Goal: Task Accomplishment & Management: Manage account settings

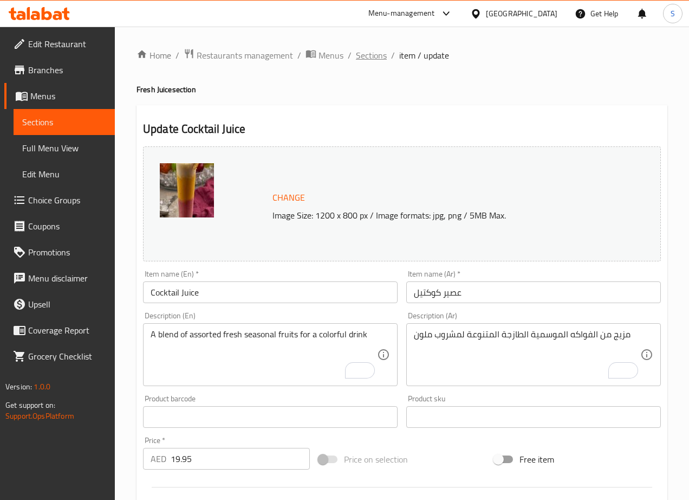
click at [374, 52] on span "Sections" at bounding box center [371, 55] width 31 height 13
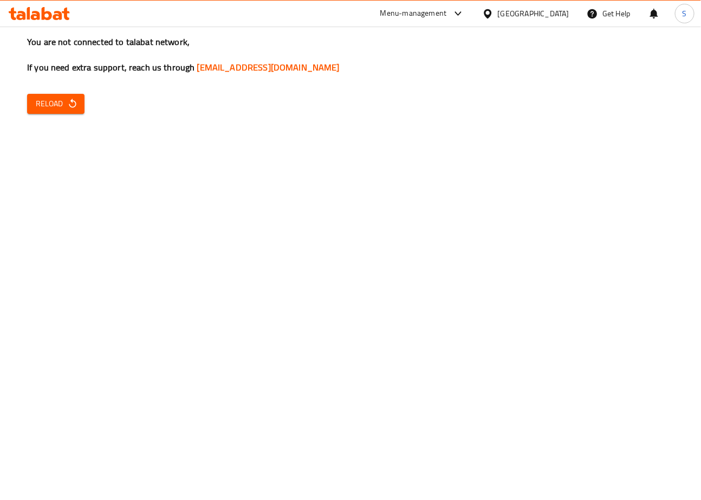
drag, startPoint x: 51, startPoint y: 118, endPoint x: 56, endPoint y: 102, distance: 15.9
click at [51, 113] on div "You are not connected to talabat network, If you need extra support, reach us t…" at bounding box center [350, 250] width 701 height 500
click at [56, 102] on span "Reload" at bounding box center [56, 104] width 40 height 14
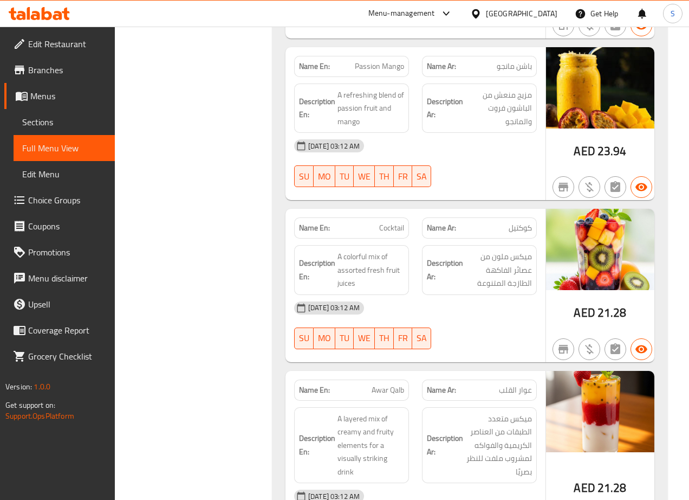
scroll to position [40779, 0]
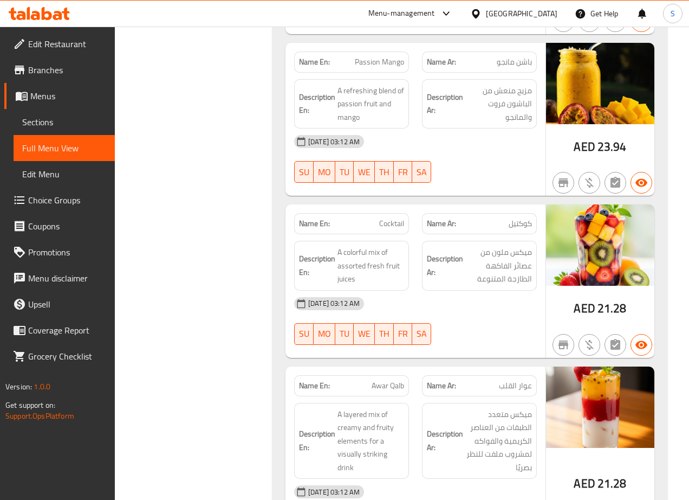
copy span "Cocktail"
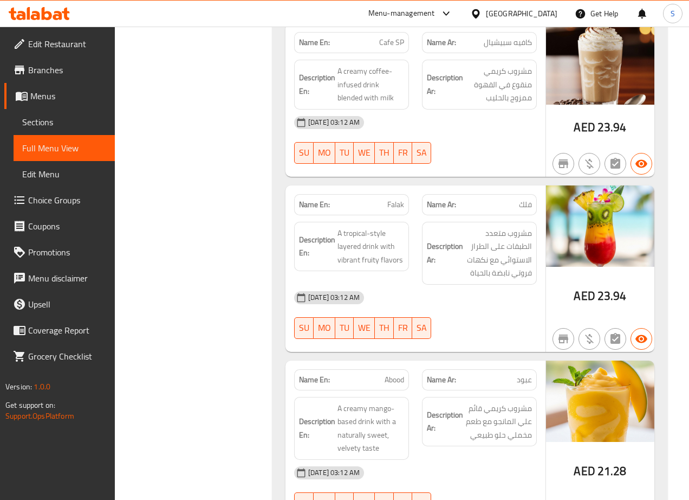
scroll to position [40287, 0]
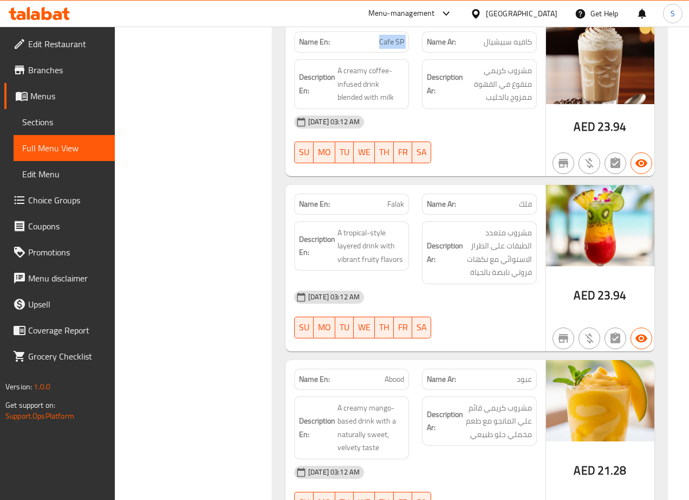
copy span "Cafe SP"
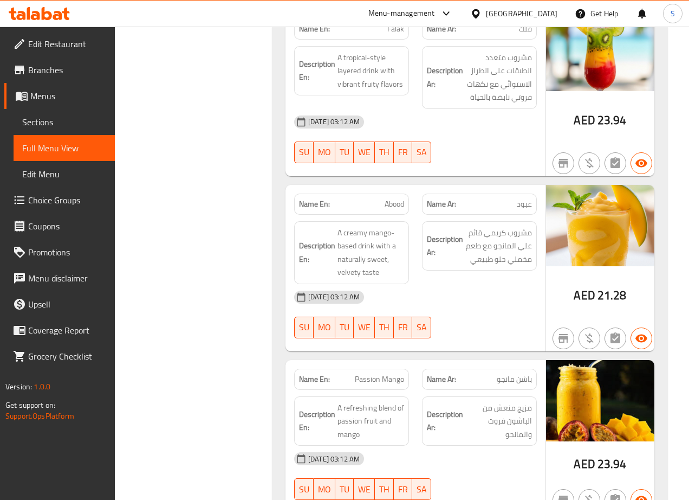
scroll to position [40462, 0]
copy span "Falak"
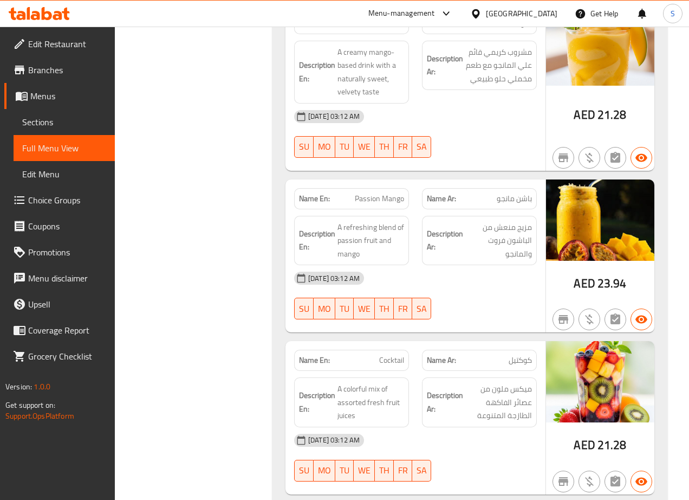
scroll to position [40640, 0]
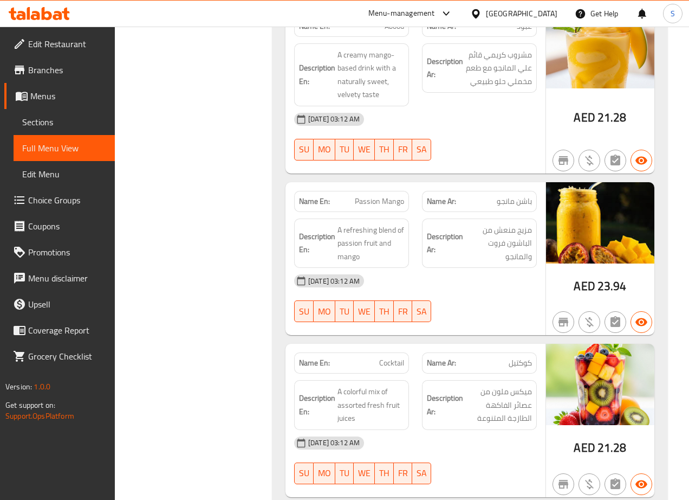
copy span "Abood"
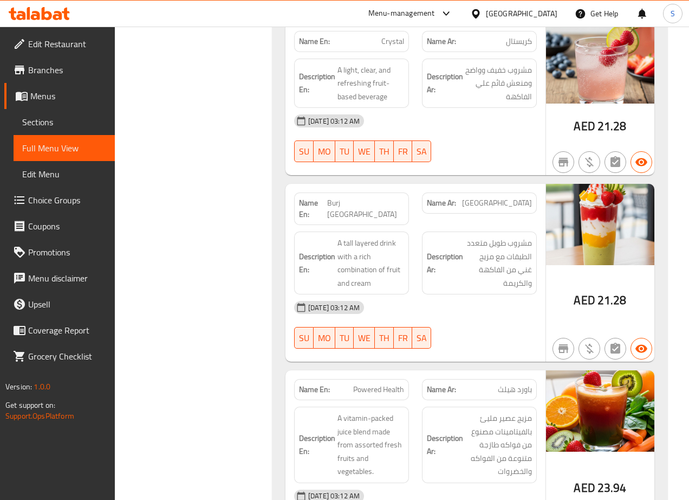
scroll to position [41470, 0]
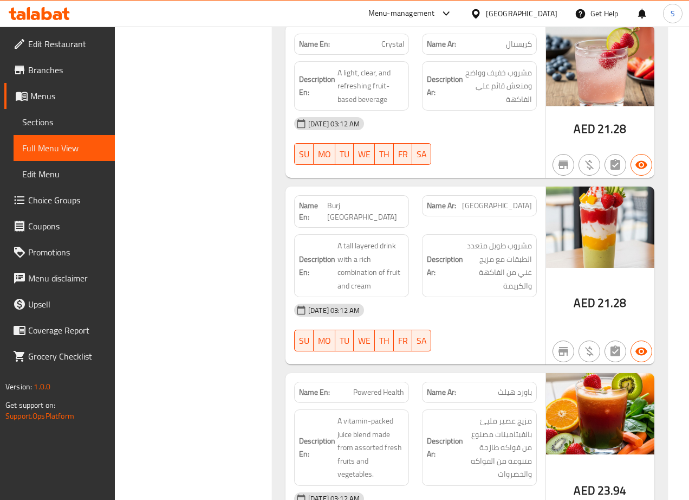
copy span "Crystal"
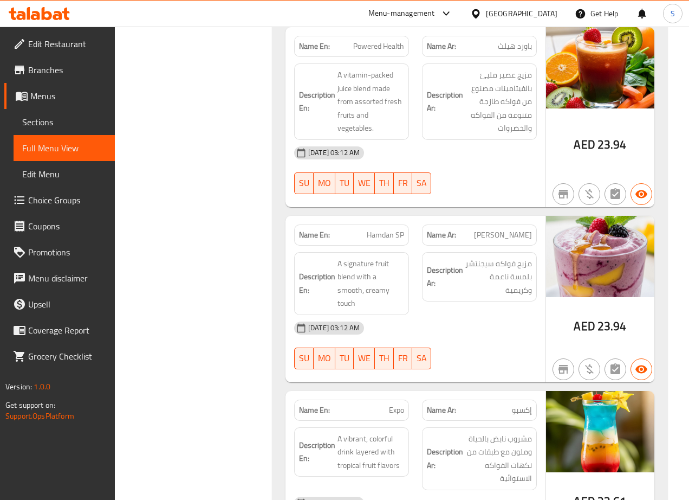
scroll to position [41818, 0]
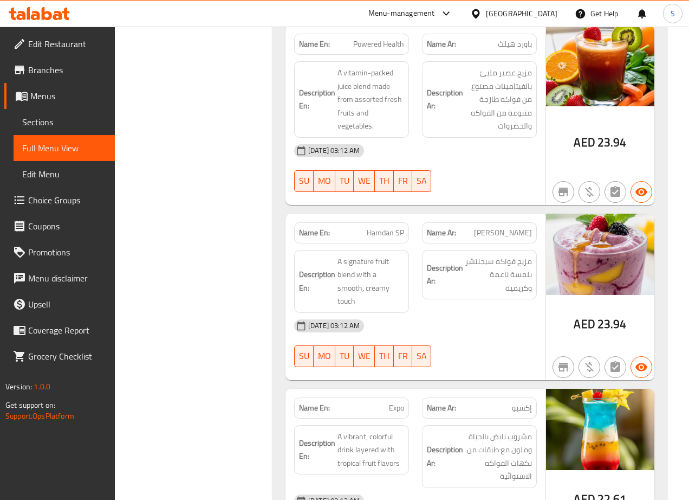
copy span "Powered Health"
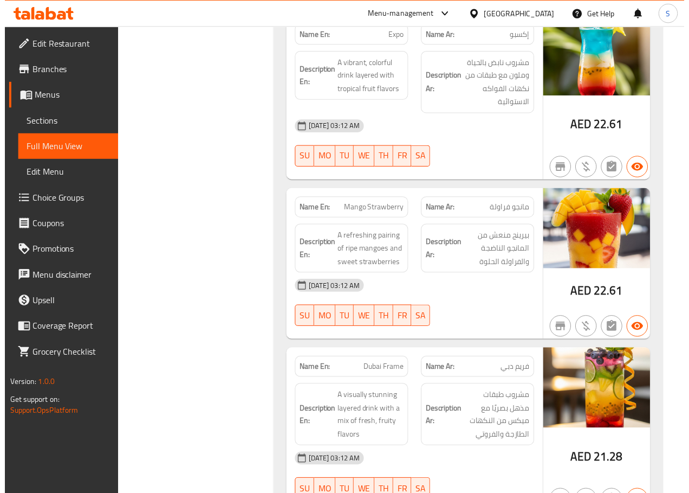
scroll to position [42191, 0]
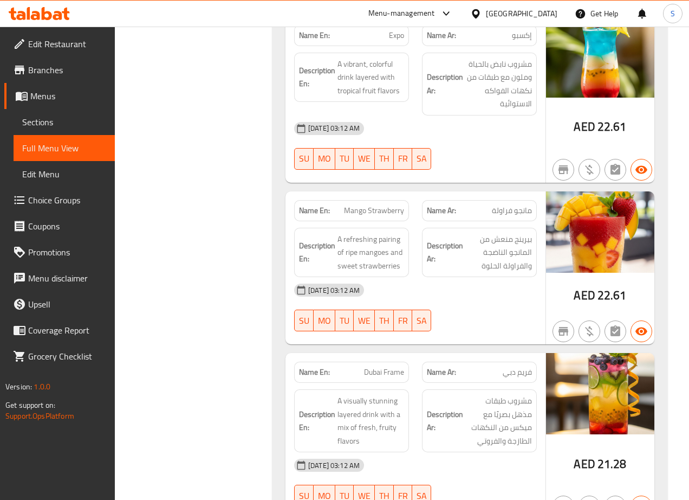
copy span "Expo"
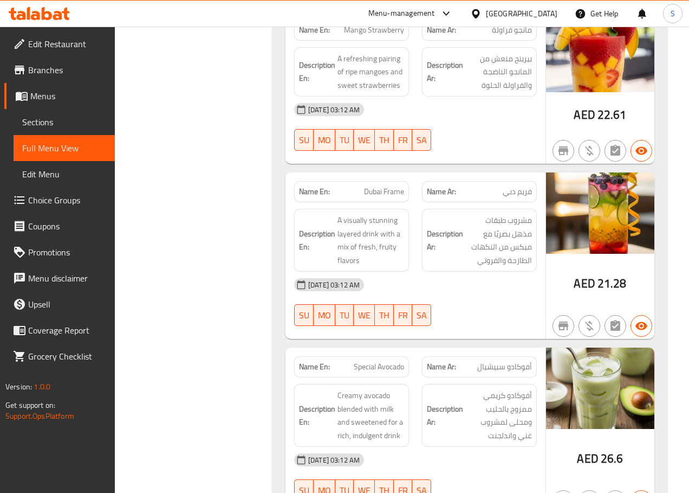
scroll to position [42371, 0]
copy span "Mango Strawberry"
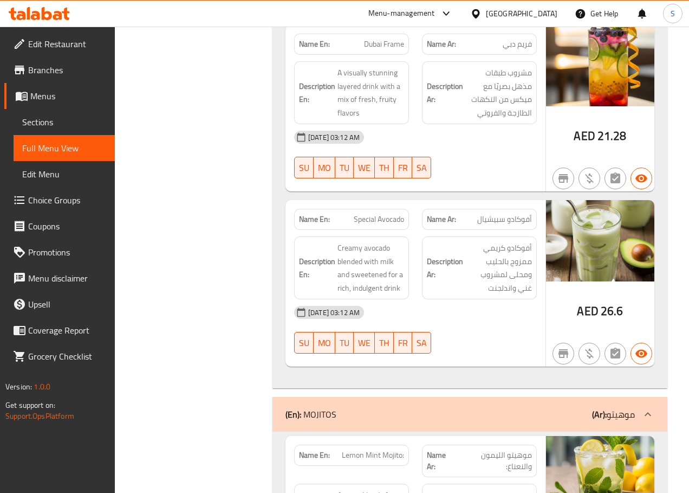
scroll to position [42519, 0]
copy span "Dubai Frame"
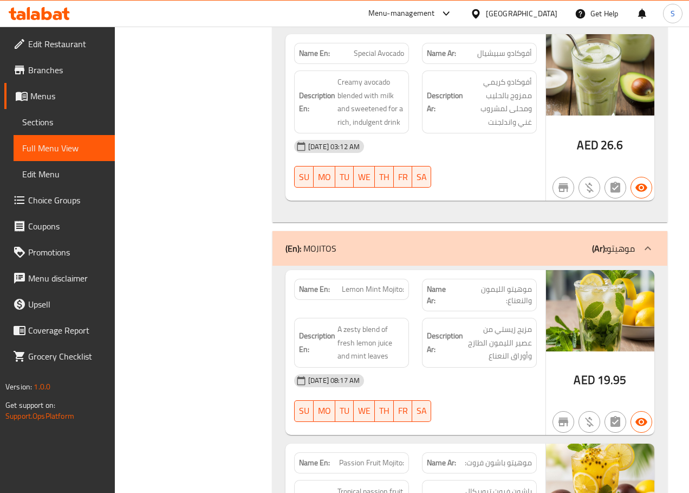
scroll to position [42694, 0]
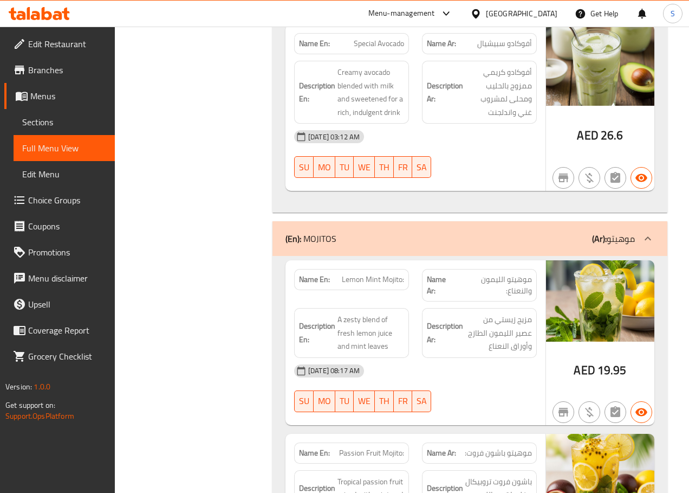
copy span "Special Avocado"
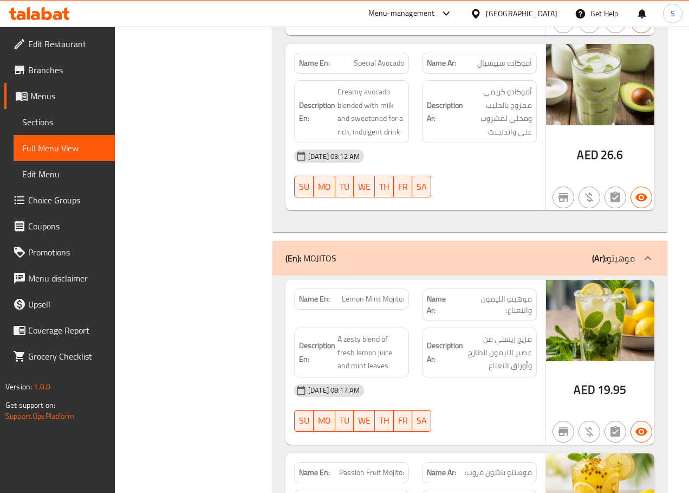
scroll to position [42674, 0]
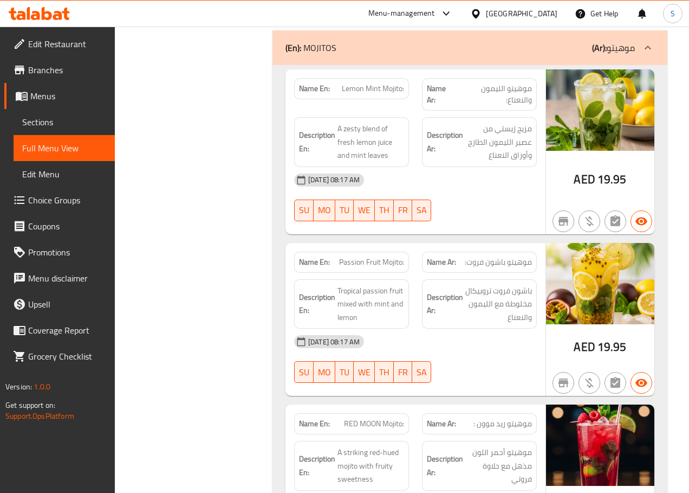
scroll to position [42885, 0]
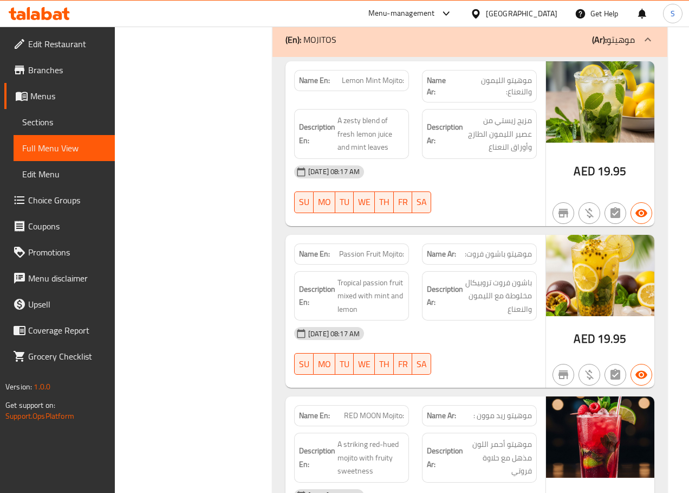
scroll to position [42911, 0]
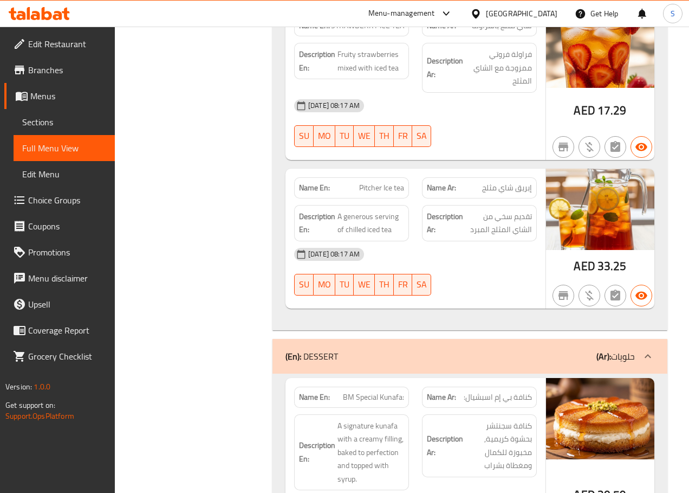
scroll to position [44540, 0]
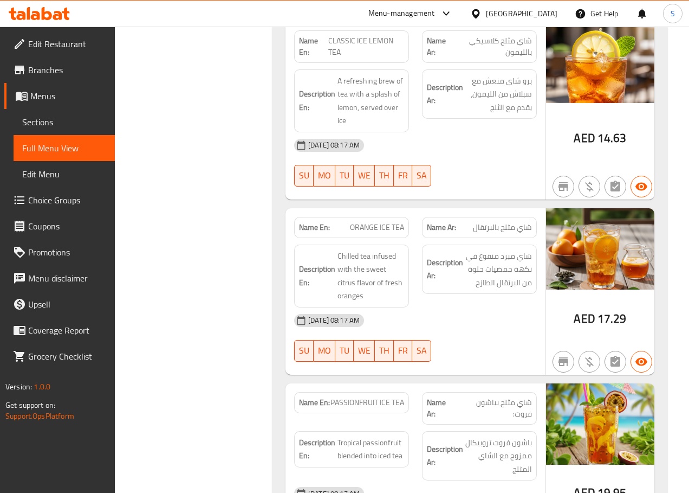
scroll to position [44008, 0]
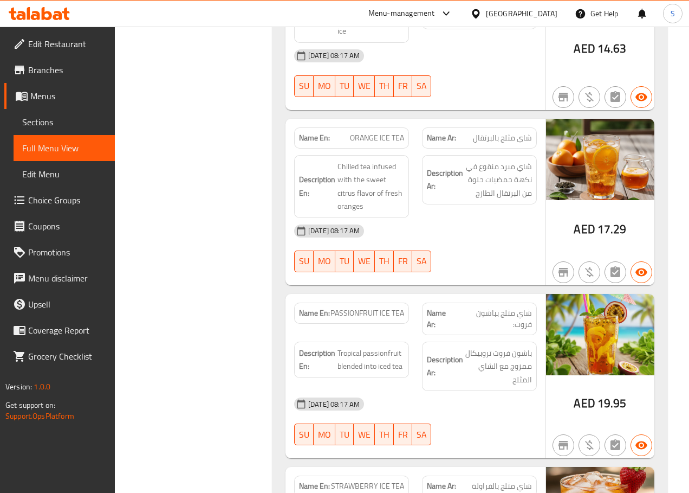
scroll to position [44082, 0]
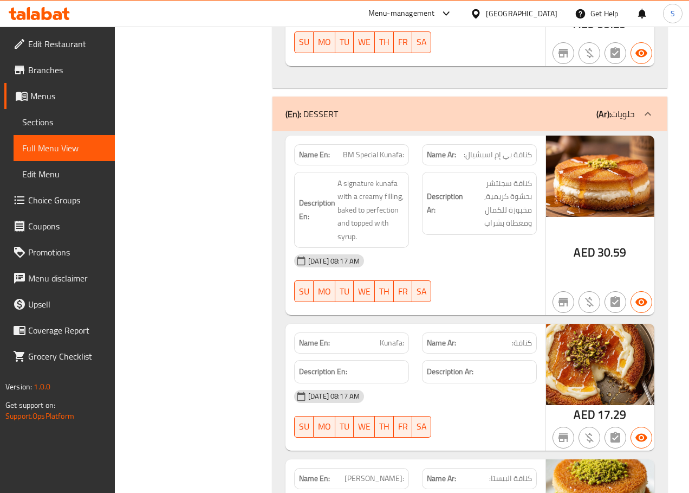
scroll to position [44849, 0]
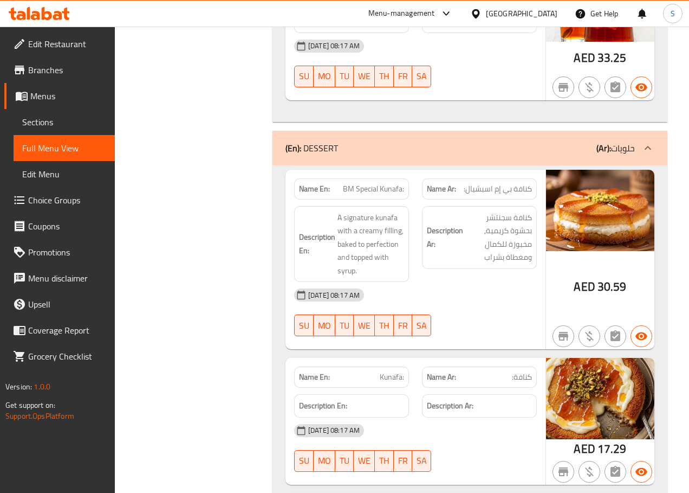
scroll to position [44770, 0]
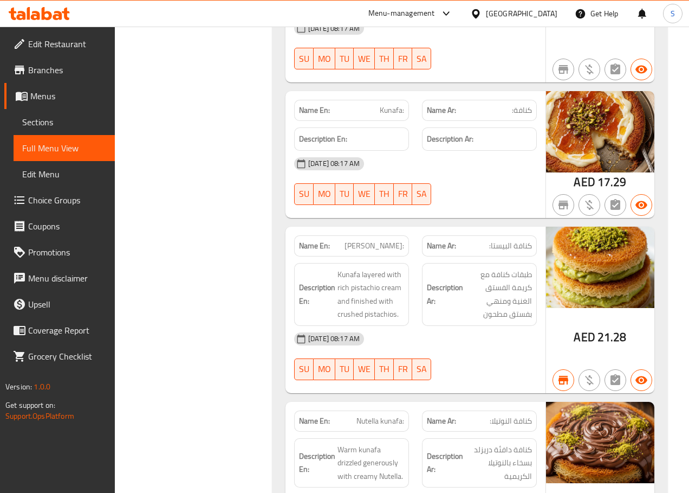
scroll to position [45015, 0]
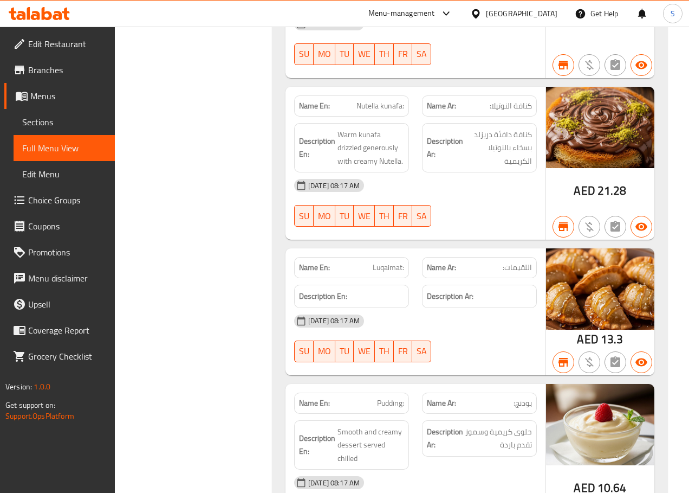
scroll to position [45376, 0]
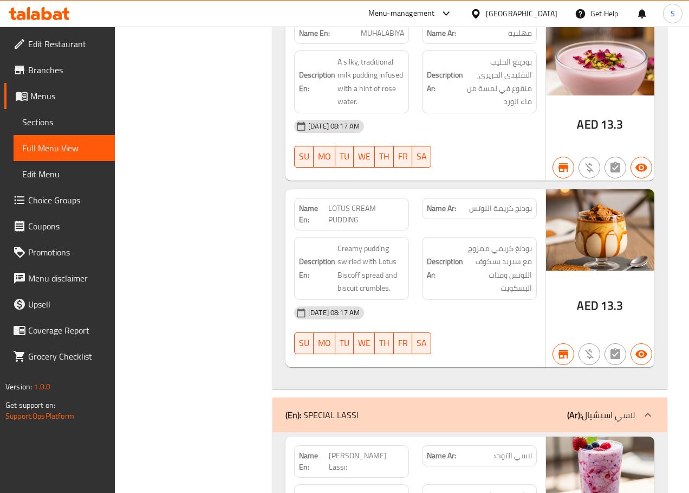
scroll to position [47054, 0]
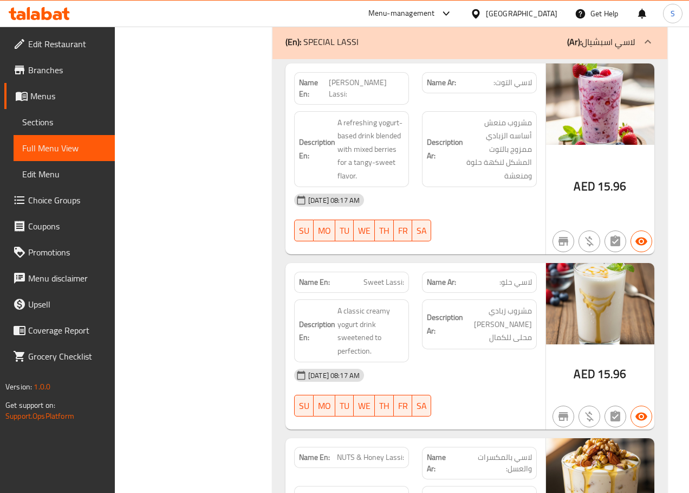
scroll to position [47425, 0]
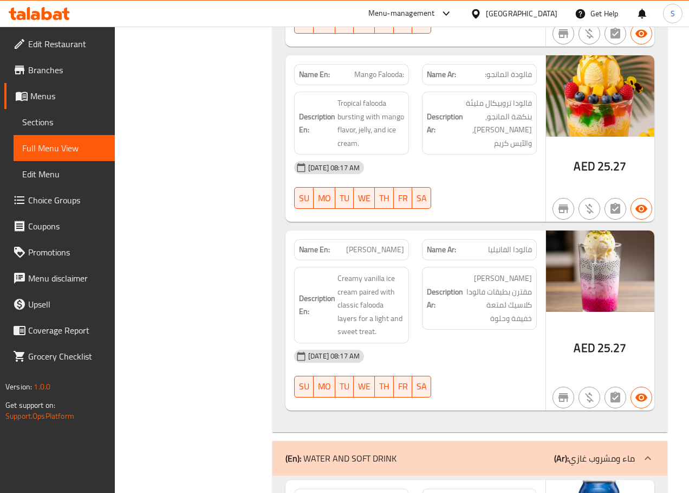
scroll to position [48807, 0]
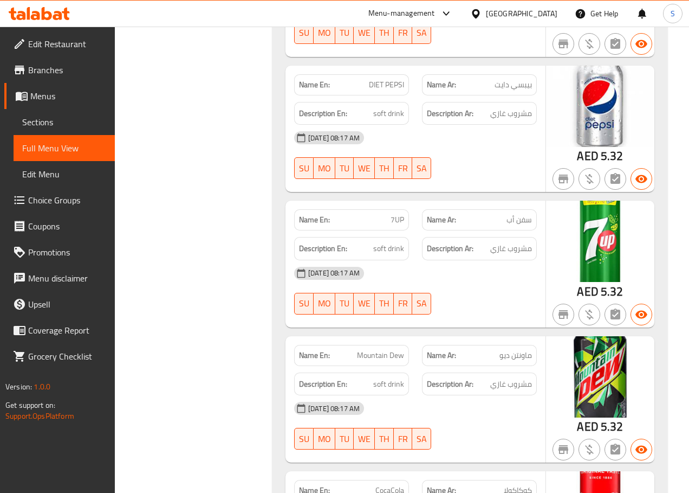
scroll to position [49493, 0]
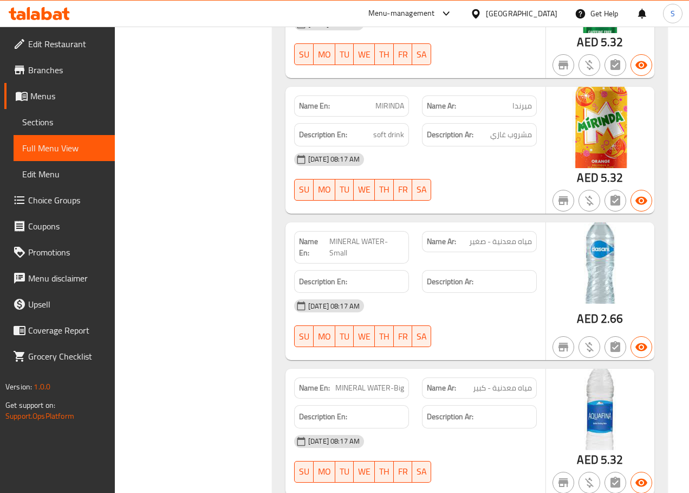
scroll to position [50437, 0]
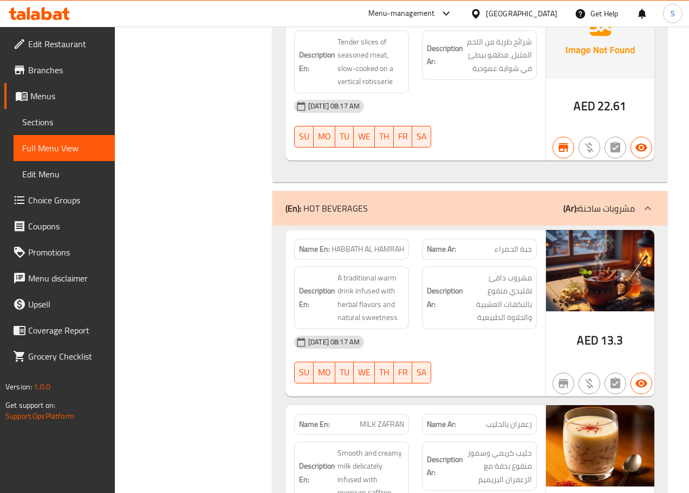
scroll to position [55481, 0]
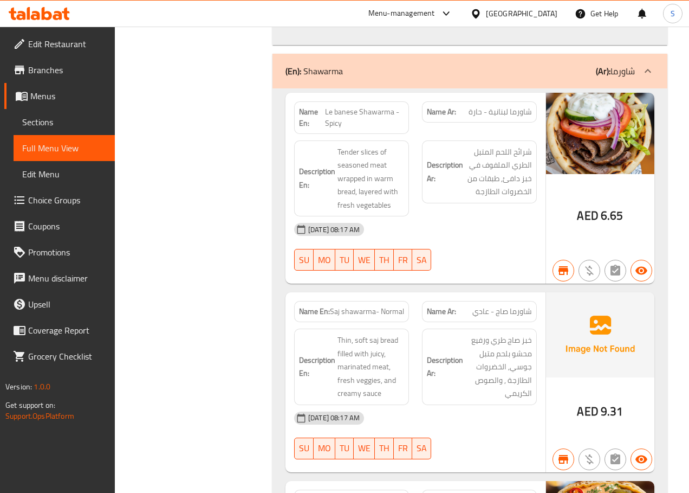
scroll to position [50895, 0]
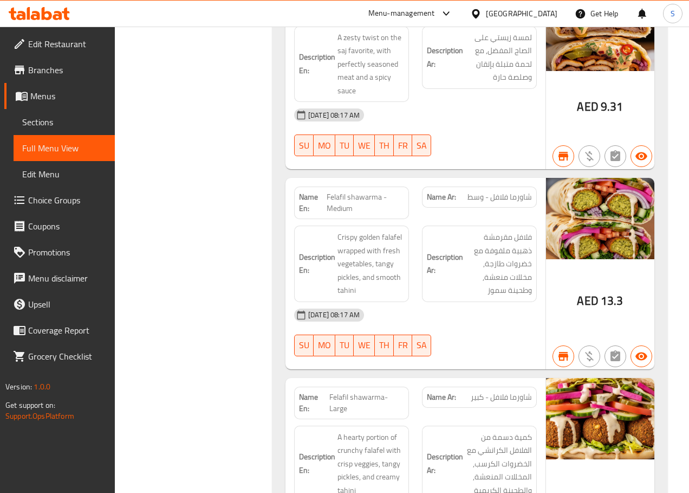
scroll to position [51381, 0]
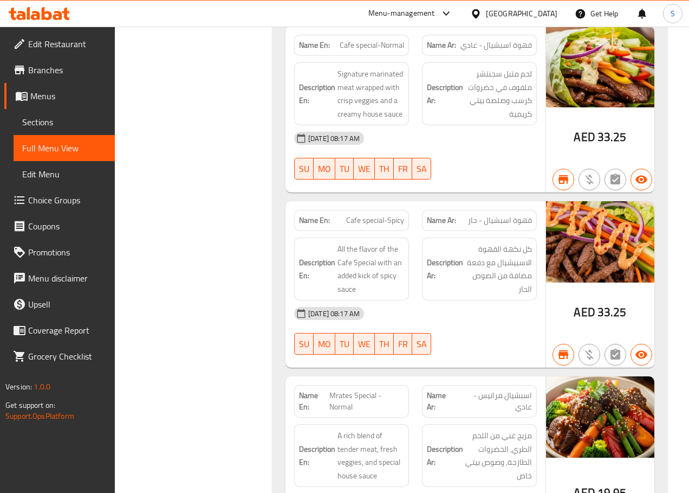
scroll to position [52753, 0]
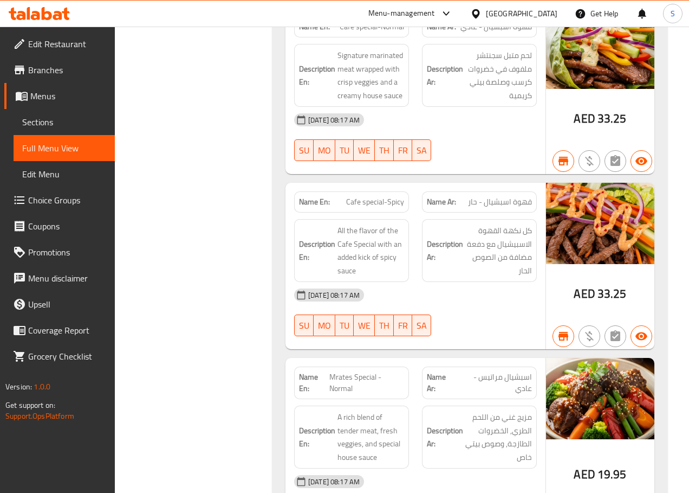
scroll to position [52783, 0]
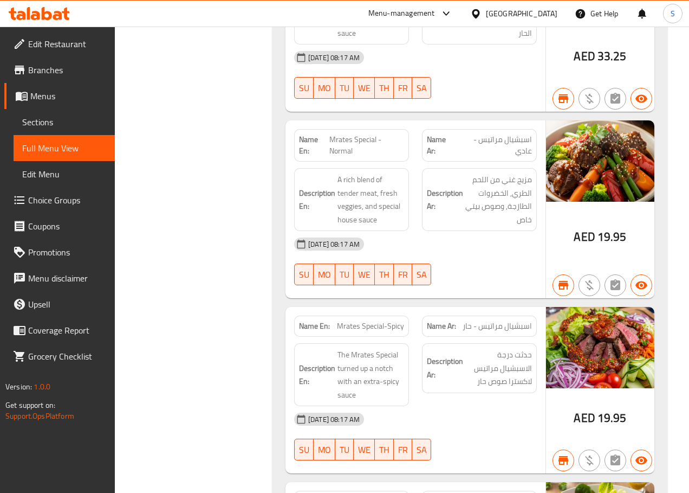
scroll to position [53009, 0]
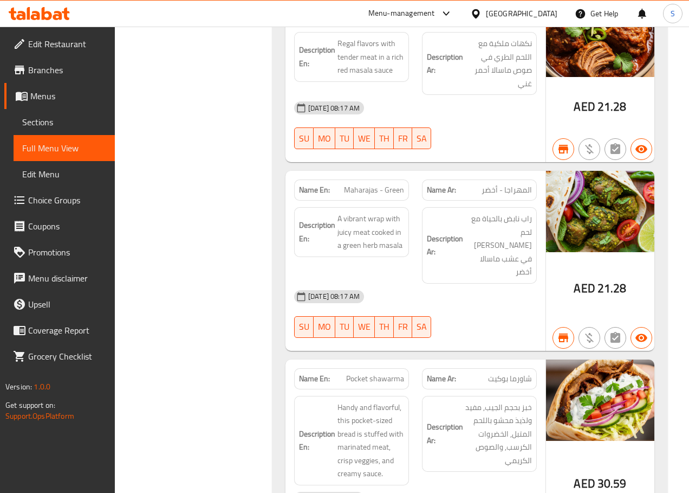
scroll to position [53681, 0]
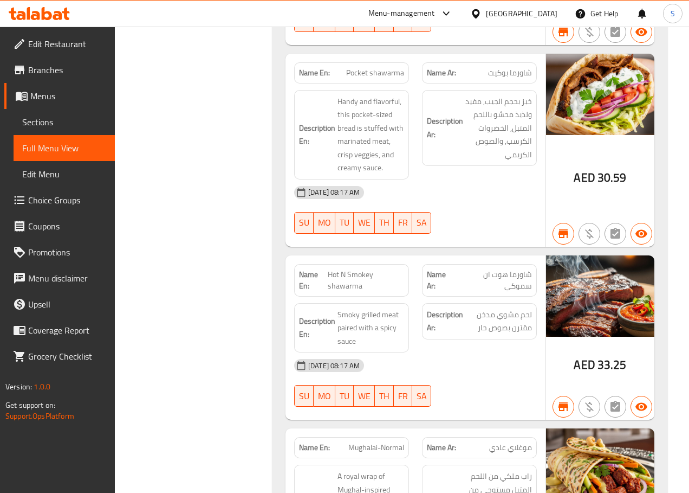
scroll to position [54009, 0]
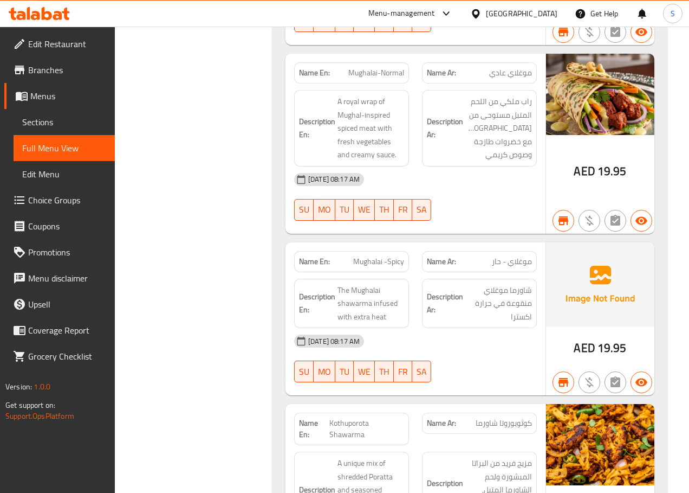
scroll to position [54375, 0]
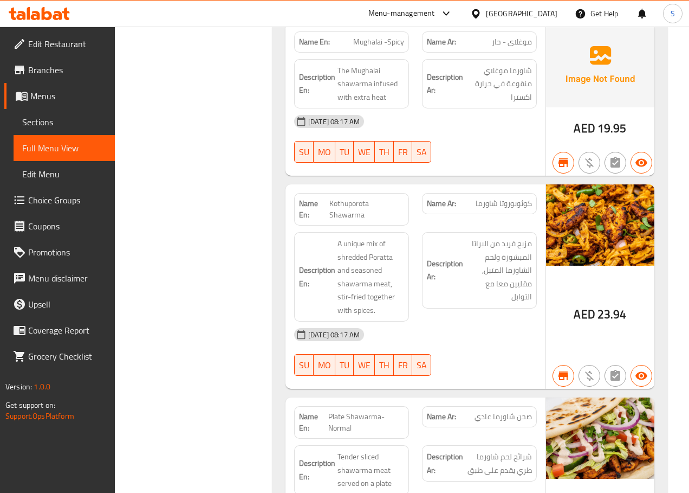
scroll to position [54581, 0]
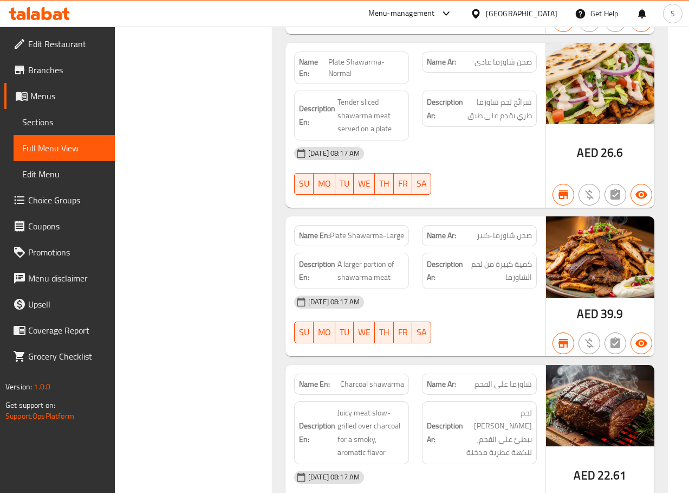
scroll to position [54935, 0]
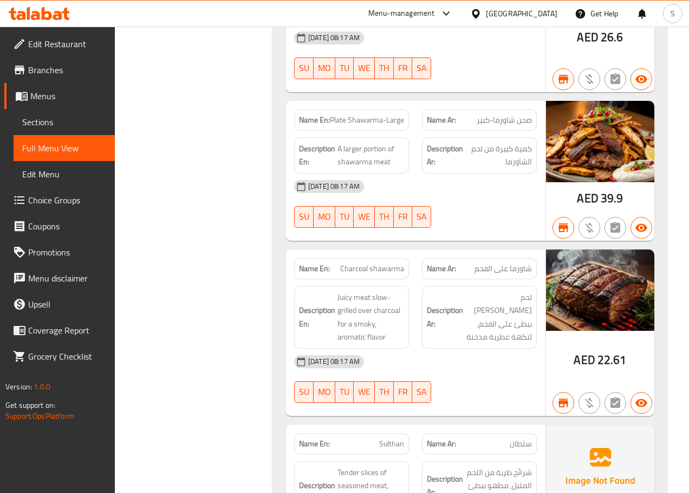
scroll to position [55095, 0]
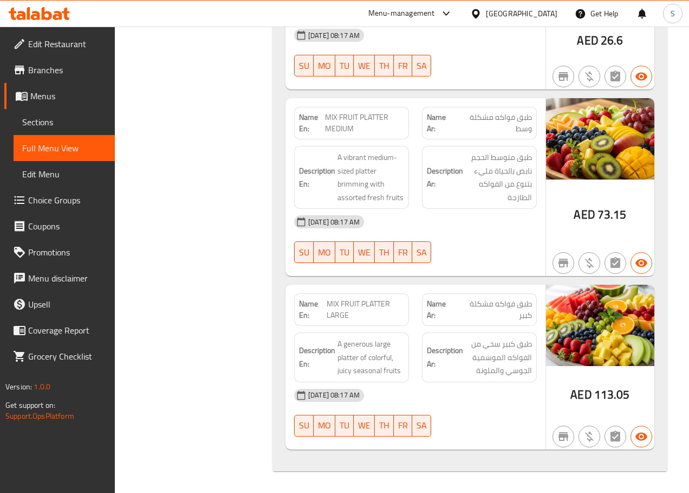
scroll to position [56191, 0]
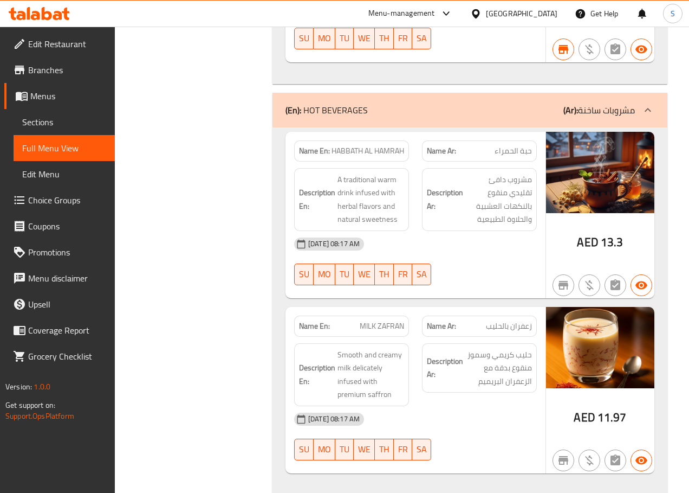
scroll to position [55654, 0]
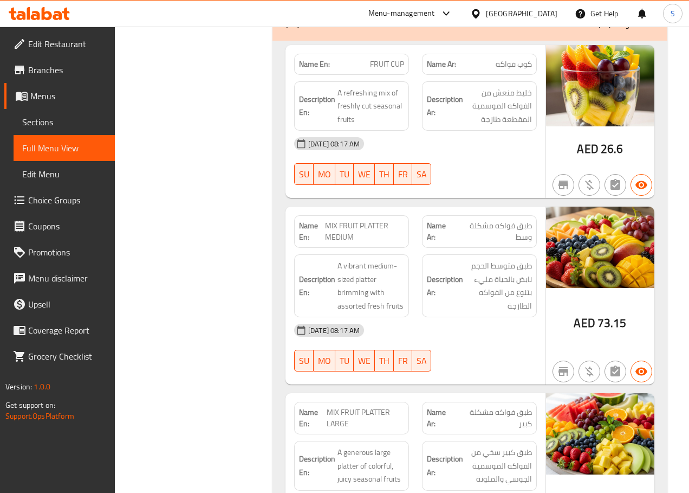
scroll to position [56077, 0]
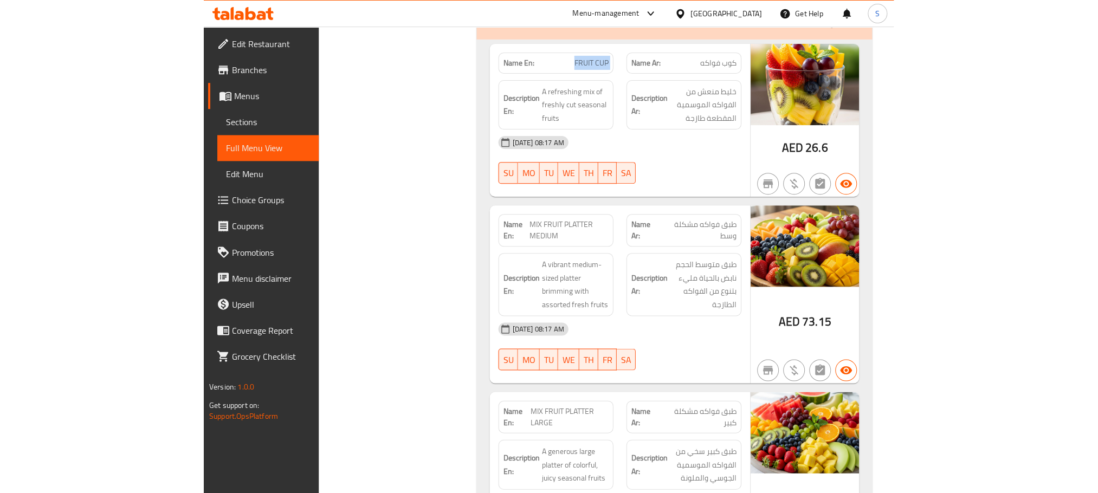
scroll to position [55659, 0]
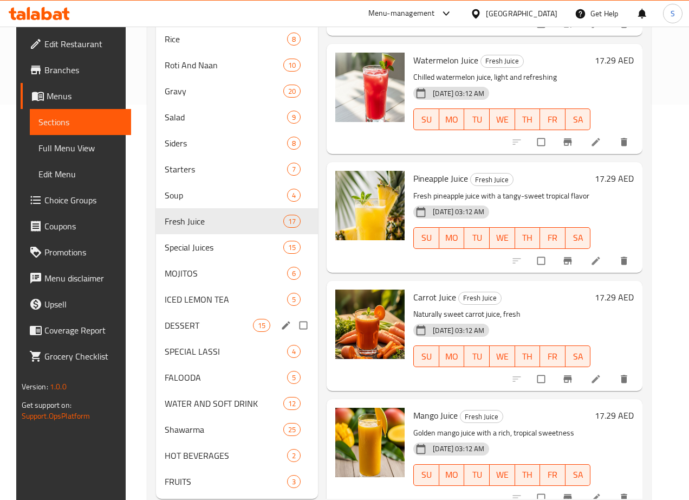
scroll to position [412, 0]
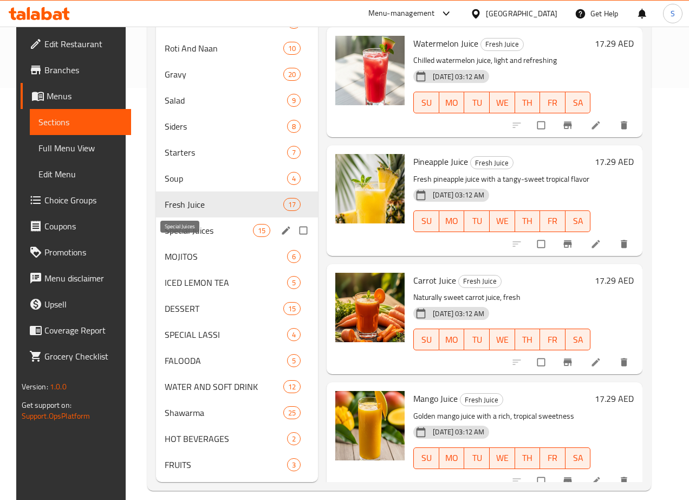
click at [168, 237] on span "Special Juices" at bounding box center [209, 230] width 88 height 13
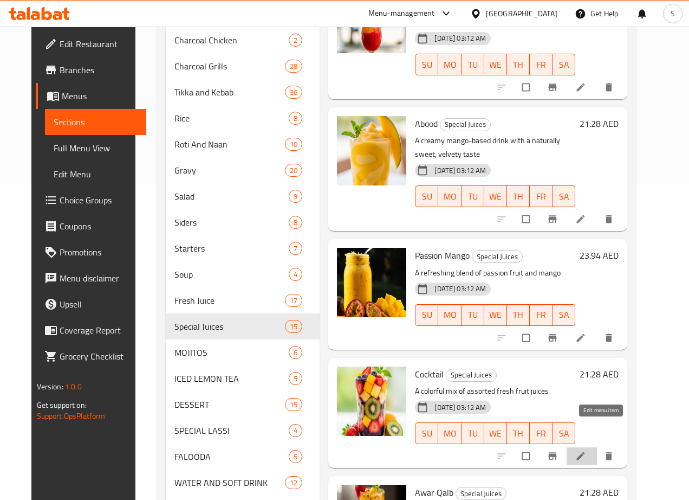
click at [586, 450] on icon at bounding box center [581, 455] width 11 height 11
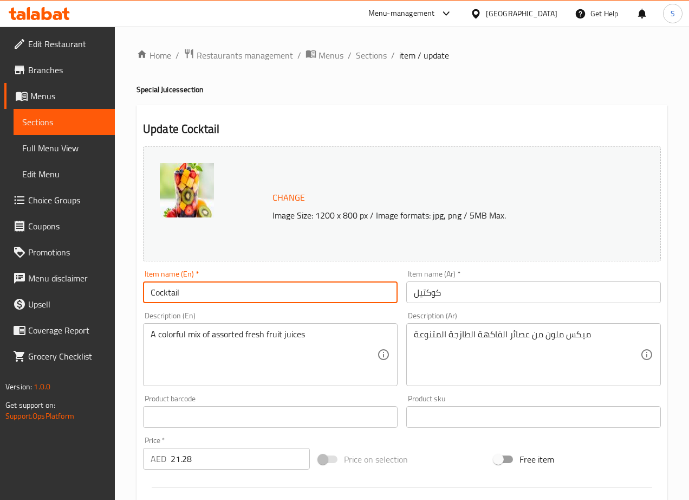
click at [249, 289] on input "Cocktail" at bounding box center [270, 292] width 255 height 22
type input "Cocktail Special Juice"
click at [249, 289] on input "Cocktail Special Juice" at bounding box center [270, 292] width 255 height 22
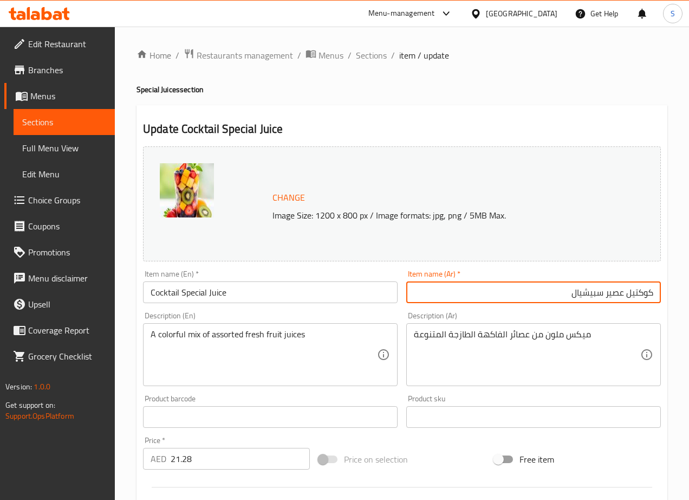
type input "كوكتيل عصير سبيشيال"
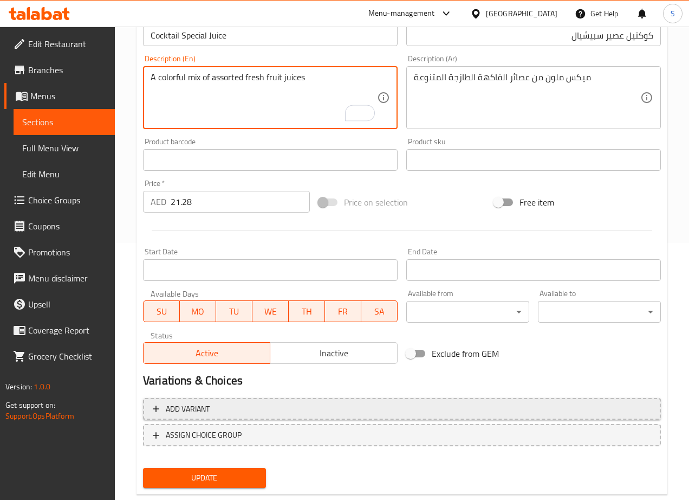
scroll to position [280, 0]
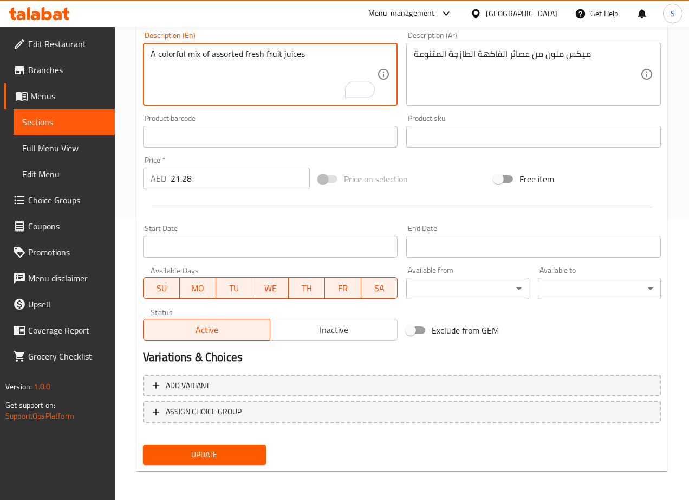
click at [203, 451] on span "Update" at bounding box center [205, 455] width 106 height 14
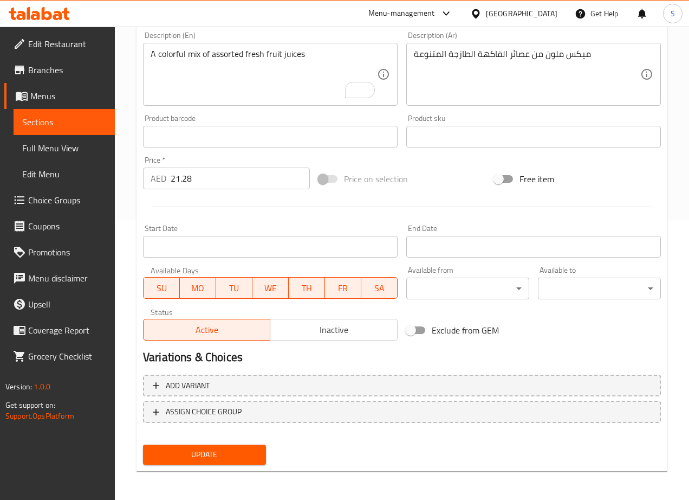
click at [246, 457] on span "Update" at bounding box center [205, 455] width 106 height 14
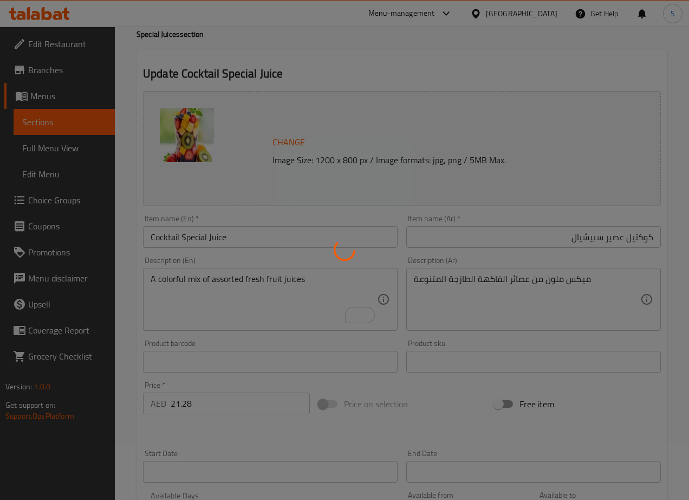
scroll to position [0, 0]
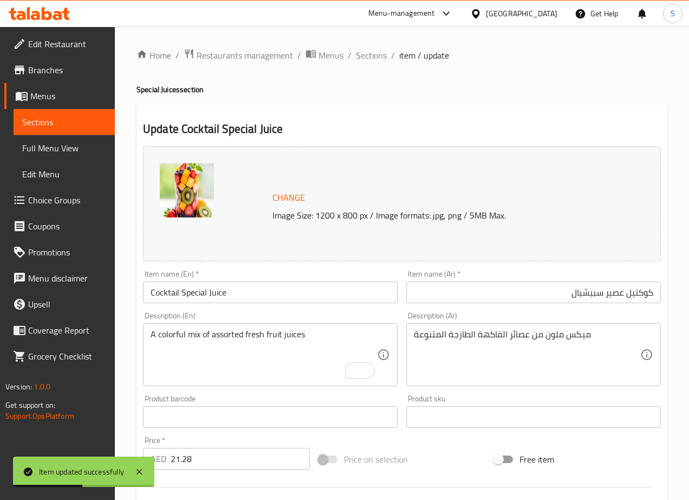
click at [368, 52] on span "Sections" at bounding box center [371, 55] width 31 height 13
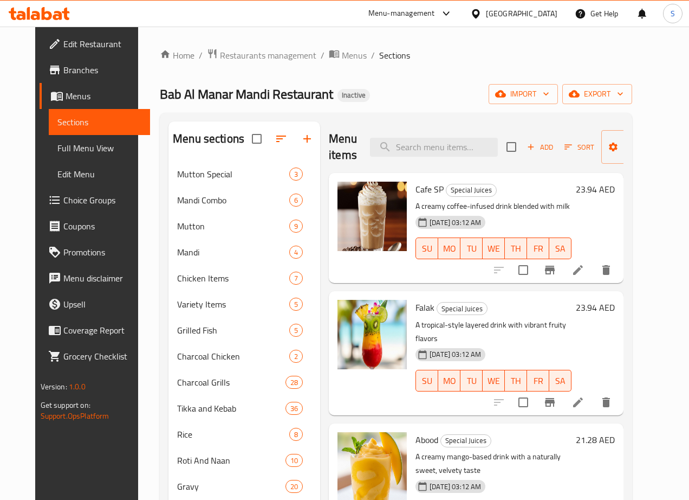
click at [585, 274] on icon at bounding box center [578, 269] width 13 height 13
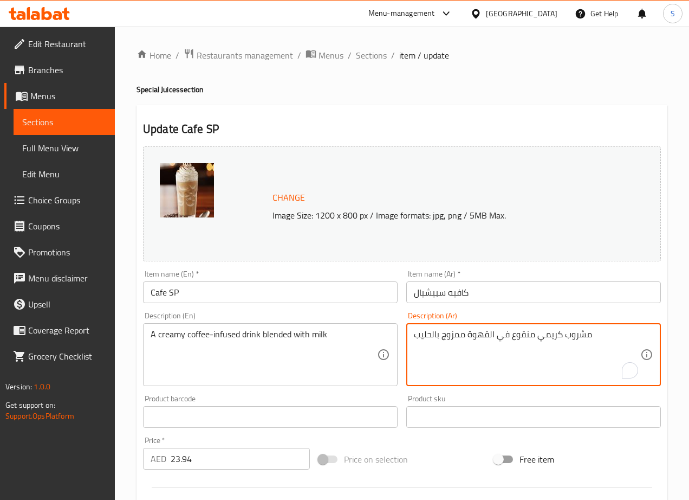
click at [524, 340] on textarea "مشروب كريمي منقوع في القهوة ممزوج بالحليب" at bounding box center [527, 354] width 227 height 51
type textarea "مشروب كريمي مملوء بالقهوة ممزوج بالحليب"
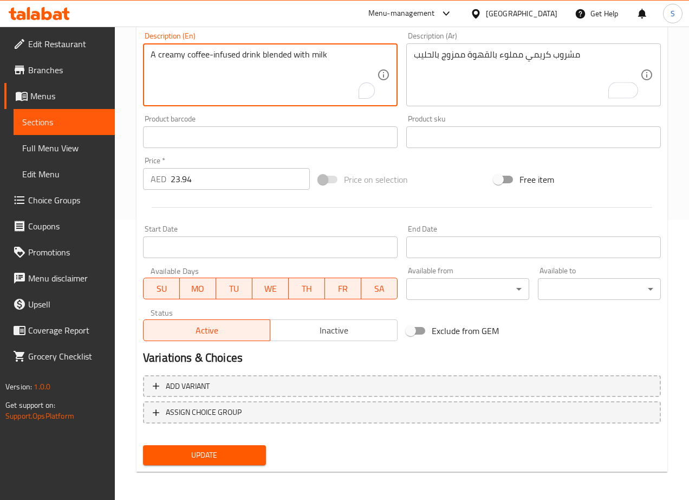
scroll to position [280, 0]
click at [235, 457] on span "Update" at bounding box center [205, 455] width 106 height 14
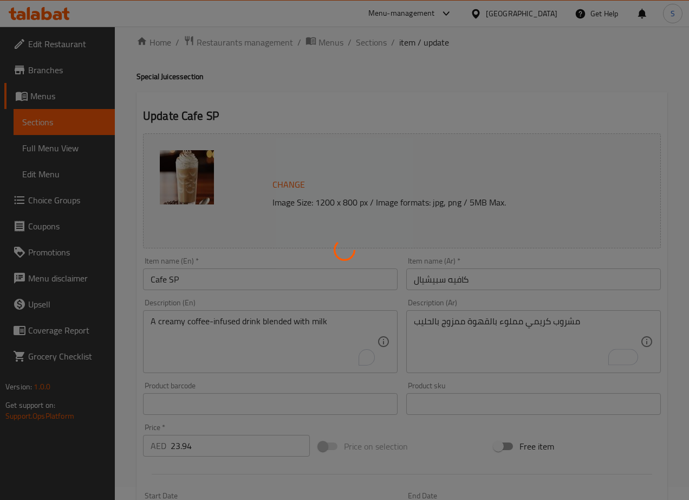
scroll to position [0, 0]
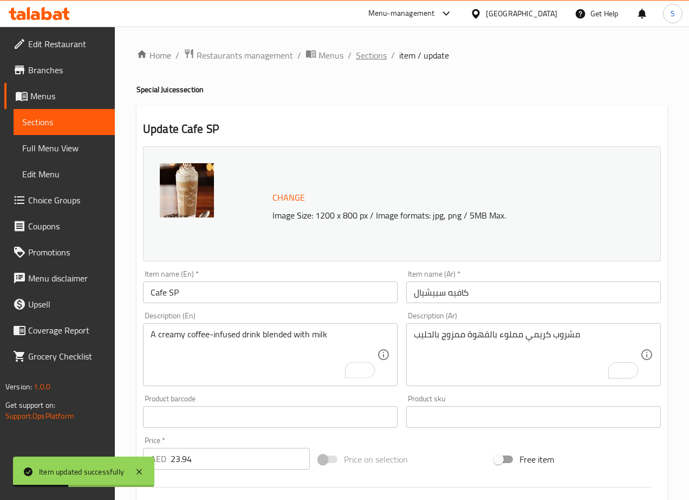
click at [378, 61] on span "Sections" at bounding box center [371, 55] width 31 height 13
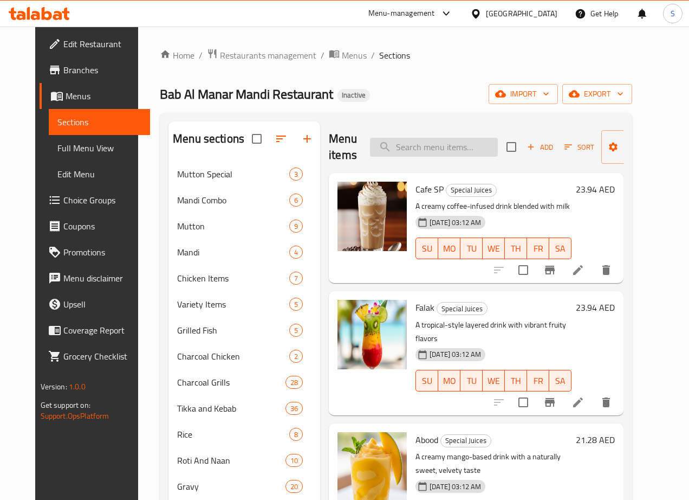
click at [394, 145] on input "search" at bounding box center [434, 147] width 128 height 19
paste input "Falak"
type input "Falak"
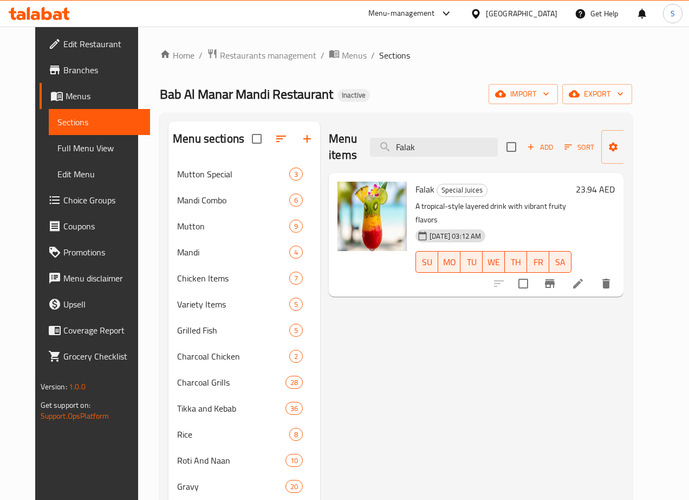
click at [594, 274] on li at bounding box center [578, 284] width 30 height 20
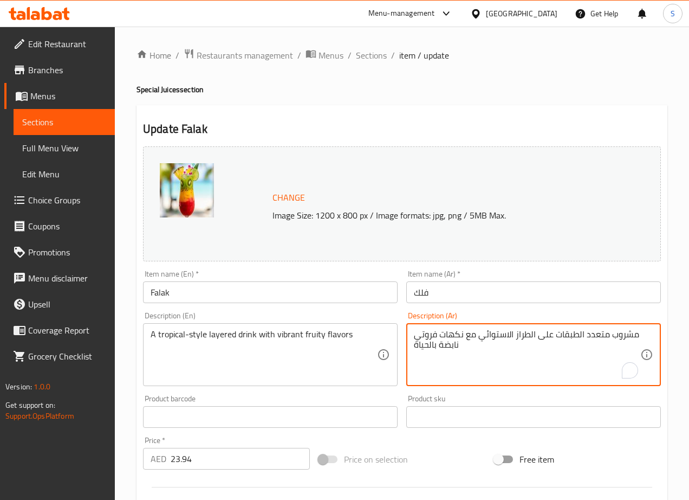
click at [603, 337] on textarea "مشروب متعدد الطبقات على الطراز الاستوائي مع نكهات فروتي نابضة بالحياة" at bounding box center [527, 354] width 227 height 51
type textarea "مشروب طبقات على الطريقة الاستوائية مع نكهات فروتي"
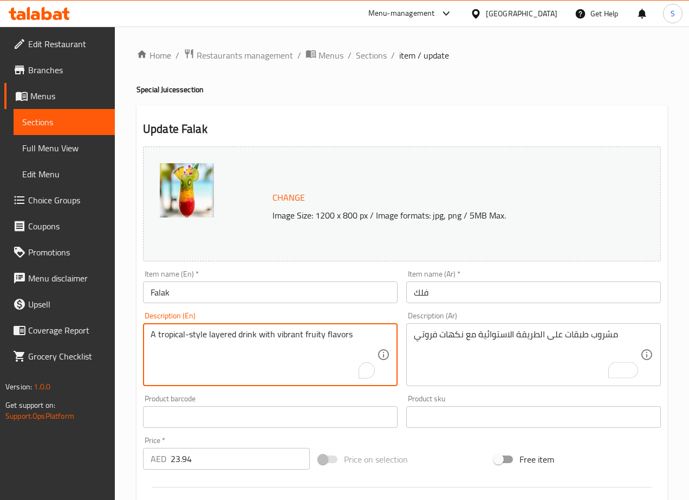
click at [290, 334] on textarea "A tropical-style layered drink with vibrant fruity flavors" at bounding box center [264, 354] width 227 height 51
click at [305, 357] on textarea "A tropical-style layered drink with fruity flavors" at bounding box center [264, 354] width 227 height 51
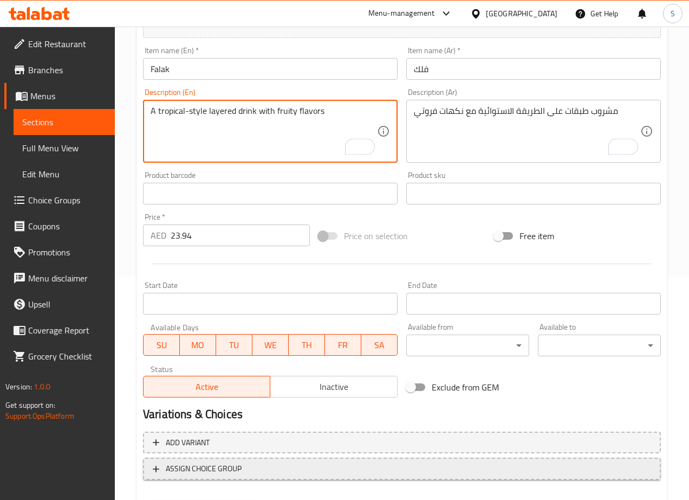
scroll to position [280, 0]
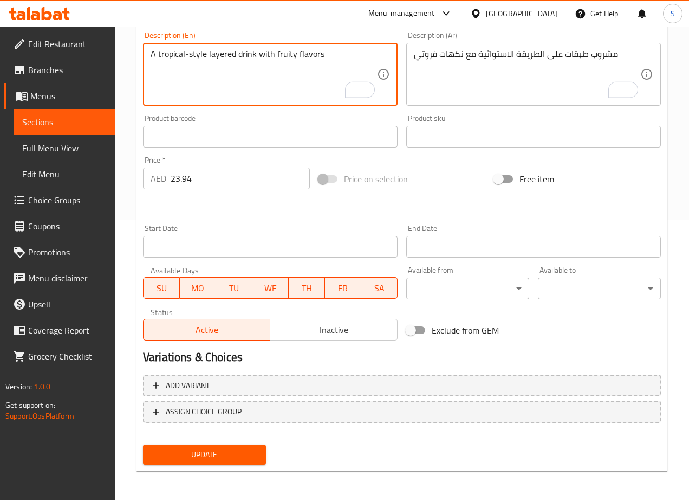
type textarea "A tropical-style layered drink with fruity flavors"
click at [158, 452] on span "Update" at bounding box center [205, 455] width 106 height 14
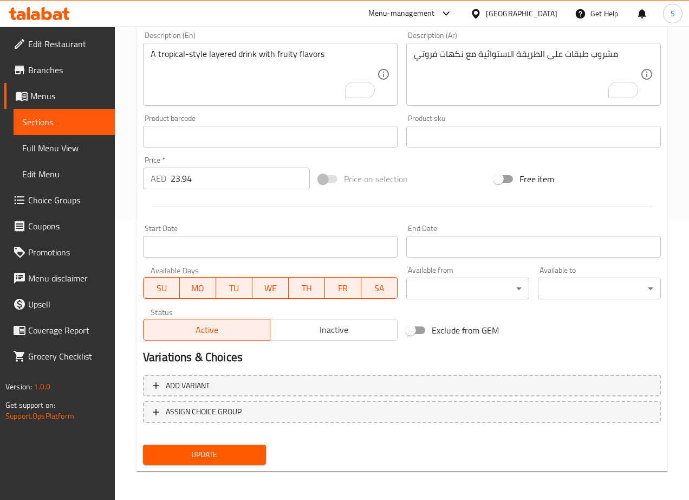
click at [223, 444] on button "Update" at bounding box center [204, 454] width 123 height 20
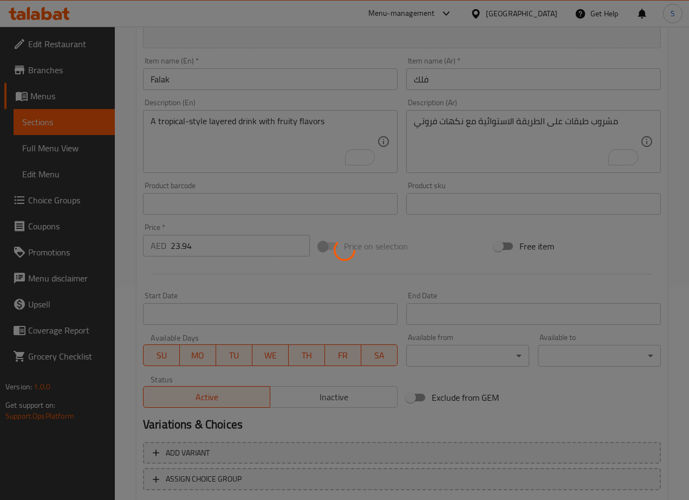
scroll to position [0, 0]
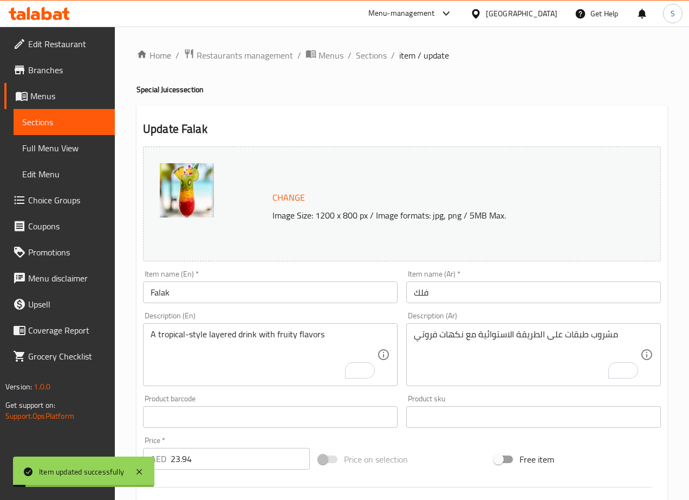
click at [369, 64] on div "Home / Restaurants management / Menus / Sections / item / update Special Juices…" at bounding box center [402, 404] width 531 height 712
click at [375, 54] on span "Sections" at bounding box center [371, 55] width 31 height 13
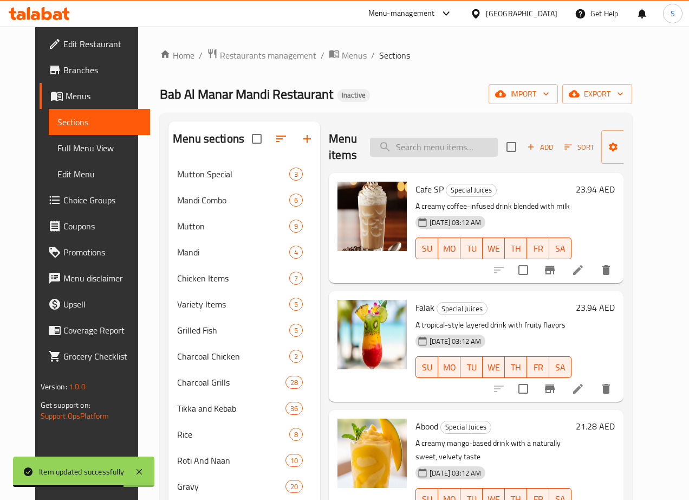
click at [398, 152] on input "search" at bounding box center [434, 147] width 128 height 19
paste input "Abood"
type input "Abood"
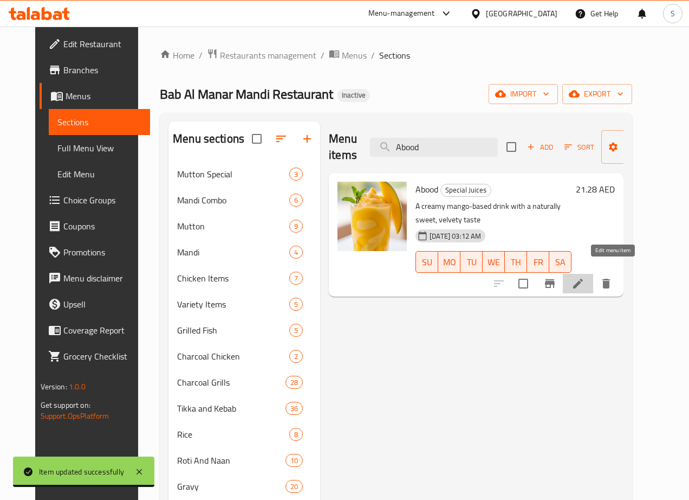
click at [583, 279] on icon at bounding box center [578, 284] width 10 height 10
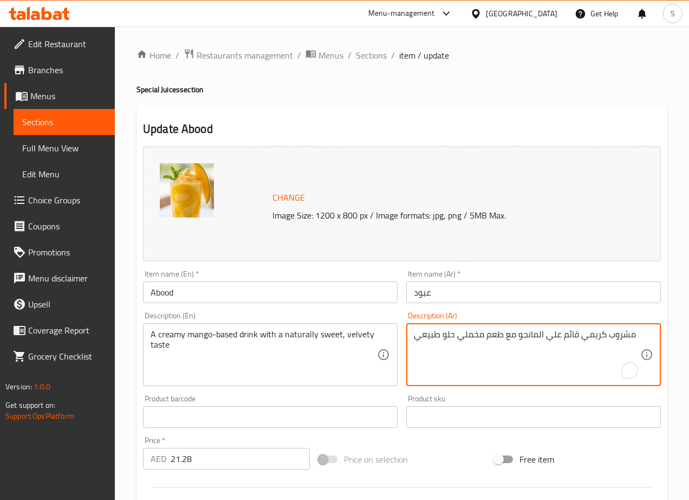
click at [570, 336] on textarea "مشروب كريمي قائم علي المانجو مع طعم مخملي حلو طبيعي" at bounding box center [527, 354] width 227 height 51
click at [439, 338] on textarea "مشروب كريمي اساسه المانجو مع طعم مخملي حلو طبيعي" at bounding box center [527, 354] width 227 height 51
type textarea "مشروب كريمي اساسه المانجو مع طعم مخملي حلو بشكل طبيعي"
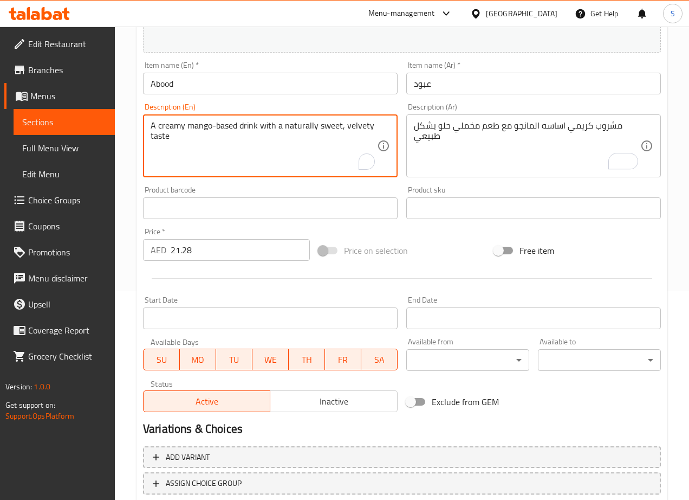
scroll to position [280, 0]
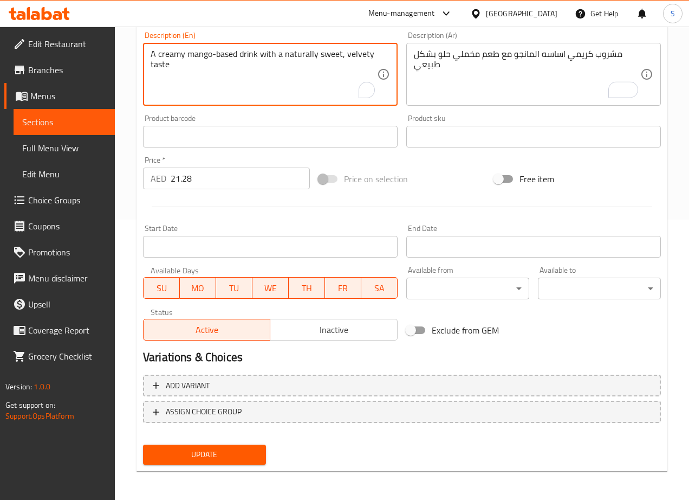
click at [202, 454] on span "Update" at bounding box center [205, 455] width 106 height 14
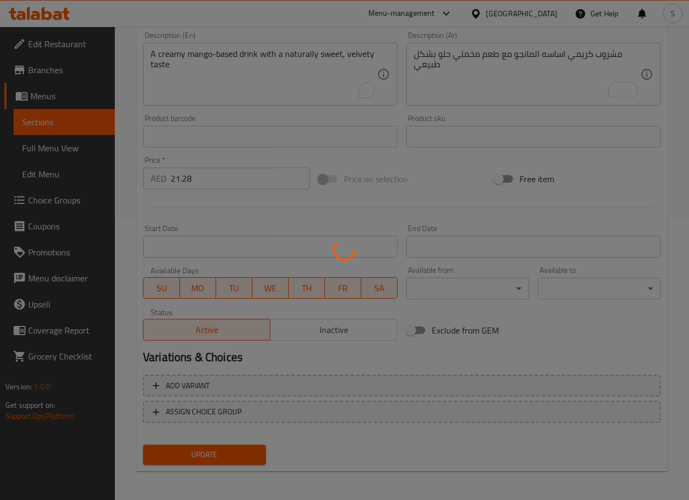
scroll to position [0, 0]
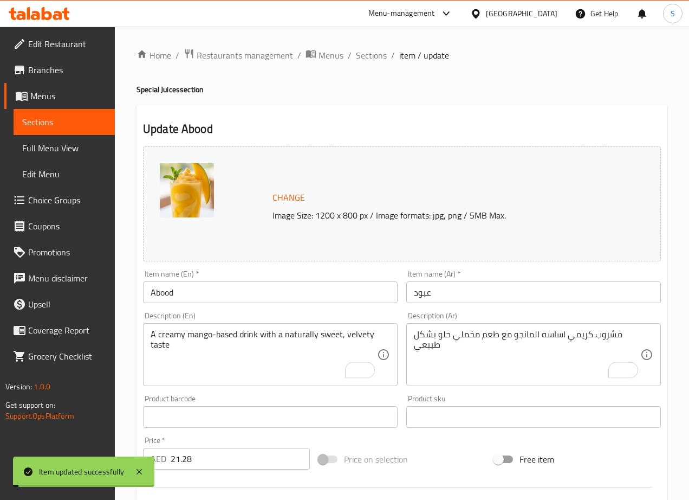
click at [373, 57] on span "Sections" at bounding box center [371, 55] width 31 height 13
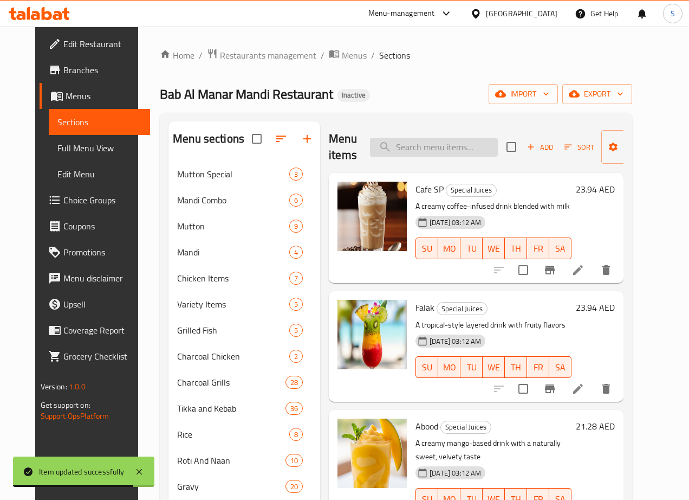
click at [423, 152] on input "search" at bounding box center [434, 147] width 128 height 19
paste input "Crystal"
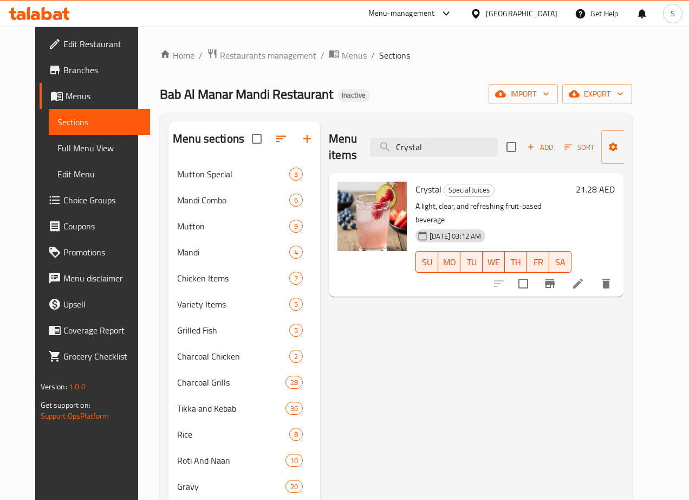
type input "Crystal"
click at [594, 274] on li at bounding box center [578, 284] width 30 height 20
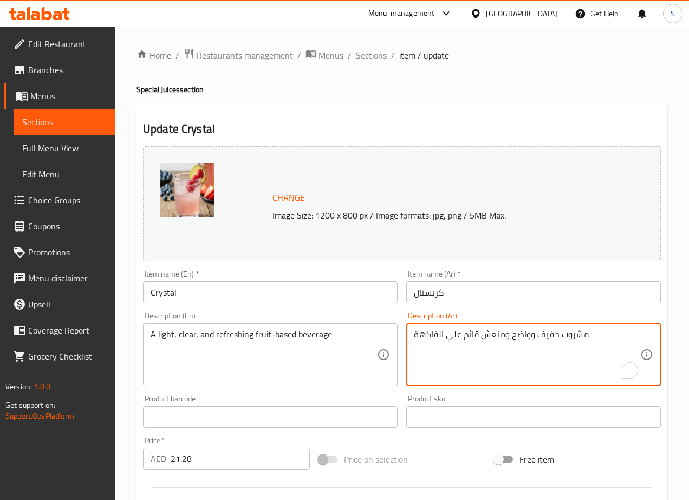
click at [467, 337] on textarea "مشروب خفيف وواضح ومنعش قائم علي الفاكهة" at bounding box center [527, 354] width 227 height 51
click at [452, 334] on textarea "مشروب خفيف وواضح ومنعش اساسه علي الفاكهة" at bounding box center [527, 354] width 227 height 51
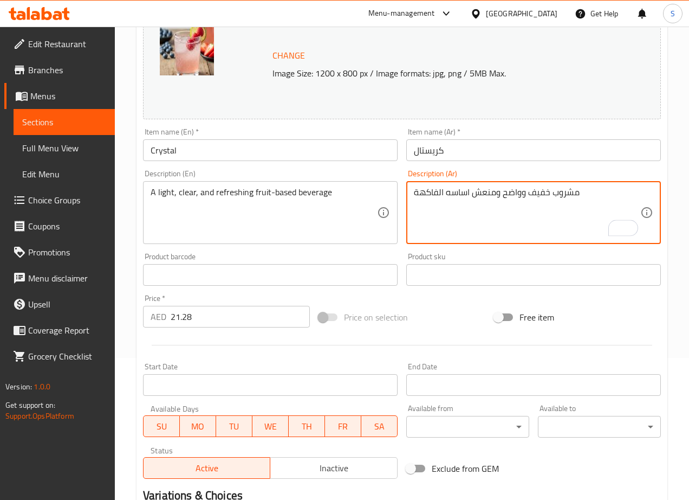
scroll to position [280, 0]
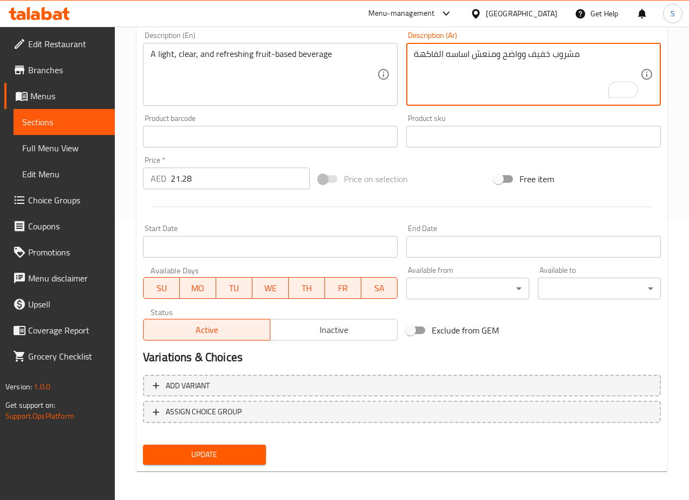
type textarea "مشروب خفيف وواضح ومنعش اساسه الفاكهة"
click at [227, 461] on button "Update" at bounding box center [204, 454] width 123 height 20
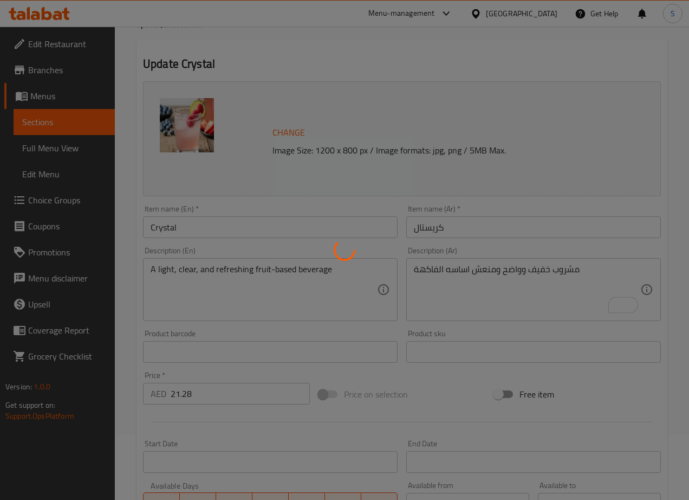
scroll to position [0, 0]
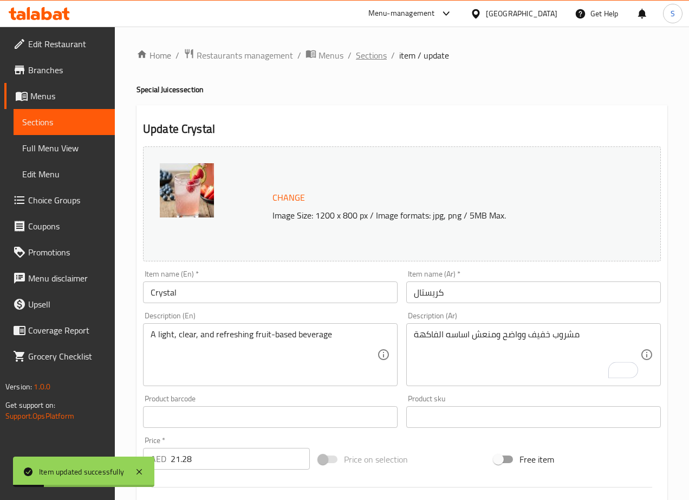
click at [373, 62] on span "Sections" at bounding box center [371, 55] width 31 height 13
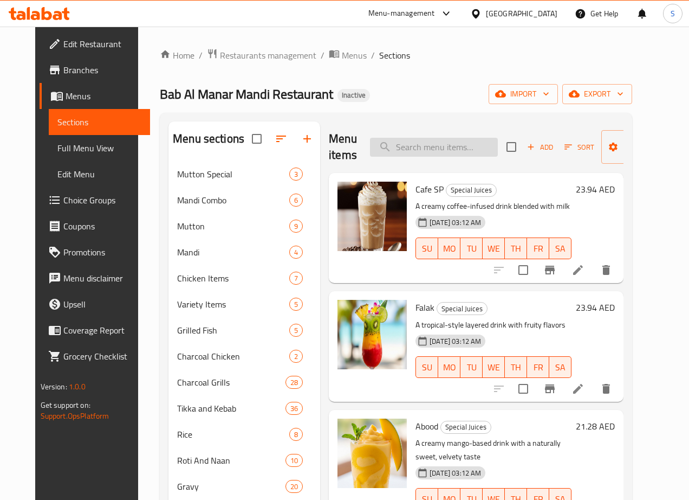
click at [384, 143] on input "search" at bounding box center [434, 147] width 128 height 19
paste input "Powered Health"
type input "Powered Health"
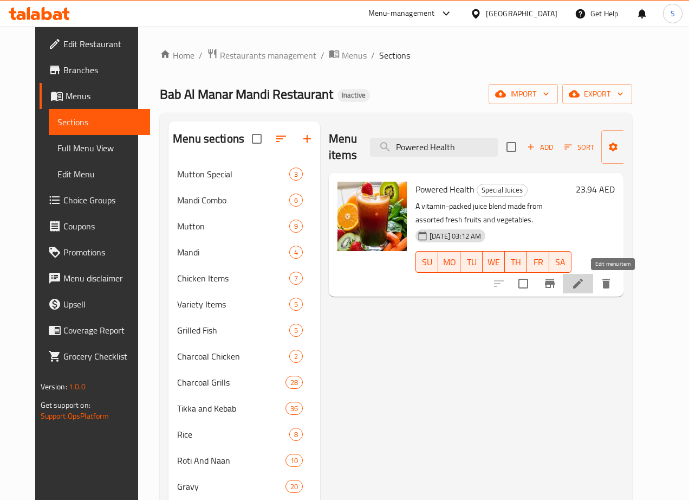
click at [585, 280] on icon at bounding box center [578, 283] width 13 height 13
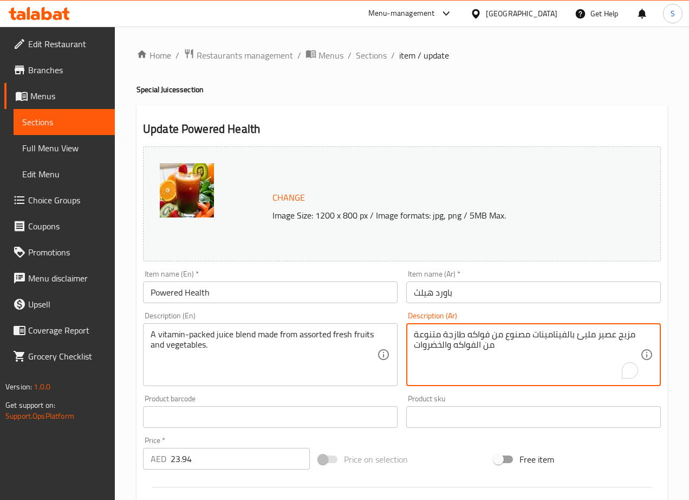
click at [440, 347] on textarea "مزيج عصير مليئ بالفيتامينات مصنوع من فواكه طازجة متنوعة من الفواكه والخضروات" at bounding box center [527, 354] width 227 height 51
click at [441, 334] on textarea "مزيج عصير مليئ بالفيتامينات مصنوع من فواكه طازجة متنوعة من الفواكه والخضروات" at bounding box center [527, 354] width 227 height 51
paste textarea "والخضروات"
type textarea "مزيج عصير مليئ بالفيتامينات مصنوع من فواكه وخضروات طازجة متنوعة"
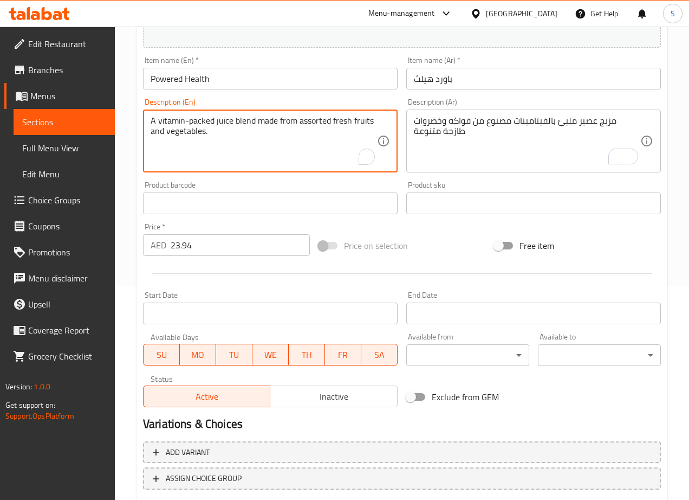
scroll to position [280, 0]
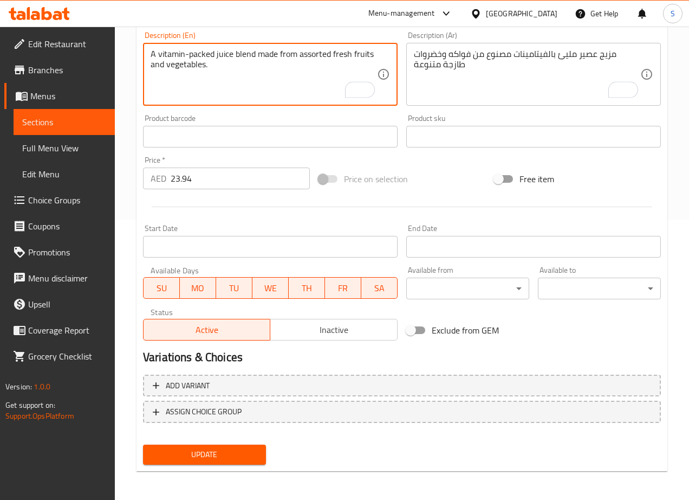
click at [226, 461] on button "Update" at bounding box center [204, 454] width 123 height 20
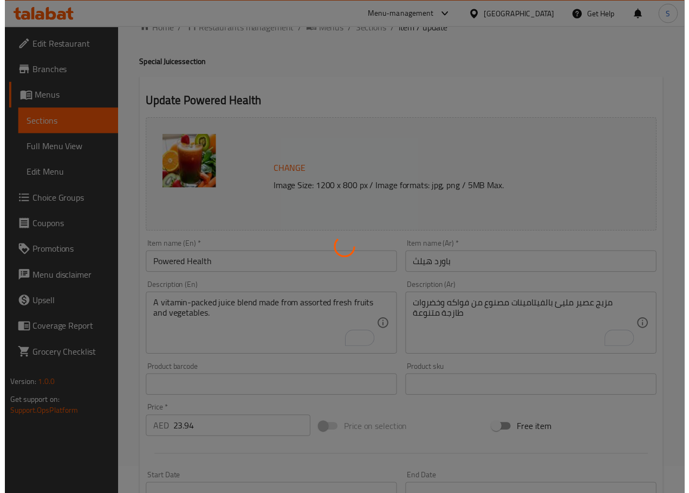
scroll to position [0, 0]
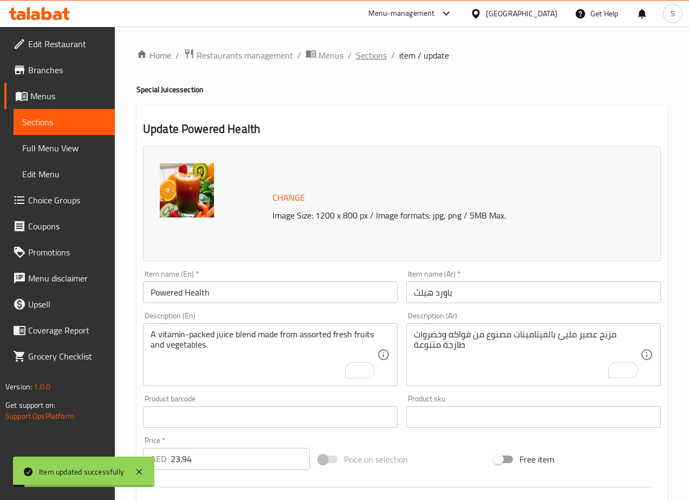
click at [366, 55] on span "Sections" at bounding box center [371, 55] width 31 height 13
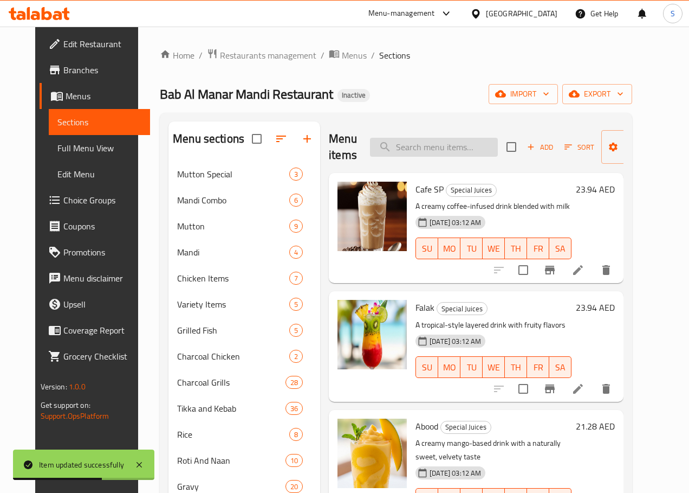
click at [387, 147] on input "search" at bounding box center [434, 147] width 128 height 19
paste input "Expo"
type input "Expo"
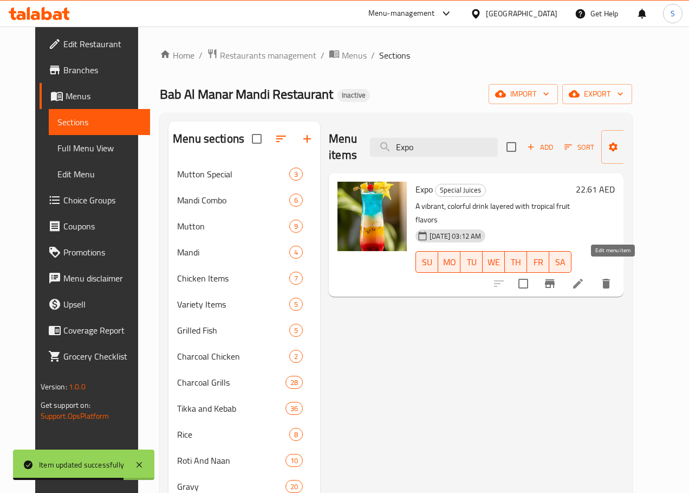
click at [585, 277] on icon at bounding box center [578, 283] width 13 height 13
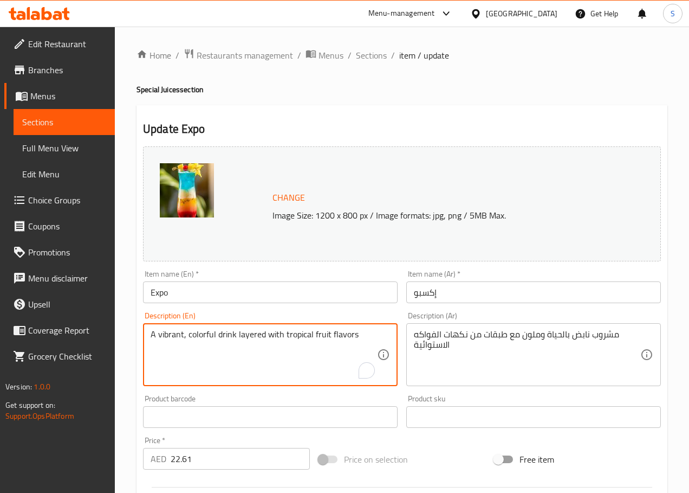
click at [171, 334] on textarea "A vibrant, colorful drink layered with tropical fruit flavors" at bounding box center [264, 354] width 227 height 51
type textarea "A colorful drink layered with tropical fruit flavors"
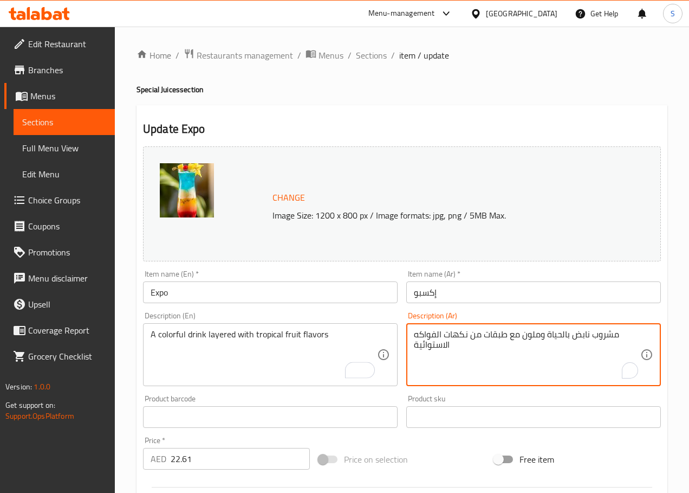
click at [559, 338] on textarea "مشروب نابض بالحياة وملون مع طبقات من نكهات الفواكه الاستوائية" at bounding box center [527, 354] width 227 height 51
click at [552, 337] on textarea "مشروب ملون مع طبقات من نكهات الفواكه الاستوائية" at bounding box center [527, 354] width 227 height 51
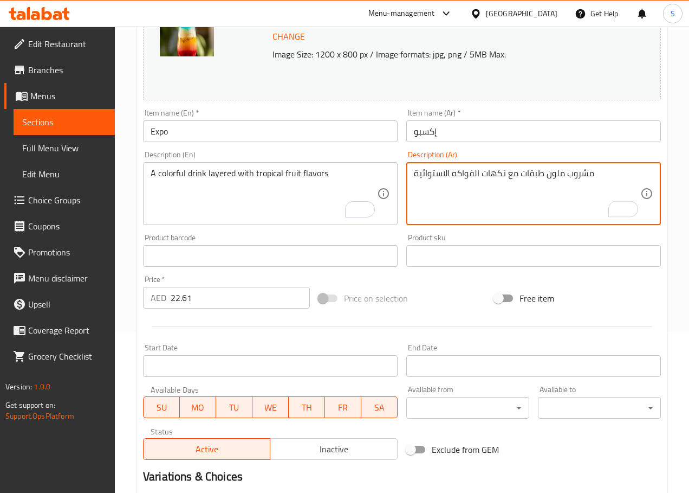
scroll to position [288, 0]
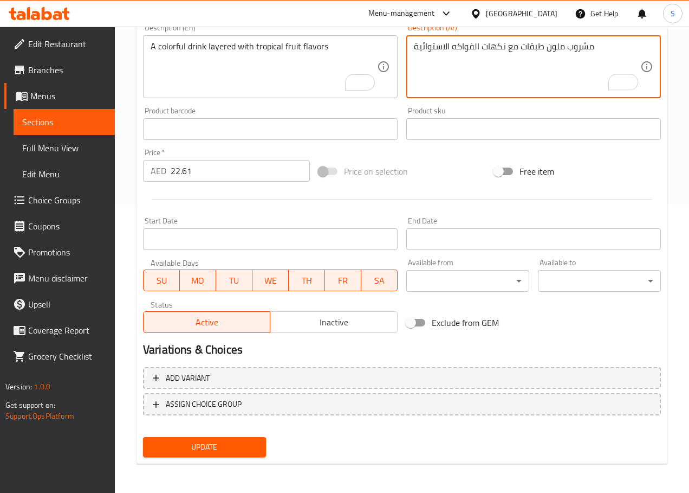
type textarea "مشروب ملون طبقات مع نكهات الفواكه الاستوائية"
click at [220, 443] on span "Update" at bounding box center [205, 447] width 106 height 14
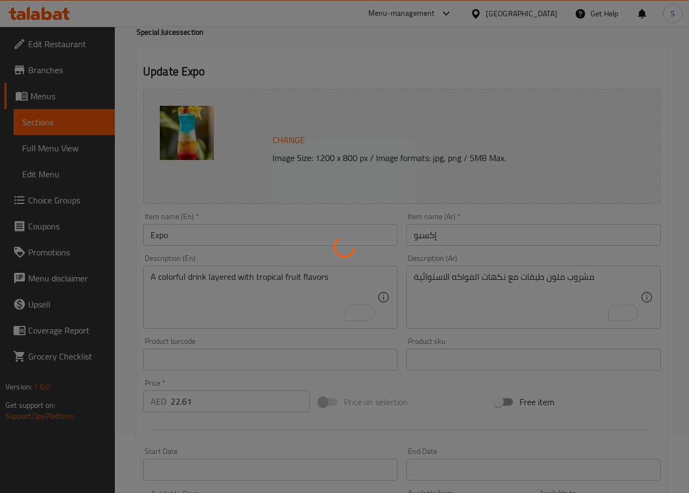
scroll to position [0, 0]
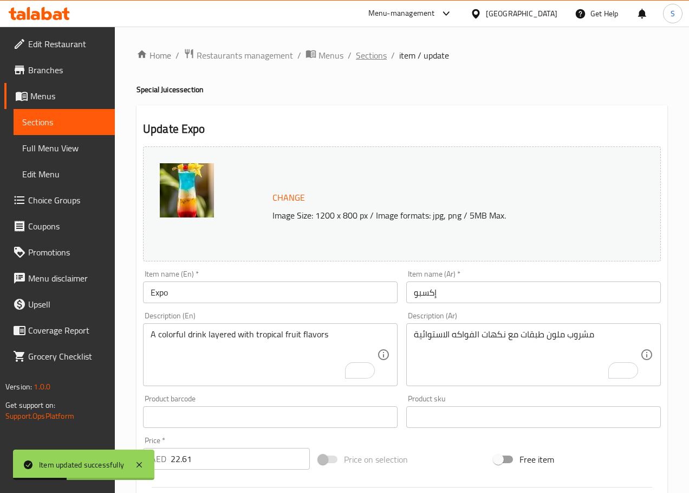
click at [374, 55] on span "Sections" at bounding box center [371, 55] width 31 height 13
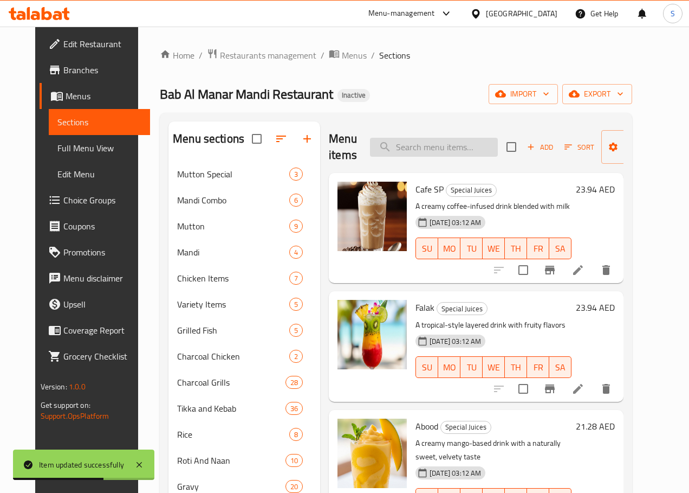
click at [387, 153] on input "search" at bounding box center [434, 147] width 128 height 19
paste input "Mango Strawberry"
type input "Mango Strawberry"
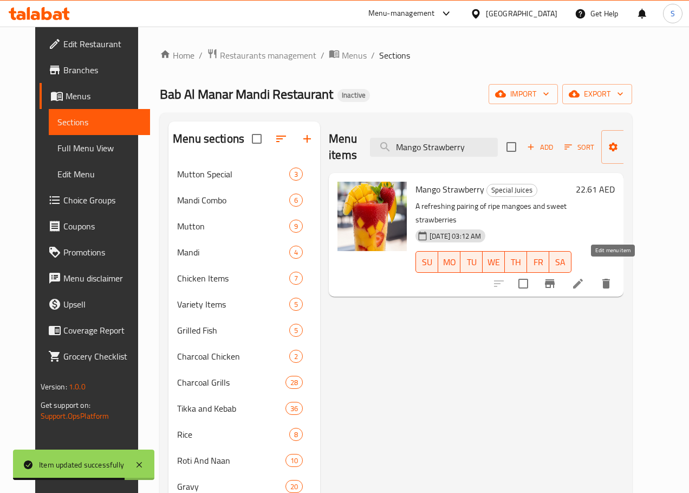
click at [585, 277] on icon at bounding box center [578, 283] width 13 height 13
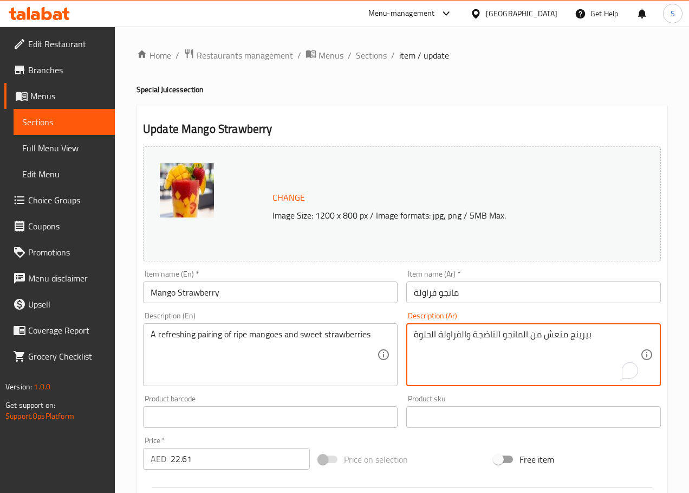
click at [581, 338] on textarea "بيرينج منعش من المانجو الناضجة والفراولة الحلوة" at bounding box center [527, 354] width 227 height 51
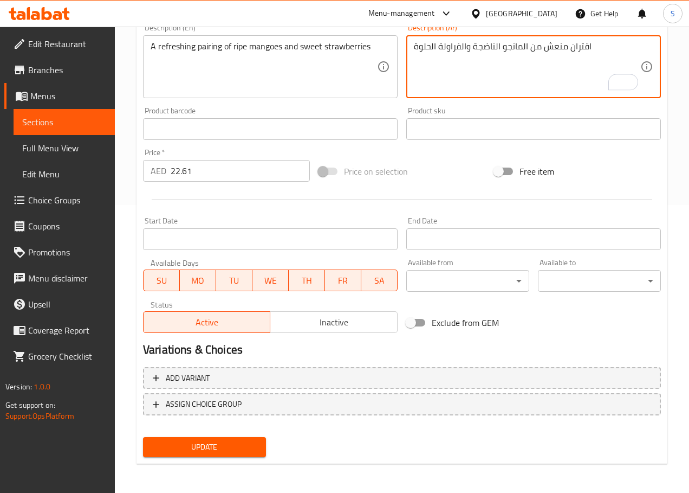
type textarea "اقتران منعش من المانجو الناضجة والفراولة الحلوة"
click at [200, 446] on span "Update" at bounding box center [205, 447] width 106 height 14
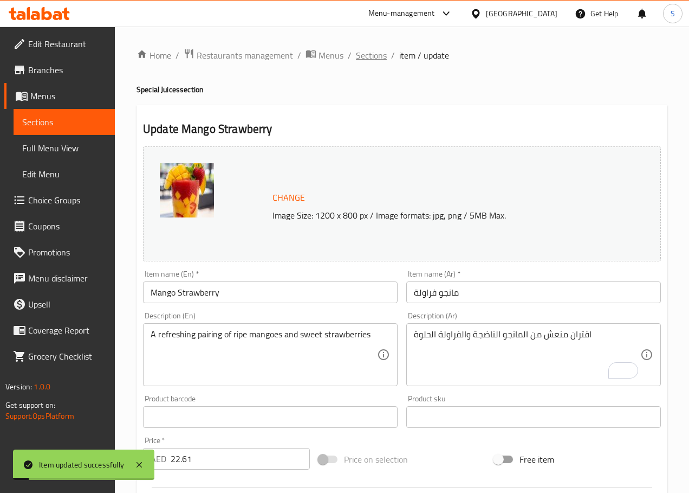
click at [372, 54] on span "Sections" at bounding box center [371, 55] width 31 height 13
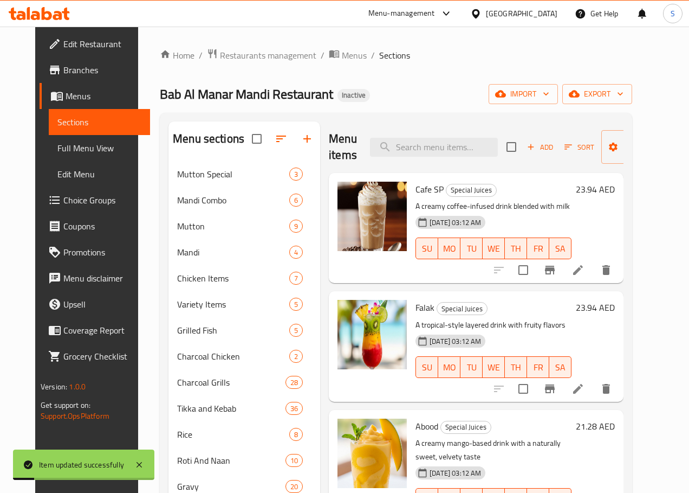
scroll to position [11, 0]
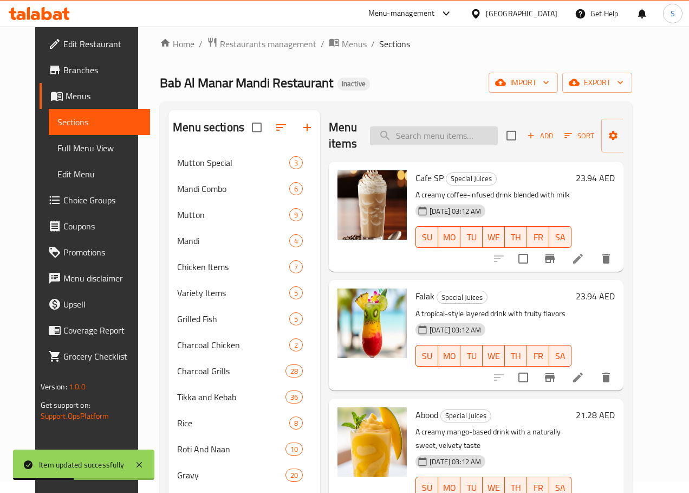
click at [389, 138] on input "search" at bounding box center [434, 135] width 128 height 19
paste input "Dubai Frame"
type input "Dubai Frame"
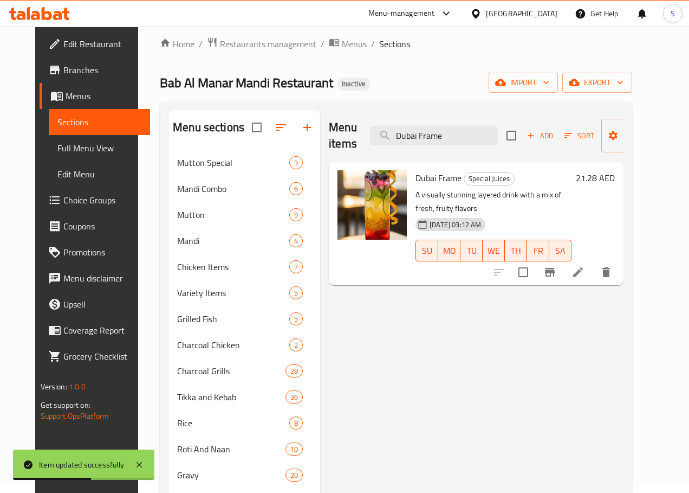
click at [585, 266] on icon at bounding box center [578, 272] width 13 height 13
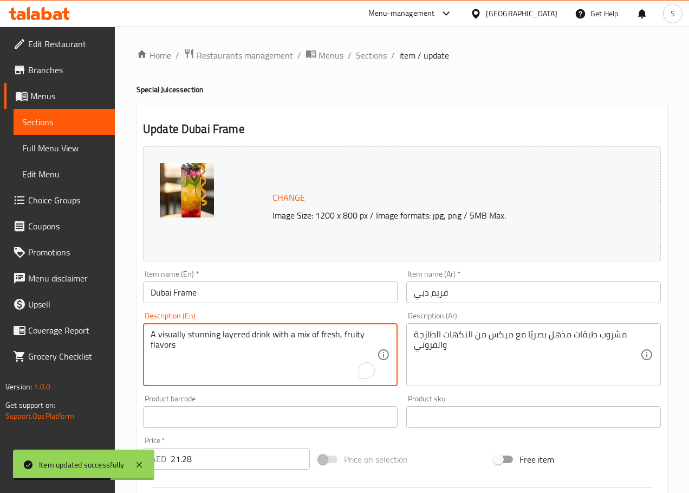
click at [163, 335] on textarea "A visually stunning layered drink with a mix of fresh, fruity flavors" at bounding box center [264, 354] width 227 height 51
type textarea "A layered drink with a mix of fresh, fruity flavors"
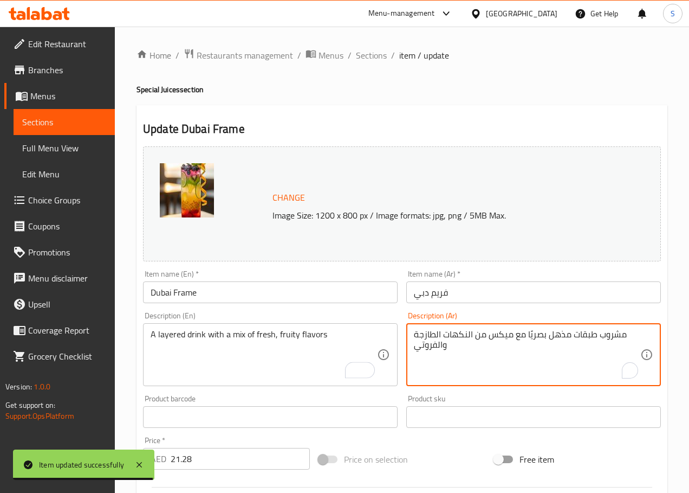
click at [561, 335] on textarea "مشروب طبقات مذهل بصريًا مع ميكس من النكهات الطازجة والفروتي" at bounding box center [527, 354] width 227 height 51
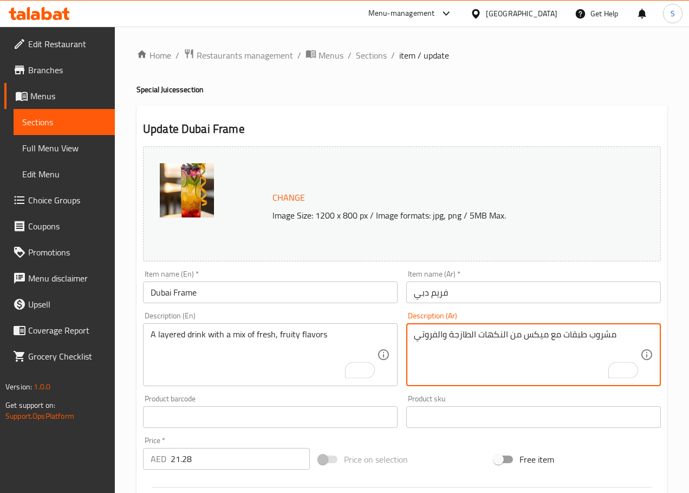
scroll to position [10, 0]
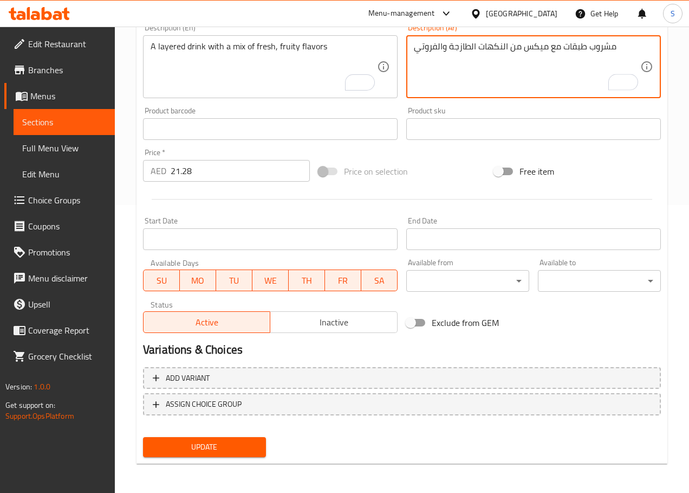
type textarea "مشروب طبقات مع ميكس من النكهات الطازجة والفروتي"
click at [180, 454] on button "Update" at bounding box center [204, 447] width 123 height 20
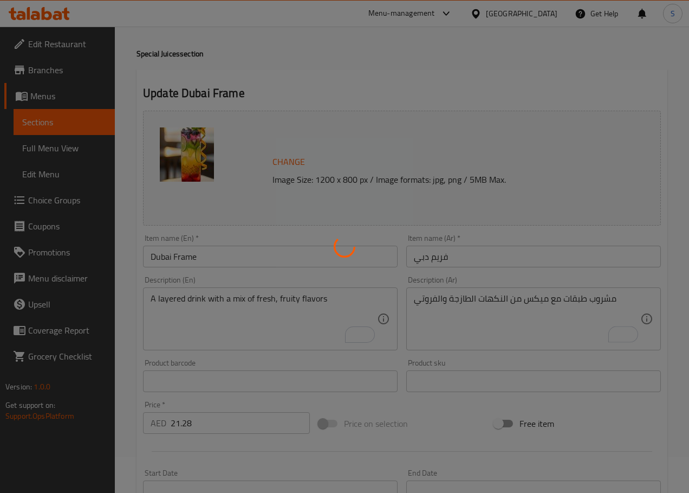
scroll to position [0, 0]
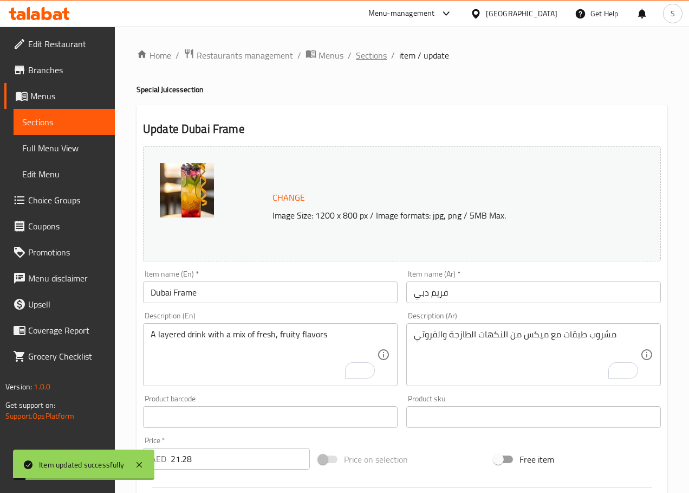
click at [370, 59] on span "Sections" at bounding box center [371, 55] width 31 height 13
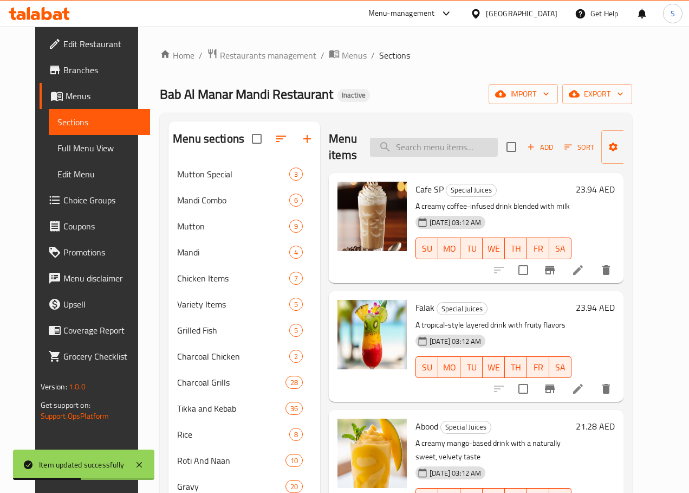
click at [435, 150] on input "search" at bounding box center [434, 147] width 128 height 19
paste input "Special Avocado"
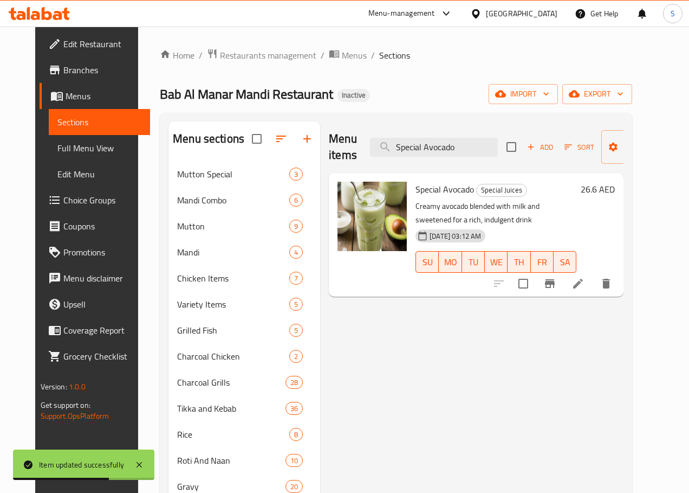
type input "Special Avocado"
click at [585, 277] on icon at bounding box center [578, 283] width 13 height 13
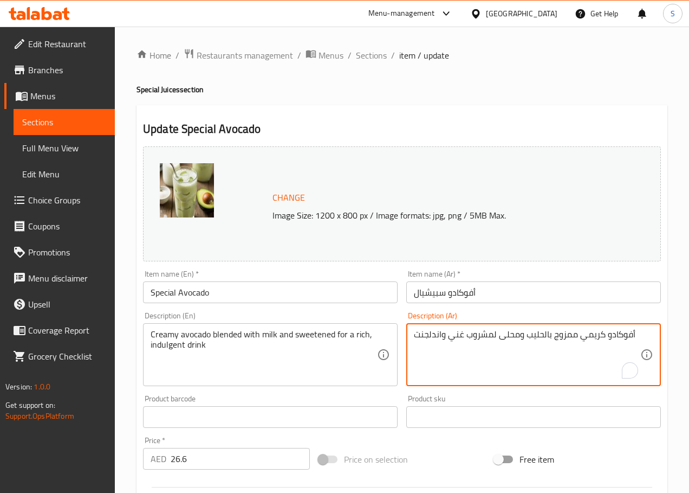
click at [429, 333] on textarea "أفوكادو كريمي ممزوج بالحليب ومحلى لمشروب غني واندلجنت" at bounding box center [527, 354] width 227 height 51
type textarea "أفوكادو كريمي ممزوج بالحليب ومحلى لمشروب غني"
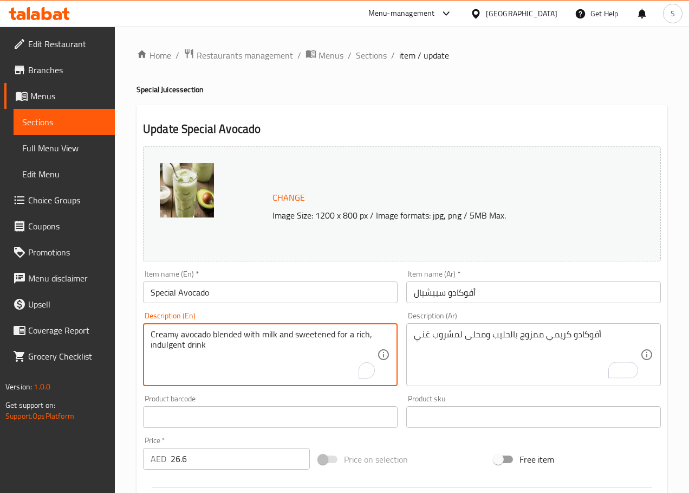
click at [177, 346] on textarea "Creamy avocado blended with milk and sweetened for a rich, indulgent drink" at bounding box center [264, 354] width 227 height 51
click at [192, 350] on textarea "Creamy avocado blended with milk and sweetened for a rich drink" at bounding box center [264, 354] width 227 height 51
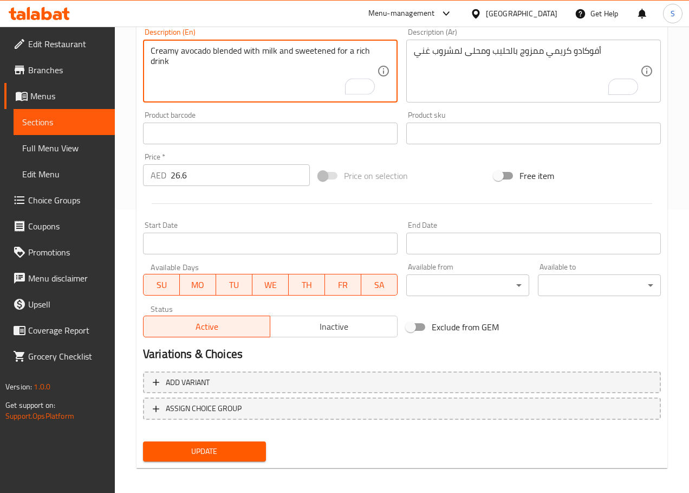
scroll to position [288, 0]
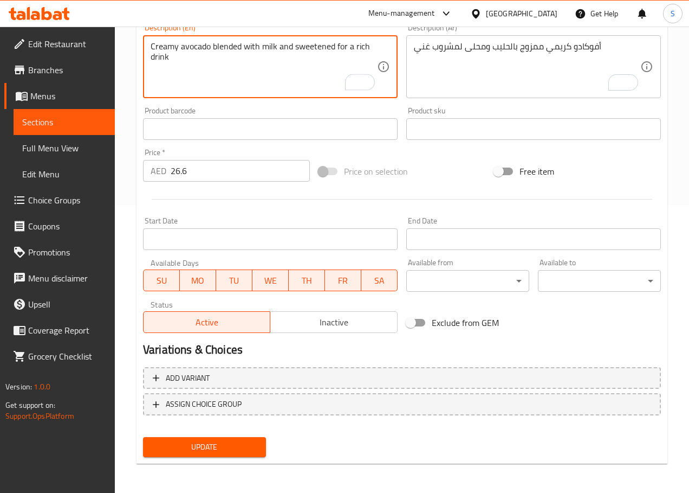
type textarea "Creamy avocado blended with milk and sweetened for a rich drink"
click at [191, 441] on span "Update" at bounding box center [205, 447] width 106 height 14
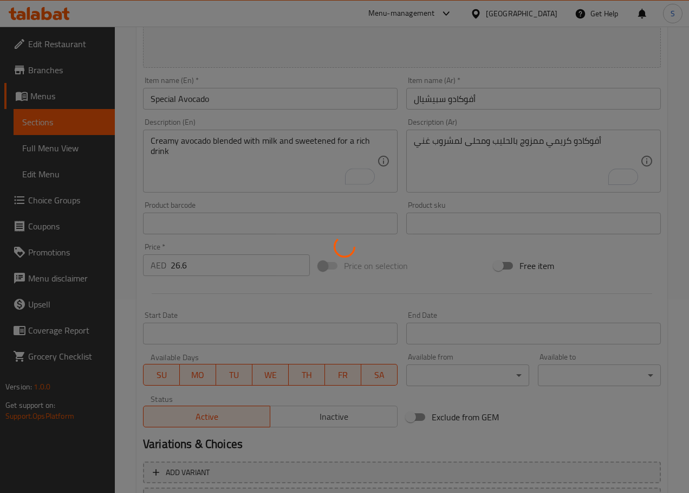
scroll to position [0, 0]
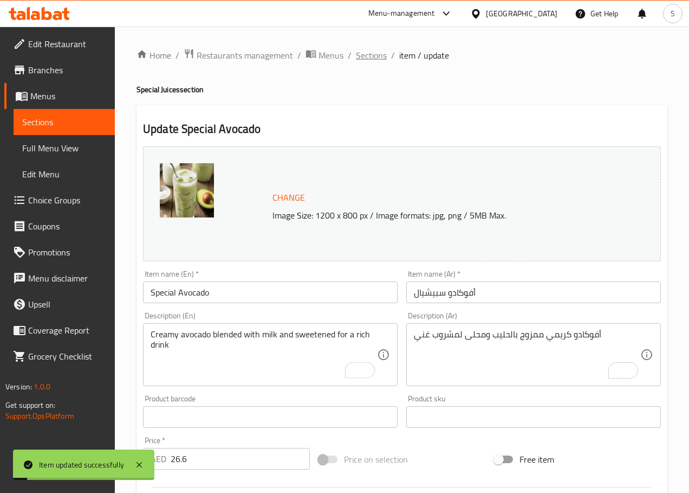
click at [367, 52] on span "Sections" at bounding box center [371, 55] width 31 height 13
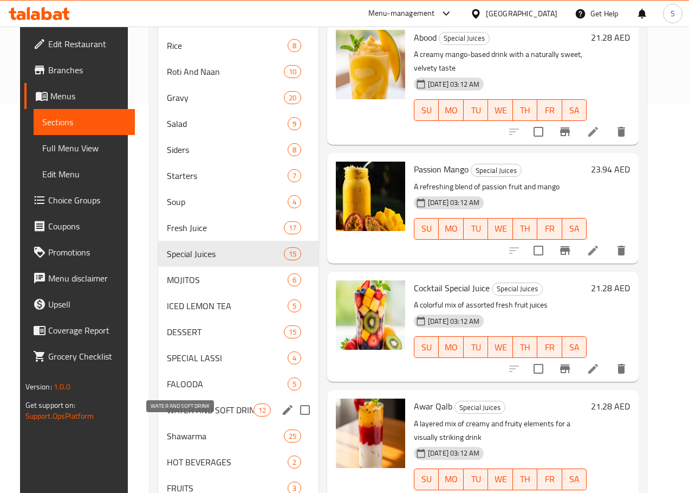
scroll to position [447, 0]
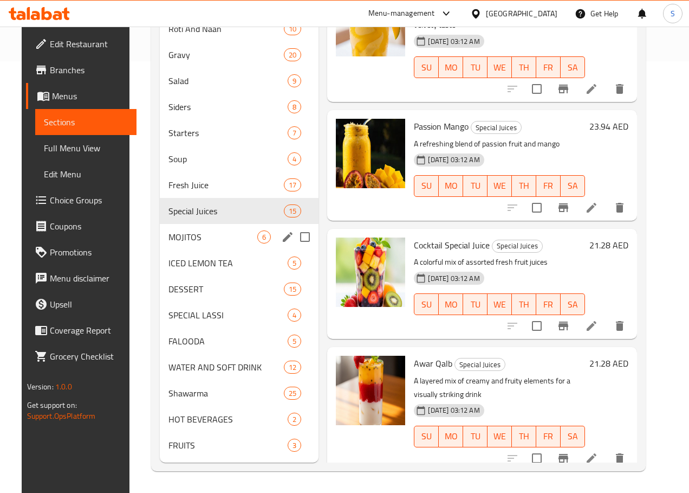
click at [196, 244] on div "MOJITOS 6" at bounding box center [239, 237] width 159 height 26
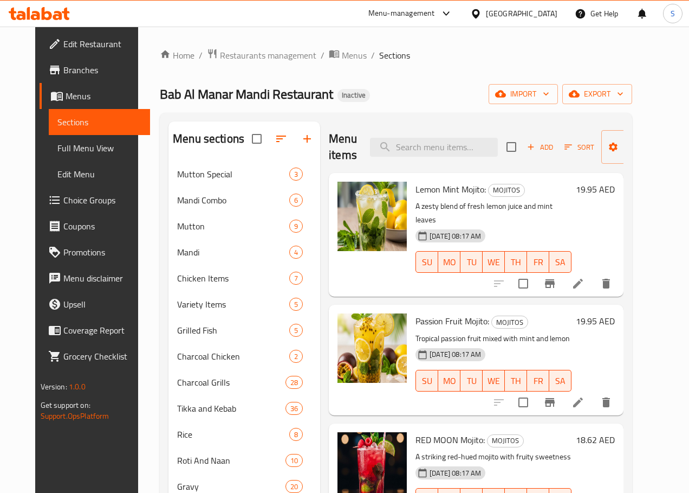
click at [594, 274] on li at bounding box center [578, 284] width 30 height 20
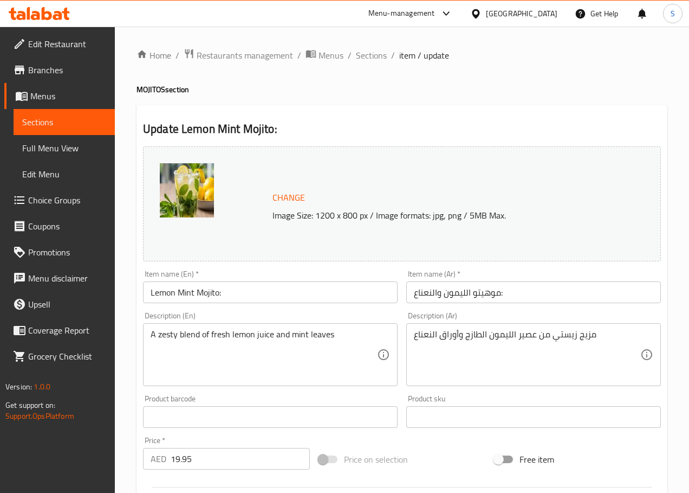
click at [472, 294] on input "موهيتو الليمون والنعناع:" at bounding box center [534, 292] width 255 height 22
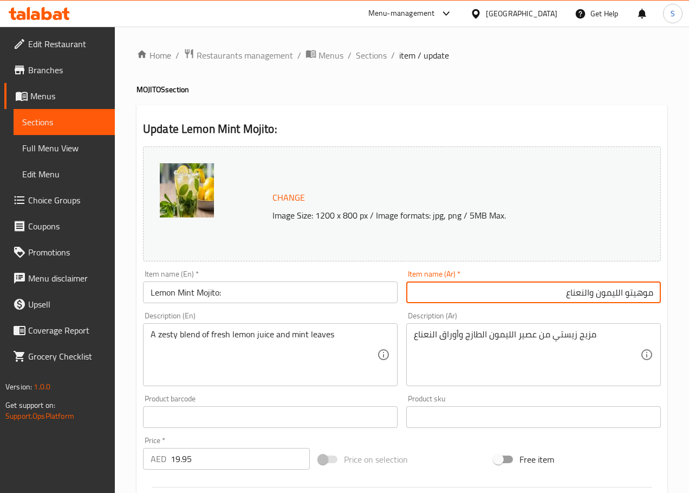
type input "موهيتو الليمون والنعناع"
click at [368, 291] on input "Lemon Mint Mojito:" at bounding box center [270, 292] width 255 height 22
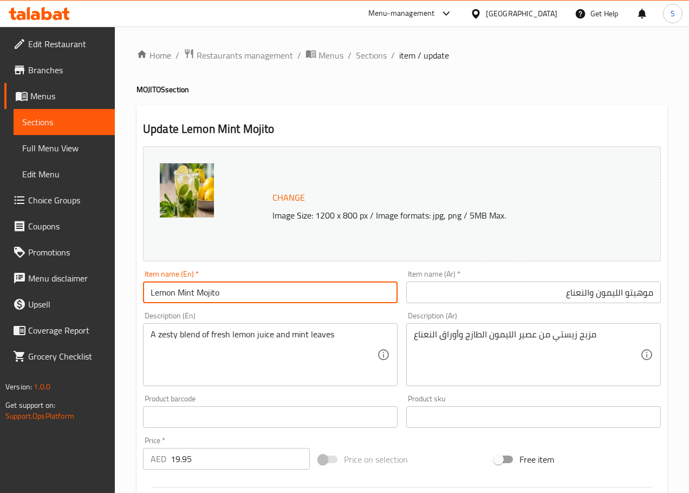
type input "Lemon Mint Mojito"
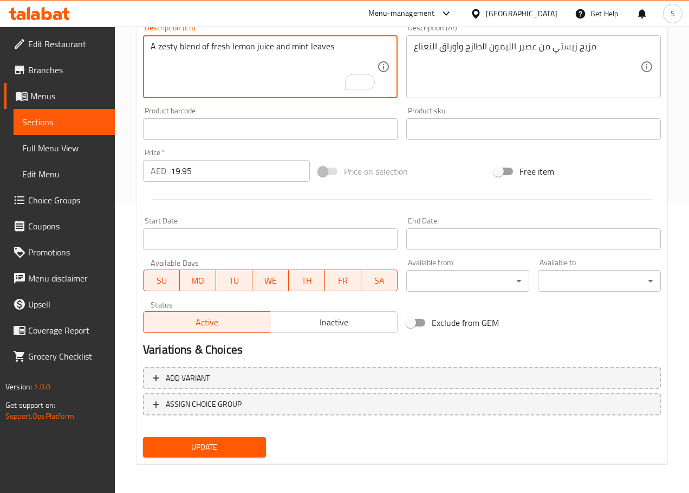
click at [225, 444] on span "Update" at bounding box center [205, 447] width 106 height 14
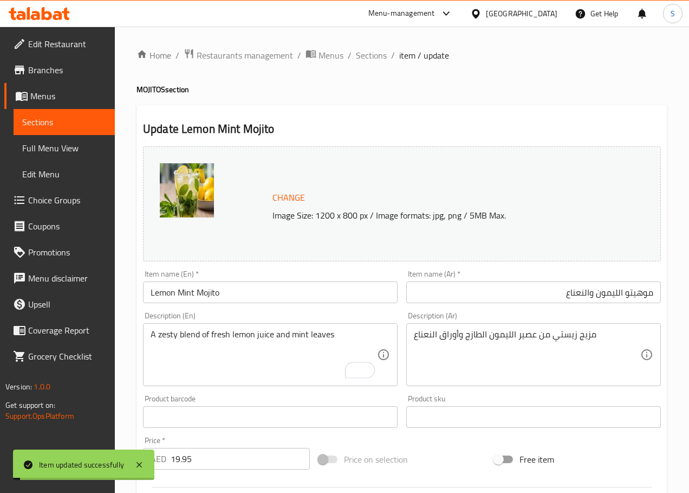
click at [364, 55] on span "Sections" at bounding box center [371, 55] width 31 height 13
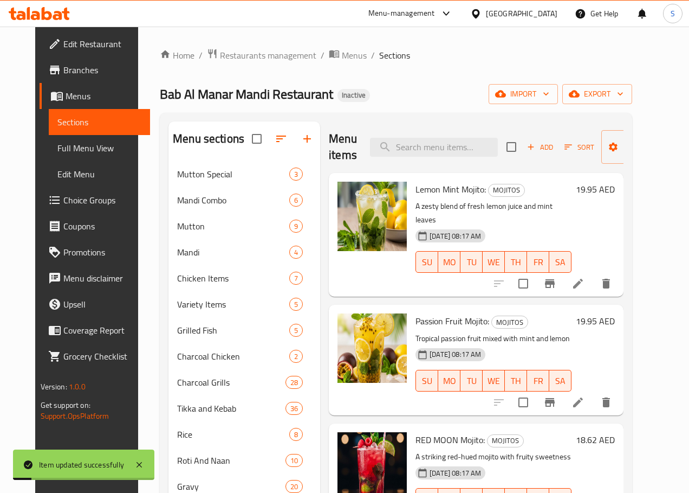
click at [585, 396] on icon at bounding box center [578, 402] width 13 height 13
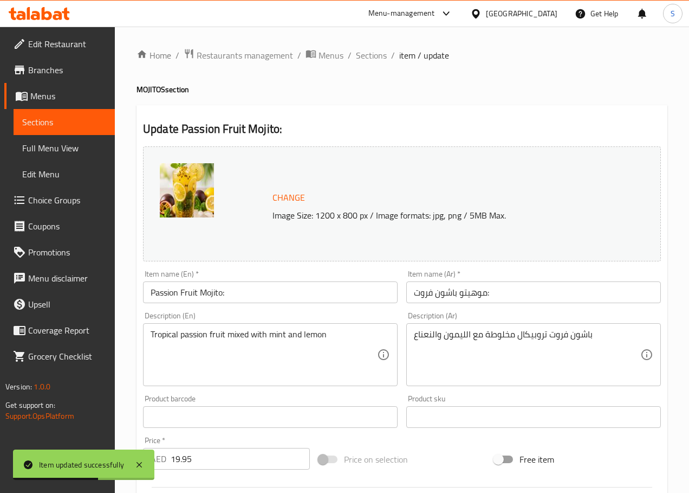
click at [261, 293] on input "Passion Fruit Mojito:" at bounding box center [270, 292] width 255 height 22
type input "Passion Fruit Mojito"
click at [474, 299] on input "موهيتو باشون فروت:" at bounding box center [534, 292] width 255 height 22
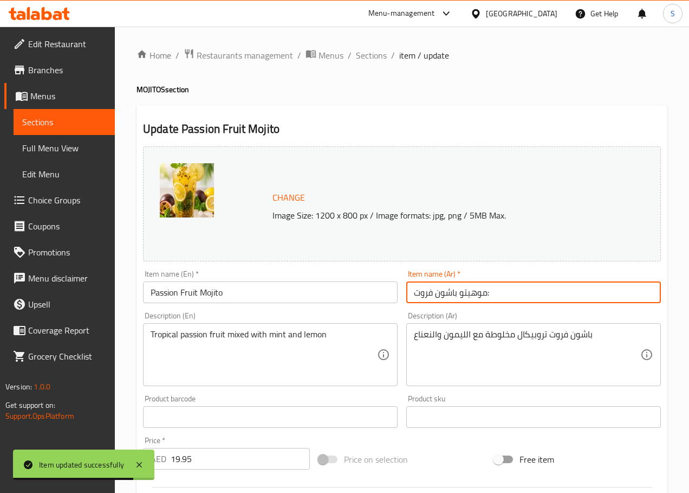
click at [474, 299] on input "موهيتو باشون فروت:" at bounding box center [534, 292] width 255 height 22
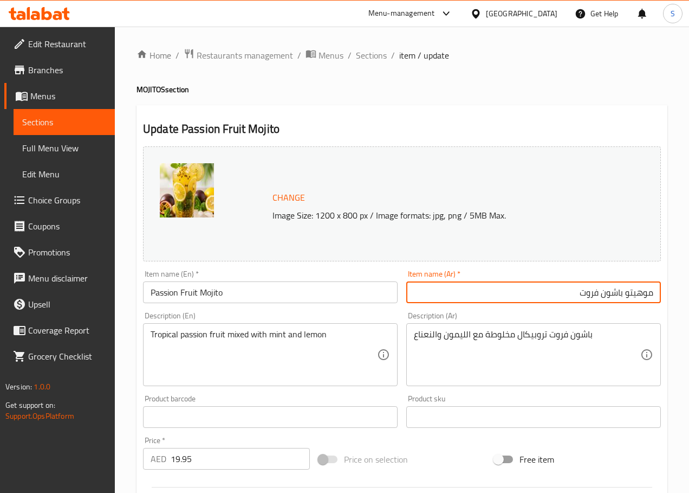
type input "موهيتو باشون فروت"
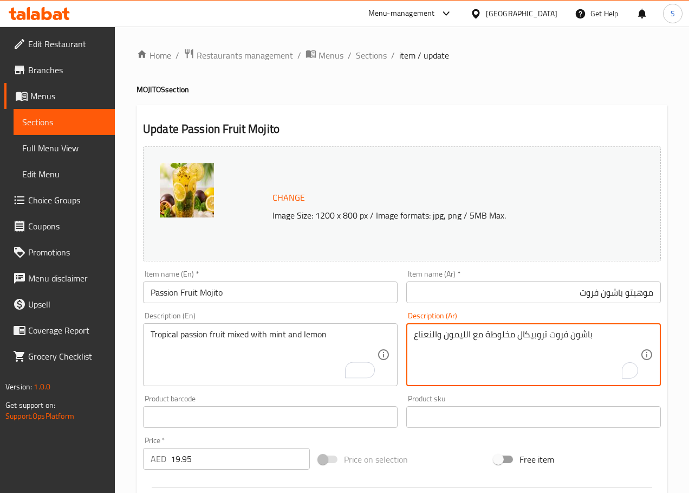
click at [528, 340] on textarea "باشون فروت تروبيكال مخلوطة مع الليمون والنعناع" at bounding box center [527, 354] width 227 height 51
click at [504, 339] on textarea "باشون فروت استوائي مخلوطة مع الليمون والنعناع" at bounding box center [527, 354] width 227 height 51
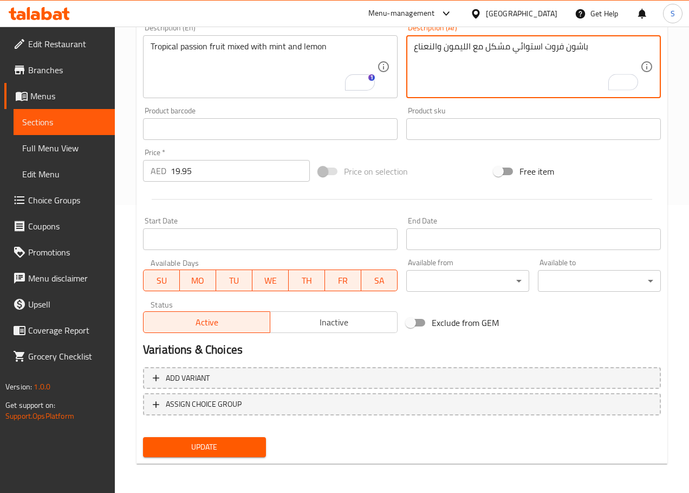
type textarea "باشون فروت استوائي مشكل مع الليمون والنعناع"
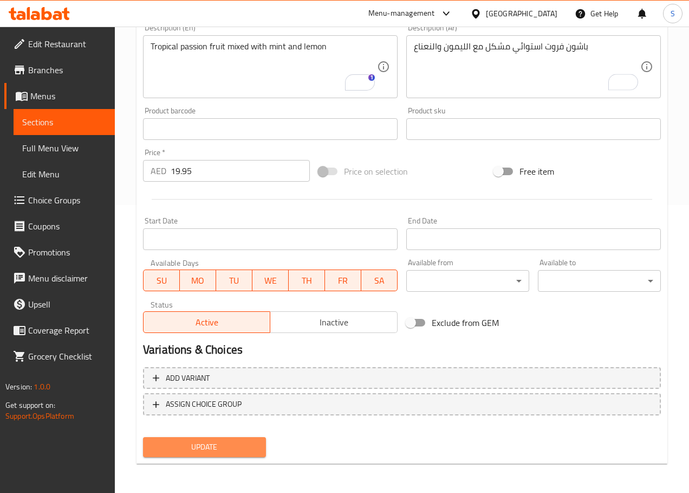
click at [187, 447] on span "Update" at bounding box center [205, 447] width 106 height 14
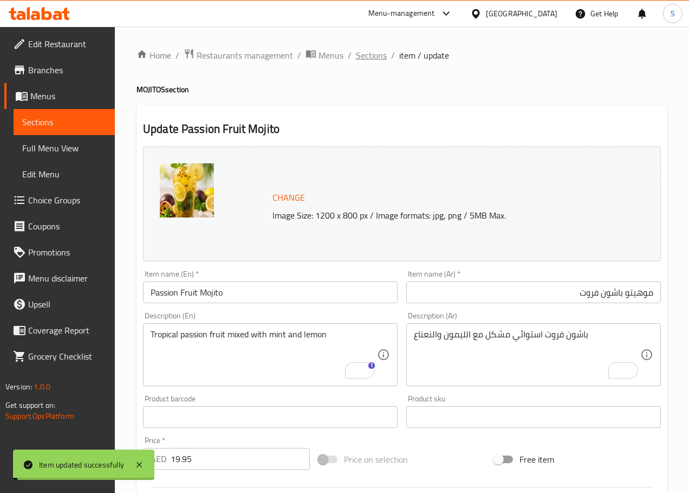
click at [372, 57] on span "Sections" at bounding box center [371, 55] width 31 height 13
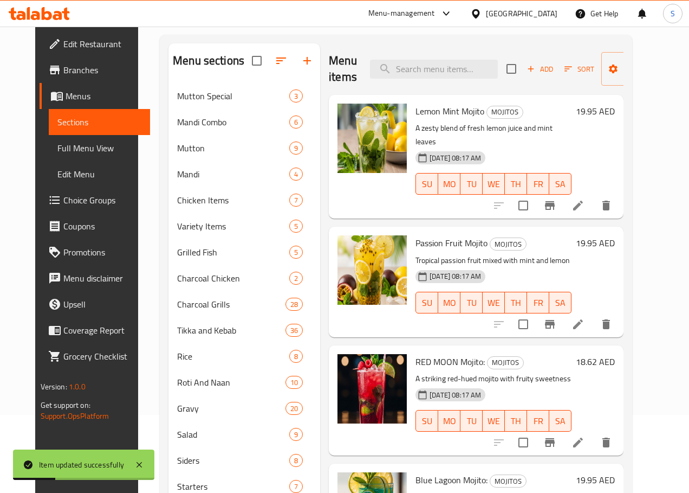
scroll to position [107, 0]
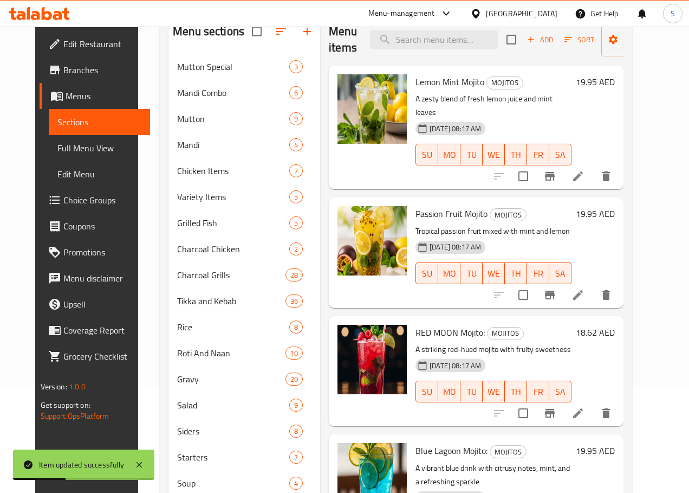
click at [583, 408] on icon at bounding box center [578, 413] width 10 height 10
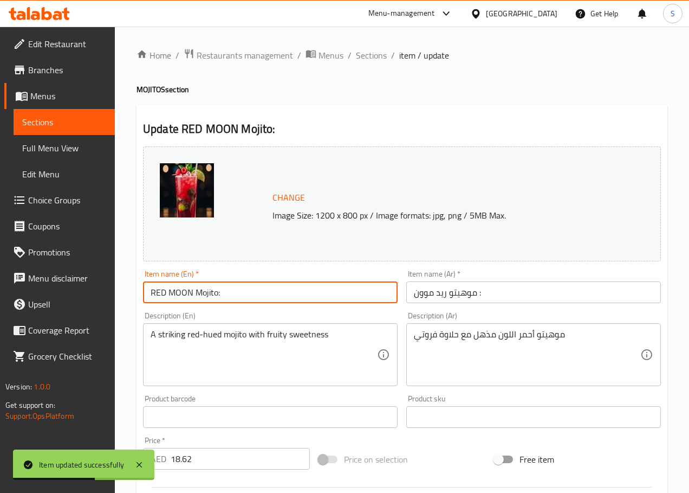
click at [248, 300] on input "RED MOON Mojito:" at bounding box center [270, 292] width 255 height 22
type input "RED MOON Mojito"
click at [429, 294] on input "موهيتو ريد موون :" at bounding box center [534, 292] width 255 height 22
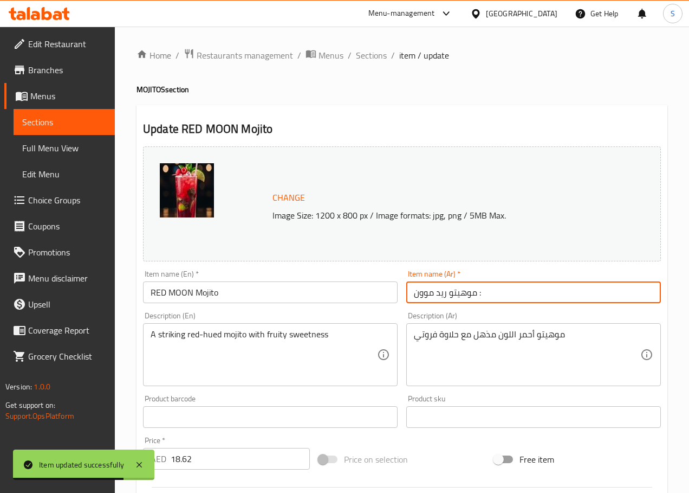
click at [429, 294] on input "موهيتو ريد موون :" at bounding box center [534, 292] width 255 height 22
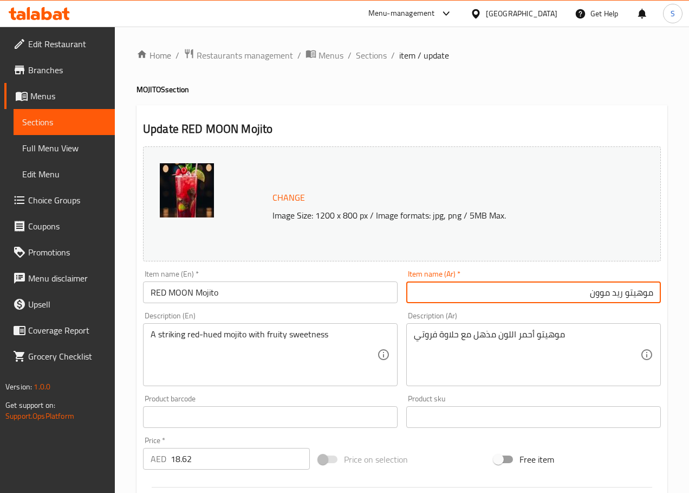
type input "موهيتو ريد موون"
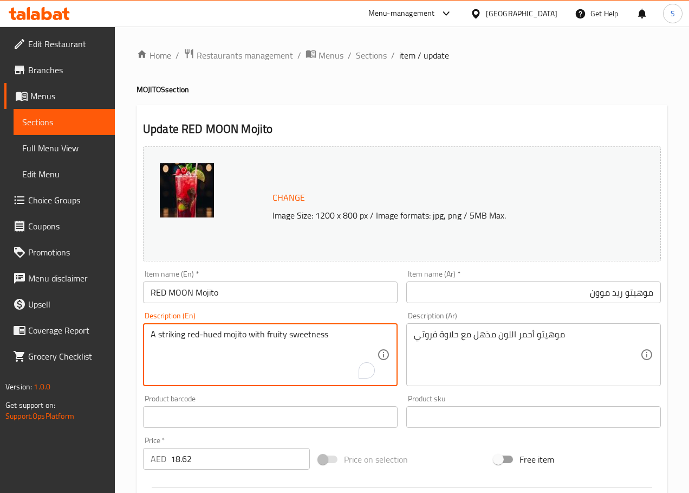
click at [166, 340] on textarea "A striking red-hued mojito with fruity sweetness" at bounding box center [264, 354] width 227 height 51
type textarea "A red-hued mojito with fruity sweetness"
click at [487, 336] on textarea "موهيتو أحمر اللون مذهل مع حلاوة فروتي" at bounding box center [527, 354] width 227 height 51
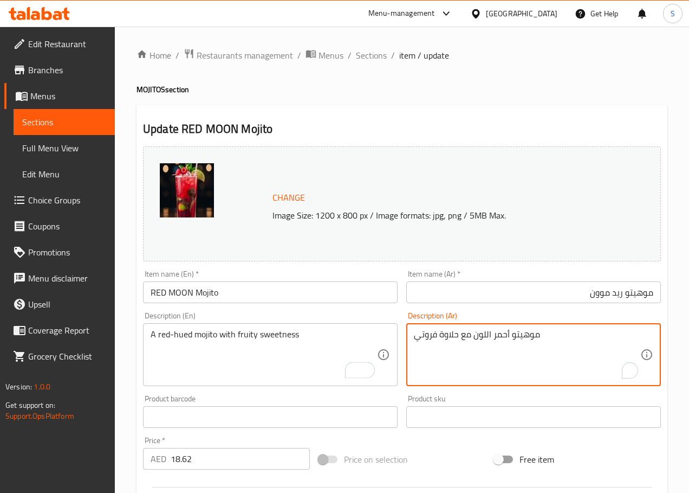
type textarea "موهيتو أحمر اللون مع حلاوة فروتي"
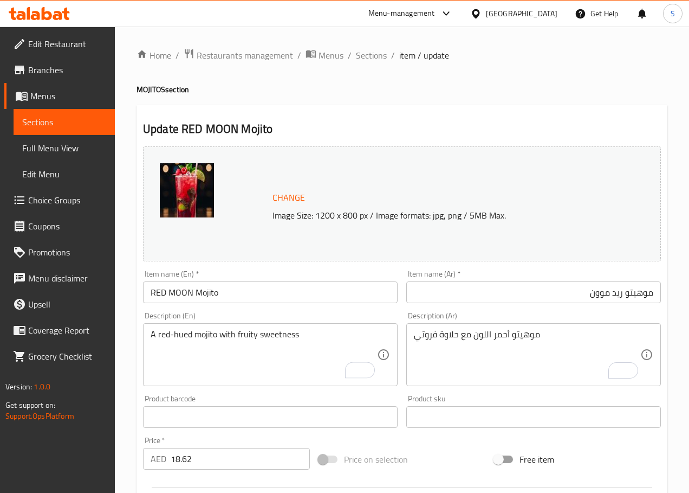
click at [379, 346] on div "A red-hued mojito with fruity sweetness Description (En)" at bounding box center [270, 354] width 255 height 63
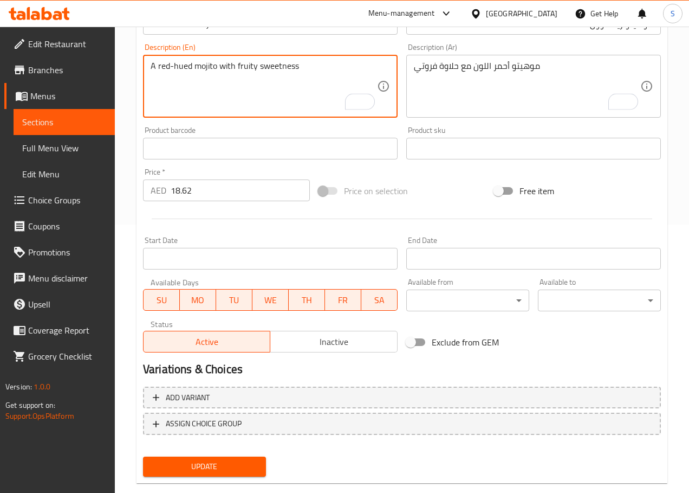
scroll to position [275, 0]
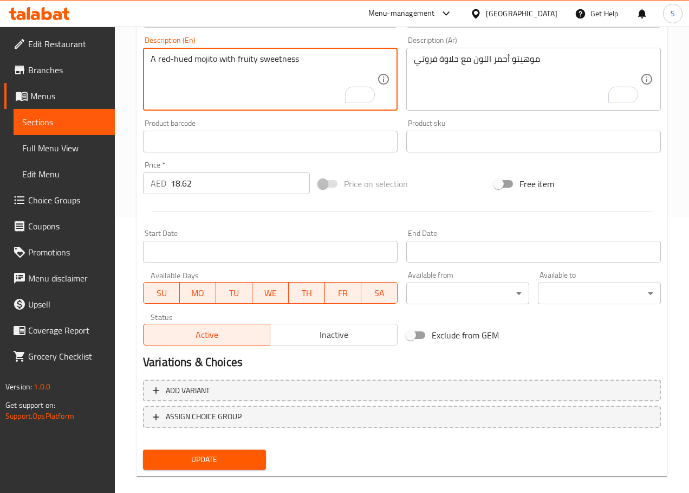
click at [184, 464] on span "Update" at bounding box center [205, 460] width 106 height 14
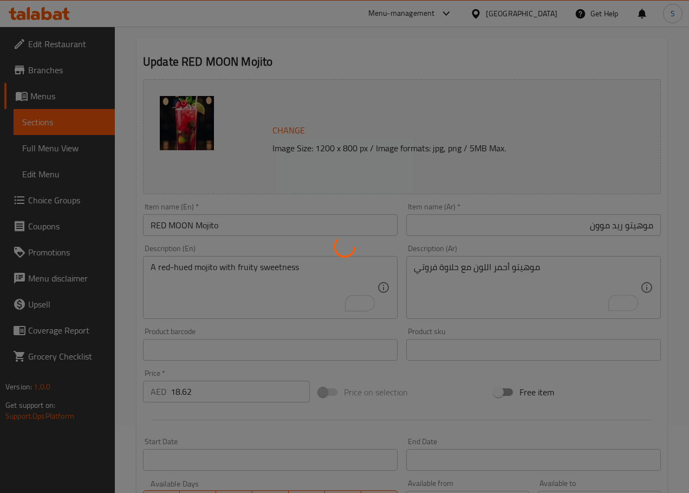
scroll to position [0, 0]
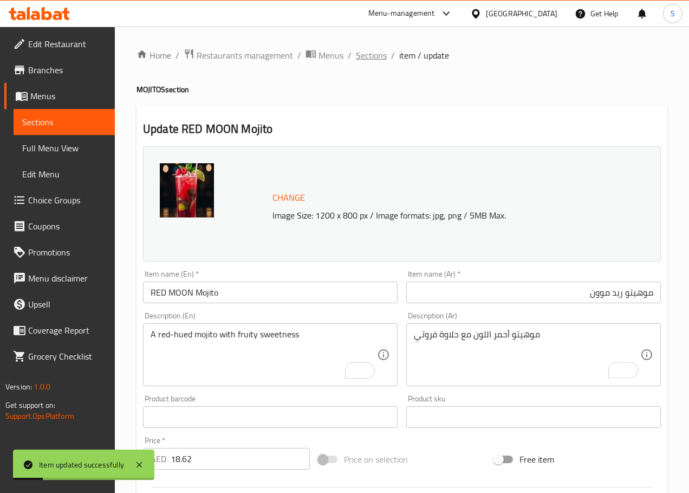
click at [369, 57] on span "Sections" at bounding box center [371, 55] width 31 height 13
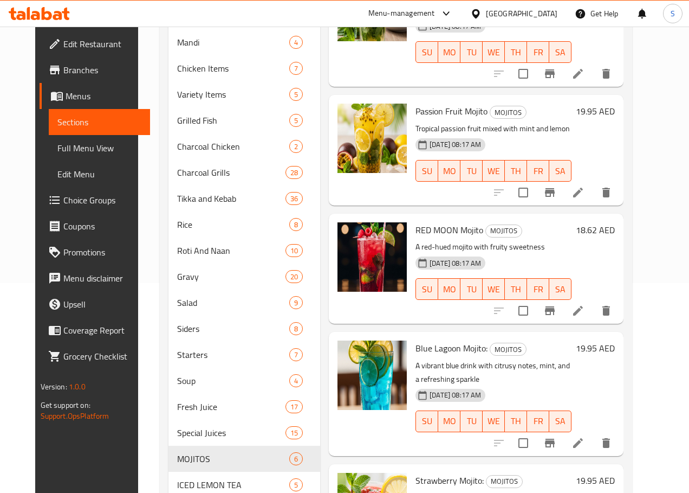
scroll to position [212, 0]
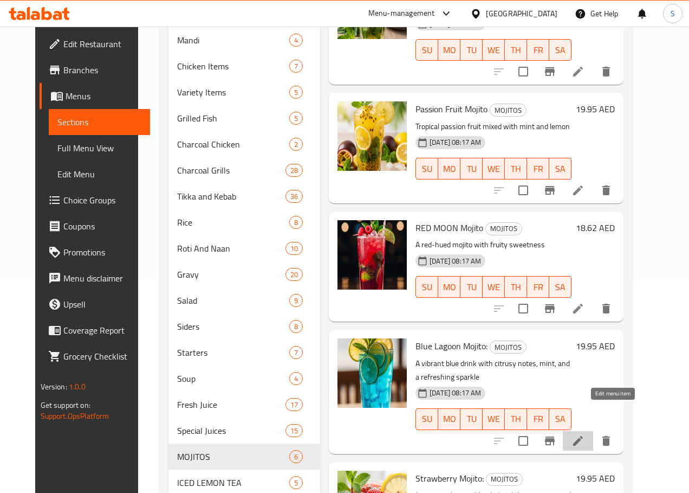
click at [585, 434] on icon at bounding box center [578, 440] width 13 height 13
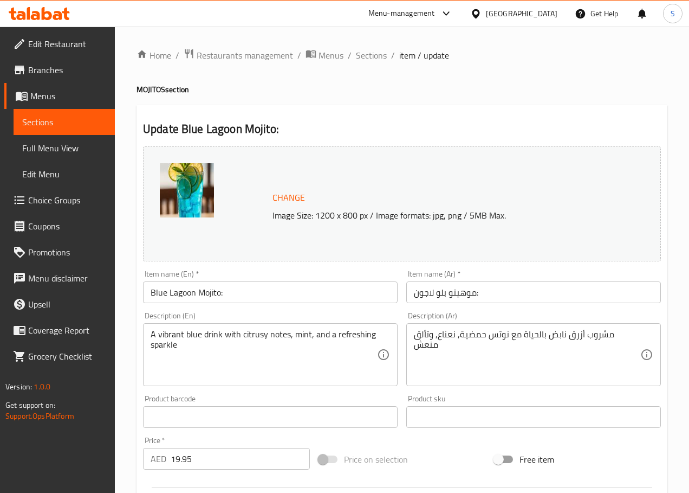
click at [237, 294] on input "Blue Lagoon Mojito:" at bounding box center [270, 292] width 255 height 22
type input "Blue Lagoon Mojito"
click at [427, 299] on input "موهيتو بلو لاجون:" at bounding box center [534, 292] width 255 height 22
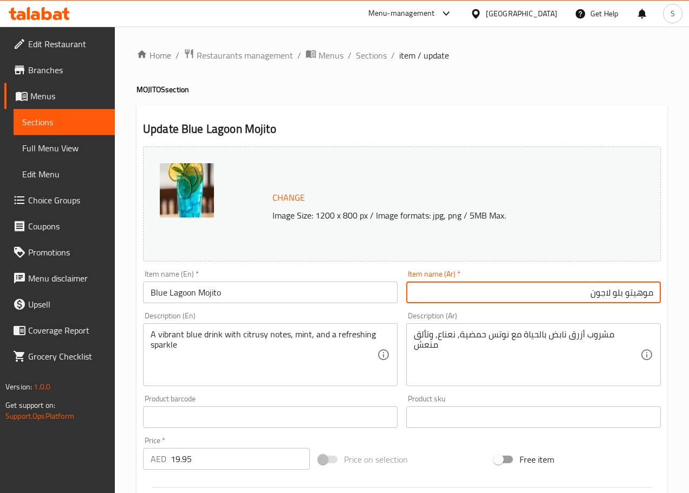
type input "موهيتو بلو لاجون"
click at [171, 333] on textarea "A vibrant blue drink with citrusy notes, mint, and a refreshing sparkle" at bounding box center [264, 354] width 227 height 51
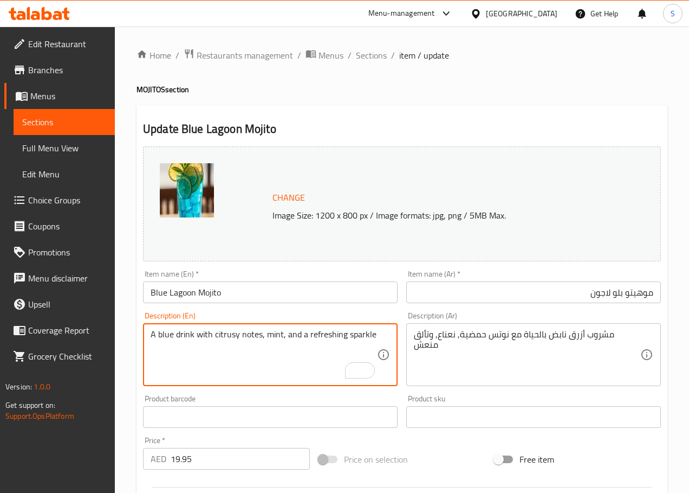
type textarea "A blue drink with citrusy notes, mint, and a refreshing sparkle"
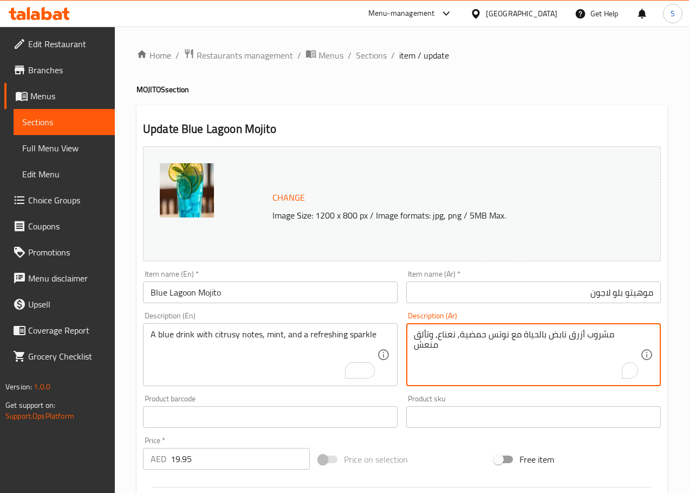
click at [582, 337] on textarea "مشروب أزرق نابض بالحياة مع نوتس حمضية, نعناع, وتألق منعش" at bounding box center [527, 354] width 227 height 51
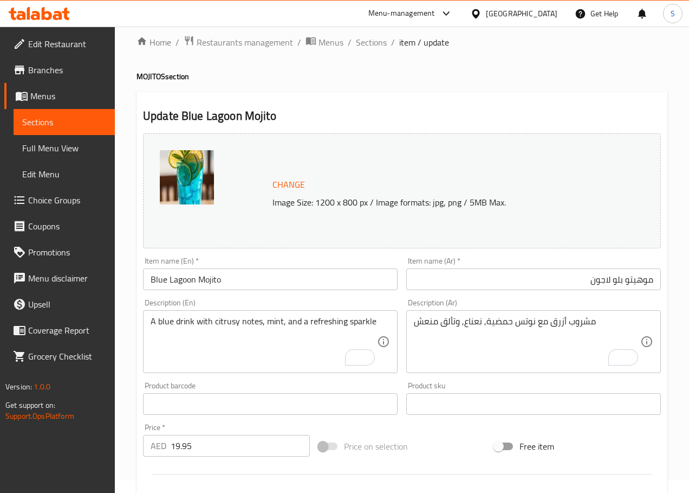
scroll to position [14, 0]
click at [449, 322] on textarea "مشروب أزرق مع نوتس حمضية, نعناع, وتألق منعش" at bounding box center [527, 340] width 227 height 51
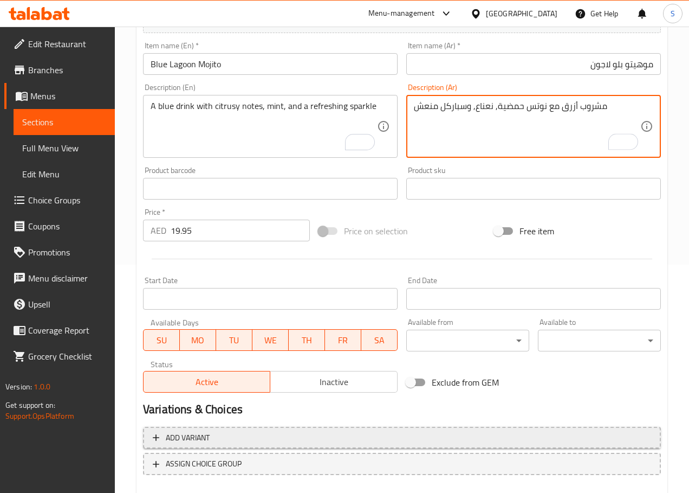
scroll to position [288, 0]
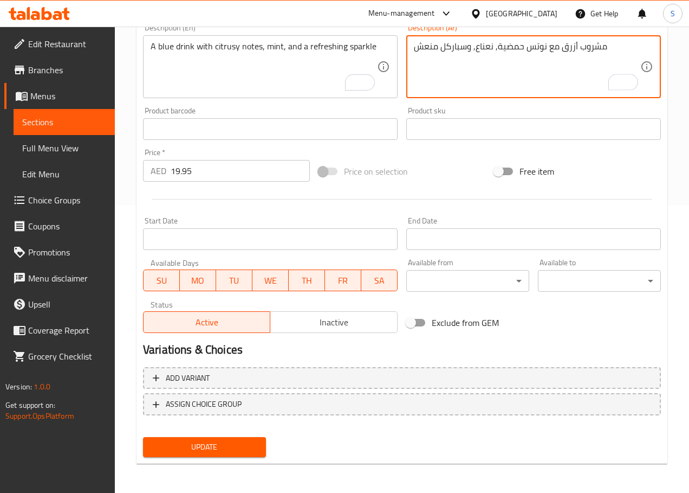
type textarea "مشروب أزرق مع نوتس حمضية, نعناع, وسباركل منعش"
click at [189, 444] on span "Update" at bounding box center [205, 447] width 106 height 14
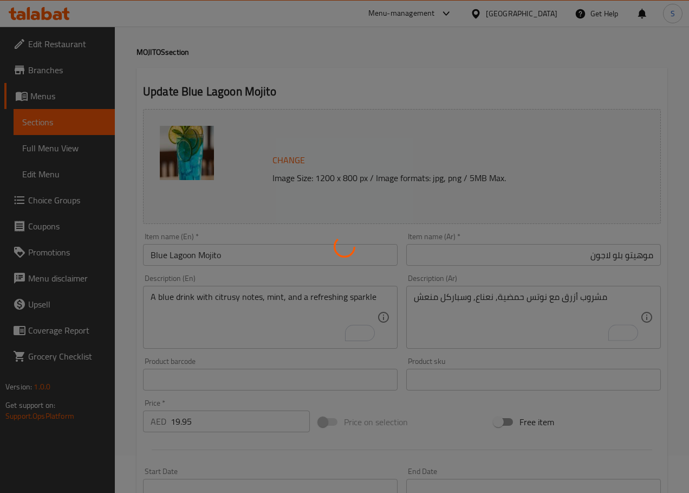
scroll to position [0, 0]
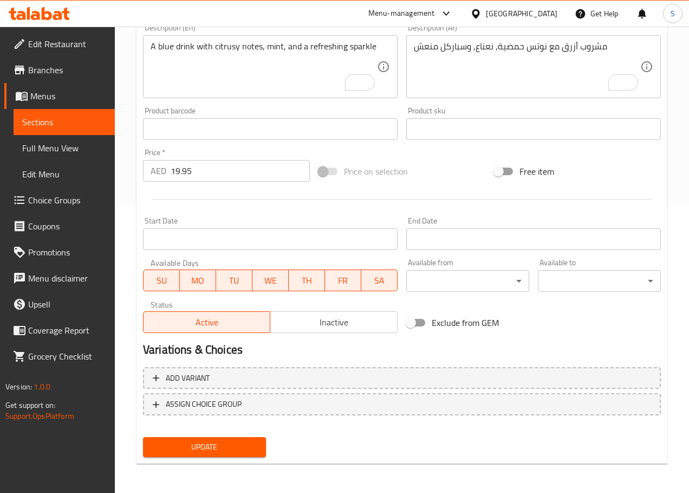
click at [176, 451] on span "Update" at bounding box center [205, 447] width 106 height 14
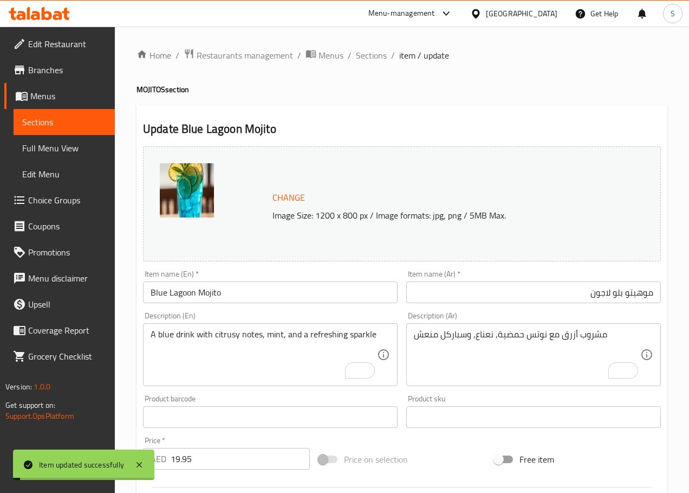
click at [366, 59] on span "Sections" at bounding box center [371, 55] width 31 height 13
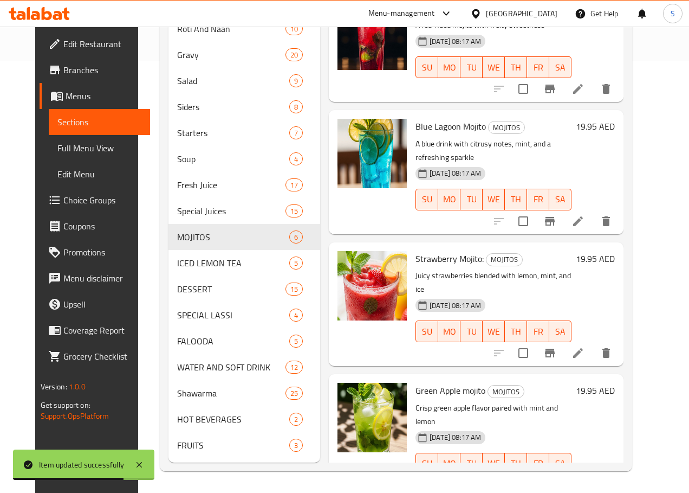
scroll to position [447, 0]
click at [620, 340] on button "delete" at bounding box center [607, 353] width 26 height 26
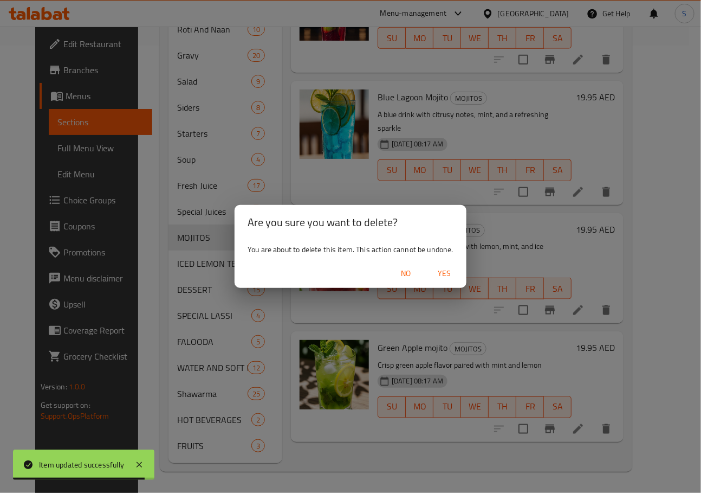
click at [412, 275] on span "No" at bounding box center [406, 274] width 26 height 14
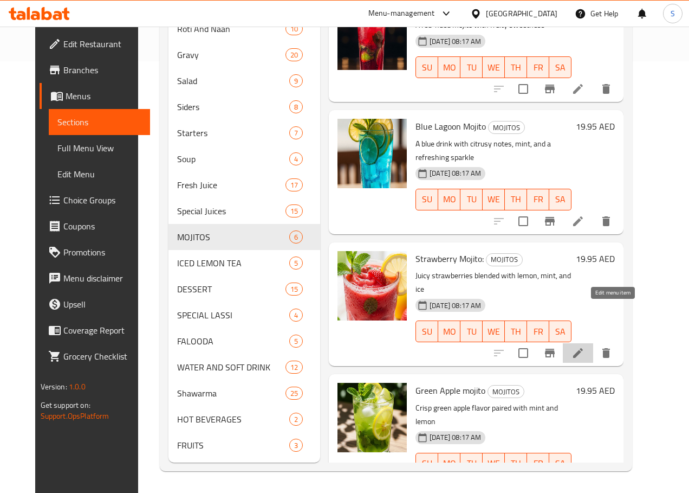
click at [585, 346] on icon at bounding box center [578, 352] width 13 height 13
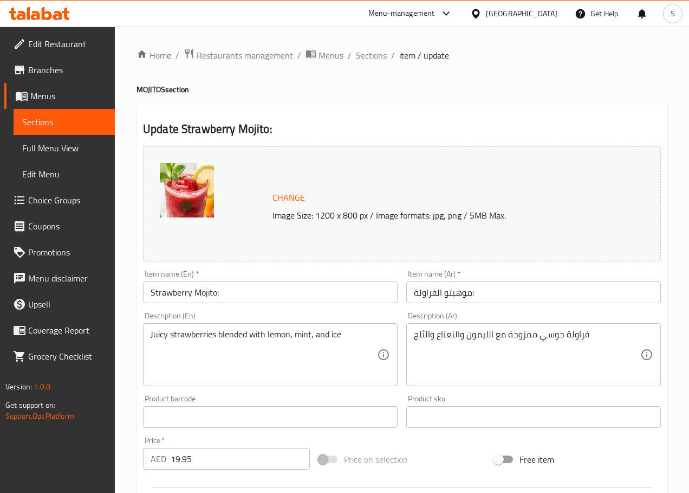
click at [249, 291] on input "Strawberry Mojito:" at bounding box center [270, 292] width 255 height 22
type input "Strawberry Mojito"
click at [418, 292] on input "موهيتو الفراولة:" at bounding box center [534, 292] width 255 height 22
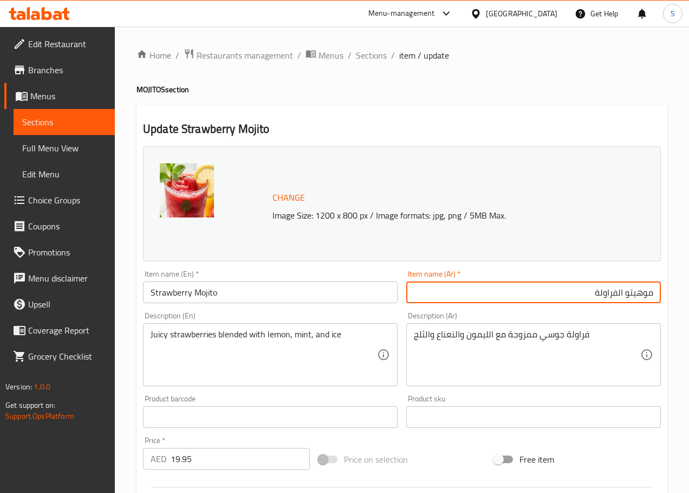
type input "موهيتو الفراولة"
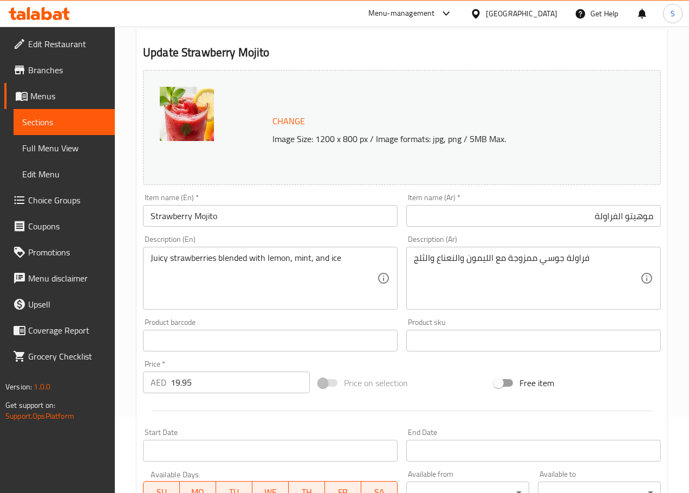
scroll to position [288, 0]
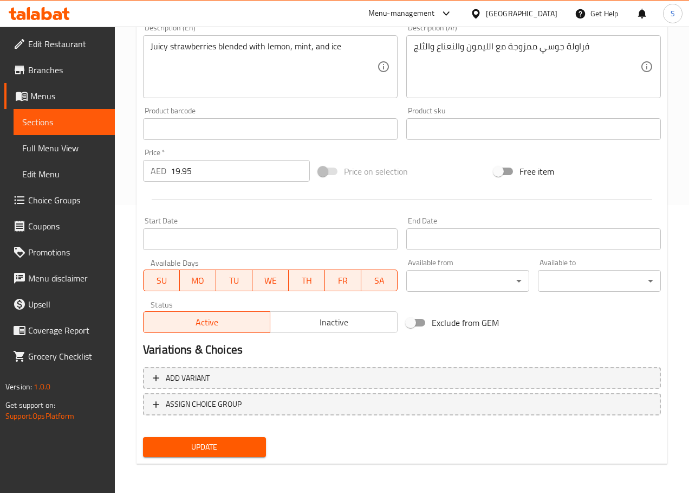
click at [185, 448] on span "Update" at bounding box center [205, 447] width 106 height 14
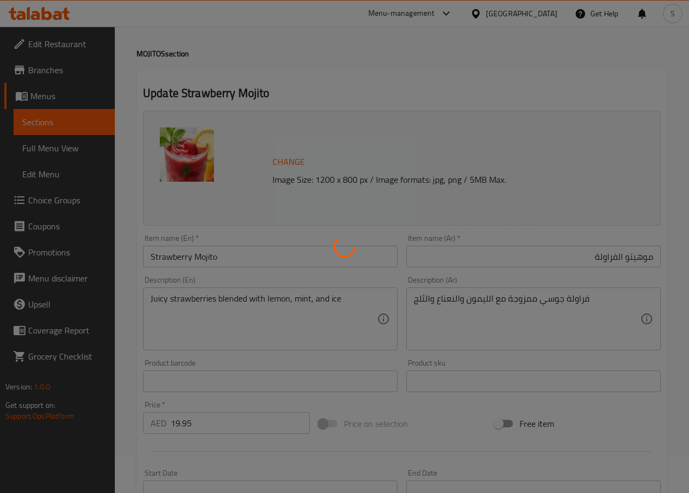
scroll to position [0, 0]
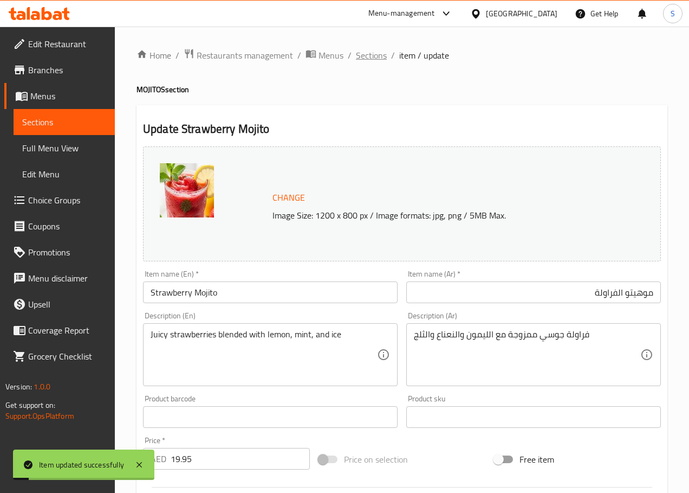
click at [378, 52] on span "Sections" at bounding box center [371, 55] width 31 height 13
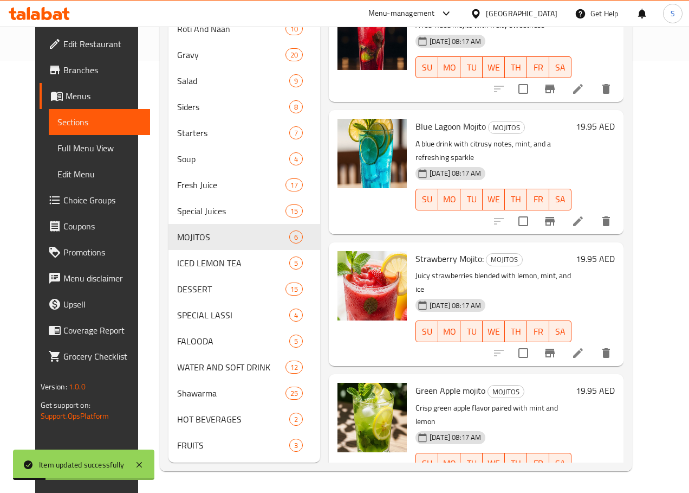
scroll to position [447, 0]
click at [585, 479] on icon at bounding box center [578, 485] width 13 height 13
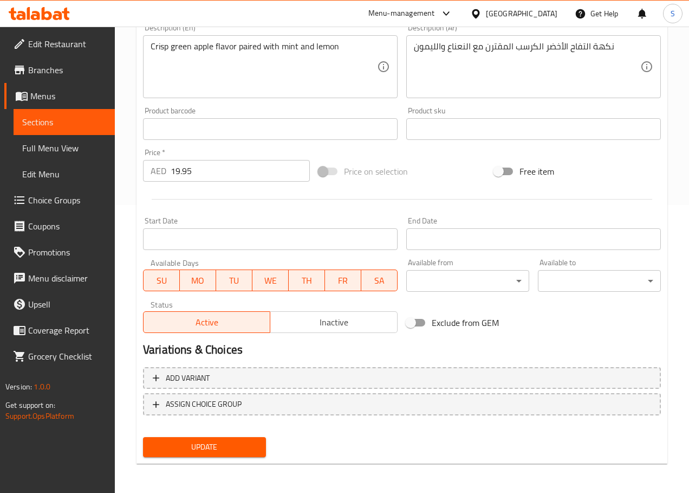
click at [227, 444] on span "Update" at bounding box center [205, 447] width 106 height 14
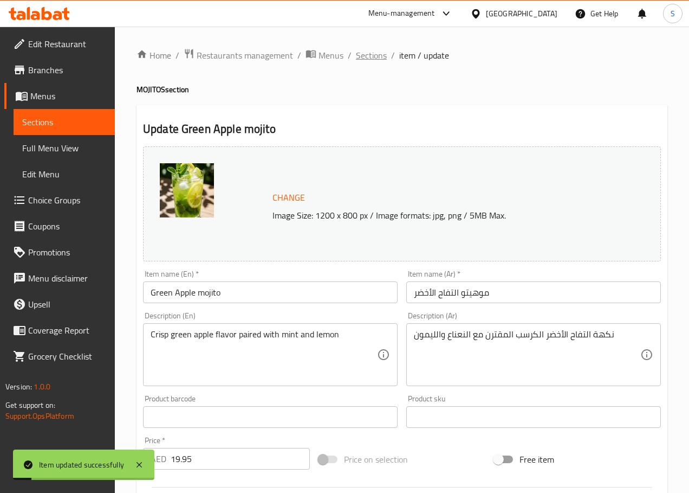
click at [373, 62] on span "Sections" at bounding box center [371, 55] width 31 height 13
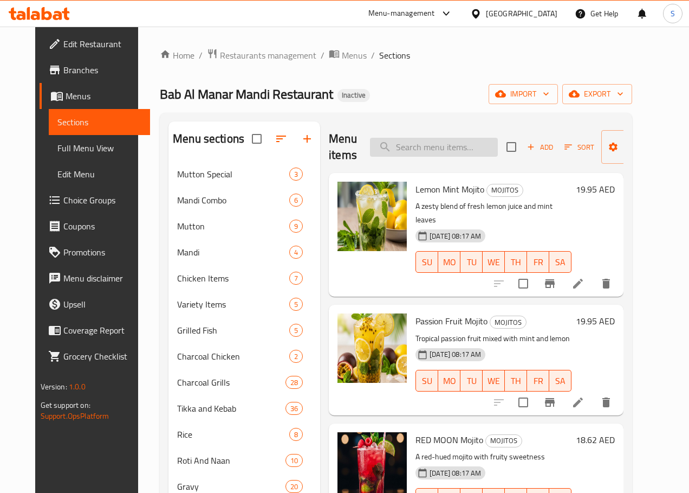
click at [407, 141] on input "search" at bounding box center [434, 147] width 128 height 19
paste input "CLASSIC ICE LEMON TEA"
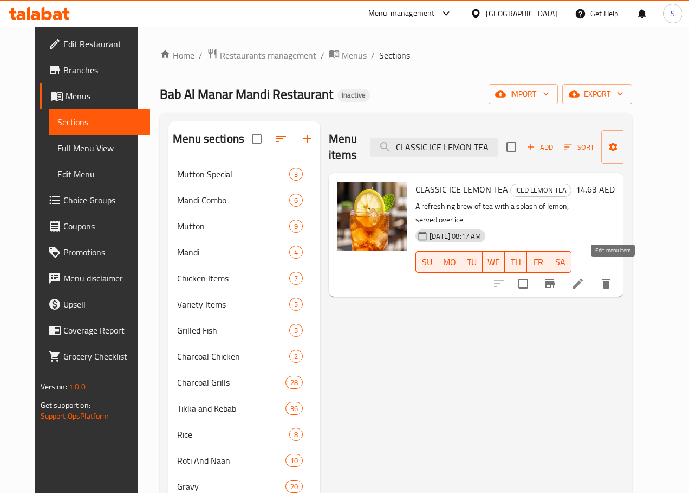
type input "CLASSIC ICE LEMON TEA"
click at [585, 277] on icon at bounding box center [578, 283] width 13 height 13
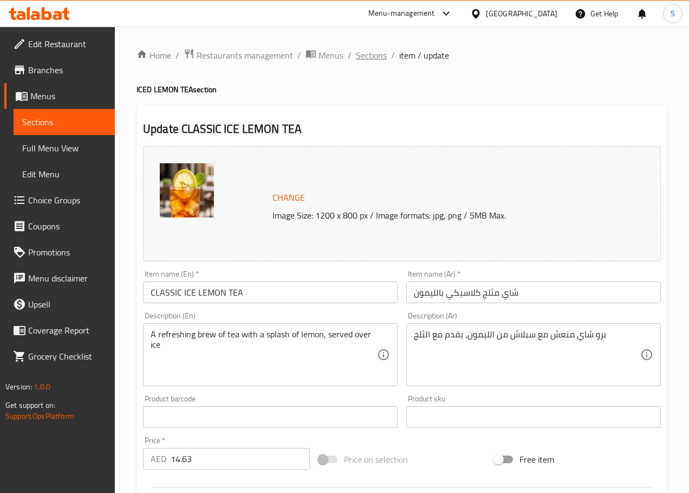
click at [368, 60] on span "Sections" at bounding box center [371, 55] width 31 height 13
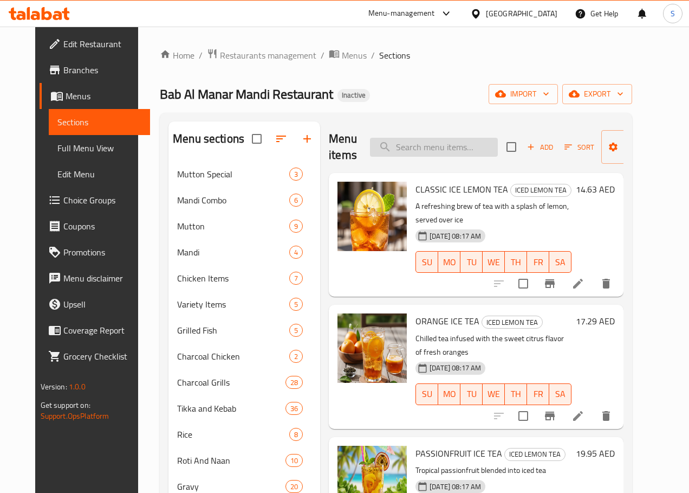
click at [398, 148] on input "search" at bounding box center [434, 147] width 128 height 19
paste input "ORANGE ICE TEA"
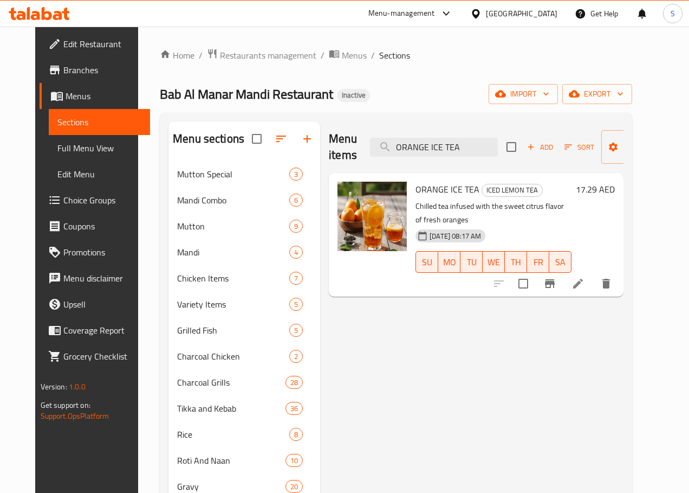
type input "ORANGE ICE TEA"
click at [594, 278] on li at bounding box center [578, 284] width 30 height 20
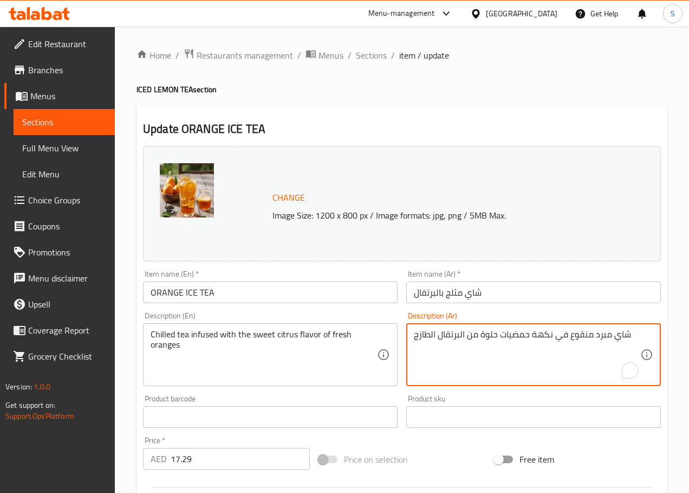
click at [575, 329] on textarea "شاي مبرد منقوع في نكهة حمضيات حلوة من البرتقال الطازج" at bounding box center [527, 354] width 227 height 51
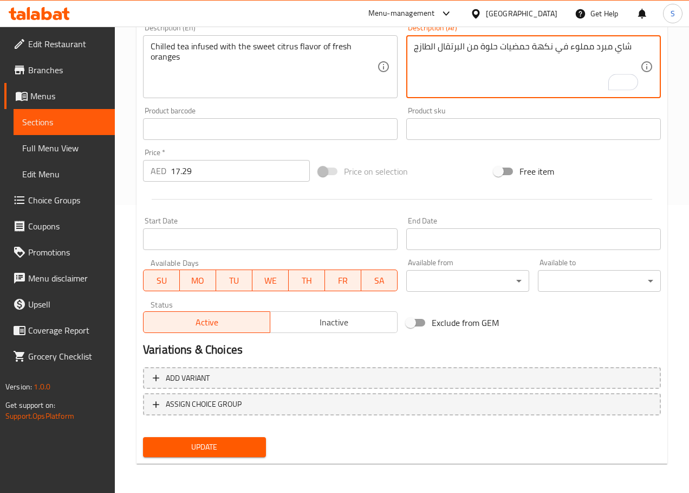
type textarea "شاي مبرد مملوء في نكهة حمضيات حلوة من البرتقال الطازج"
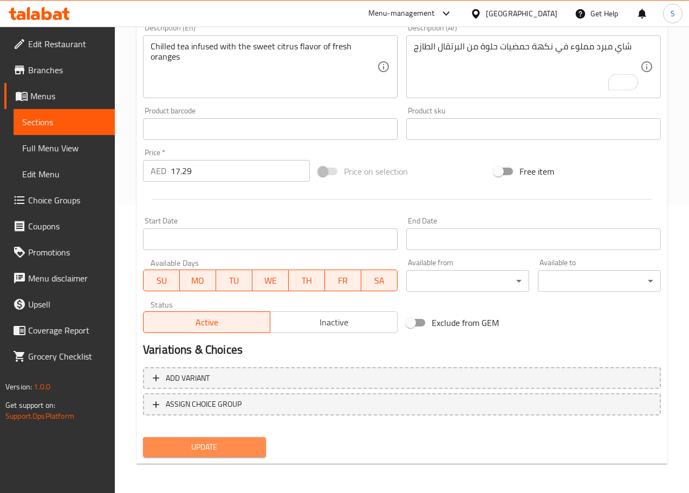
click at [205, 449] on span "Update" at bounding box center [205, 447] width 106 height 14
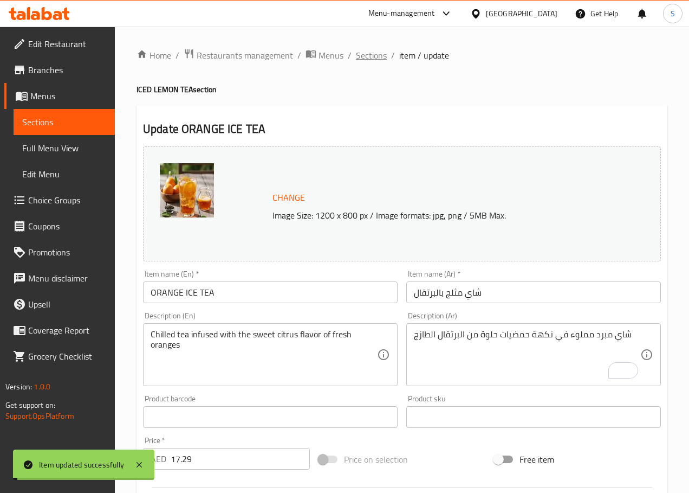
click at [372, 57] on span "Sections" at bounding box center [371, 55] width 31 height 13
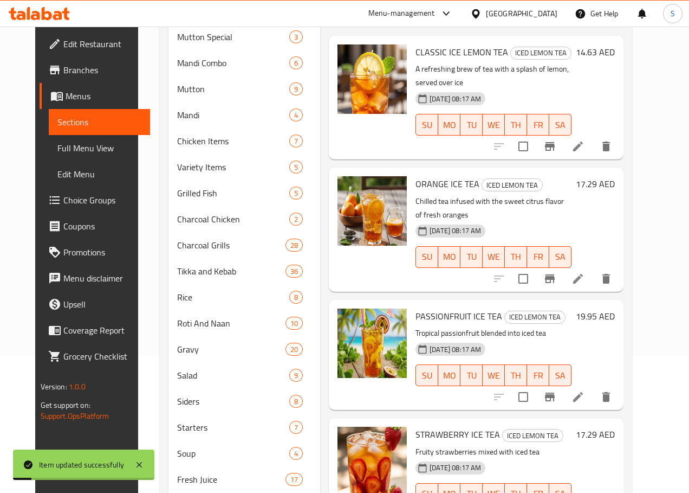
scroll to position [298, 0]
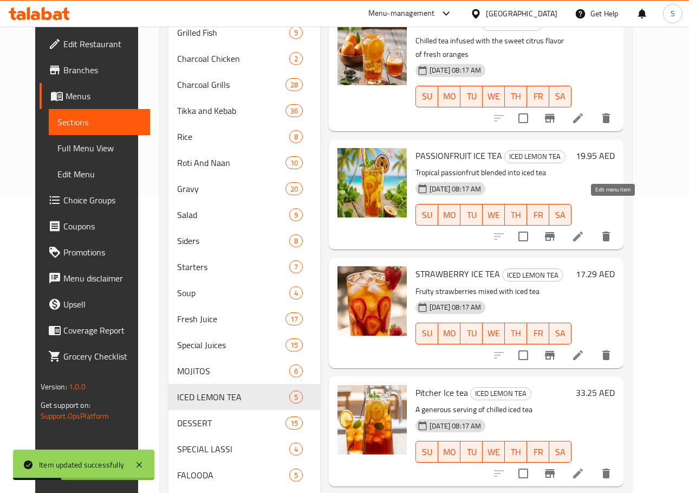
click at [585, 230] on icon at bounding box center [578, 236] width 13 height 13
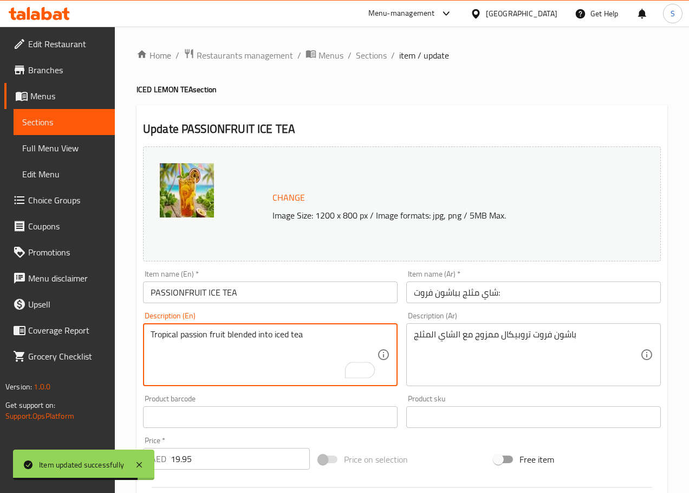
type textarea "Tropical passion fruit blended into iced tea"
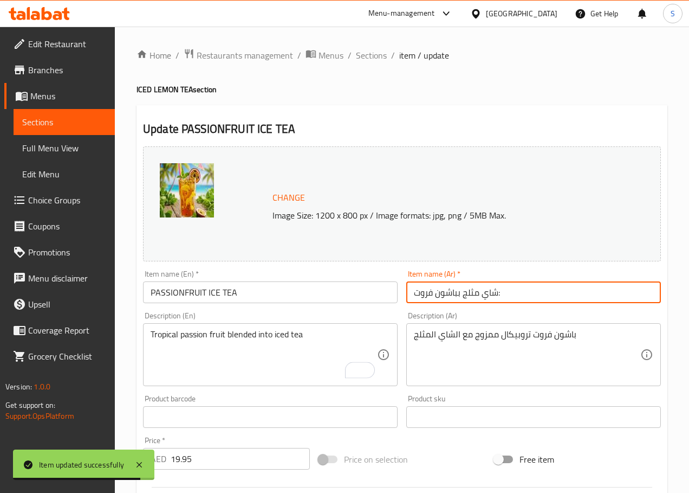
click at [492, 295] on input "شاي مثلج بباشون فروت:" at bounding box center [534, 292] width 255 height 22
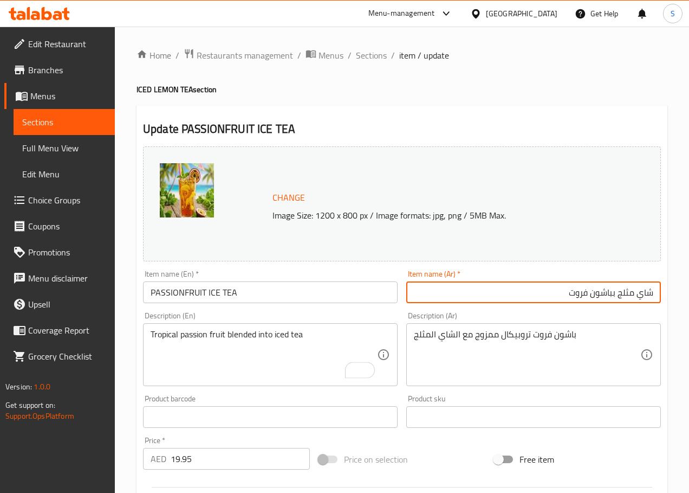
type input "شاي مثلج بباشون فروت"
click at [184, 291] on input "PASSIONFRUIT ICE TEA" at bounding box center [270, 292] width 255 height 22
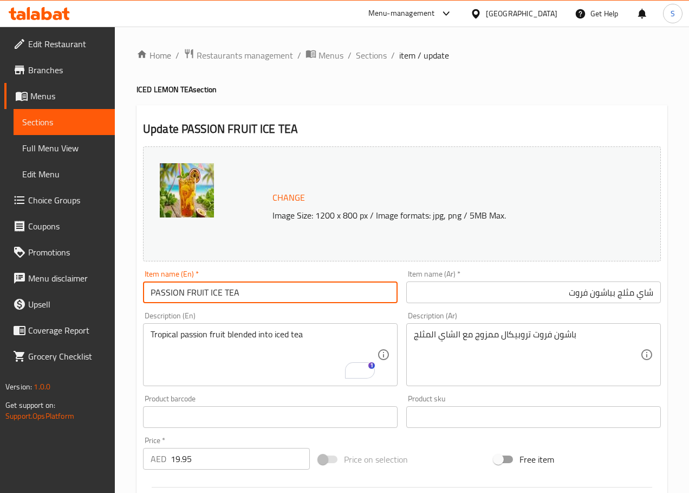
type input "PASSION FRUIT ICE TEA"
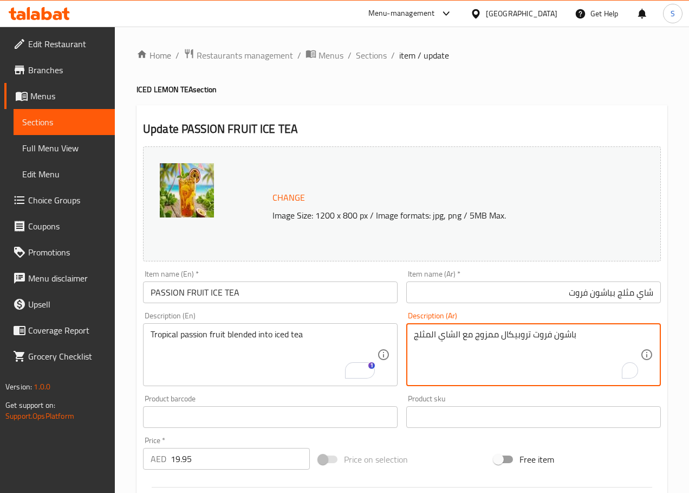
click at [516, 337] on textarea "باشون فروت تروبيكال ممزوج مع الشاي المثلج" at bounding box center [527, 354] width 227 height 51
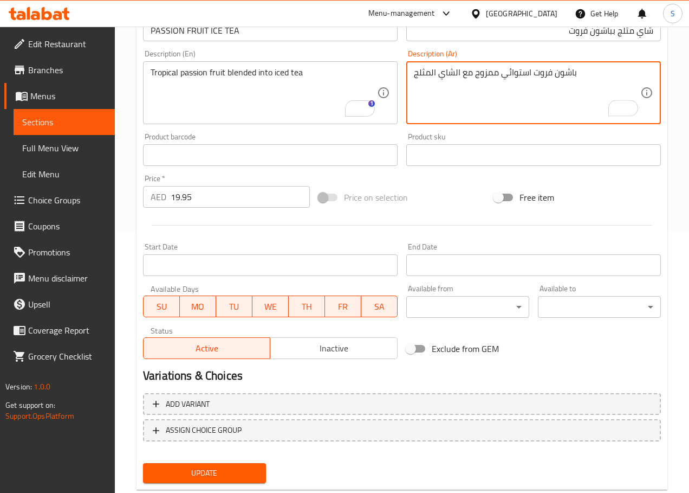
scroll to position [222, 0]
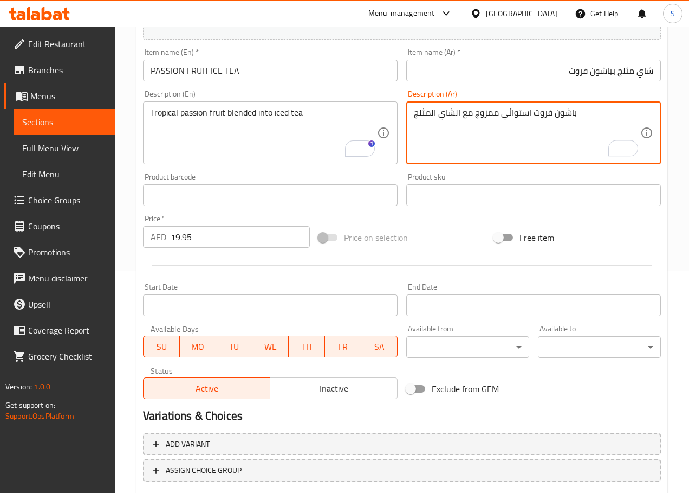
click at [466, 109] on textarea "باشون فروت استوائي ممزوج مع الشاي المثلج" at bounding box center [527, 132] width 227 height 51
click at [455, 113] on textarea "باشون فروت استوائي ممزوج الي الشاي المثلج" at bounding box center [527, 132] width 227 height 51
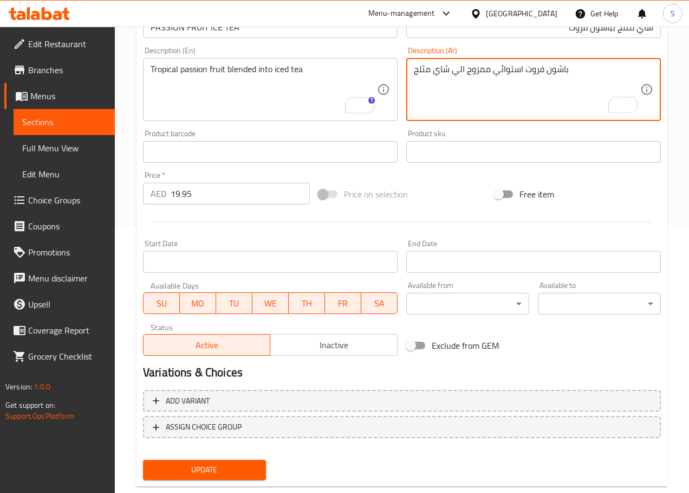
scroll to position [288, 0]
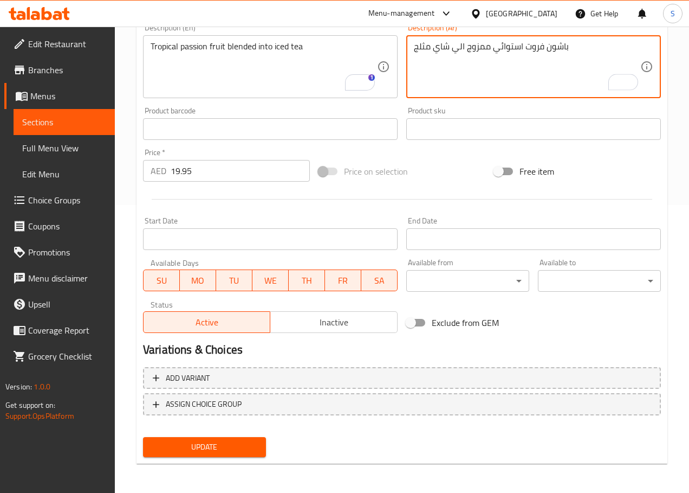
type textarea "باشون فروت استوائي ممزوج الي شاي مثلج"
click at [199, 444] on span "Update" at bounding box center [205, 447] width 106 height 14
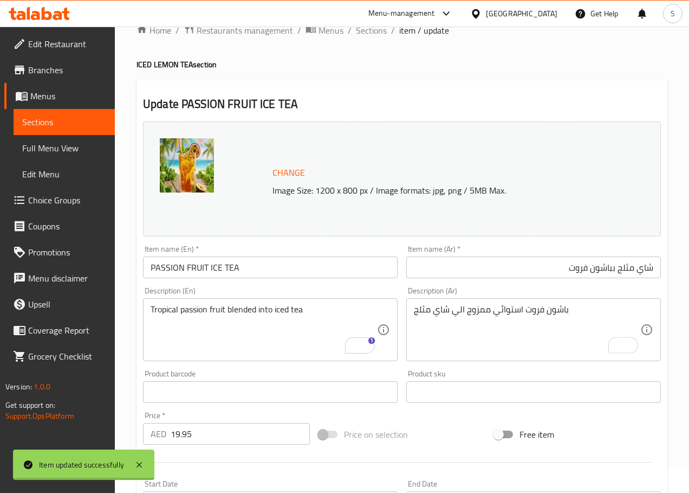
scroll to position [0, 0]
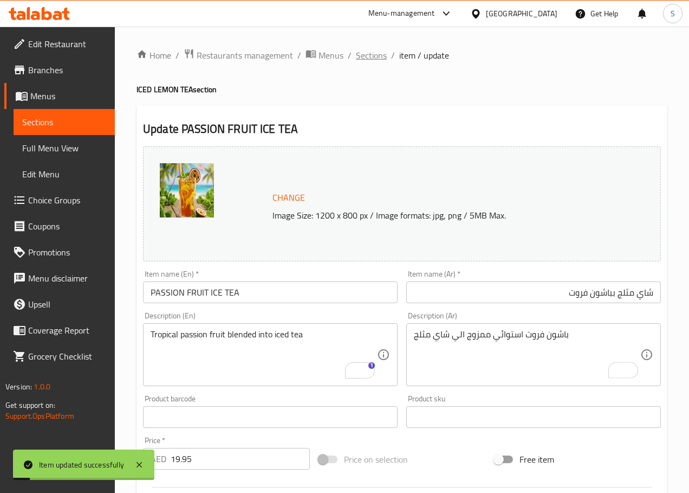
click at [373, 53] on span "Sections" at bounding box center [371, 55] width 31 height 13
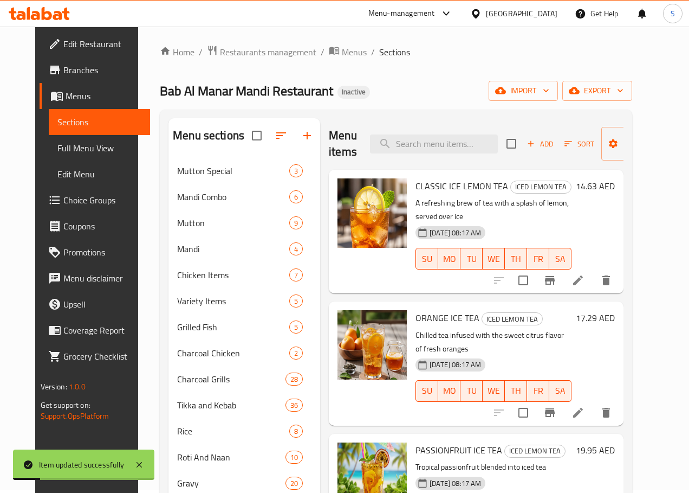
scroll to position [270, 0]
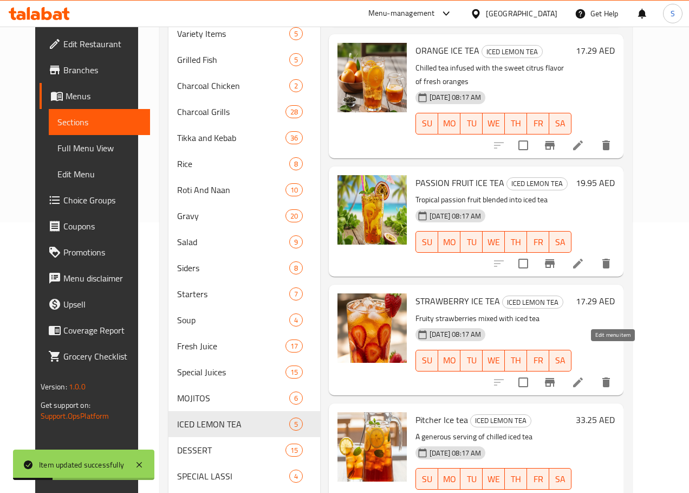
click at [585, 376] on icon at bounding box center [578, 382] width 13 height 13
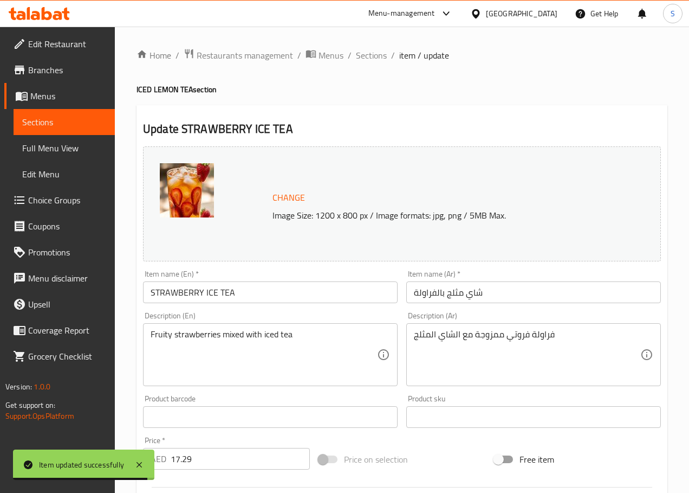
click at [367, 46] on div "Home / Restaurants management / Menus / Sections / item / update ICED LEMON TEA…" at bounding box center [402, 404] width 575 height 755
click at [367, 60] on span "Sections" at bounding box center [371, 55] width 31 height 13
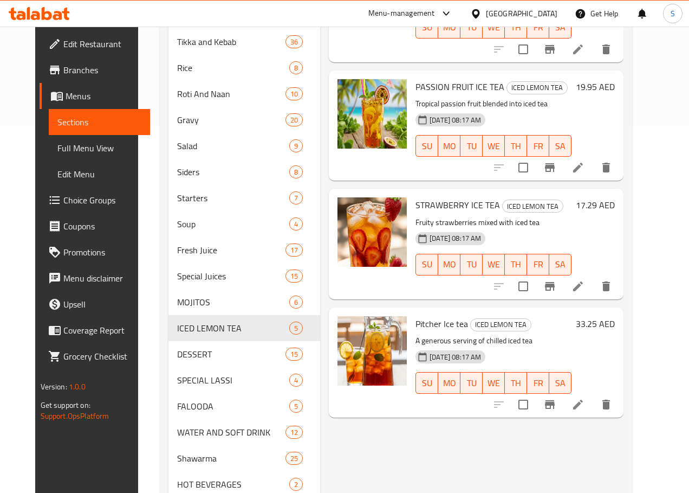
scroll to position [384, 0]
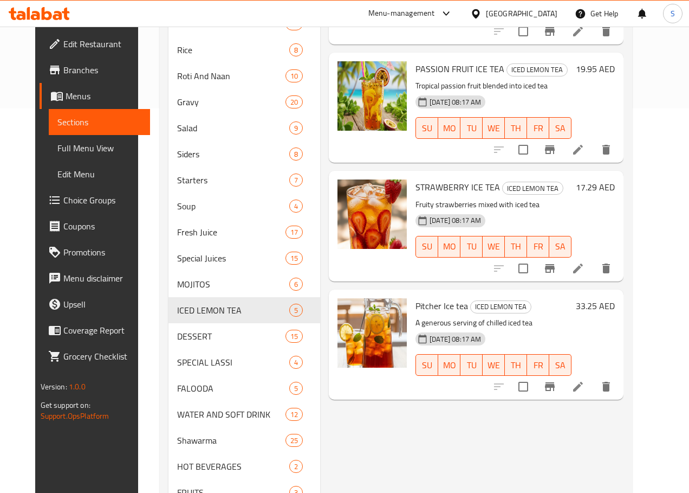
click at [585, 380] on icon at bounding box center [578, 386] width 13 height 13
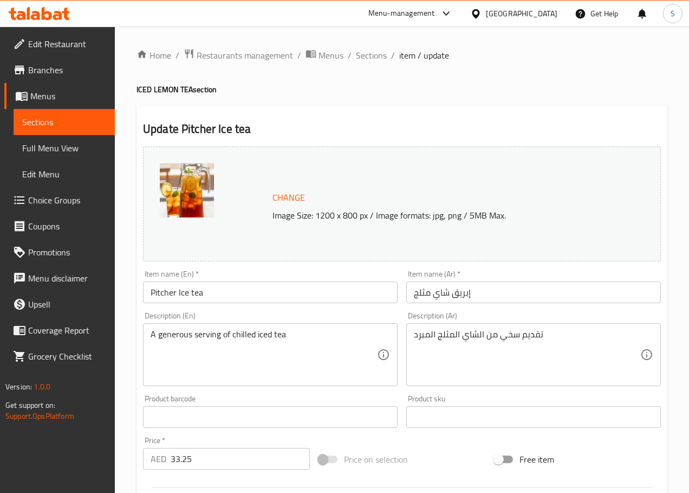
click at [418, 296] on input "إبريق شاي مثلج" at bounding box center [534, 292] width 255 height 22
type input "إبريق شاي ايس"
click at [175, 288] on input "Pitcher Ice tea" at bounding box center [270, 292] width 255 height 22
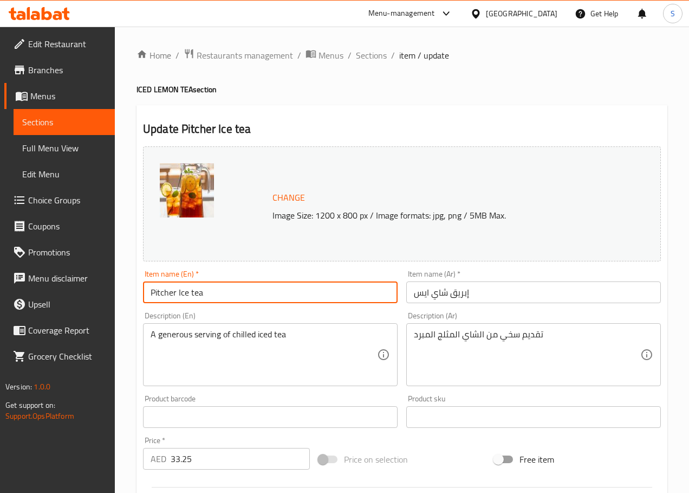
click at [175, 288] on input "Pitcher Ice tea" at bounding box center [270, 292] width 255 height 22
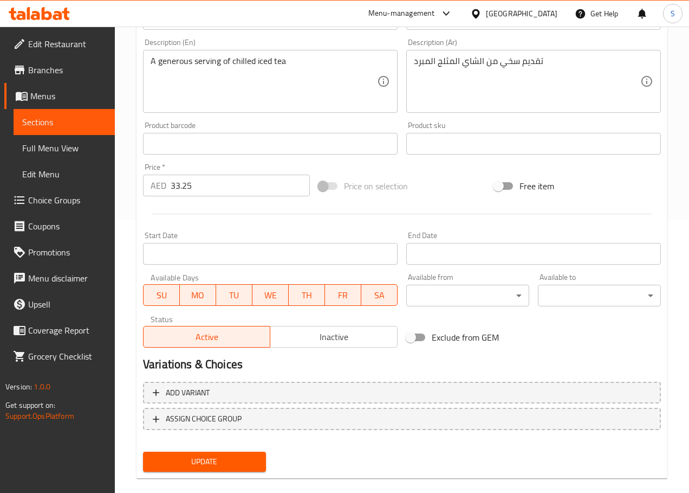
scroll to position [288, 0]
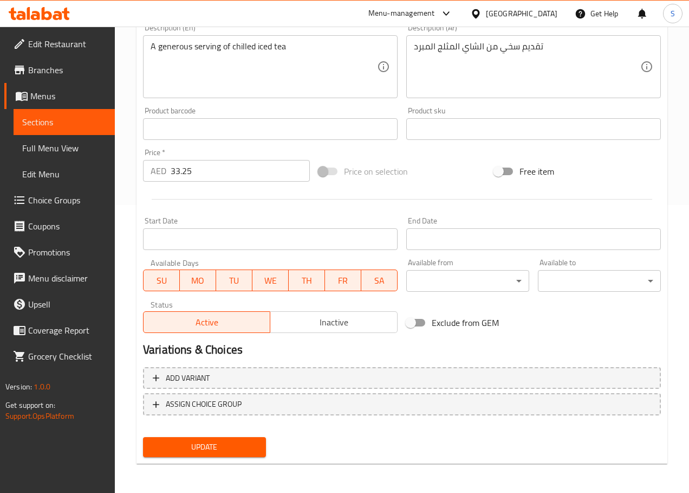
click at [228, 457] on div "Update" at bounding box center [205, 447] width 132 height 29
click at [228, 449] on span "Update" at bounding box center [205, 447] width 106 height 14
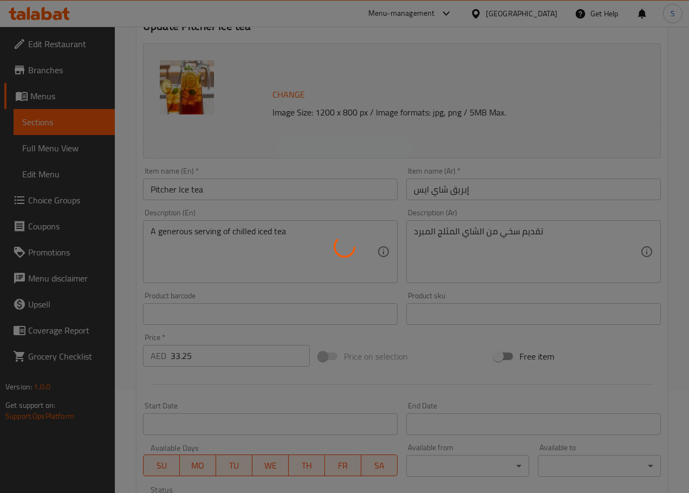
scroll to position [0, 0]
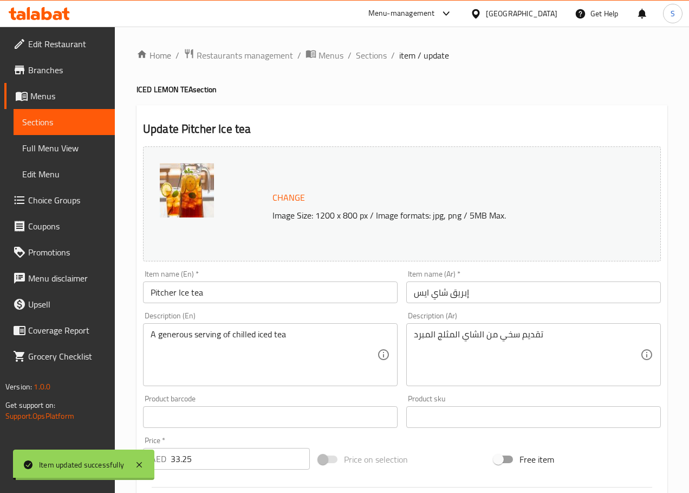
click at [366, 59] on span "Sections" at bounding box center [371, 55] width 31 height 13
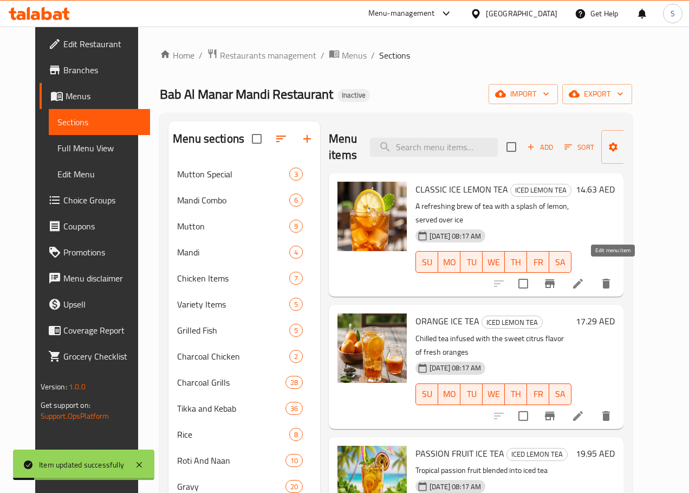
click at [583, 279] on icon at bounding box center [578, 284] width 10 height 10
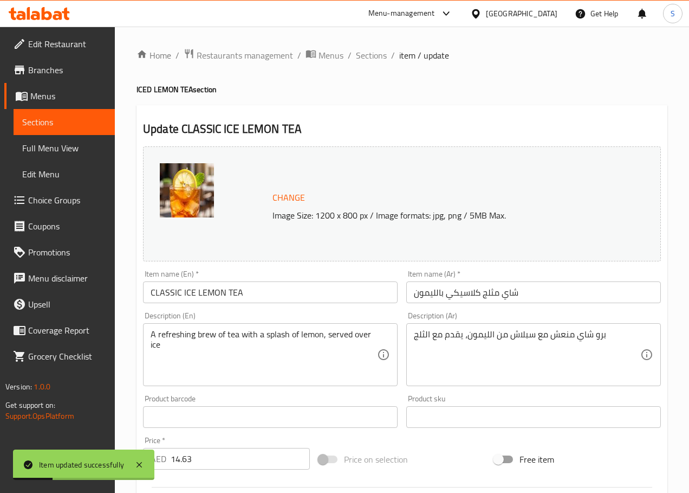
click at [478, 294] on input "شاي مثلج كلاسيكي بالليمون" at bounding box center [534, 292] width 255 height 22
click at [491, 296] on input "شاي مثلج كلاسيكي بالليمون" at bounding box center [534, 292] width 255 height 22
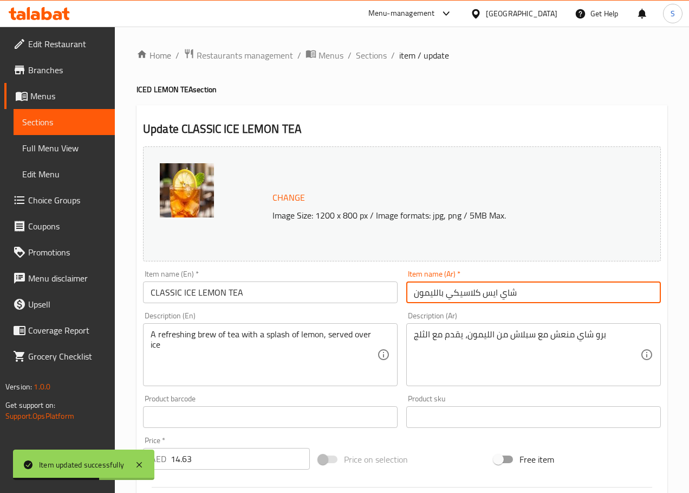
type input "شاي ايس كلاسيكي بالليمون"
click at [228, 389] on div "Description (En) A refreshing brew of tea with a splash of lemon, served over i…" at bounding box center [270, 348] width 263 height 83
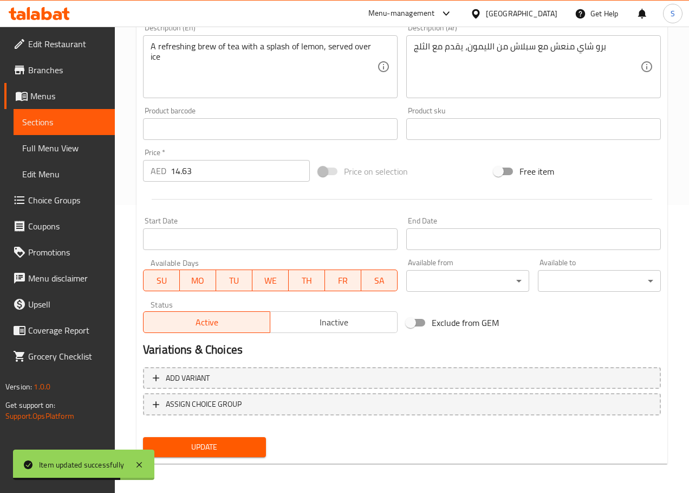
click at [223, 443] on span "Update" at bounding box center [205, 447] width 106 height 14
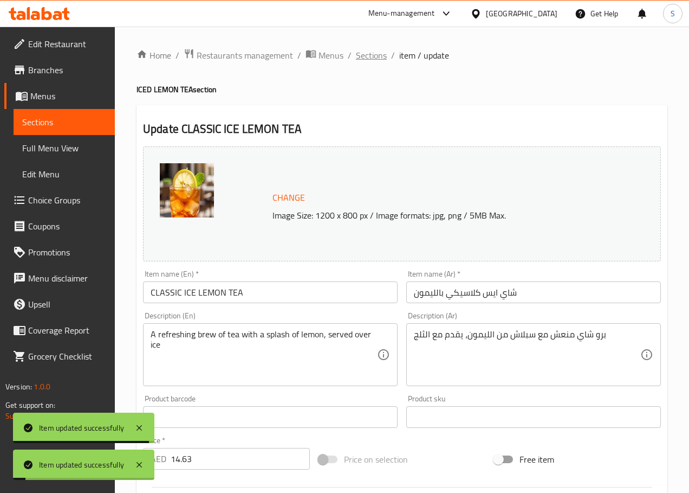
click at [374, 49] on span "Sections" at bounding box center [371, 55] width 31 height 13
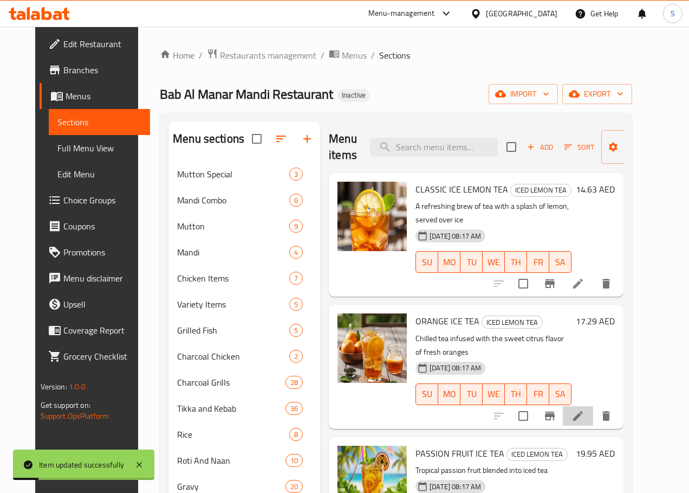
click at [594, 406] on li at bounding box center [578, 416] width 30 height 20
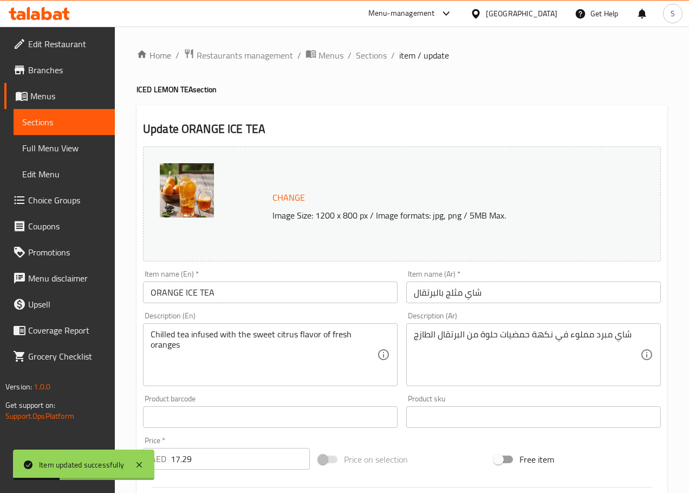
click at [452, 302] on input "شاي مثلج بالبرتقال" at bounding box center [534, 292] width 255 height 22
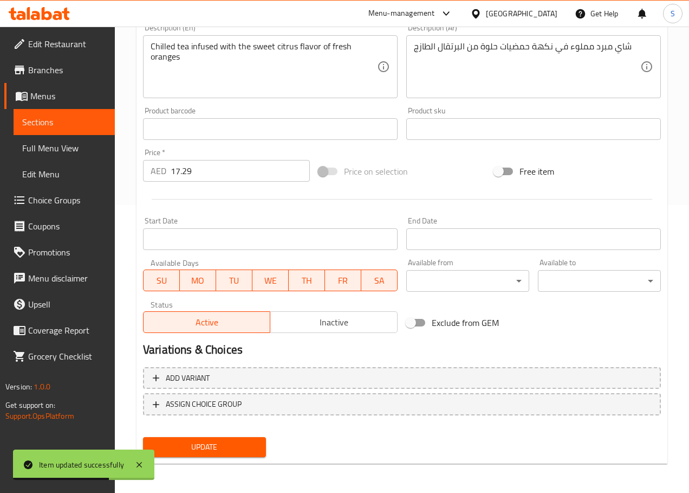
type input "شاي ايس بالبرتقال"
click at [242, 449] on span "Update" at bounding box center [205, 447] width 106 height 14
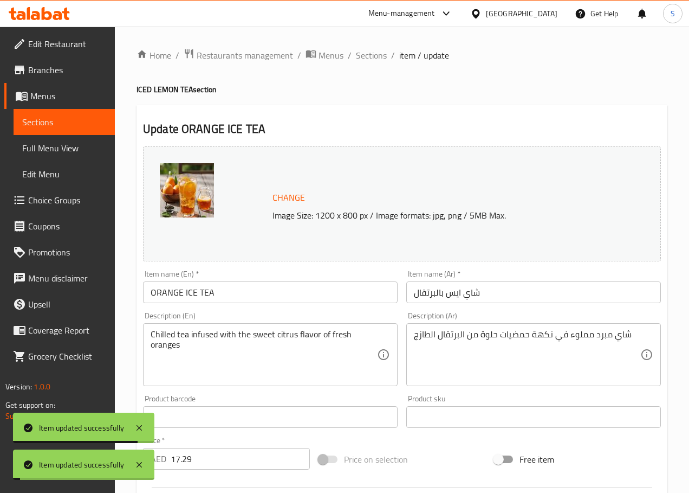
click at [368, 54] on span "Sections" at bounding box center [371, 55] width 31 height 13
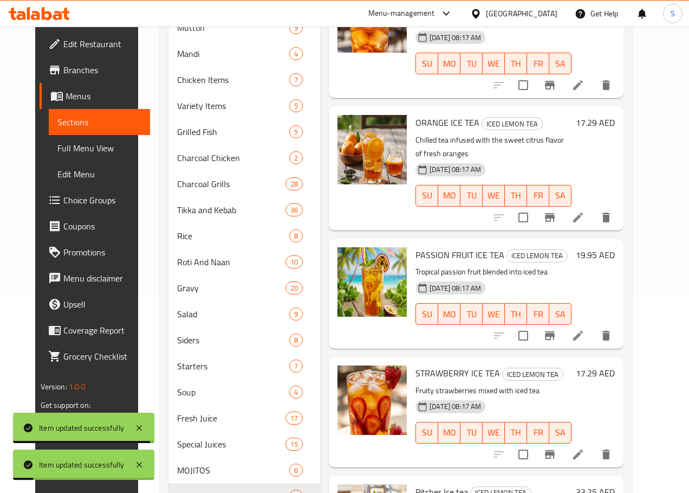
scroll to position [199, 0]
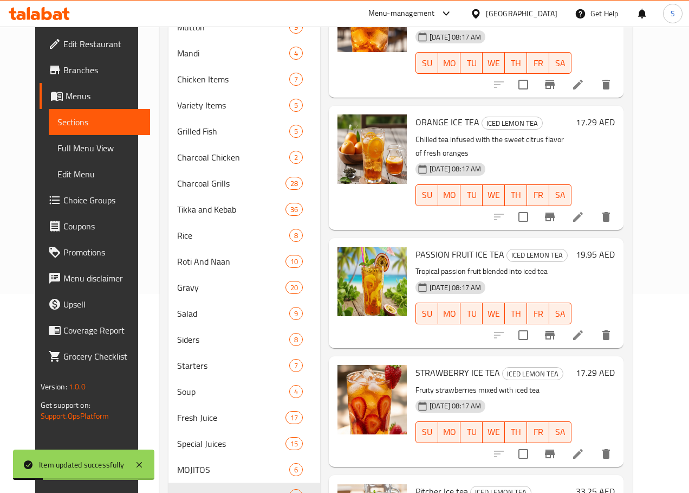
click at [585, 328] on icon at bounding box center [578, 334] width 13 height 13
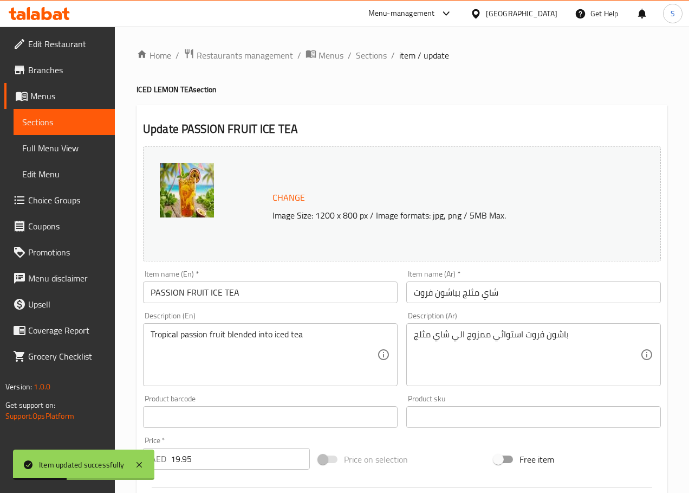
click at [470, 298] on input "شاي مثلج بباشون فروت" at bounding box center [534, 292] width 255 height 22
type input "شاي ايس بباشون فروت"
click at [283, 384] on div "Tropical passion fruit blended into iced tea Description (En)" at bounding box center [270, 354] width 255 height 63
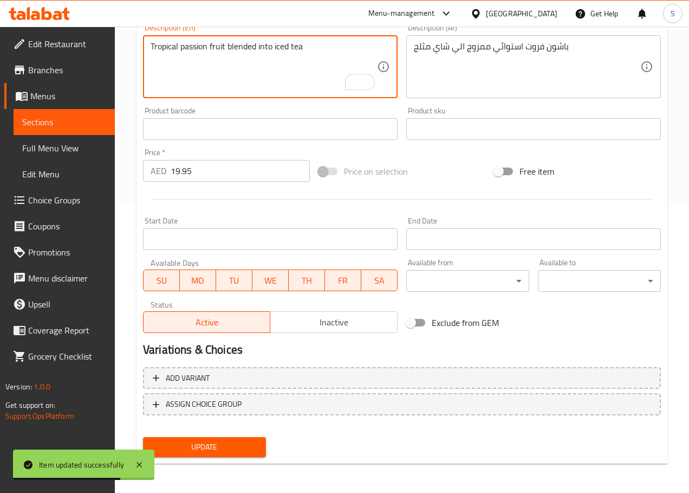
click at [228, 448] on span "Update" at bounding box center [205, 447] width 106 height 14
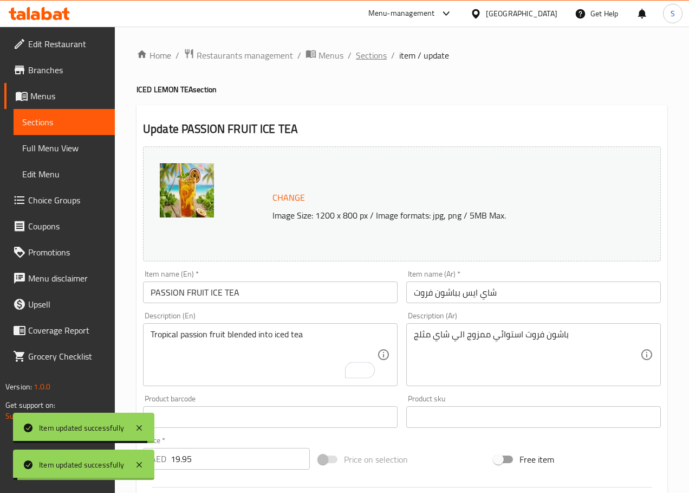
click at [364, 53] on span "Sections" at bounding box center [371, 55] width 31 height 13
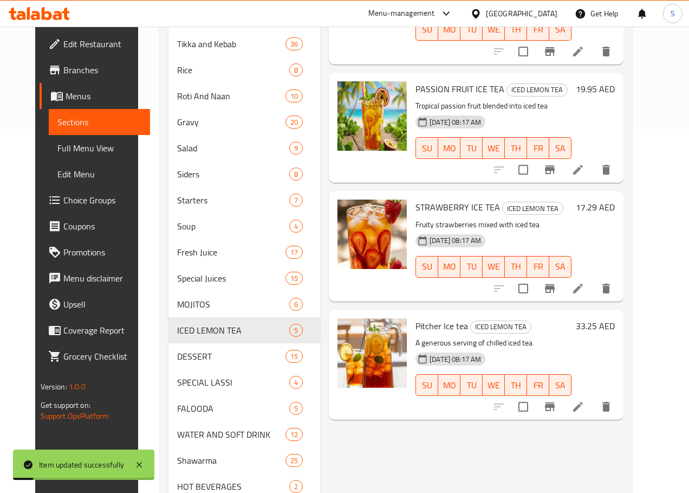
scroll to position [365, 0]
click at [585, 281] on icon at bounding box center [578, 287] width 13 height 13
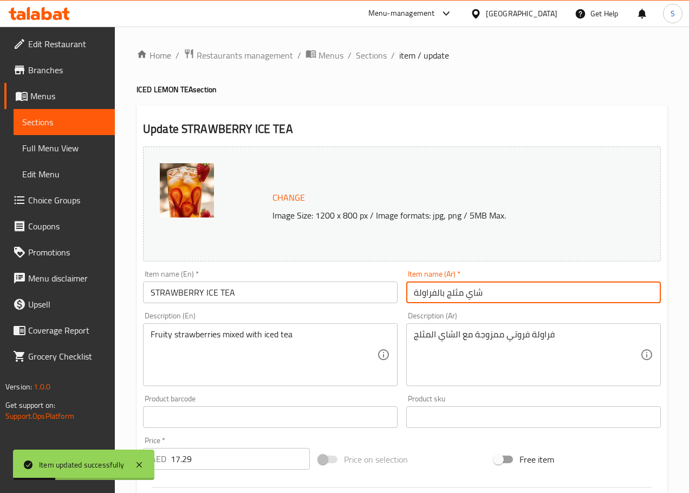
click at [456, 291] on input "شاي مثلج بالفراولة" at bounding box center [534, 292] width 255 height 22
type input "شاي ايس بالفراولة"
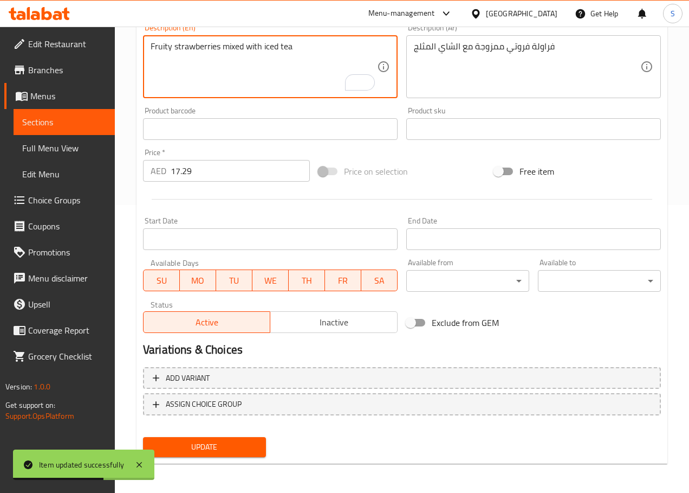
click at [249, 437] on button "Update" at bounding box center [204, 447] width 123 height 20
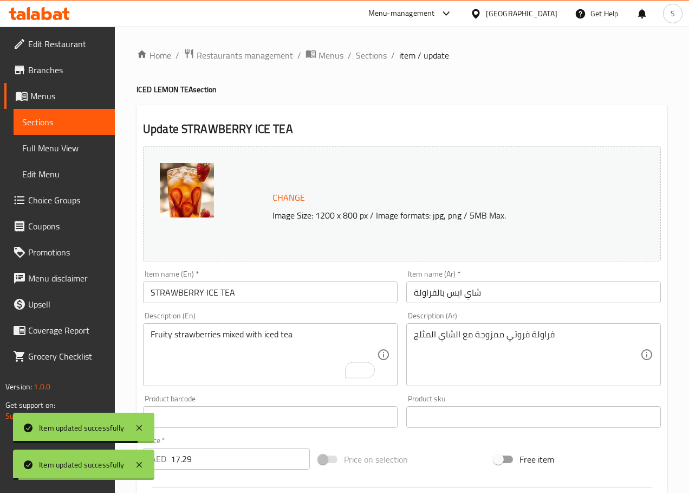
click at [376, 57] on span "Sections" at bounding box center [371, 55] width 31 height 13
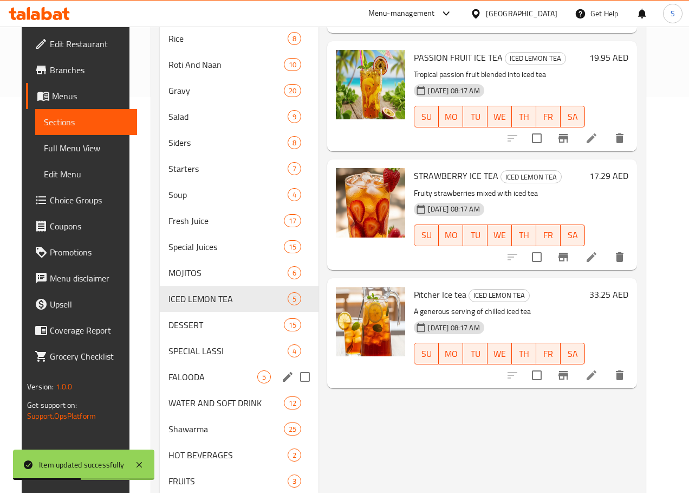
scroll to position [447, 0]
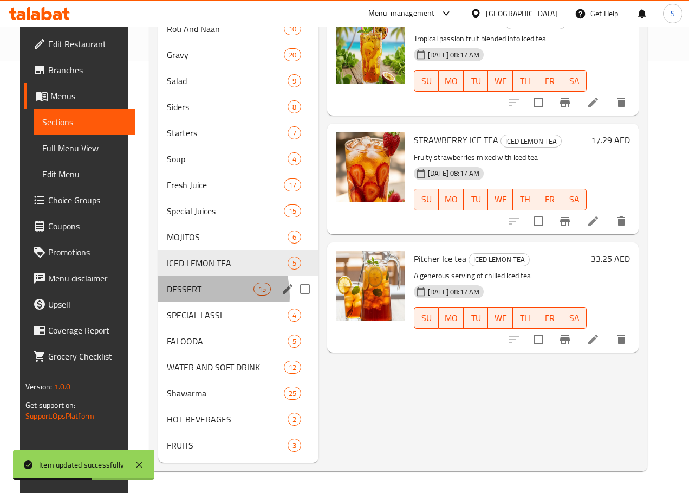
click at [187, 296] on div "DESSERT 15" at bounding box center [238, 289] width 160 height 26
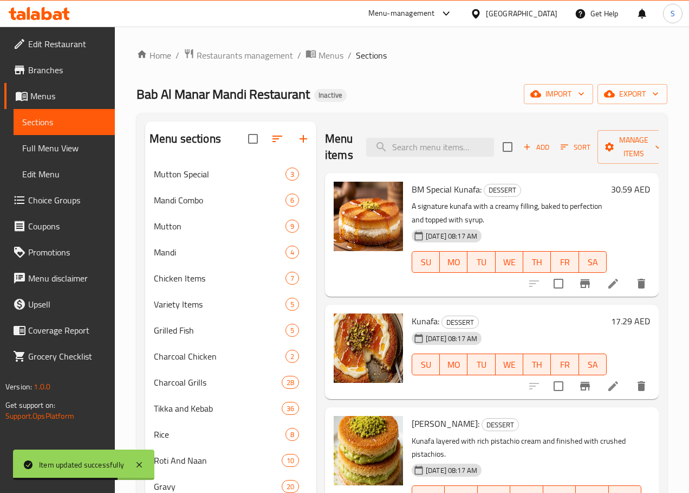
click at [609, 285] on icon at bounding box center [614, 284] width 10 height 10
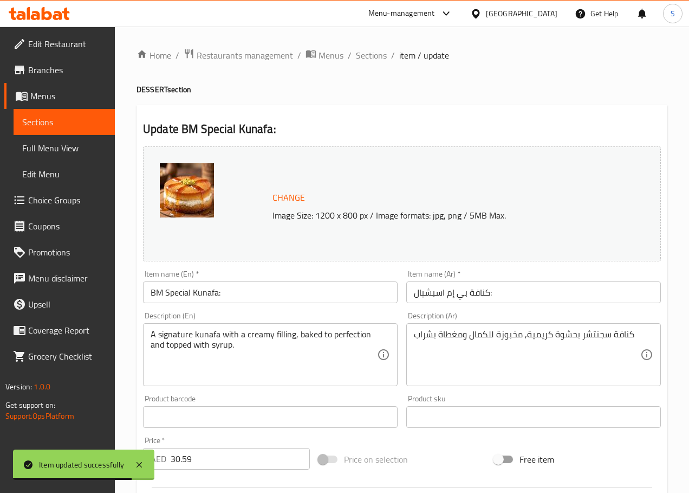
click at [254, 287] on input "BM Special Kunafa:" at bounding box center [270, 292] width 255 height 22
type input "BM Special Kunafa"
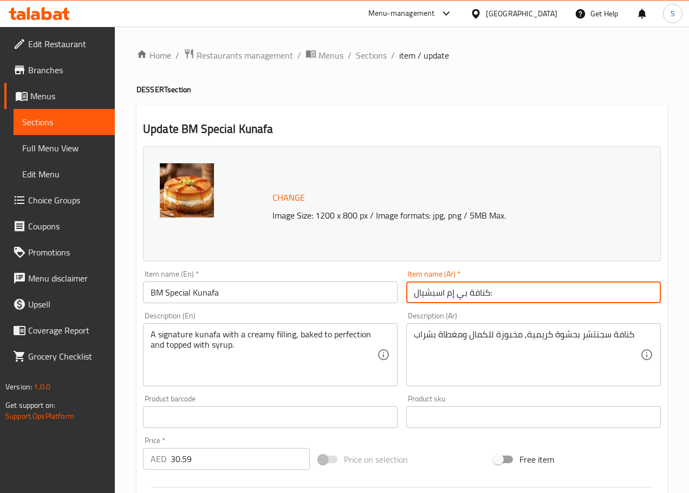
click at [414, 293] on input "كنافة بي إم اسبشيال:" at bounding box center [534, 292] width 255 height 22
click at [607, 293] on input "كنافة بي إم اسبشيال" at bounding box center [534, 292] width 255 height 22
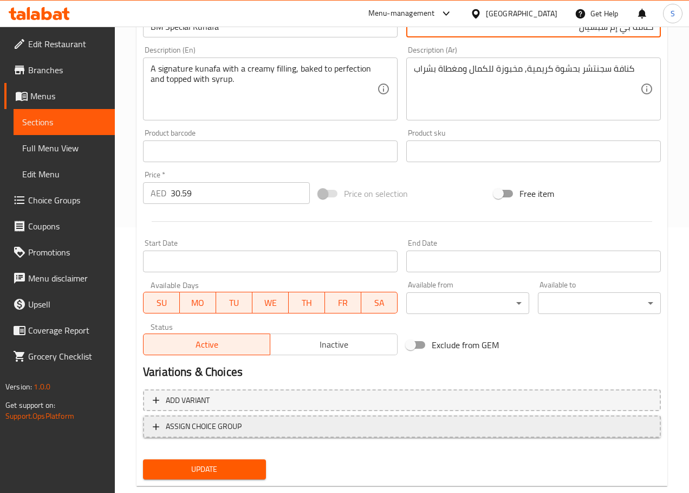
scroll to position [288, 0]
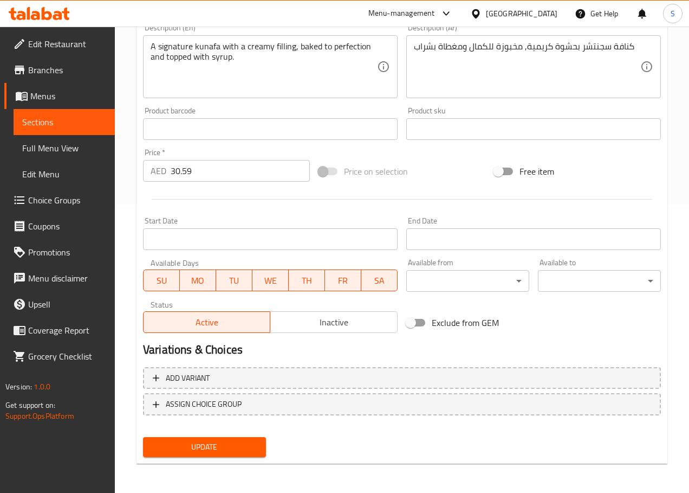
type input "كنافة بي إم سبشيال"
click at [231, 442] on span "Update" at bounding box center [205, 447] width 106 height 14
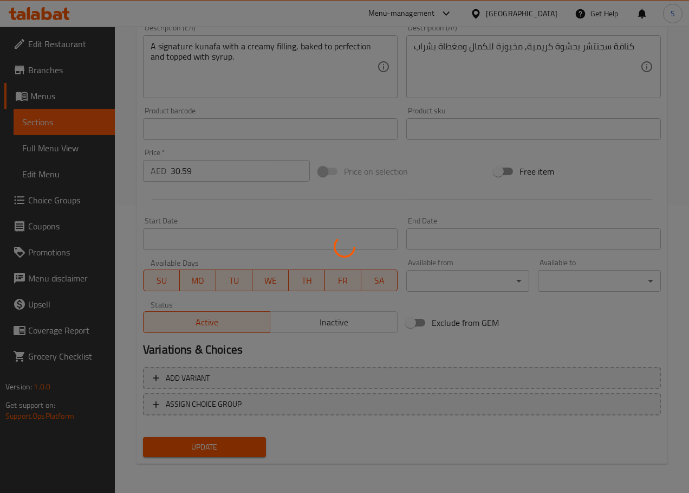
scroll to position [0, 0]
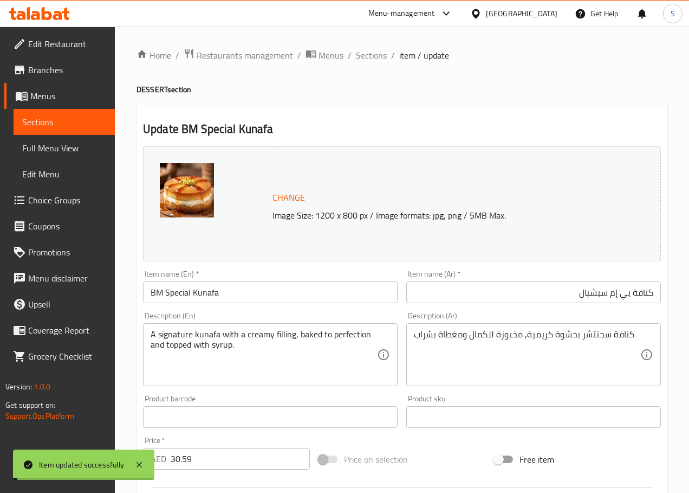
click at [370, 59] on span "Sections" at bounding box center [371, 55] width 31 height 13
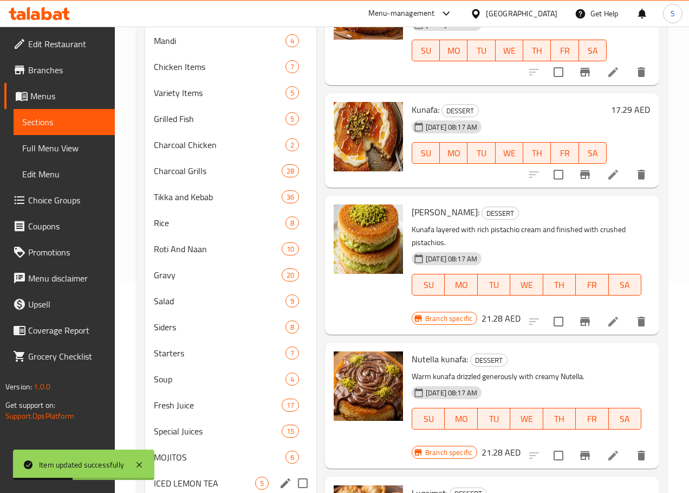
scroll to position [447, 0]
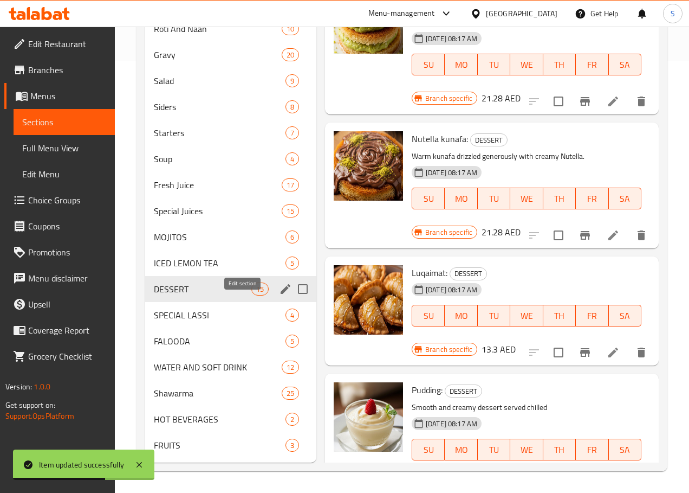
click at [279, 285] on icon "edit" at bounding box center [285, 288] width 13 height 13
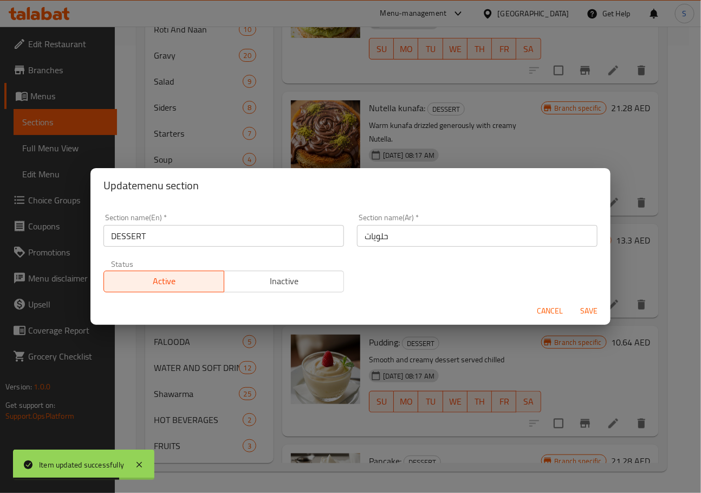
click at [197, 239] on input "DESSERT" at bounding box center [224, 236] width 241 height 22
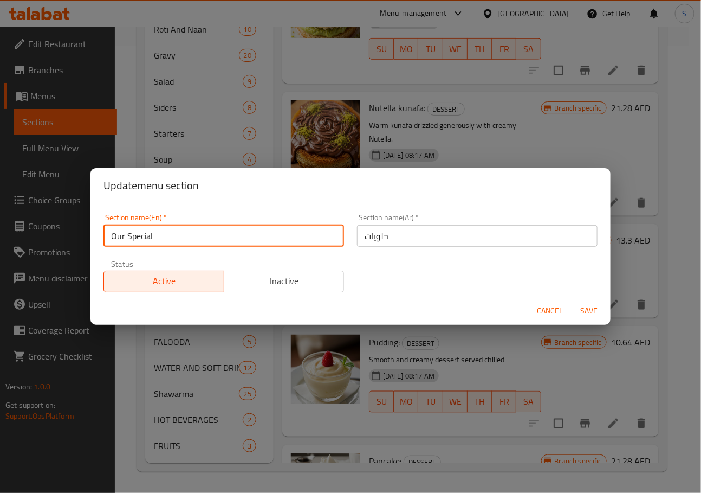
type input "Our Special"
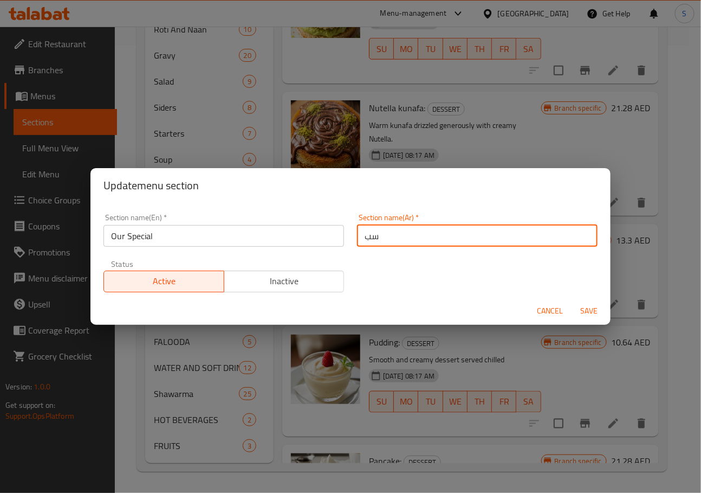
type input "س"
type input "السبيشيال الخاص بنا"
click at [572, 301] on button "Save" at bounding box center [589, 311] width 35 height 20
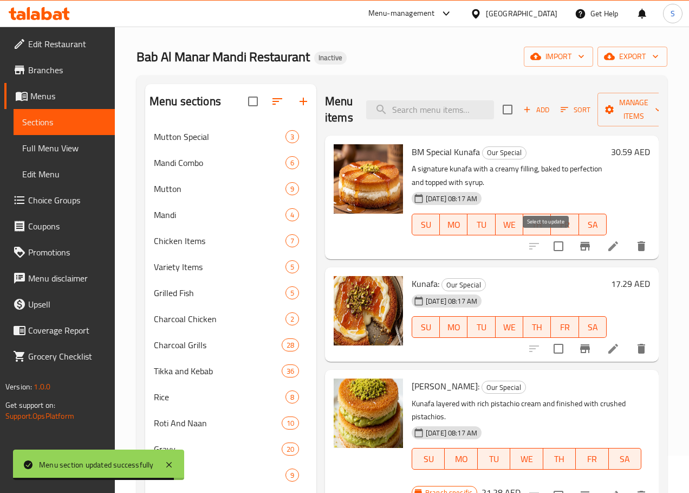
scroll to position [0, 0]
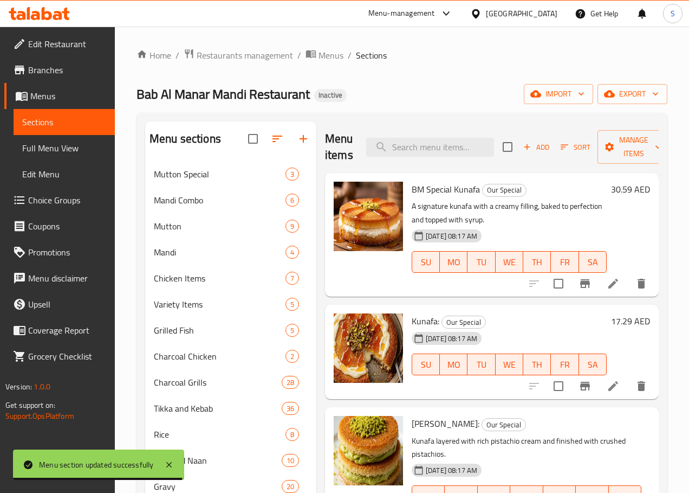
click at [598, 386] on li at bounding box center [613, 386] width 30 height 20
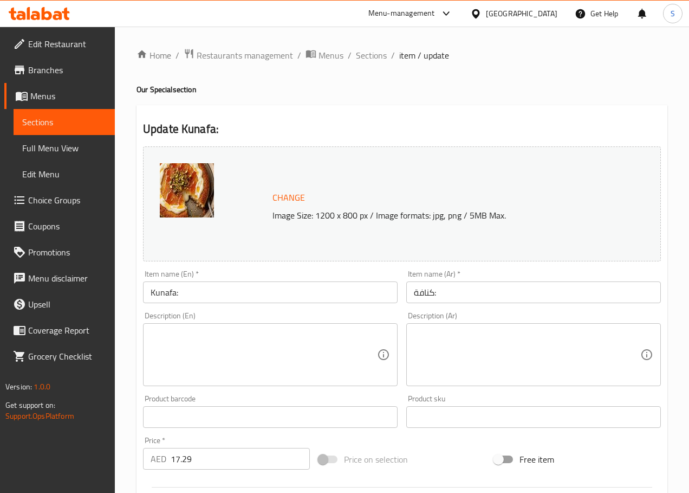
click at [194, 338] on textarea at bounding box center [264, 354] width 227 height 51
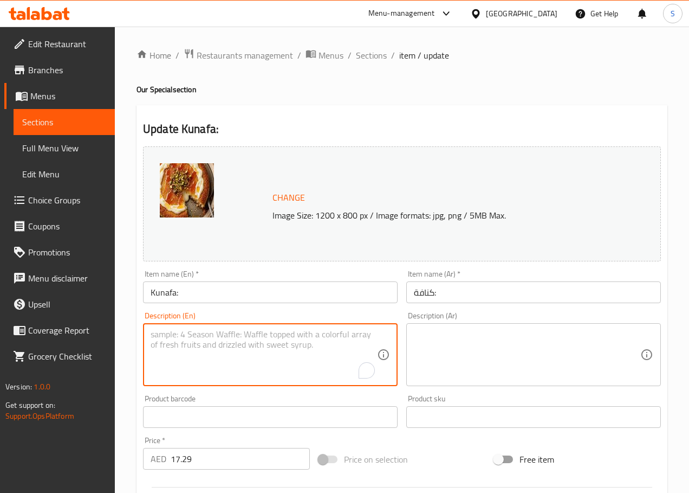
paste textarea "Traditional middle eastern dessert made with layers of crispy shredded pastry f…"
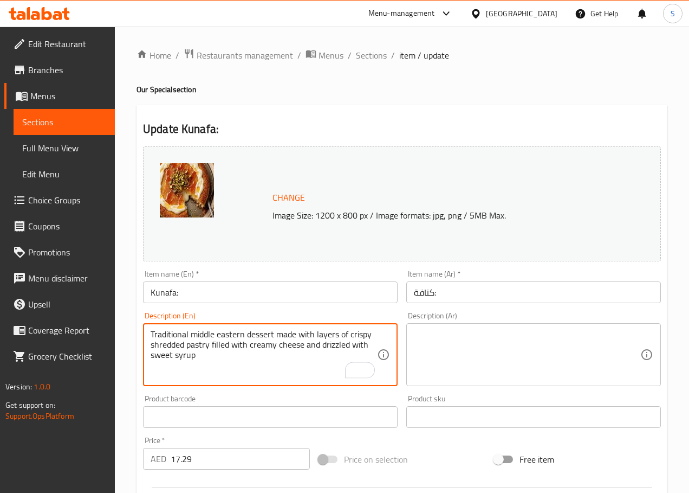
type textarea "Traditional middle eastern dessert made with layers of crispy shredded pastry f…"
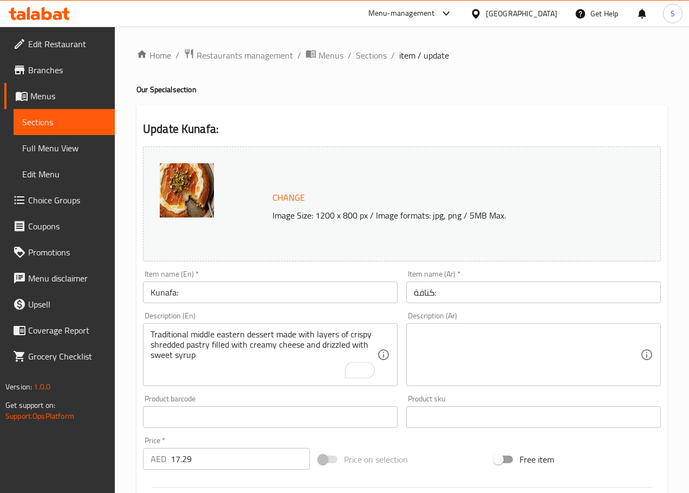
click at [499, 335] on textarea at bounding box center [527, 354] width 227 height 51
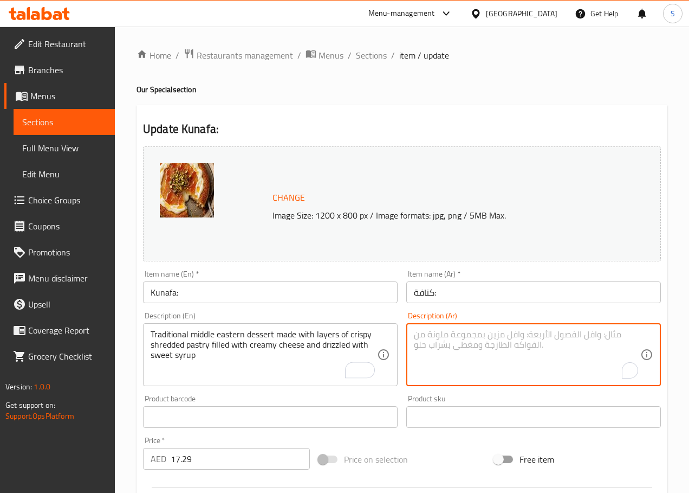
paste textarea "حلوى شرق أوسطية تقليدية مصنوعة من طبقات من المعجنات المقرمشة المحشوة بالجبن الك…"
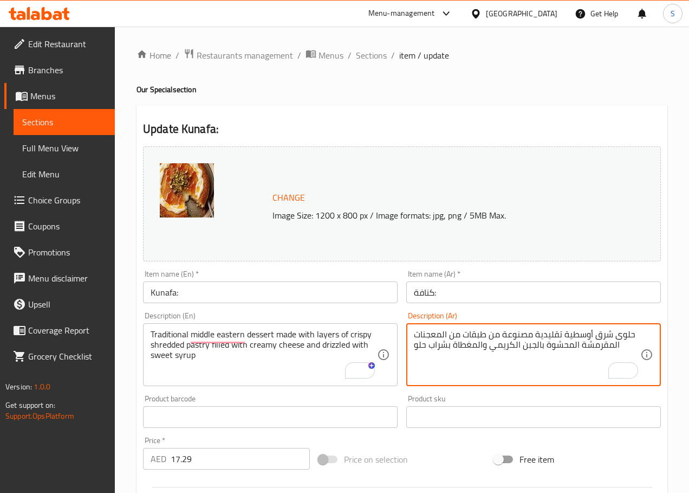
click at [578, 347] on textarea "حلوى شرق أوسطية تقليدية مصنوعة من طبقات من المعجنات المقرمشة المحشوة بالجبن الك…" at bounding box center [527, 354] width 227 height 51
click at [457, 345] on textarea "حلوى شرق أوسطية تقليدية مصنوعة من طبقات من المعجنات المقرمشة المبشورة المحشوة ب…" at bounding box center [527, 354] width 227 height 51
type textarea "حلوى شرق أوسطية تقليدية مصنوعة من طبقات من المعجنات المقرمشة المبشورة المحشوة ب…"
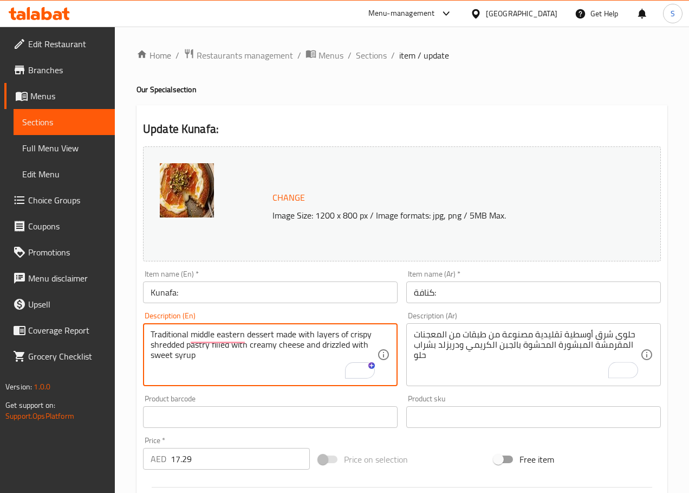
click at [249, 301] on input "Kunafa:" at bounding box center [270, 292] width 255 height 22
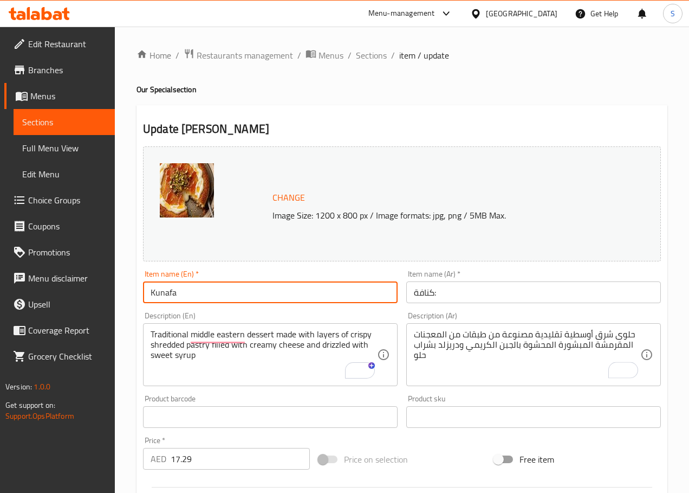
type input "Kunafa"
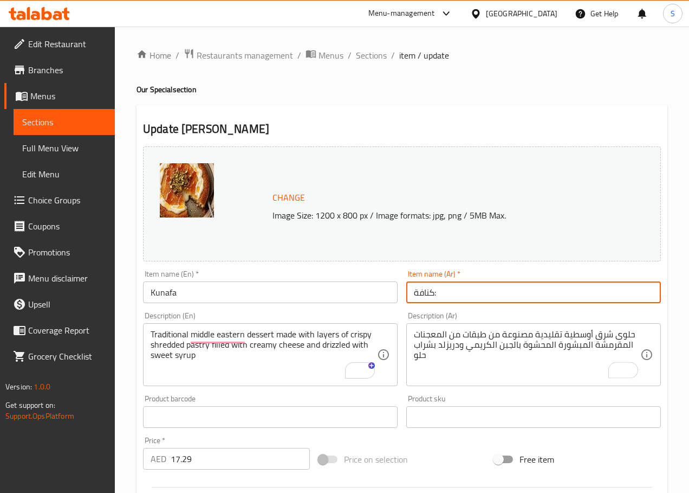
click at [435, 295] on input "كنافة:" at bounding box center [534, 292] width 255 height 22
type input "كنافة"
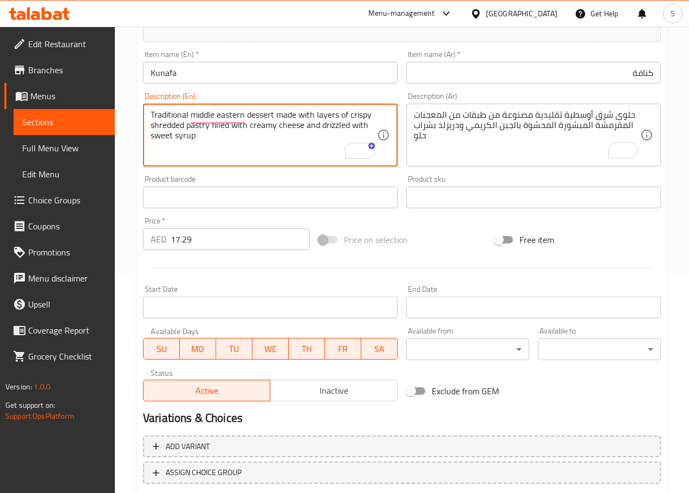
scroll to position [288, 0]
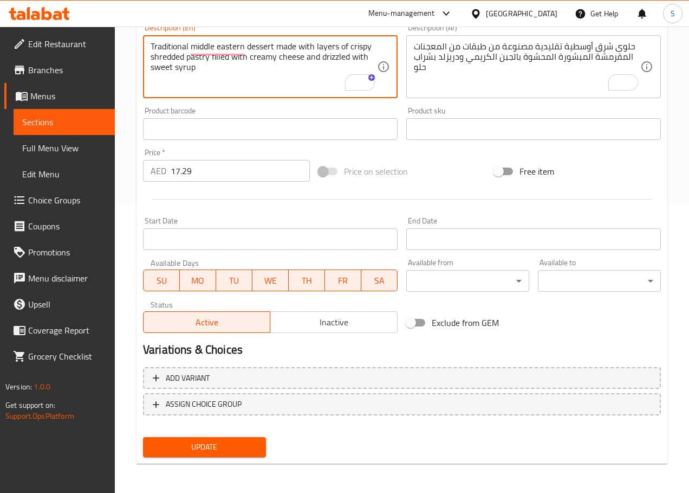
click at [242, 451] on span "Update" at bounding box center [205, 447] width 106 height 14
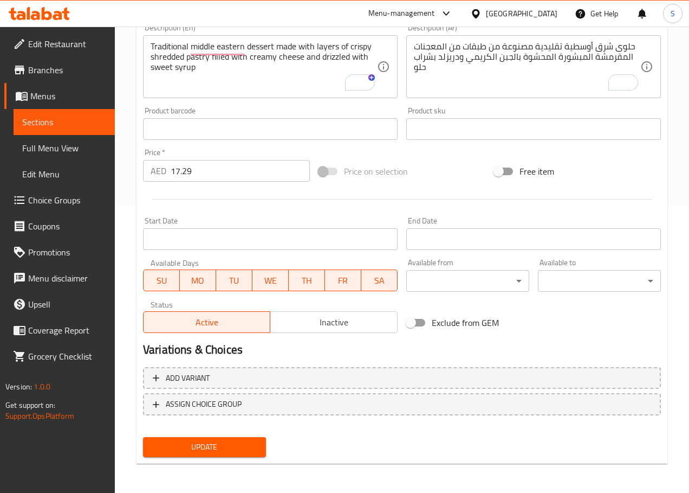
click at [214, 440] on span "Update" at bounding box center [205, 447] width 106 height 14
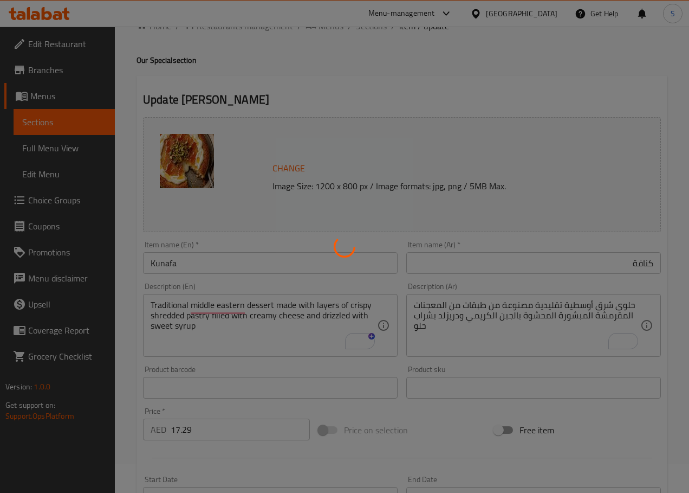
scroll to position [0, 0]
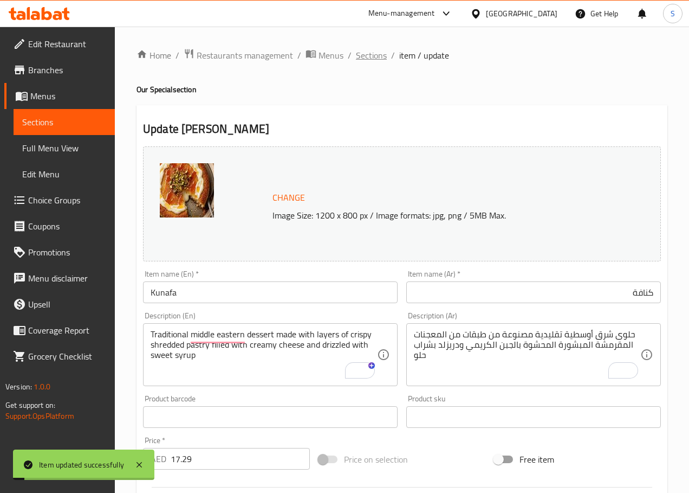
click at [363, 53] on span "Sections" at bounding box center [371, 55] width 31 height 13
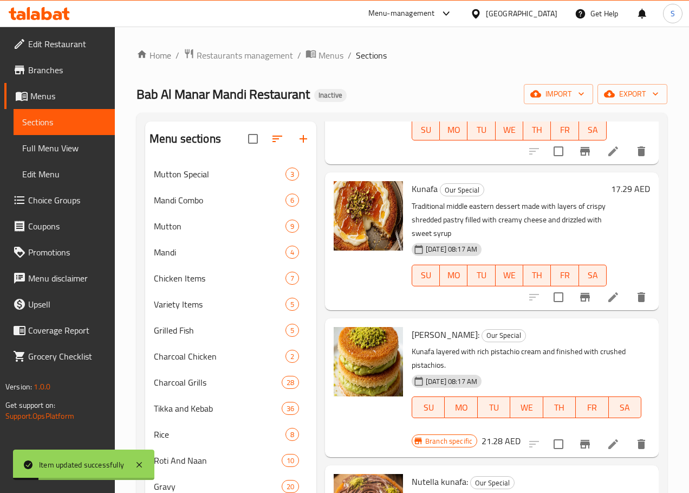
scroll to position [135, 0]
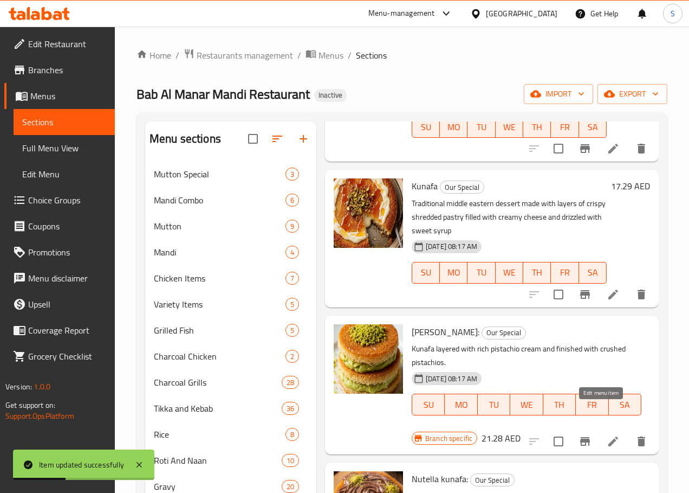
click at [607, 435] on icon at bounding box center [613, 441] width 13 height 13
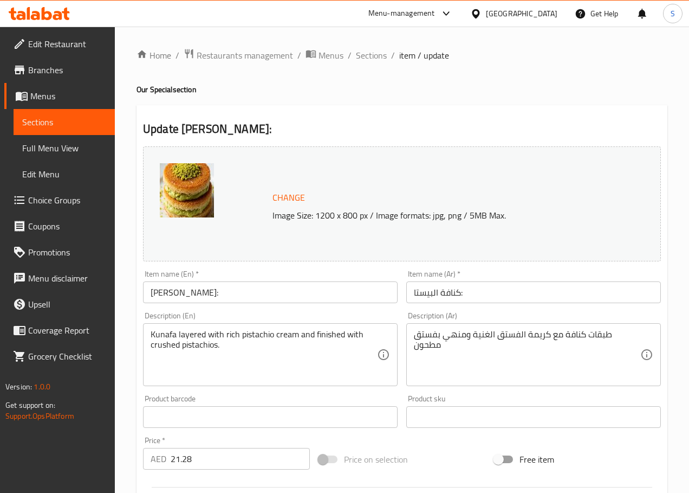
click at [374, 302] on input "Pista Kunafa:" at bounding box center [270, 292] width 255 height 22
type input "Pista Kunafa"
click at [436, 296] on input "كنافة البيستا:" at bounding box center [534, 292] width 255 height 22
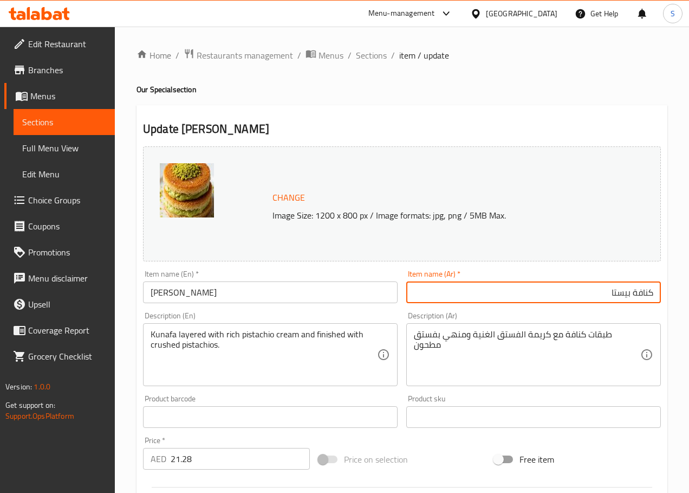
type input "كنافة بيستا"
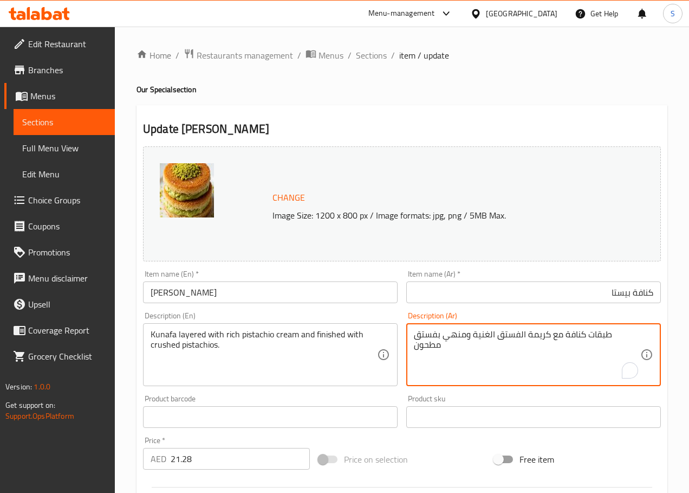
click at [633, 337] on textarea "طبقات كنافة مع كريمة الفستق الغنية ومنهي بفستق مطحون" at bounding box center [527, 354] width 227 height 51
paste textarea "طبقات"
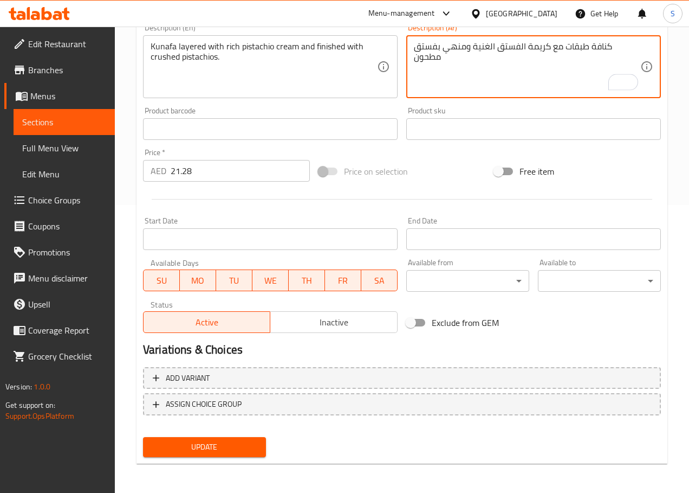
type textarea "كنافة طبقات مع كريمة الفستق الغنية ومنهي بفستق مطحون"
click at [215, 443] on span "Update" at bounding box center [205, 447] width 106 height 14
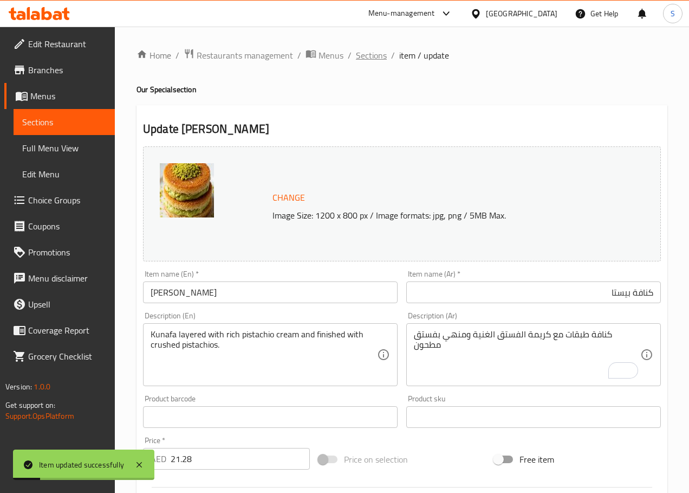
click at [381, 49] on span "Sections" at bounding box center [371, 55] width 31 height 13
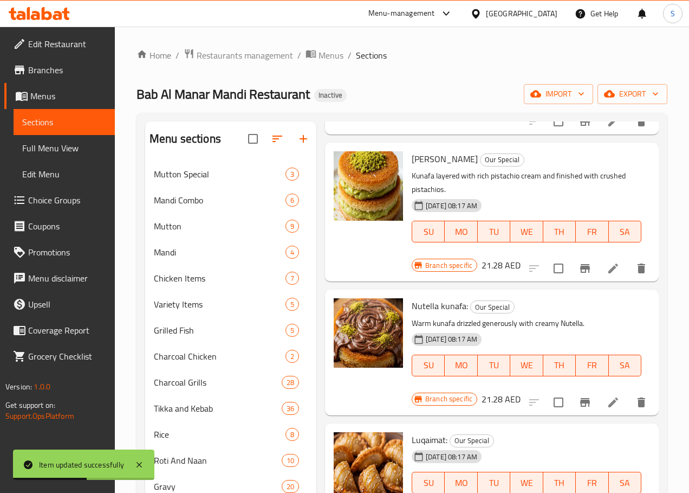
scroll to position [317, 0]
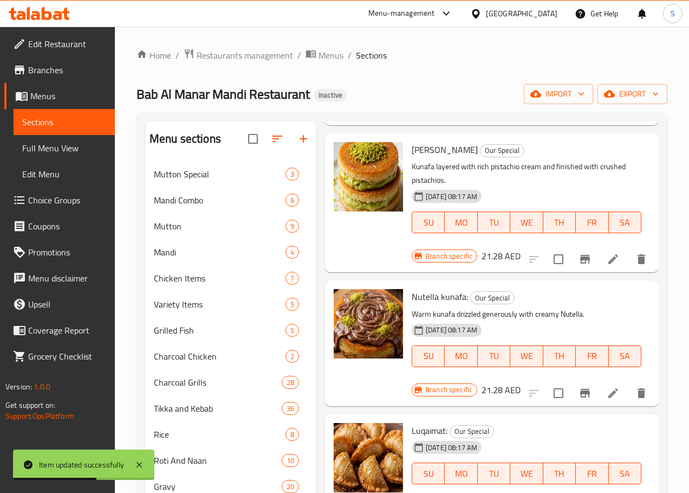
click at [598, 383] on li at bounding box center [613, 393] width 30 height 20
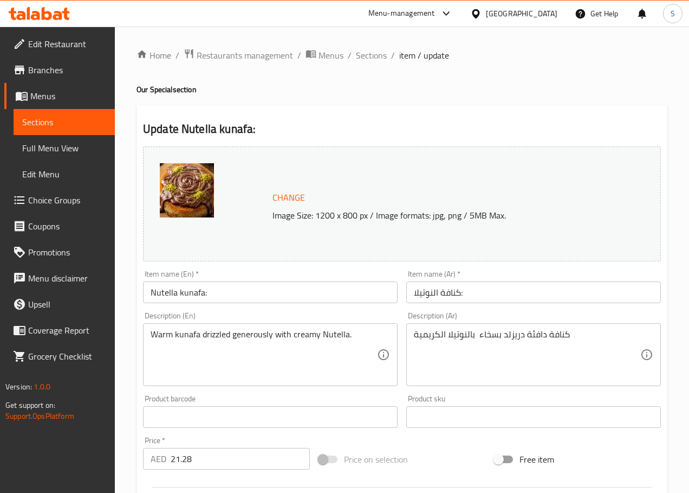
click at [308, 292] on input "Nutella kunafa:" at bounding box center [270, 292] width 255 height 22
type input "Nutella Kunafa"
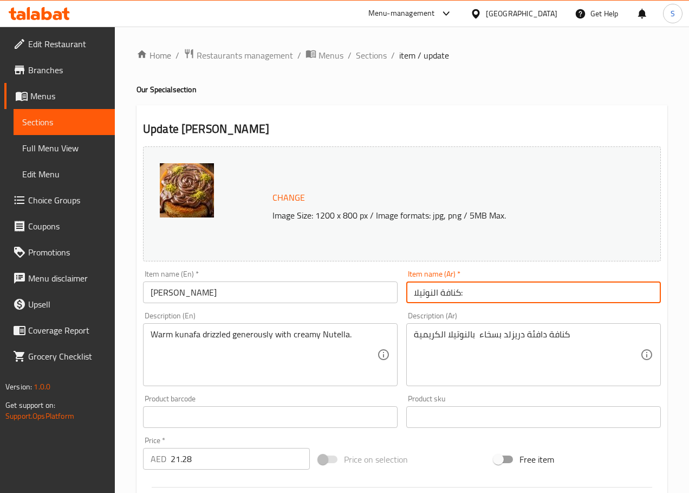
click at [418, 293] on input "كنافة النوتيلا:" at bounding box center [534, 292] width 255 height 22
type input "كنافة نوتيلا"
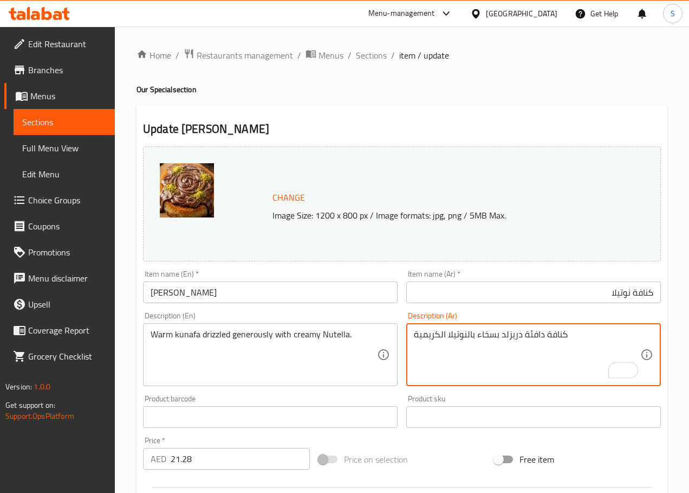
type textarea "كنافة دافئة دريزلد بسخاء بالنوتيلا الكريمية"
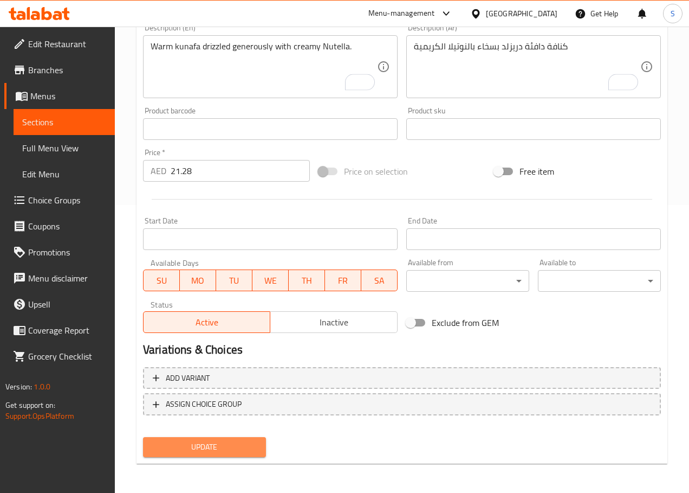
click at [228, 444] on span "Update" at bounding box center [205, 447] width 106 height 14
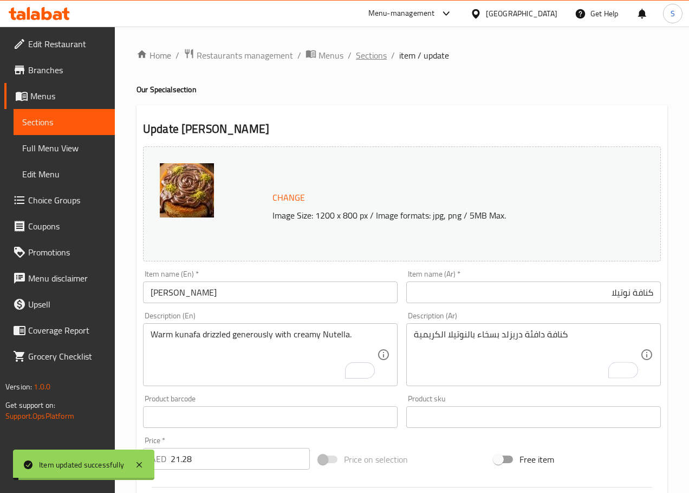
click at [376, 56] on span "Sections" at bounding box center [371, 55] width 31 height 13
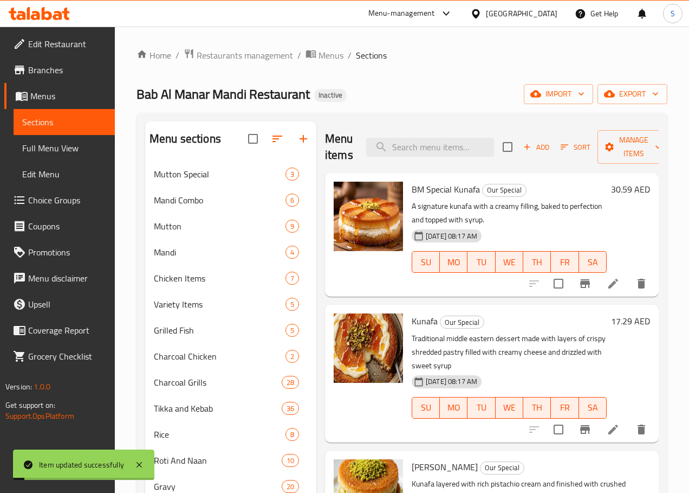
scroll to position [308, 0]
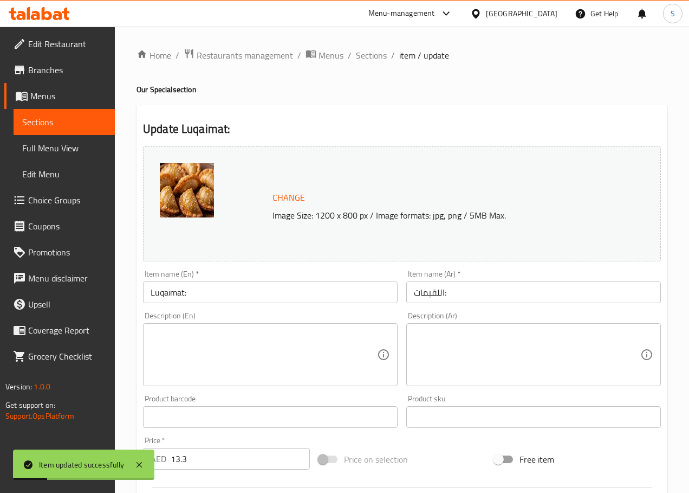
click at [301, 291] on input "Luqaimat:" at bounding box center [270, 292] width 255 height 22
type input "Luqaimat"
click at [423, 298] on input "اللقيمات:" at bounding box center [534, 292] width 255 height 22
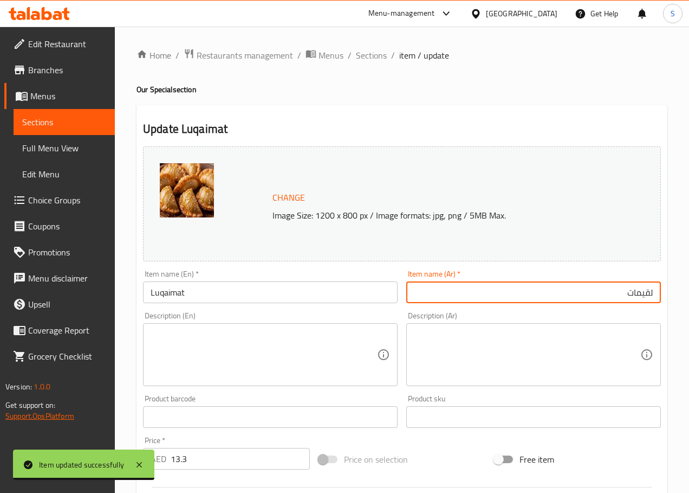
type input "لقيمات"
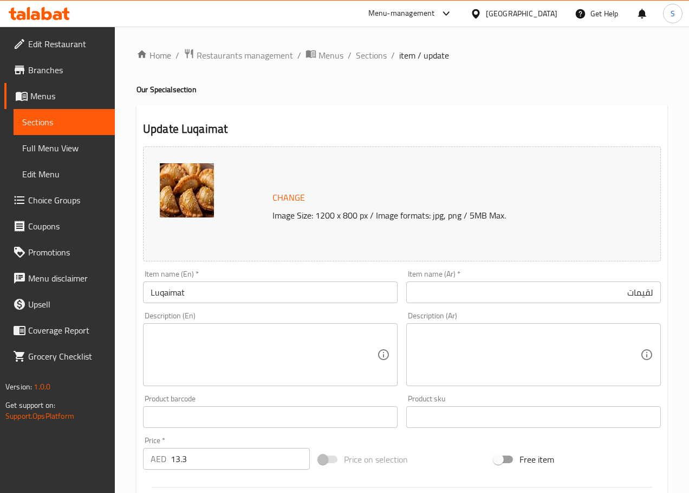
click at [172, 294] on input "Luqaimat" at bounding box center [270, 292] width 255 height 22
click at [194, 363] on textarea at bounding box center [264, 354] width 227 height 51
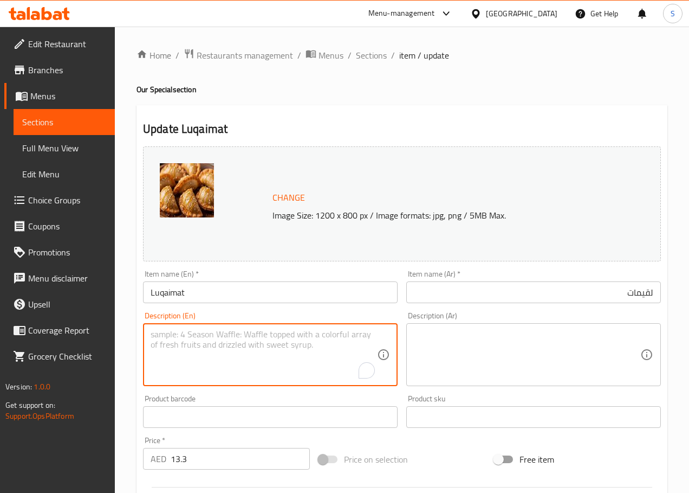
paste textarea "Sweet dough balls"
type textarea "Sweet dough balls"
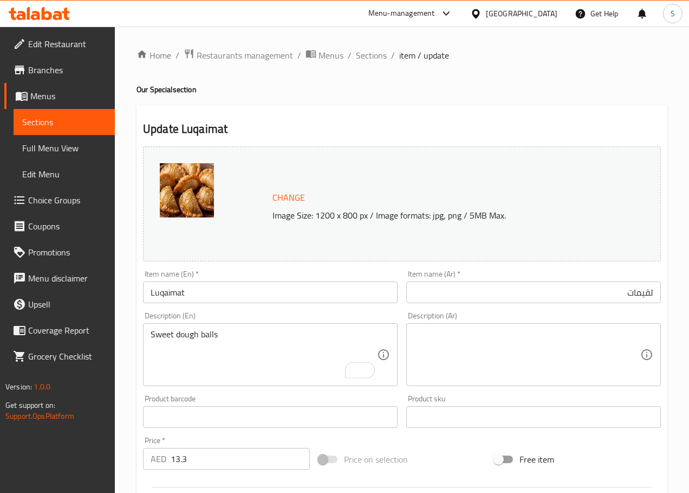
click at [446, 360] on textarea at bounding box center [527, 354] width 227 height 51
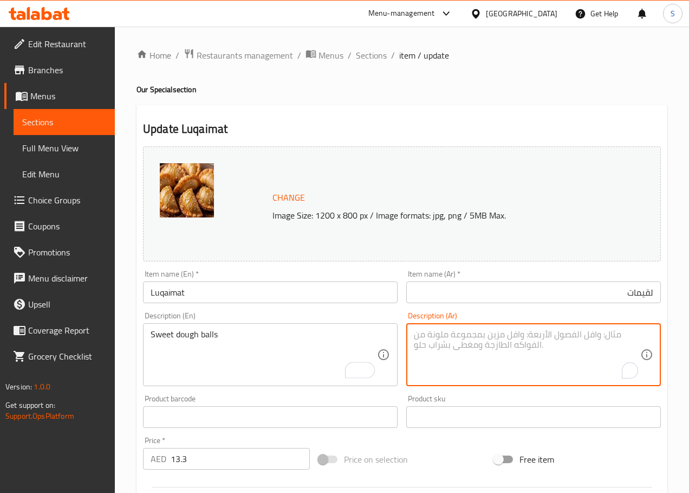
paste textarea "كرات العجينة الحلوة"
type textarea "كرات العجينة الحلوة"
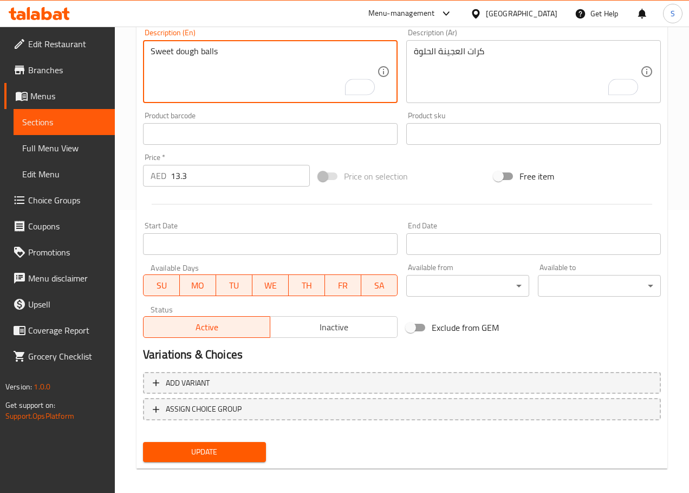
click at [218, 448] on span "Update" at bounding box center [205, 452] width 106 height 14
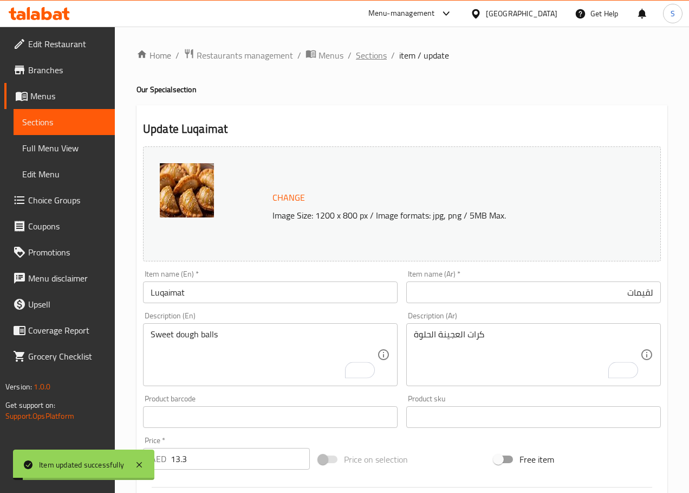
click at [375, 59] on span "Sections" at bounding box center [371, 55] width 31 height 13
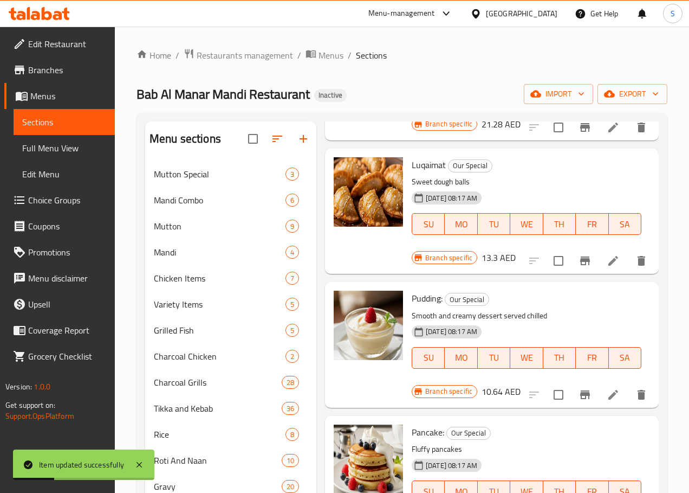
scroll to position [588, 0]
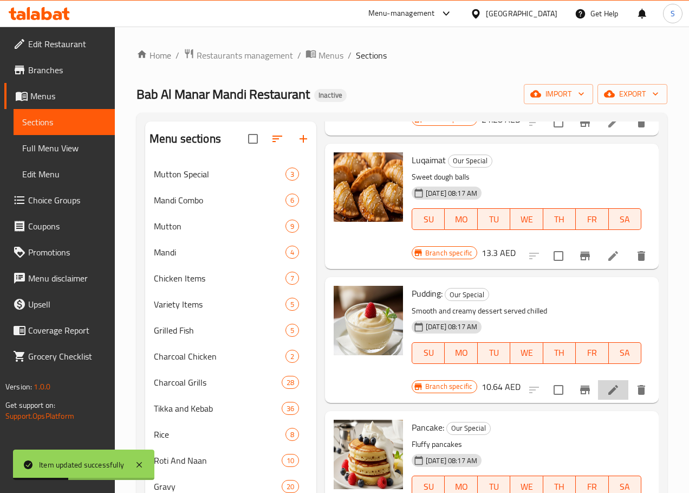
click at [598, 380] on li at bounding box center [613, 390] width 30 height 20
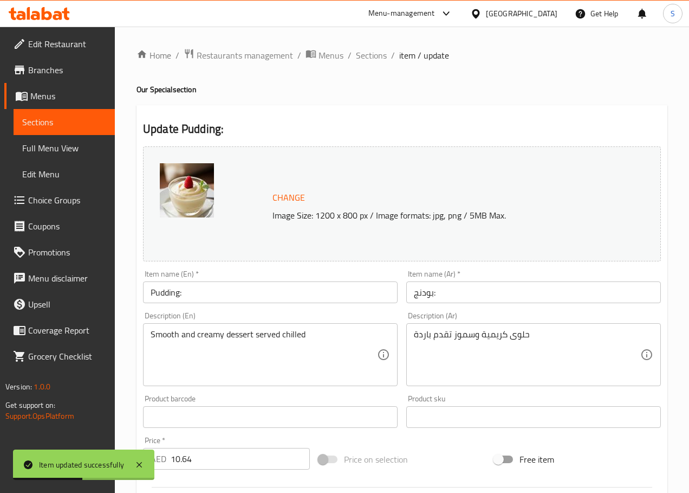
click at [285, 300] on input "Pudding:" at bounding box center [270, 292] width 255 height 22
type input "Pudding"
click at [418, 295] on input "بودنج:" at bounding box center [534, 292] width 255 height 22
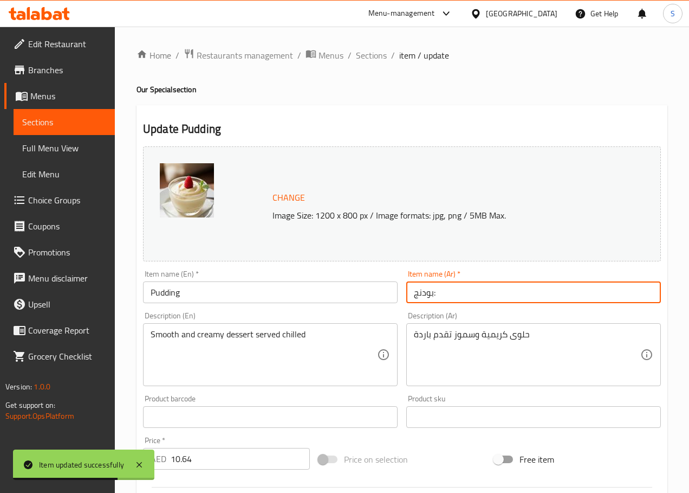
click at [418, 295] on input "بودنج:" at bounding box center [534, 292] width 255 height 22
type input "بودنج"
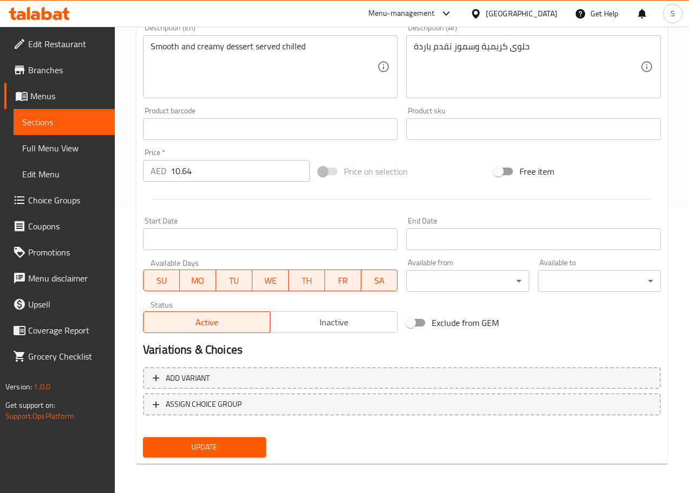
click at [203, 437] on button "Update" at bounding box center [204, 447] width 123 height 20
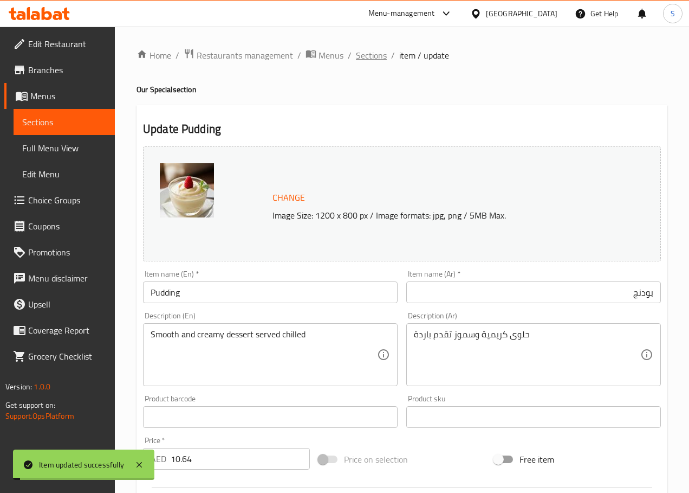
click at [367, 49] on span "Sections" at bounding box center [371, 55] width 31 height 13
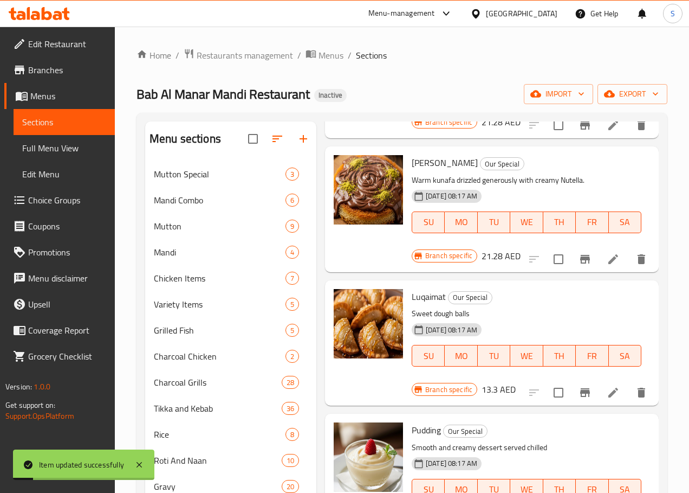
scroll to position [649, 0]
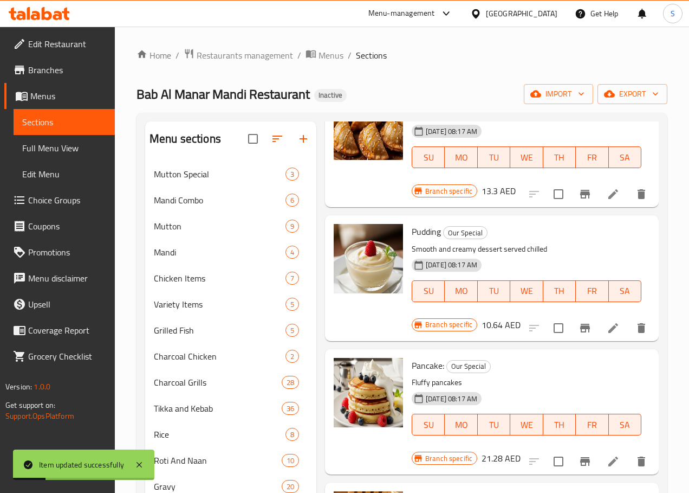
click at [607, 455] on icon at bounding box center [613, 461] width 13 height 13
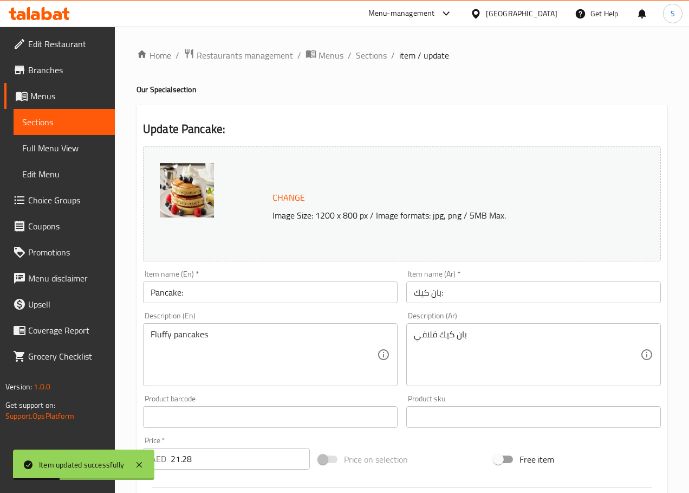
click at [254, 298] on input "Pancake:" at bounding box center [270, 292] width 255 height 22
type input "Pancake"
click at [431, 295] on input "بان كيك:" at bounding box center [534, 292] width 255 height 22
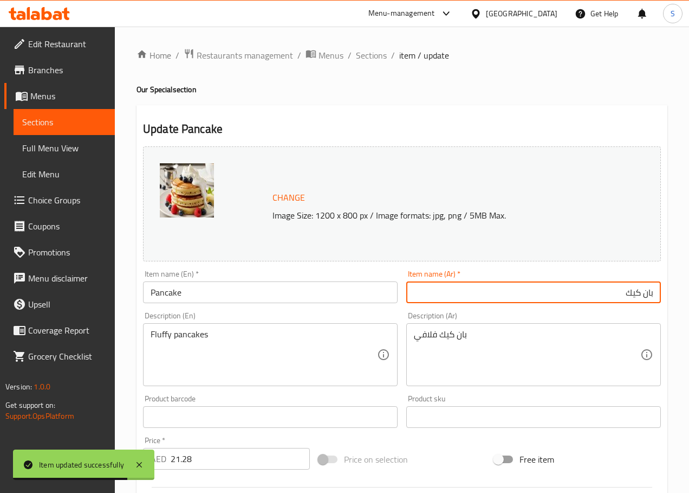
type input "بان كيك"
click at [180, 291] on input "Pancake" at bounding box center [270, 292] width 255 height 22
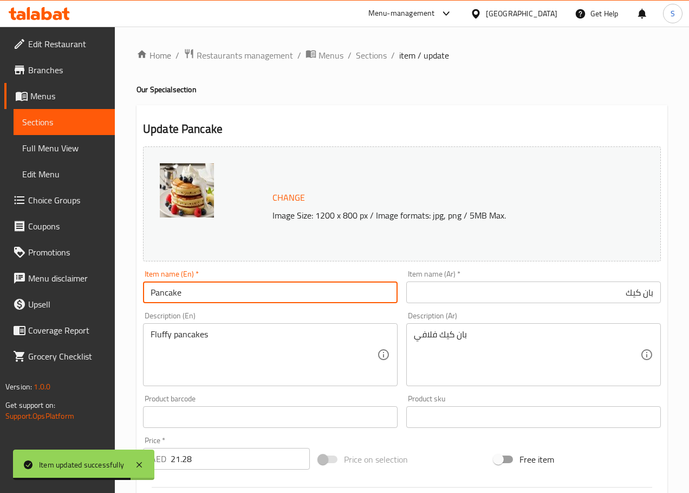
click at [180, 291] on input "Pancake" at bounding box center [270, 292] width 255 height 22
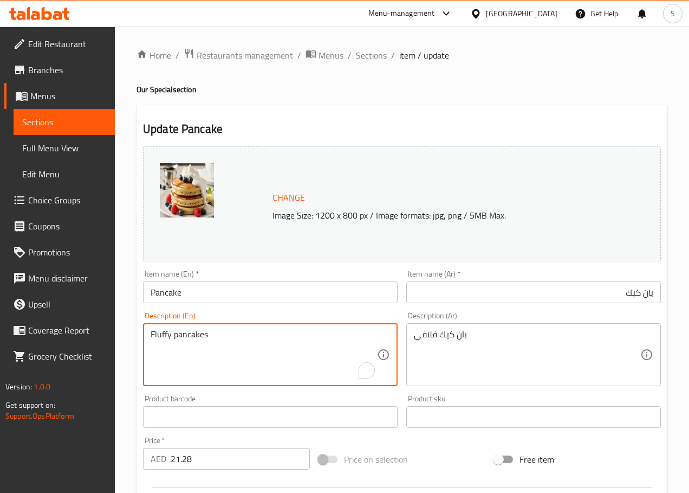
paste textarea "Made from a batter of flour, eggs, milk, sugar, baking powder, and a hint of va…"
type textarea "Made from a batter of flour, eggs, milk, sugar, baking powder, and a hint of va…"
click at [202, 346] on textarea "Made from a batter of flour, eggs, milk, sugar, baking powder, and a hint of va…" at bounding box center [264, 354] width 227 height 51
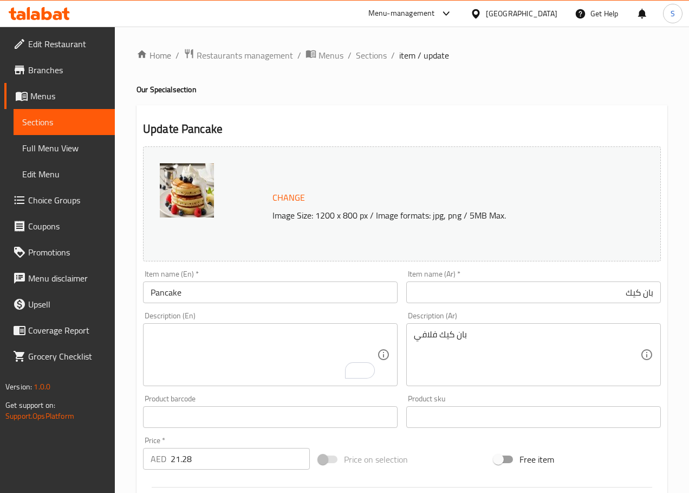
click at [239, 338] on textarea "To enrich screen reader interactions, please activate Accessibility in Grammarl…" at bounding box center [264, 354] width 227 height 51
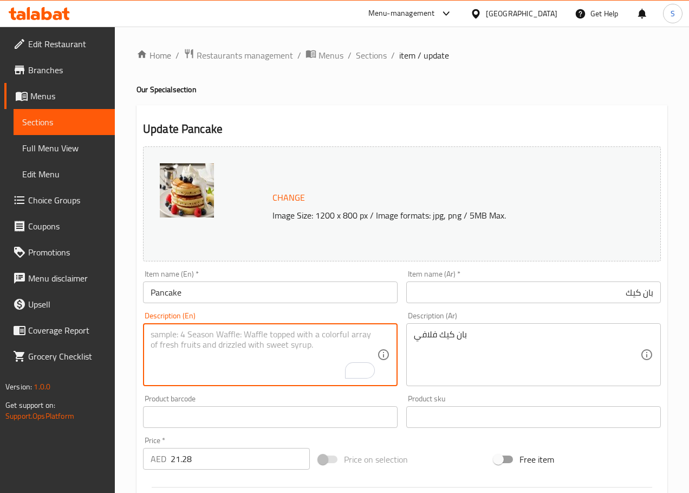
paste textarea "Made from a batter of flour, eggs, milk, sugar, baking powder, and a hint of va…"
type textarea "Made from a batter of flour, eggs, milk, sugar, baking powder, and a hint of va…"
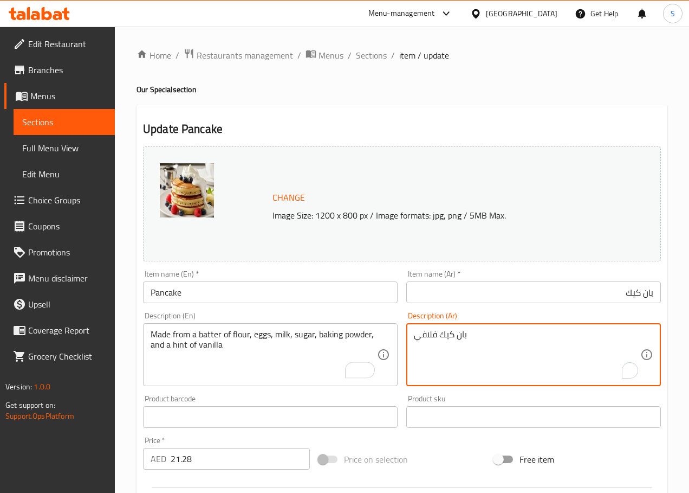
paste textarea "مصنوعة من عجينة مكونة من دقيق والبيض والحليب والسكر وبيكنج بودر ولمسة من الفاني…"
click at [572, 340] on textarea "مصنوعة من عجينة مكونة من دقيق والبيض والحليب والسكر وبيكنج بودر ولمسة من الفاني…" at bounding box center [527, 354] width 227 height 51
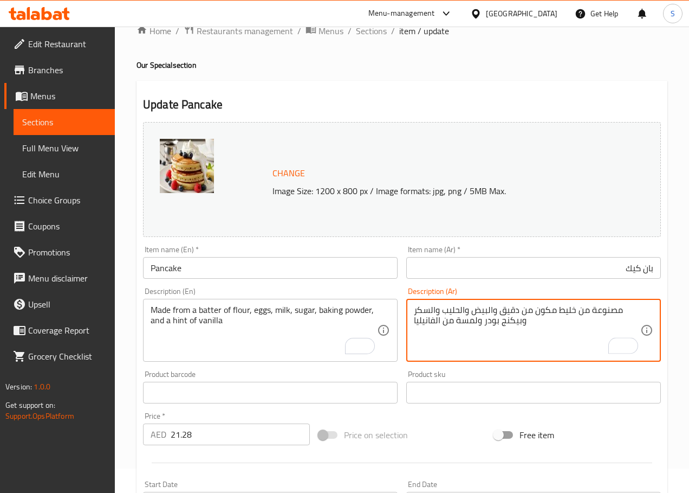
scroll to position [25, 0]
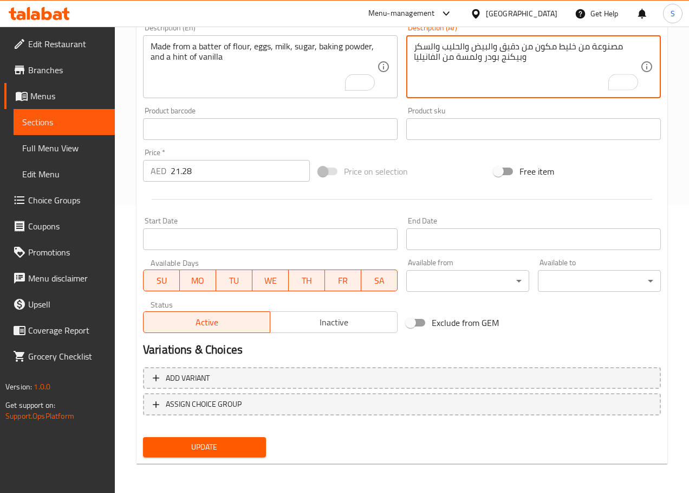
type textarea "مصنوعة من خليط مكون من دقيق والبيض والحليب والسكر وبيكنج بودر ولمسة من الفانيليا"
click at [241, 452] on span "Update" at bounding box center [205, 447] width 106 height 14
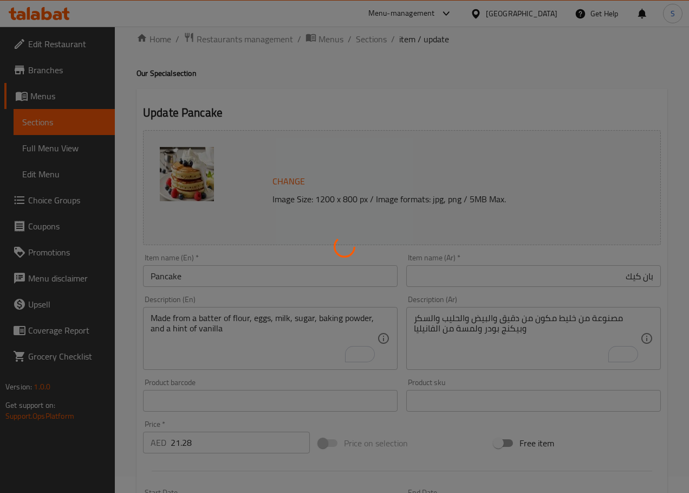
scroll to position [0, 0]
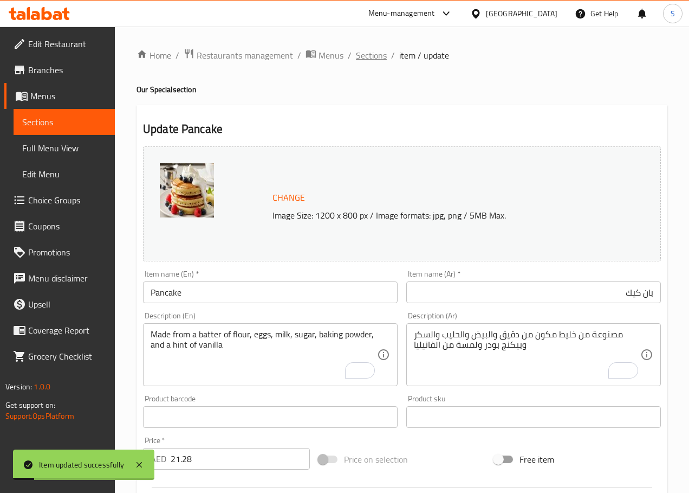
click at [363, 49] on span "Sections" at bounding box center [371, 55] width 31 height 13
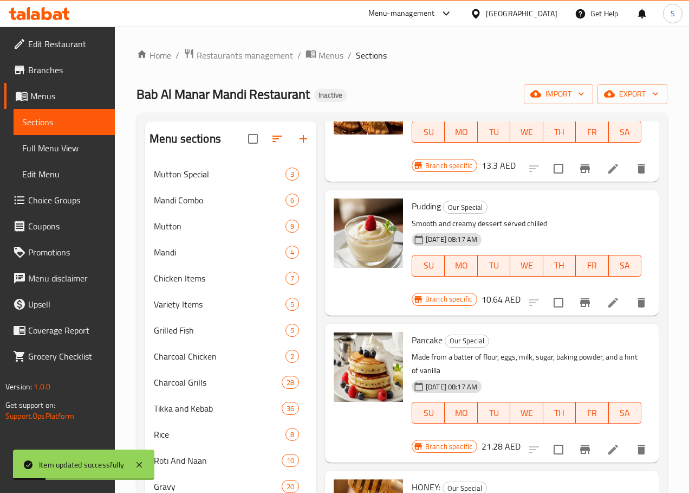
scroll to position [834, 0]
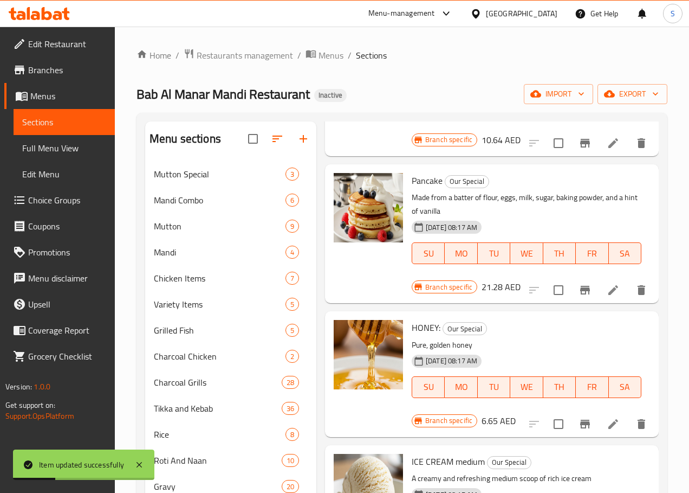
click at [607, 417] on icon at bounding box center [613, 423] width 13 height 13
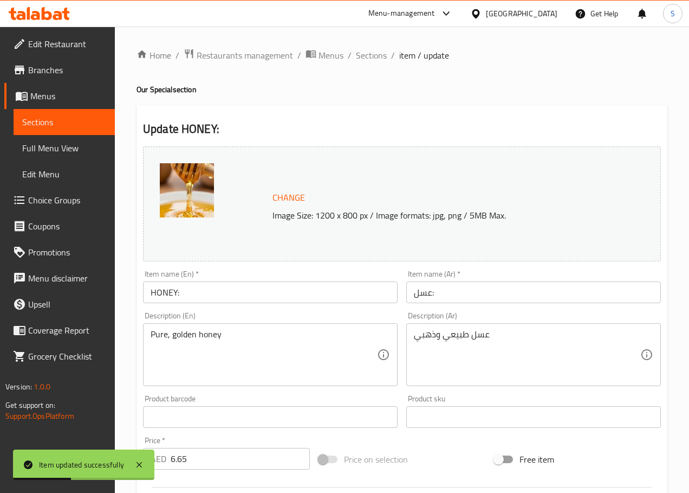
click at [252, 293] on input "HONEY:" at bounding box center [270, 292] width 255 height 22
type input "HONEY"
click at [415, 293] on input "عسل:" at bounding box center [534, 292] width 255 height 22
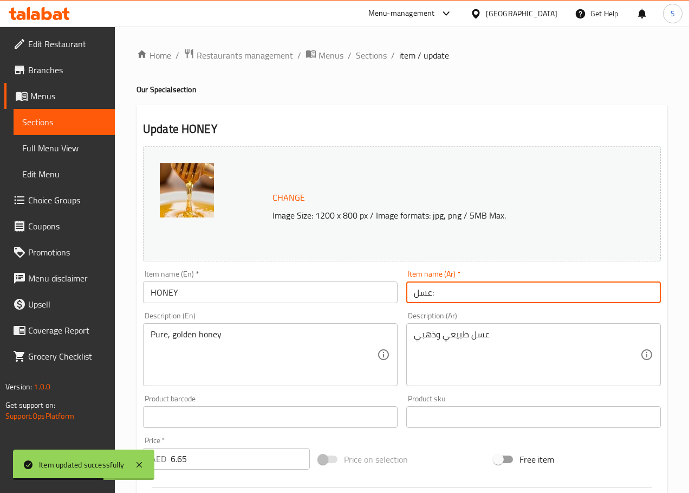
click at [415, 293] on input "عسل:" at bounding box center [534, 292] width 255 height 22
type input "عسل"
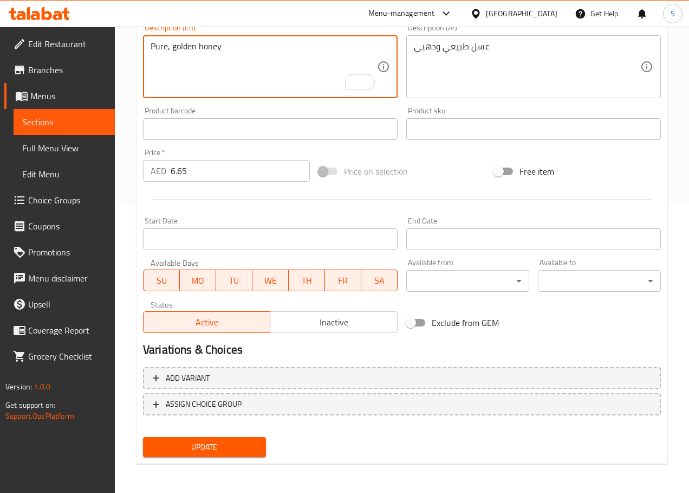
click at [212, 449] on span "Update" at bounding box center [205, 447] width 106 height 14
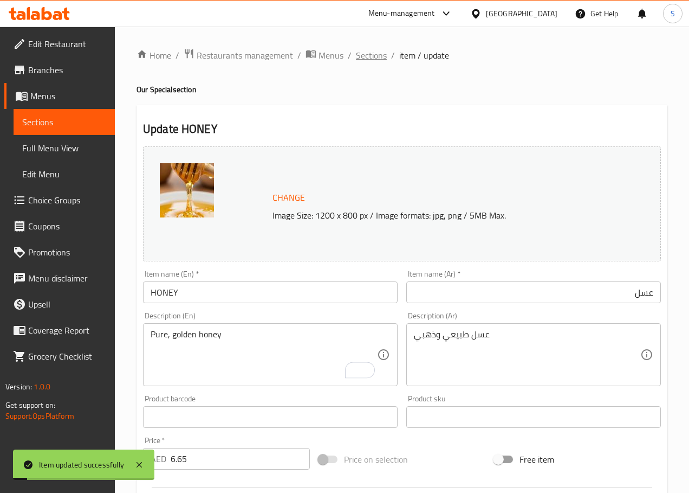
click at [371, 50] on span "Sections" at bounding box center [371, 55] width 31 height 13
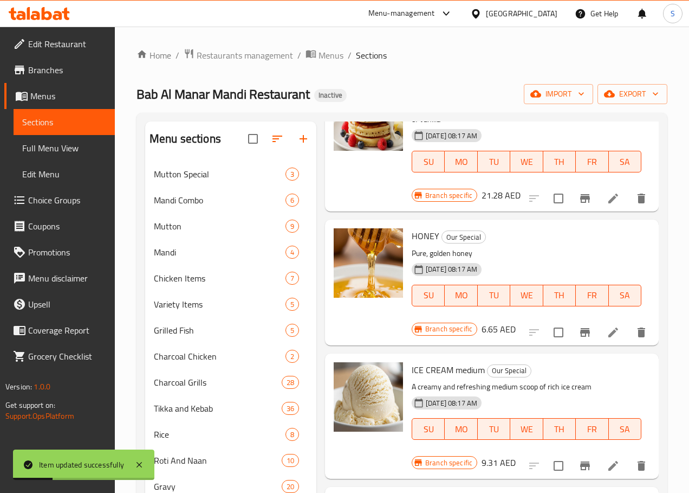
scroll to position [1007, 0]
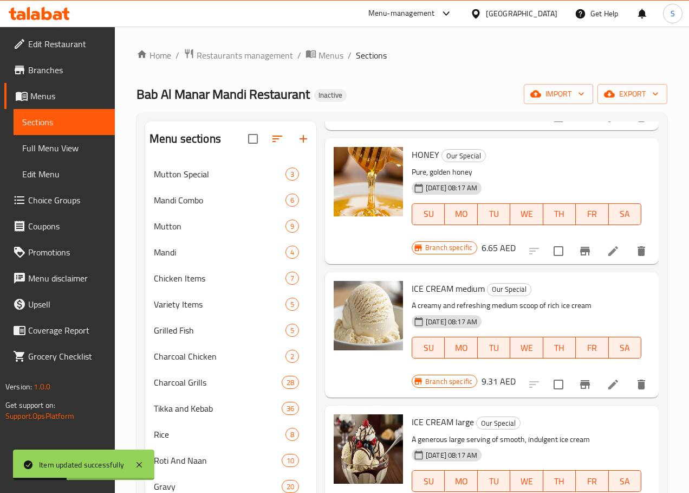
click at [607, 378] on icon at bounding box center [613, 384] width 13 height 13
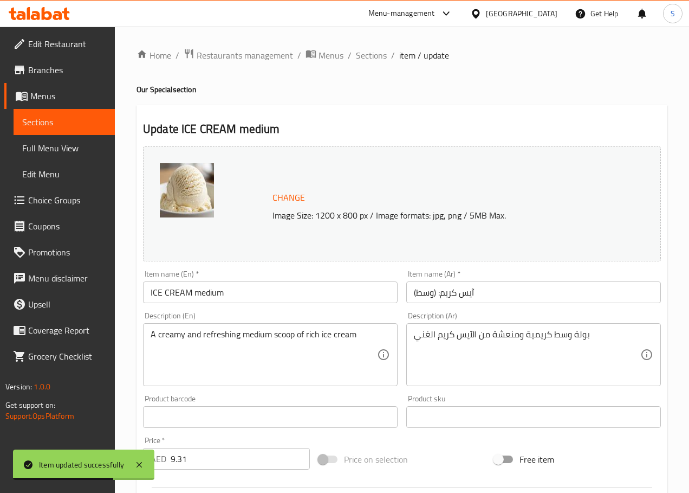
click at [431, 293] on input "آيس كريم: (وسط)" at bounding box center [534, 292] width 255 height 22
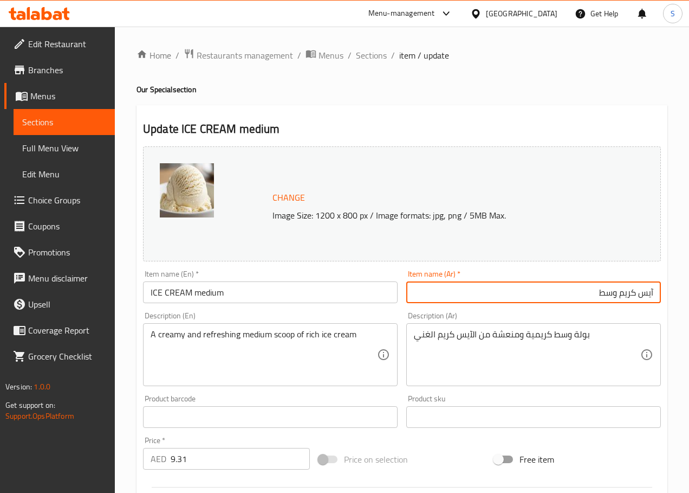
type input "آيس كريم وسط"
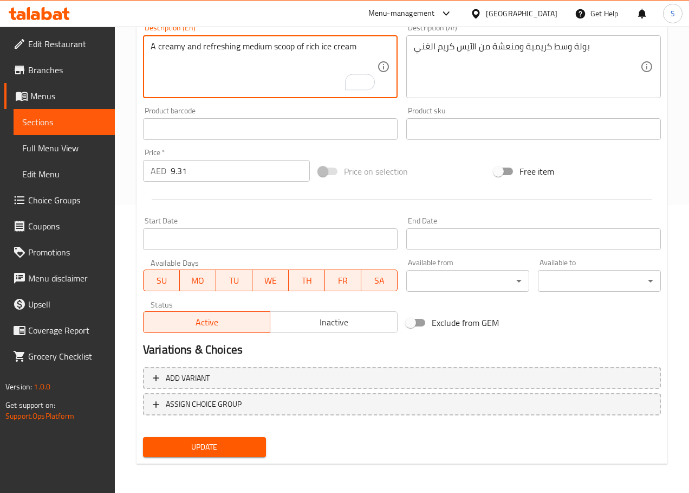
click at [218, 447] on span "Update" at bounding box center [205, 447] width 106 height 14
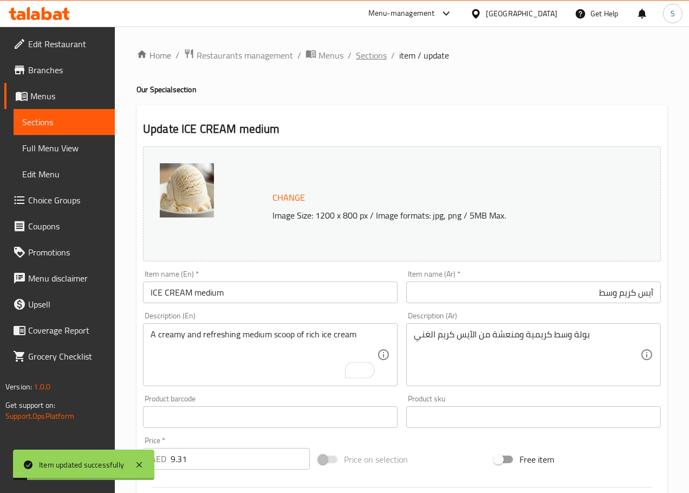
click at [368, 56] on span "Sections" at bounding box center [371, 55] width 31 height 13
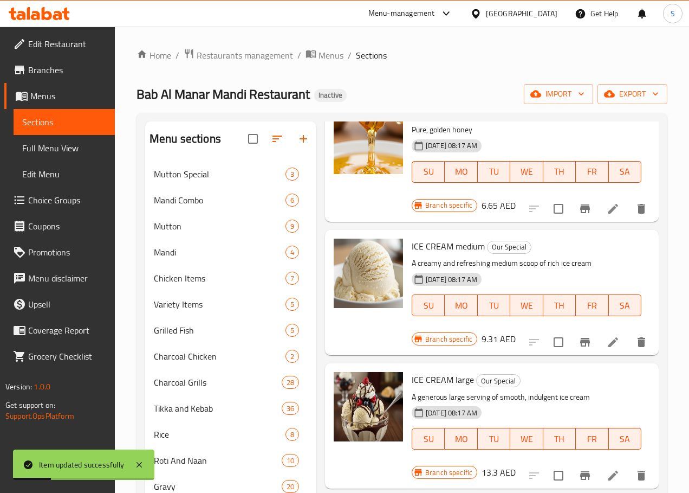
scroll to position [1143, 0]
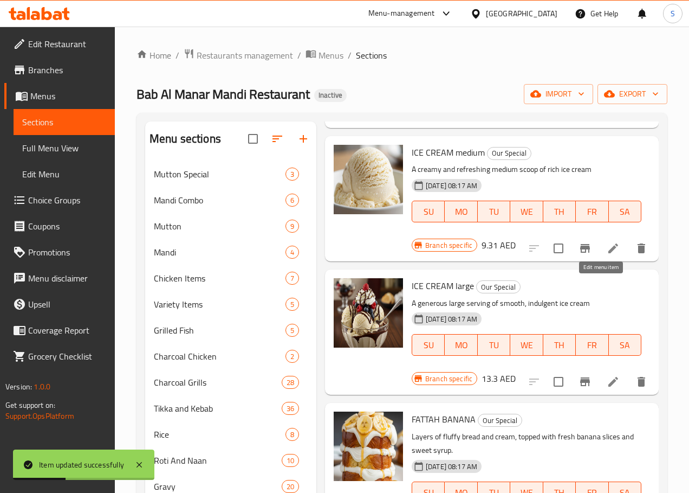
click at [607, 375] on icon at bounding box center [613, 381] width 13 height 13
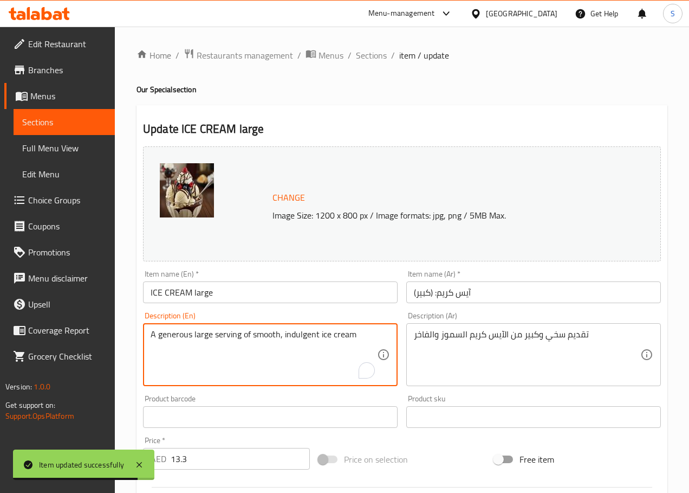
click at [291, 336] on textarea "A generous large serving of smooth, indulgent ice cream" at bounding box center [264, 354] width 227 height 51
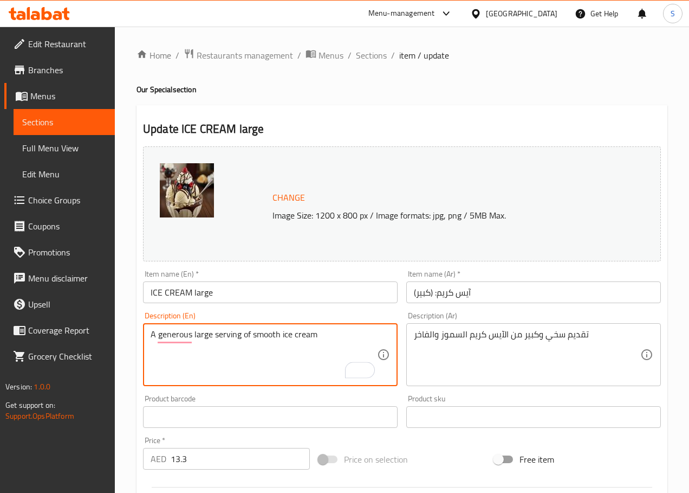
type textarea "A generous large serving of smooth ice cream"
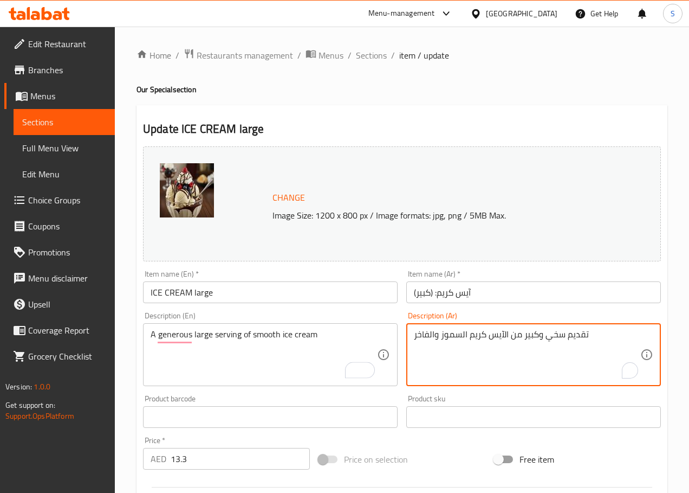
click at [581, 339] on textarea "تقديم سخي وكبير من الآيس كريم السموز والفاخر" at bounding box center [527, 354] width 227 height 51
click at [428, 336] on textarea "حصة سخية وكبيرة من الآيس كريم السموز والفاخر" at bounding box center [527, 354] width 227 height 51
type textarea "حصة سخية وكبيرة من الآيس كريم الناعم"
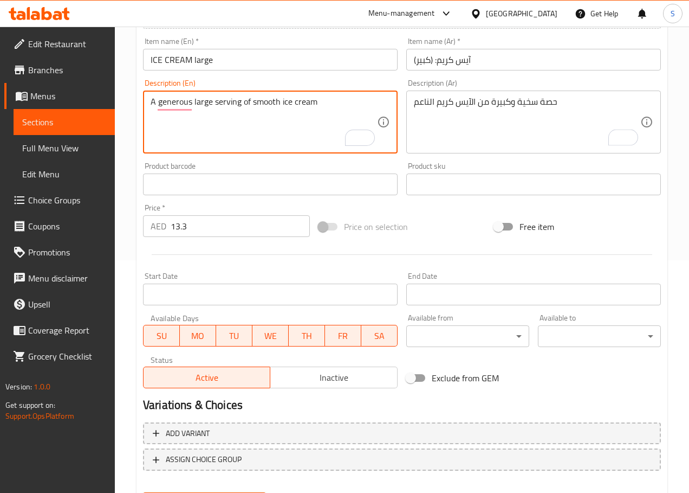
scroll to position [288, 0]
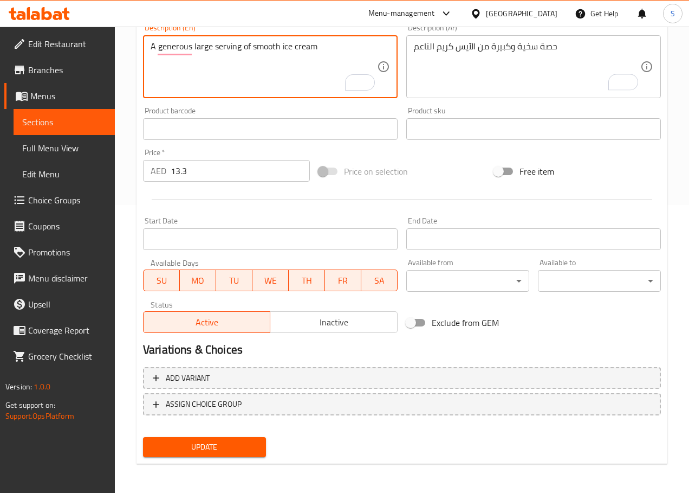
click at [205, 441] on span "Update" at bounding box center [205, 447] width 106 height 14
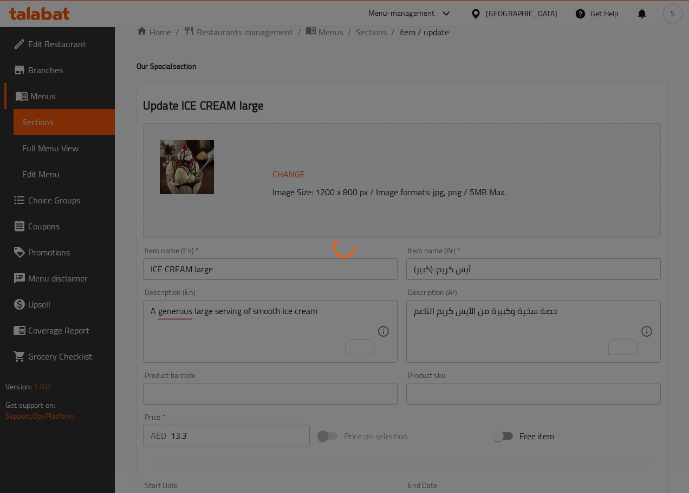
scroll to position [0, 0]
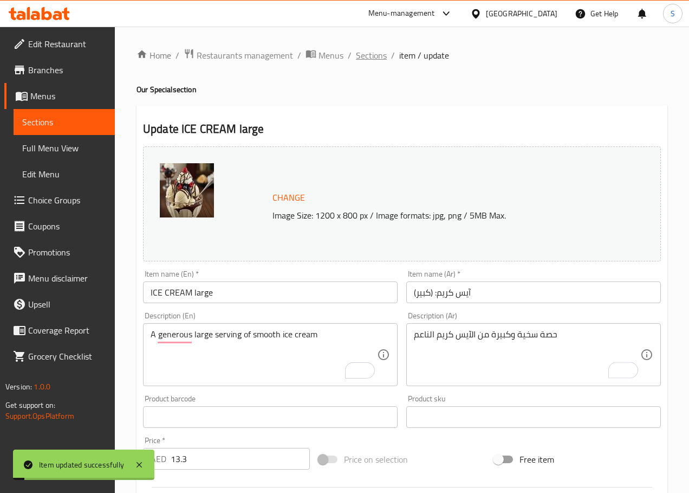
click at [364, 52] on span "Sections" at bounding box center [371, 55] width 31 height 13
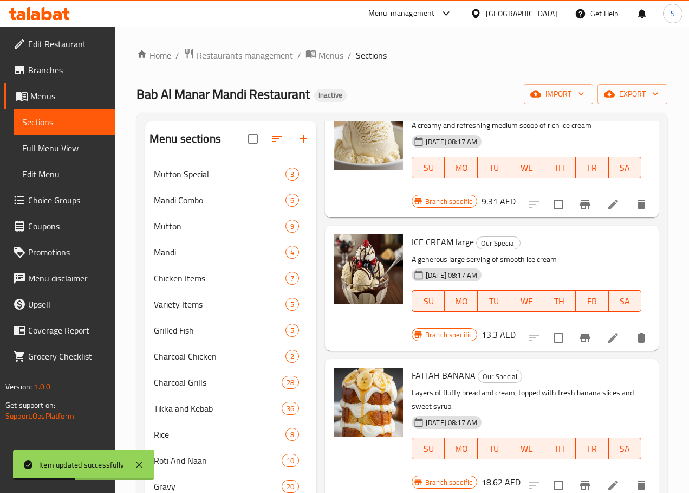
scroll to position [1194, 0]
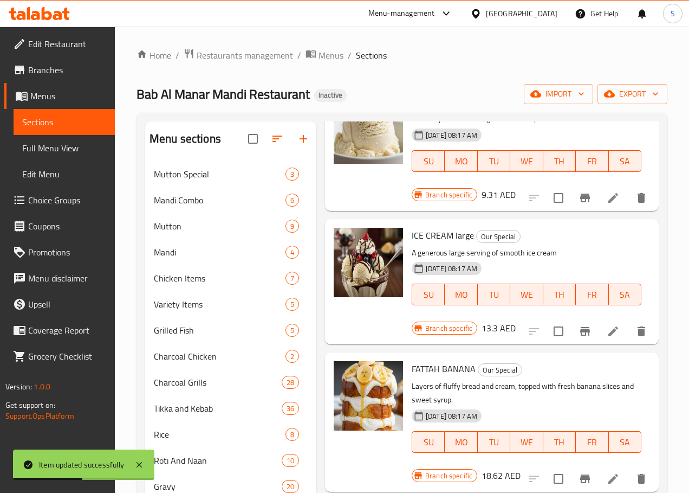
click at [607, 472] on icon at bounding box center [613, 478] width 13 height 13
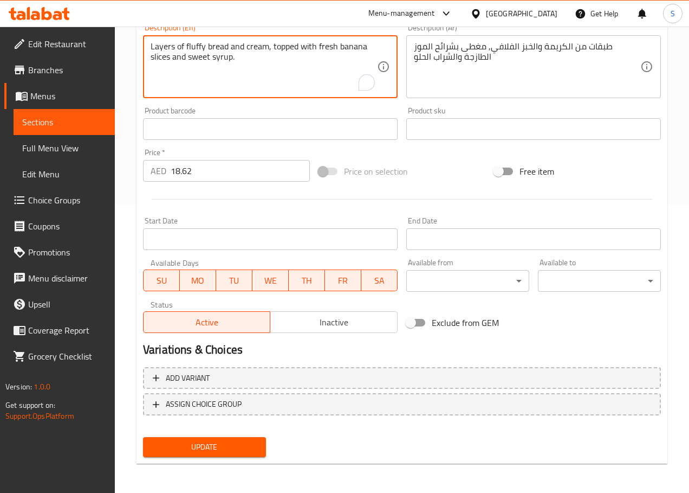
click at [199, 444] on span "Update" at bounding box center [205, 447] width 106 height 14
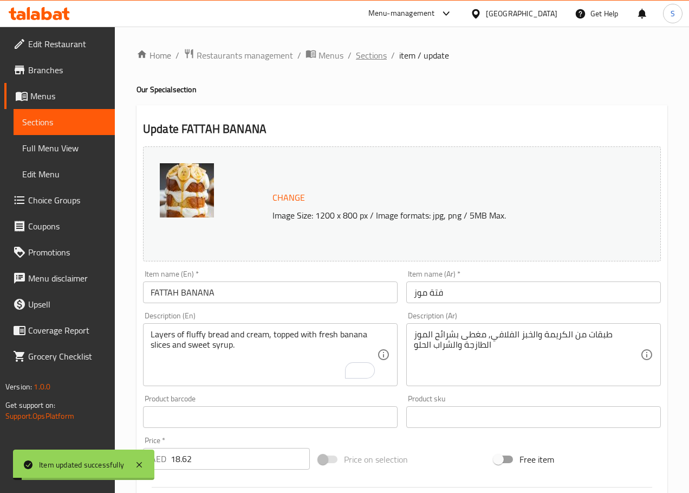
click at [370, 59] on span "Sections" at bounding box center [371, 55] width 31 height 13
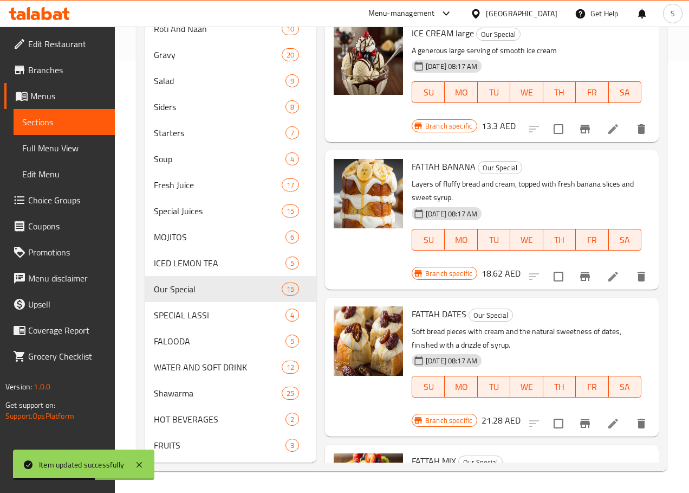
scroll to position [1015, 0]
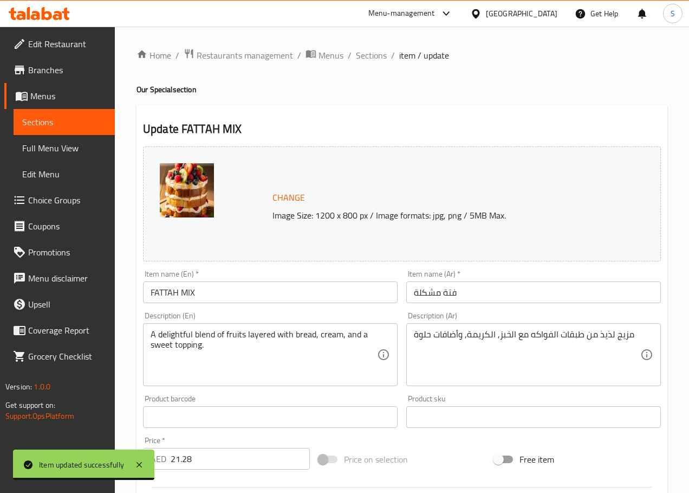
click at [374, 46] on div "Home / Restaurants management / Menus / Sections / item / update Our Special se…" at bounding box center [402, 404] width 575 height 755
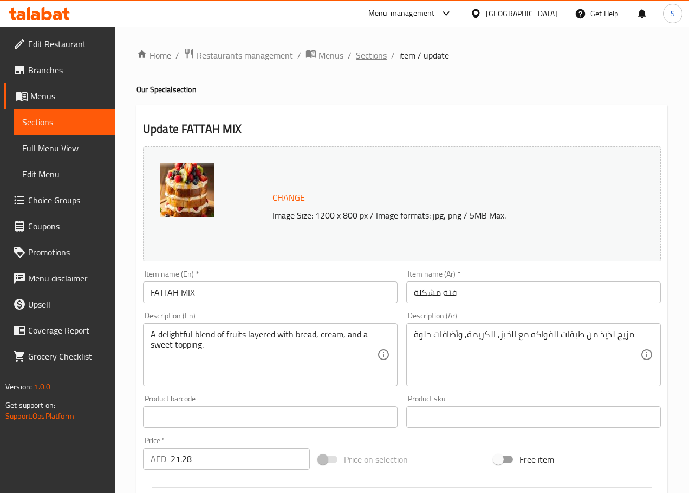
click at [371, 49] on span "Sections" at bounding box center [371, 55] width 31 height 13
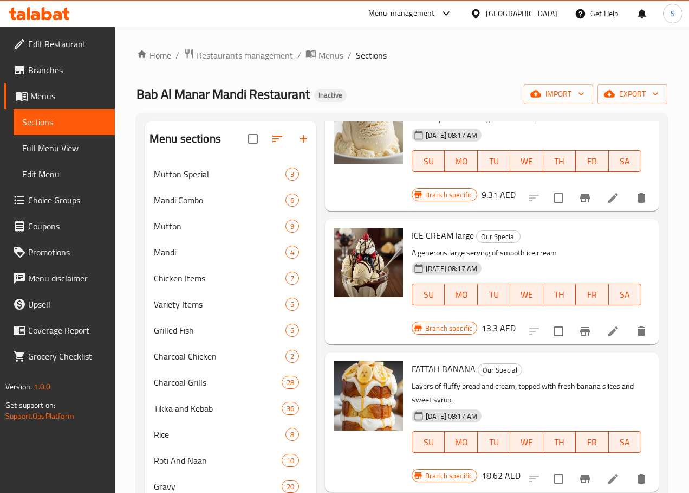
scroll to position [96, 0]
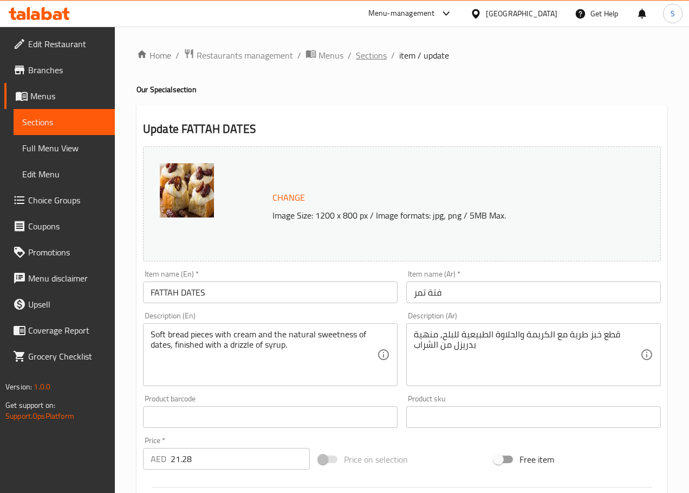
click at [371, 57] on span "Sections" at bounding box center [371, 55] width 31 height 13
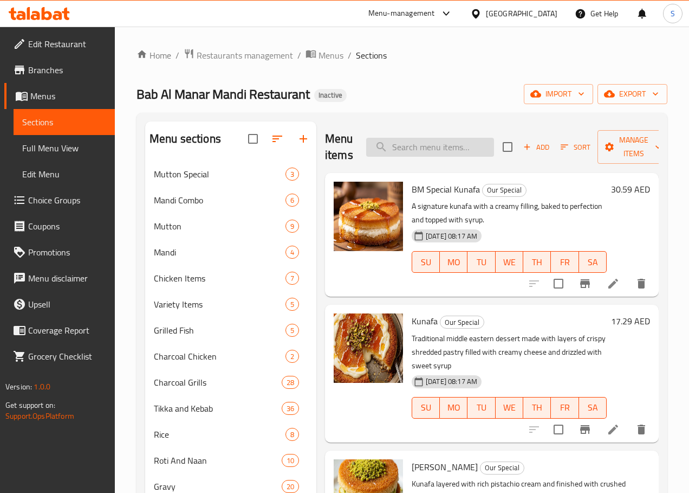
click at [391, 153] on input "search" at bounding box center [430, 147] width 128 height 19
paste input "MUHALABIYA"
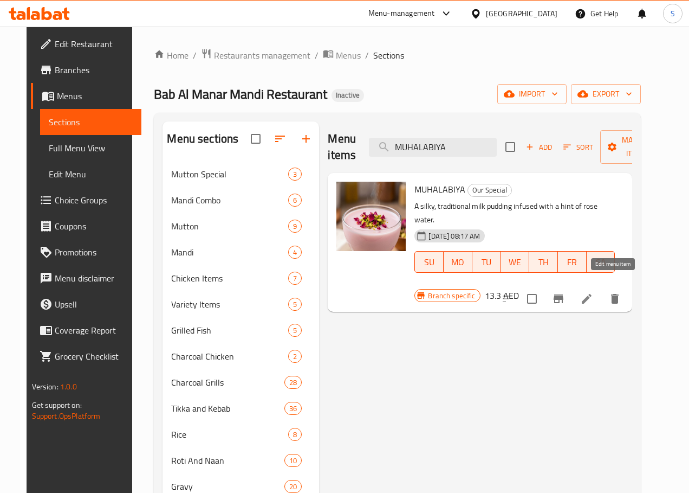
type input "MUHALABIYA"
click at [594, 292] on icon at bounding box center [587, 298] width 13 height 13
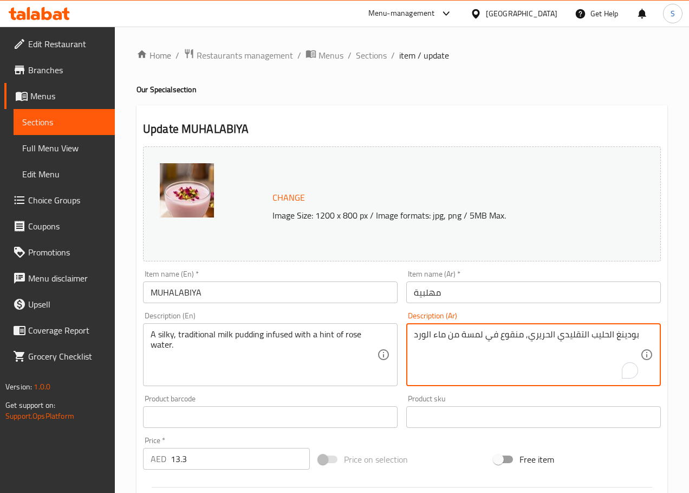
click at [505, 337] on textarea "بودينغ الحليب التقليدي الحريري, منقوع في لمسة من ماء الورد" at bounding box center [527, 354] width 227 height 51
type textarea "بودينغ الحليب التقليدي الحريري, مفي لمسة من ماء الورد"
type textarea "بودينغ الحليب التقليدي الحريري, مملوء بلمسة من ماء الورد"
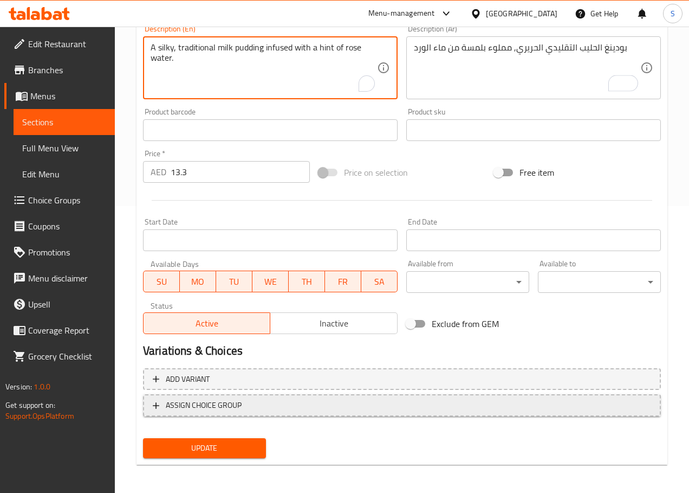
scroll to position [288, 0]
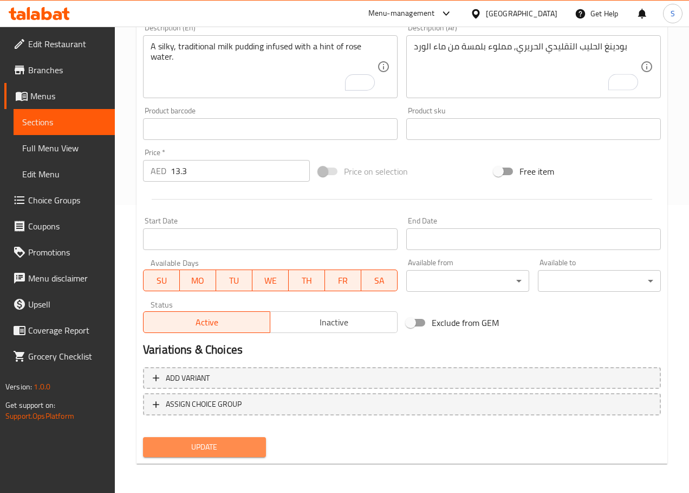
click at [235, 448] on span "Update" at bounding box center [205, 447] width 106 height 14
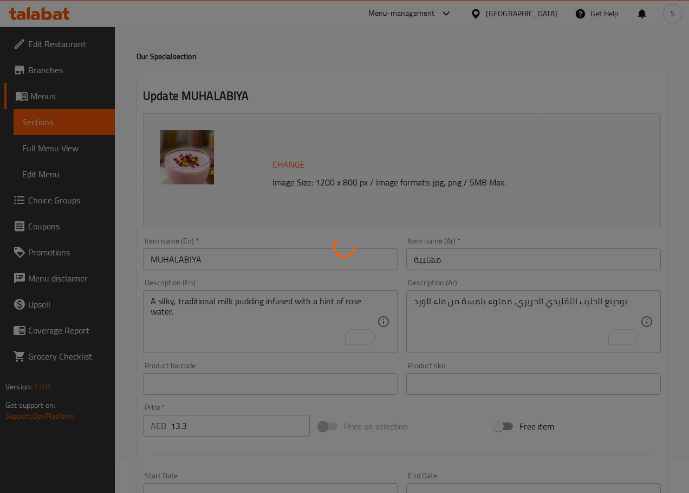
scroll to position [0, 0]
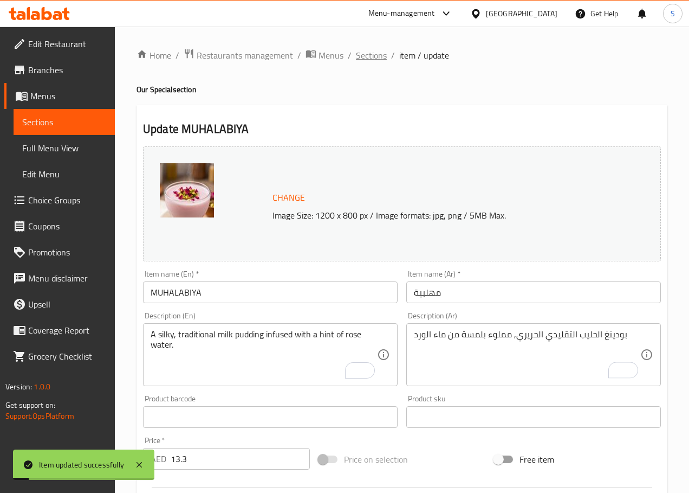
click at [362, 52] on span "Sections" at bounding box center [371, 55] width 31 height 13
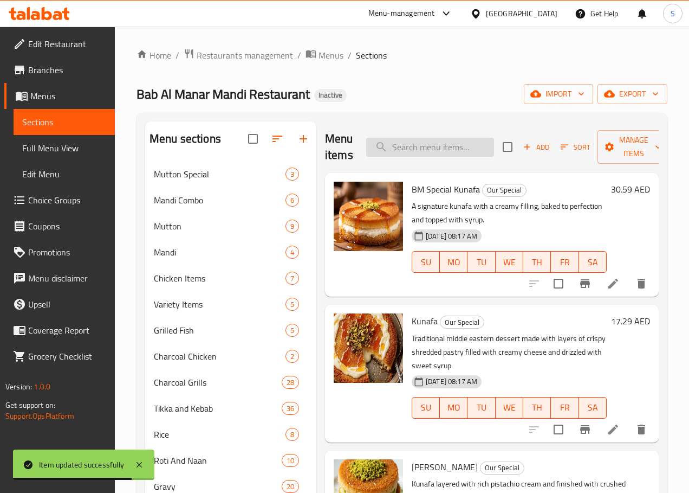
click at [403, 155] on input "search" at bounding box center [430, 147] width 128 height 19
paste input "[PERSON_NAME] Lassi:"
type input "[PERSON_NAME] Lassi:"
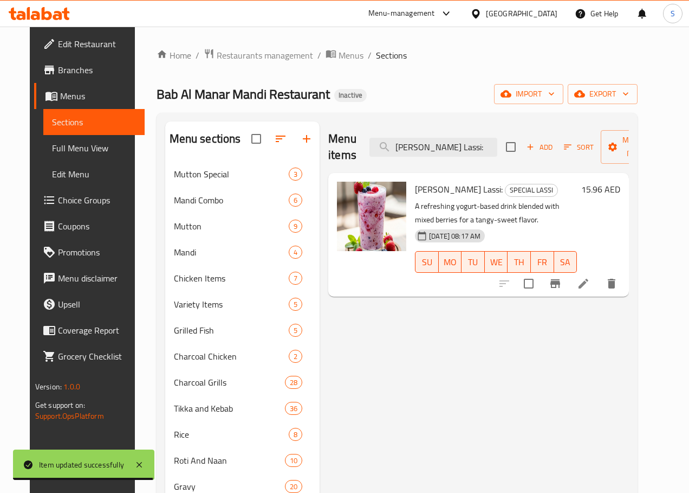
click at [599, 285] on li at bounding box center [584, 284] width 30 height 20
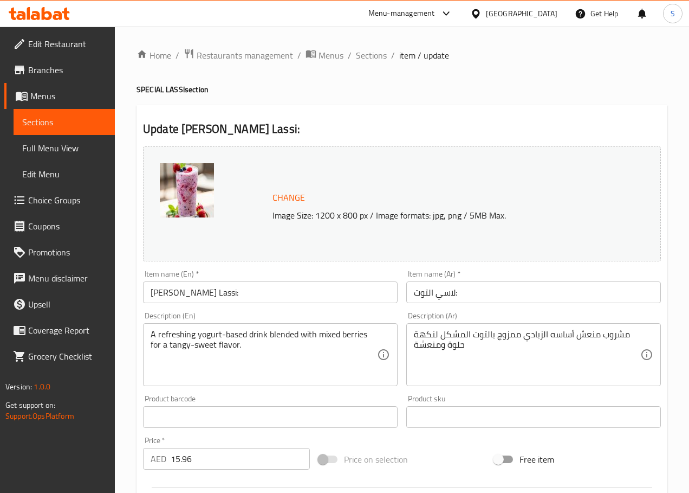
click at [267, 293] on input "[PERSON_NAME] Lassi:" at bounding box center [270, 292] width 255 height 22
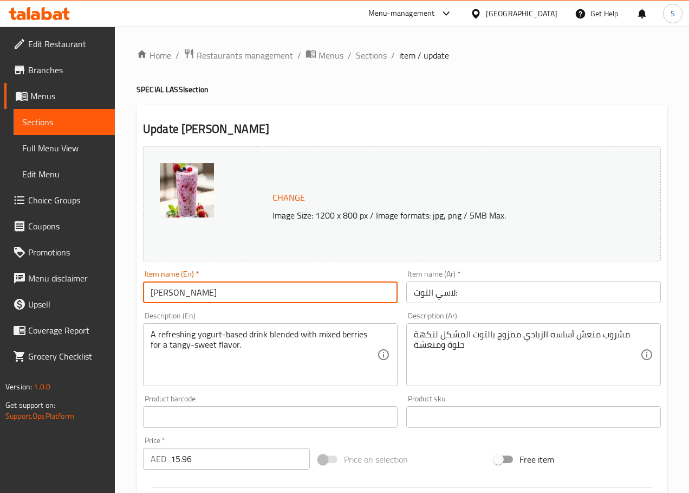
type input "[PERSON_NAME]"
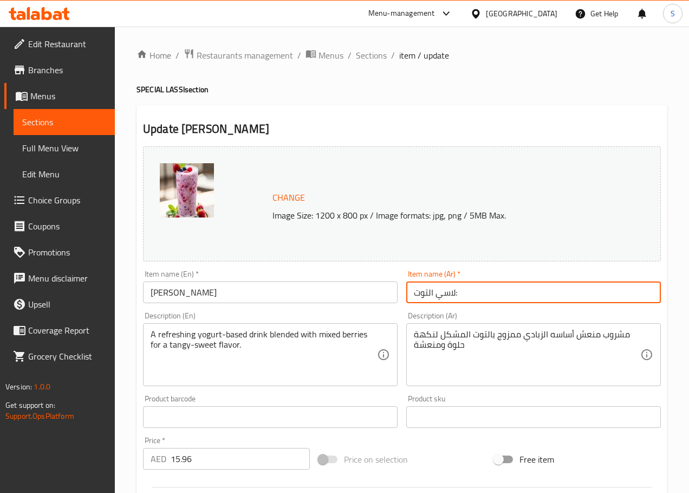
click at [434, 288] on input "لاسي التوت:" at bounding box center [534, 292] width 255 height 22
type input "لاسي التوت"
click at [302, 381] on div "A refreshing yogurt-based drink blended with mixed berries for a tangy-sweet fl…" at bounding box center [270, 354] width 255 height 63
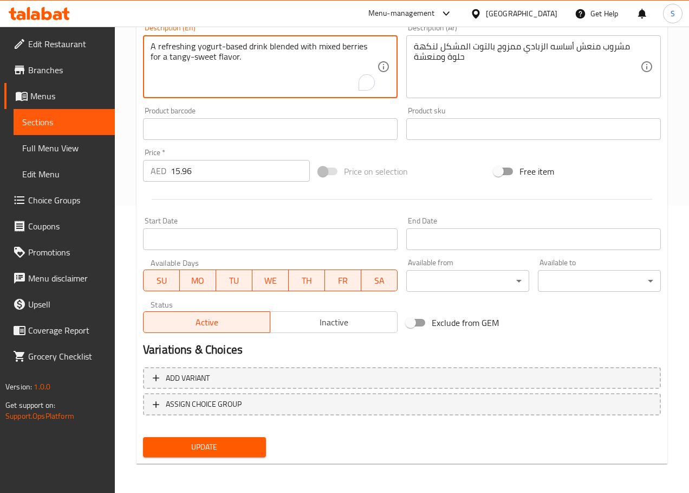
click at [228, 440] on span "Update" at bounding box center [205, 447] width 106 height 14
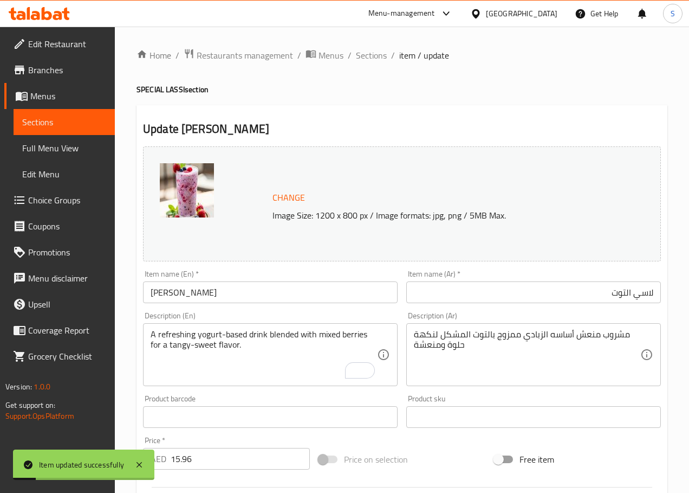
click at [368, 63] on div "Home / Restaurants management / Menus / Sections / item / update SPECIAL LASSI …" at bounding box center [402, 404] width 531 height 712
click at [370, 55] on span "Sections" at bounding box center [371, 55] width 31 height 13
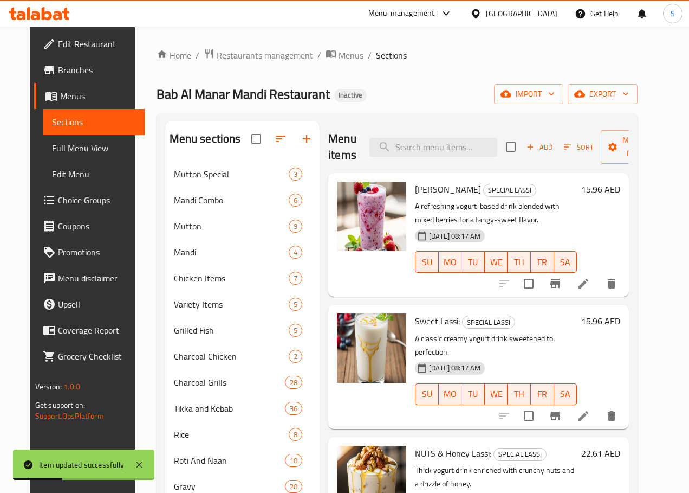
click at [589, 411] on icon at bounding box center [584, 416] width 10 height 10
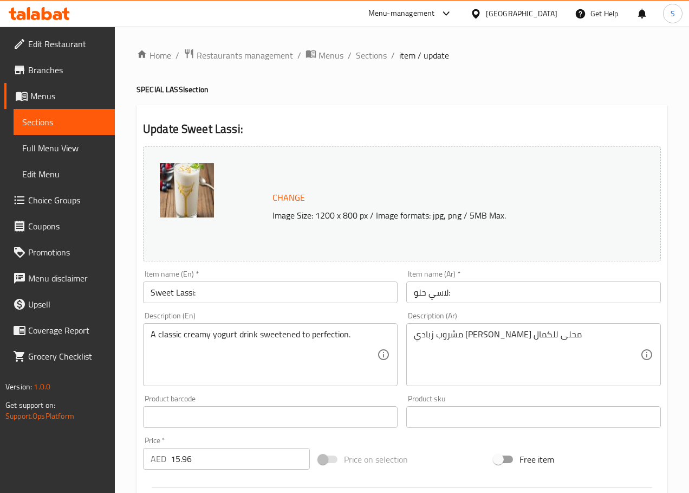
click at [317, 294] on input "Sweet Lassi:" at bounding box center [270, 292] width 255 height 22
type input "Sweet Lassi"
click at [426, 288] on input "لاسي حلو:" at bounding box center [534, 292] width 255 height 22
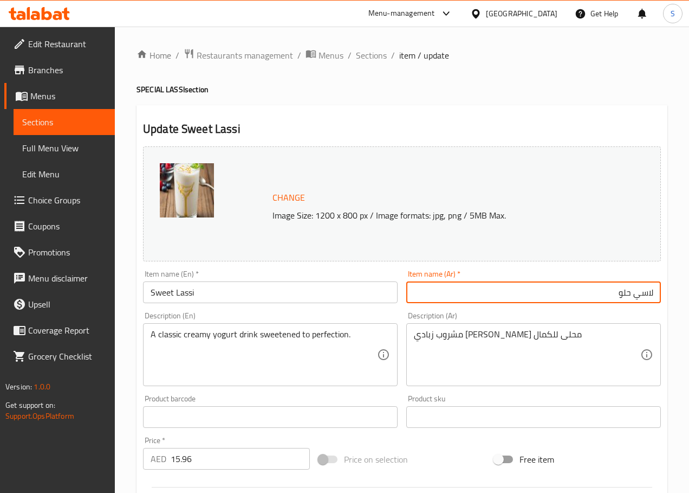
type input "لاسي حلو"
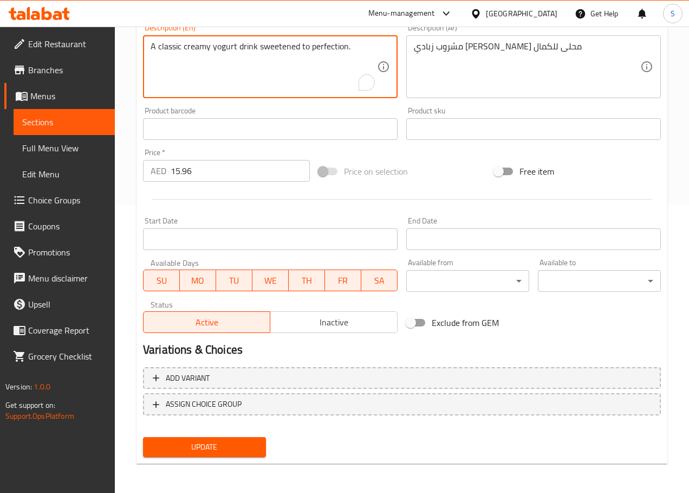
click at [207, 449] on span "Update" at bounding box center [205, 447] width 106 height 14
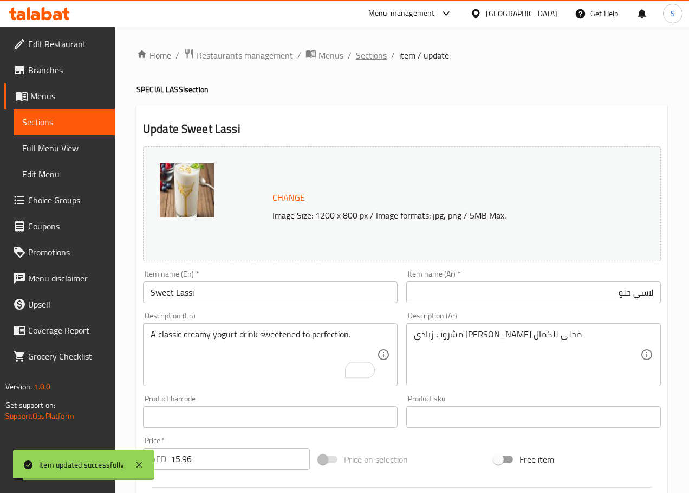
click at [370, 49] on span "Sections" at bounding box center [371, 55] width 31 height 13
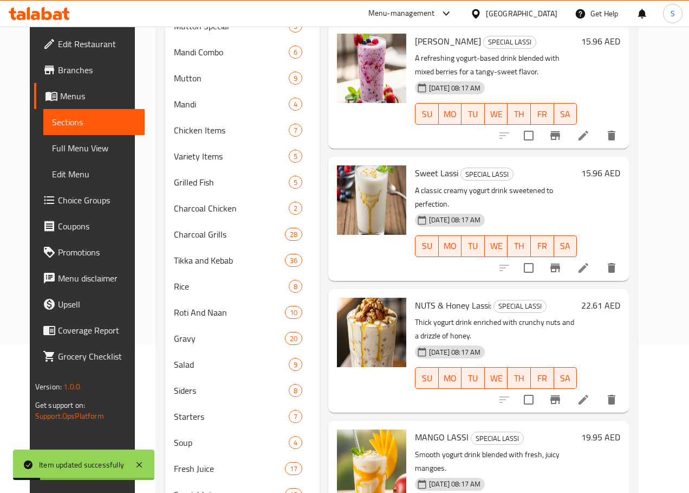
scroll to position [175, 0]
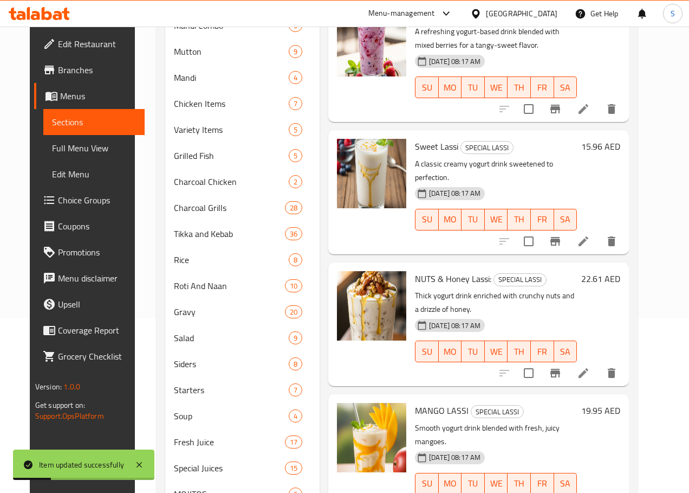
click at [599, 363] on li at bounding box center [584, 373] width 30 height 20
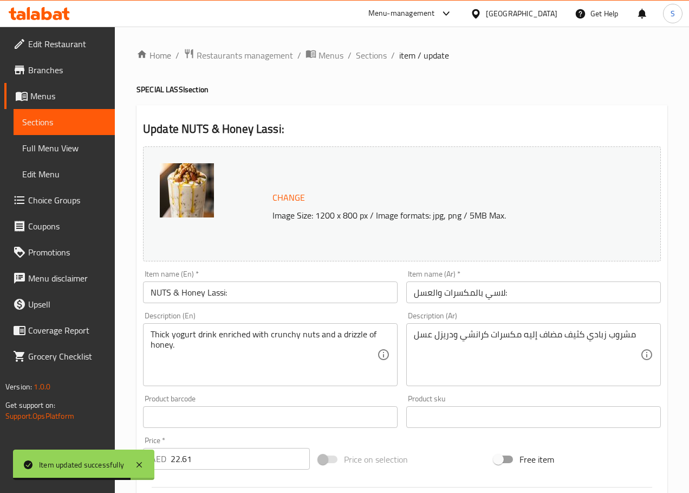
click at [268, 301] on input "NUTS & Honey Lassi:" at bounding box center [270, 292] width 255 height 22
type input "NUTS & Honey Lassi"
click at [417, 293] on input "لاسي بالمكسرات والعسل:" at bounding box center [534, 292] width 255 height 22
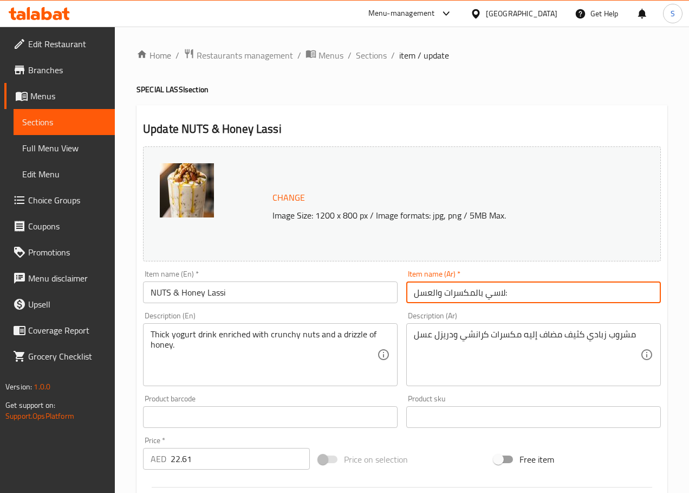
click at [417, 293] on input "لاسي بالمكسرات والعسل:" at bounding box center [534, 292] width 255 height 22
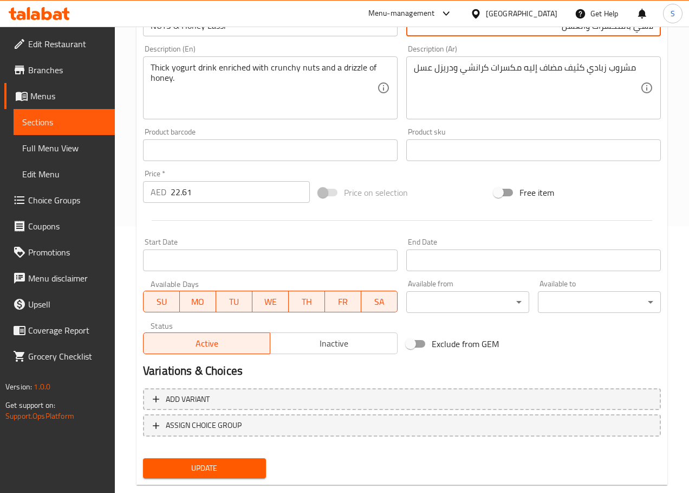
scroll to position [288, 0]
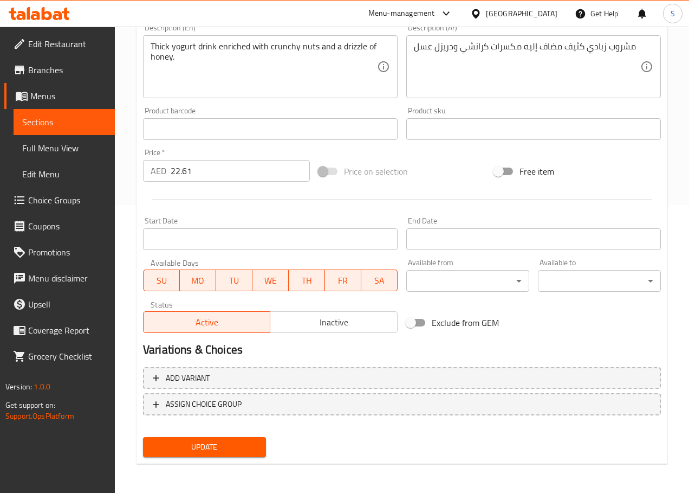
type input "لاسي بالمكسرات والعسل"
click at [234, 450] on span "Update" at bounding box center [205, 447] width 106 height 14
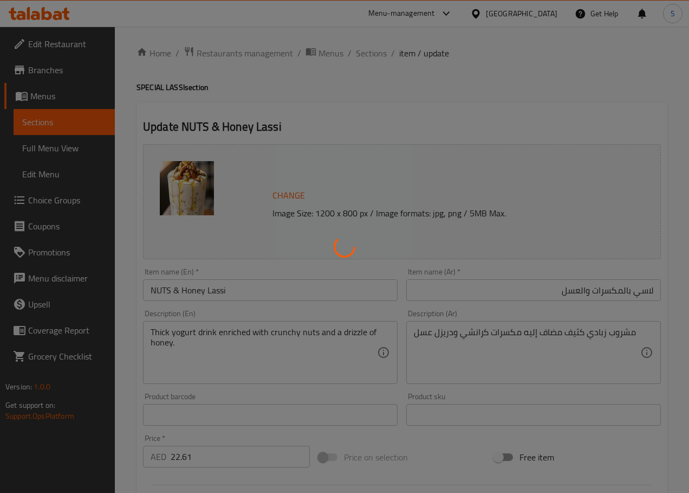
scroll to position [0, 0]
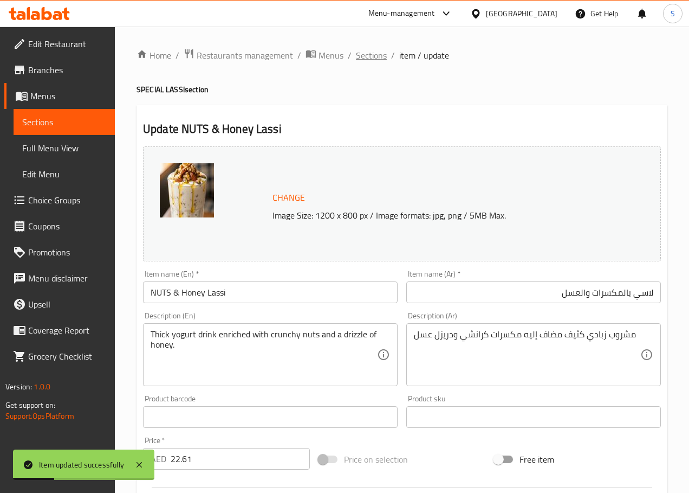
click at [367, 49] on span "Sections" at bounding box center [371, 55] width 31 height 13
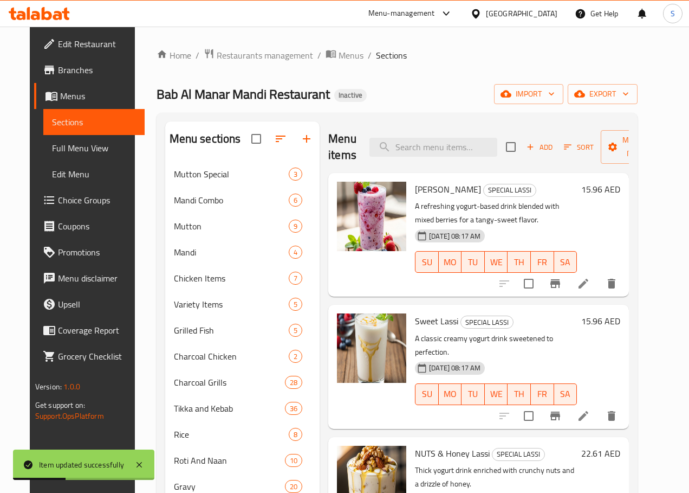
scroll to position [427, 0]
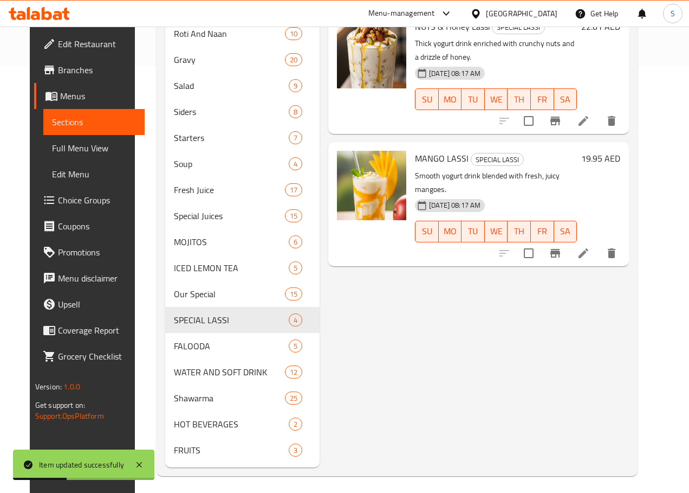
click at [599, 243] on li at bounding box center [584, 253] width 30 height 20
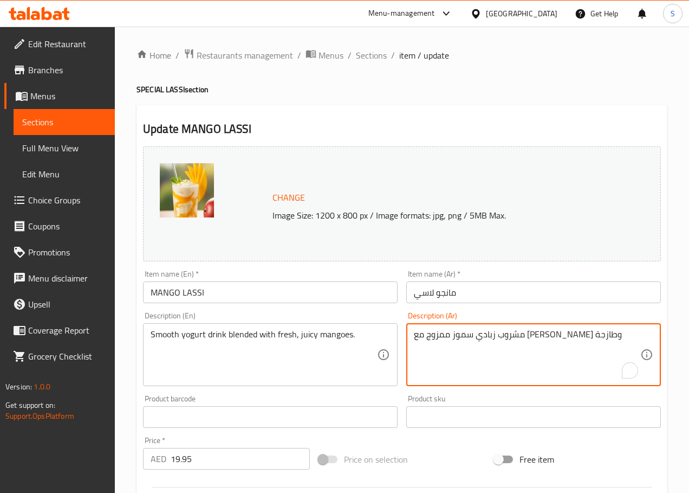
click at [539, 337] on textarea "مشروب زبادي سموز ممزوج مع [PERSON_NAME] وطازجة" at bounding box center [527, 354] width 227 height 51
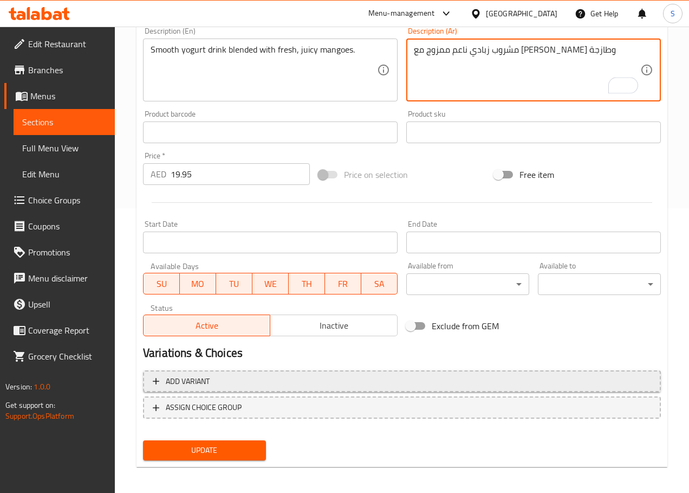
scroll to position [288, 0]
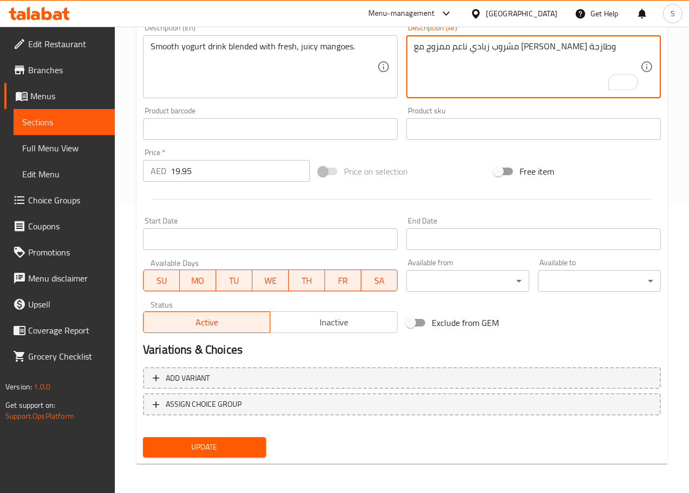
type textarea "مشروب زبادي ناعم ممزوج مع [PERSON_NAME] وطازجة"
click at [240, 443] on span "Update" at bounding box center [205, 447] width 106 height 14
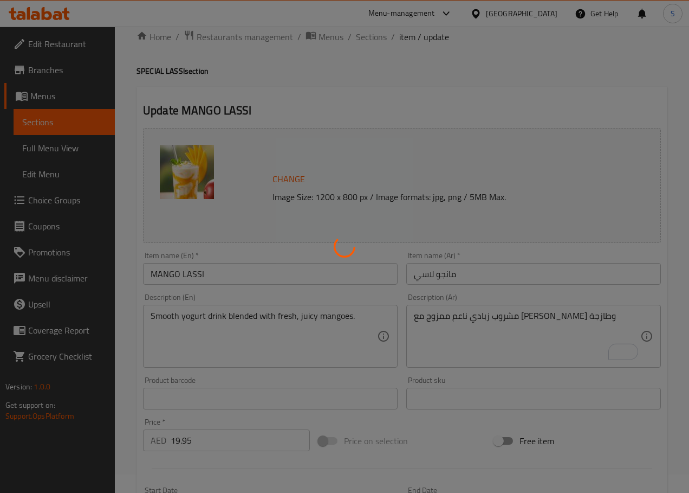
scroll to position [0, 0]
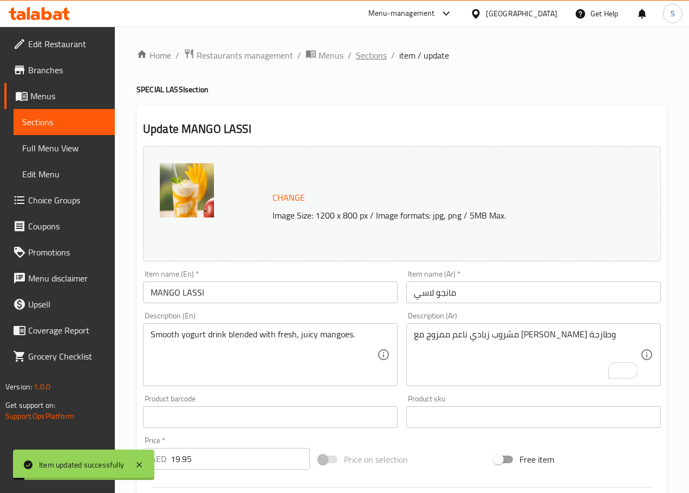
click at [370, 54] on span "Sections" at bounding box center [371, 55] width 31 height 13
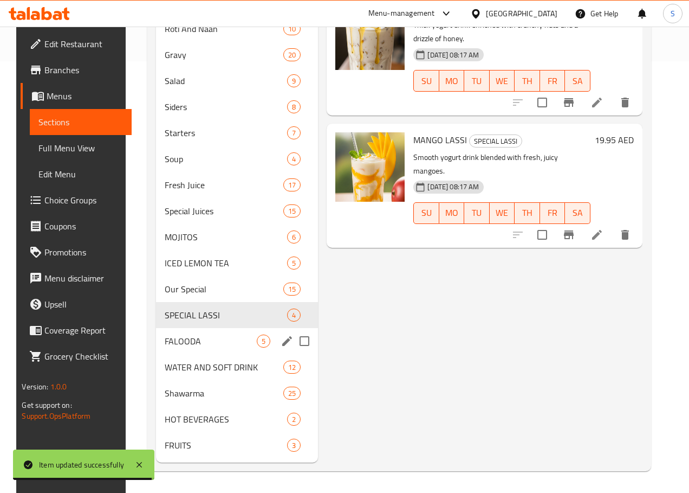
scroll to position [447, 0]
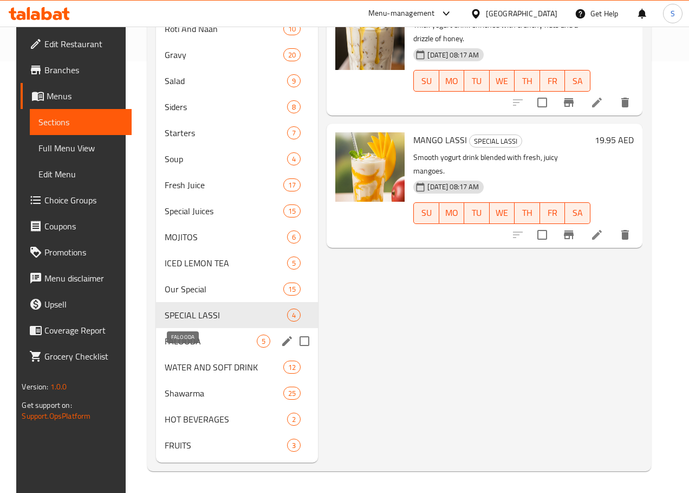
click at [197, 340] on span "FALOODA" at bounding box center [211, 340] width 92 height 13
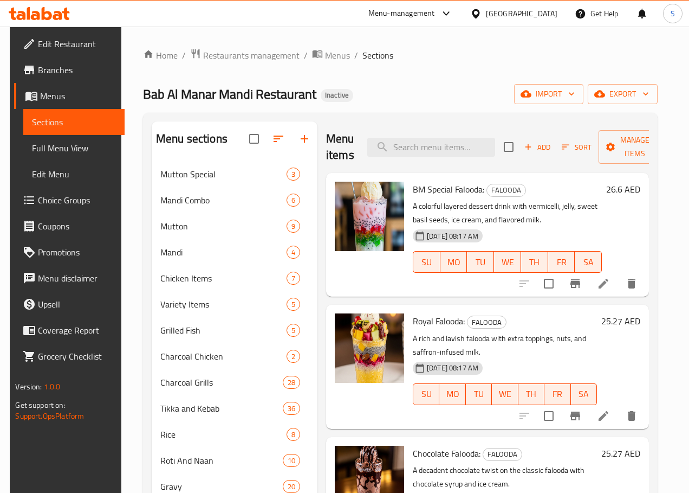
click at [610, 281] on icon at bounding box center [603, 283] width 13 height 13
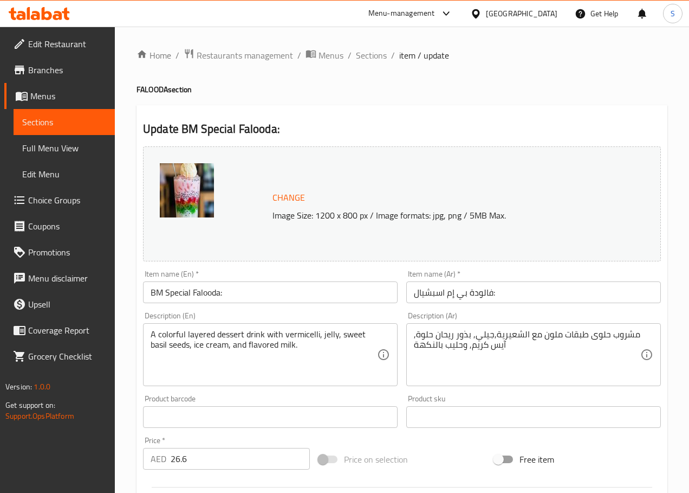
click at [319, 288] on input "BM Special Falooda:" at bounding box center [270, 292] width 255 height 22
type input "BM Special Falooda"
click at [439, 296] on input "فالودة بي إم اسبشيال:" at bounding box center [534, 292] width 255 height 22
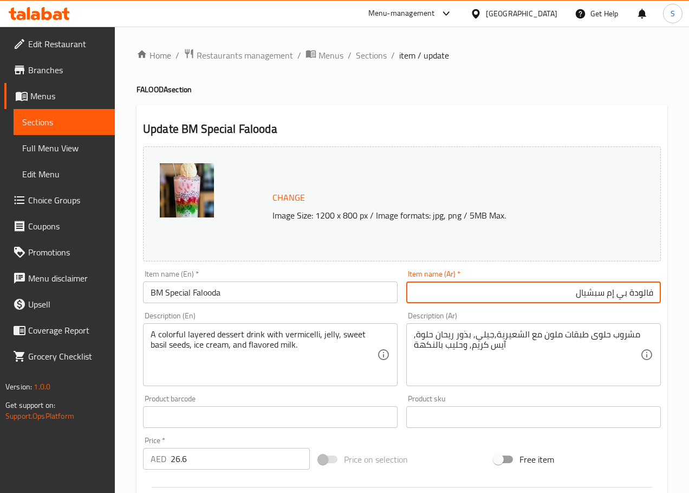
type input "فالودة بي إم سبشيال"
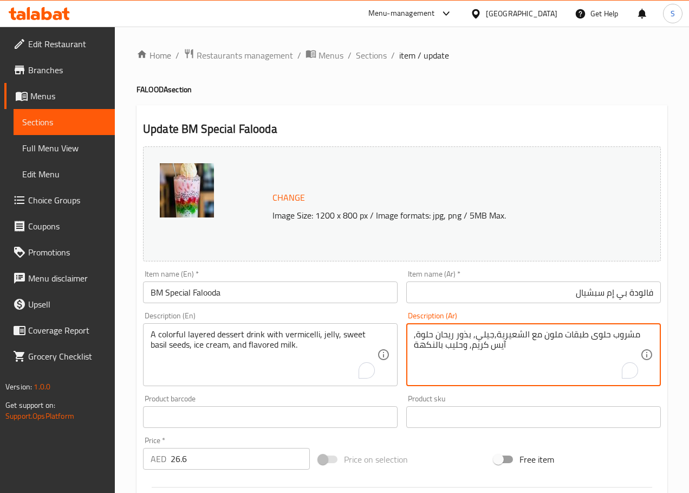
click at [422, 344] on textarea "مشروب حلوى طبقات ملون مع الشعيرية,جيلي, بذور ريحان حلوة, آيس كريم, وحليب بالنكهة" at bounding box center [527, 354] width 227 height 51
type textarea "مشروب حلوى طبقات ملون مع الشعيرية,جيلي, بذور ريحان حلوة, آيس كريم, وحليب منكه"
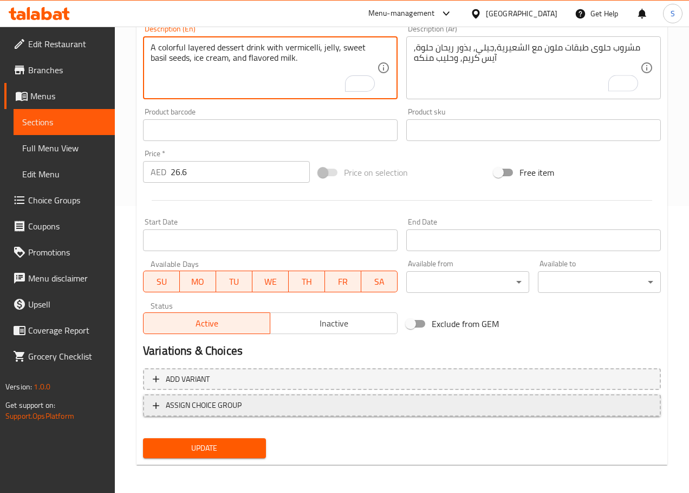
scroll to position [288, 0]
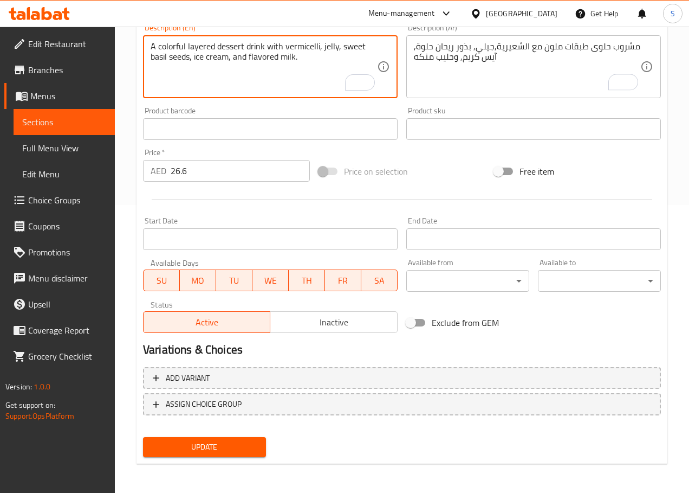
click at [236, 428] on div "Add variant ASSIGN CHOICE GROUP" at bounding box center [402, 398] width 527 height 70
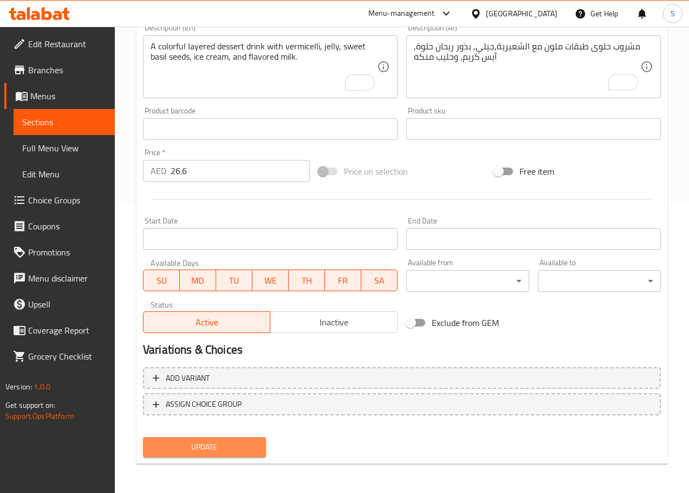
click at [231, 449] on span "Update" at bounding box center [205, 447] width 106 height 14
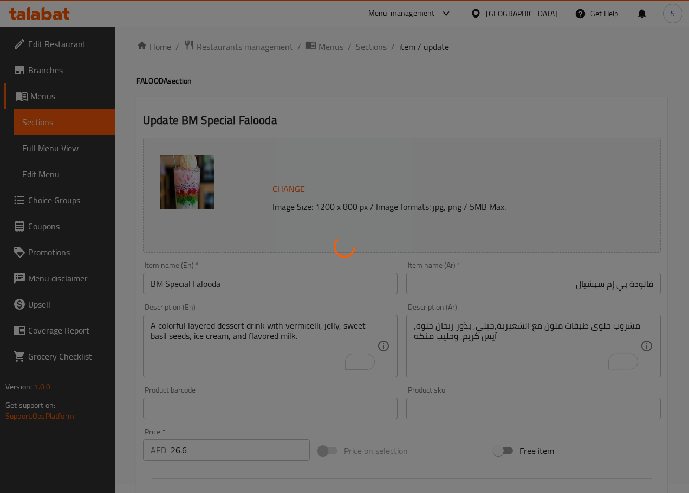
scroll to position [0, 0]
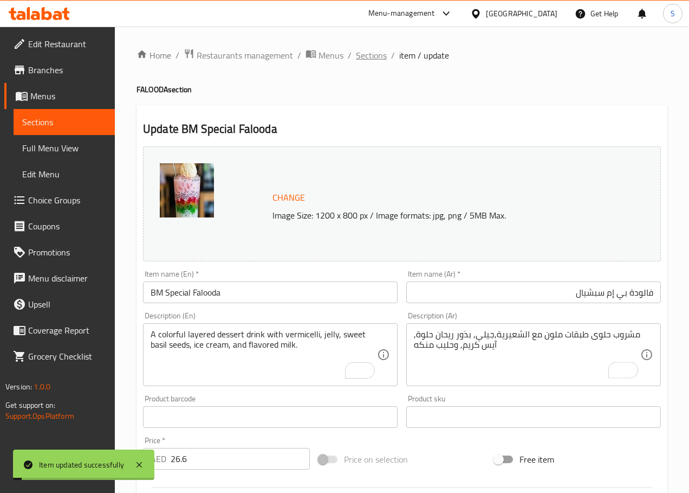
click at [368, 54] on span "Sections" at bounding box center [371, 55] width 31 height 13
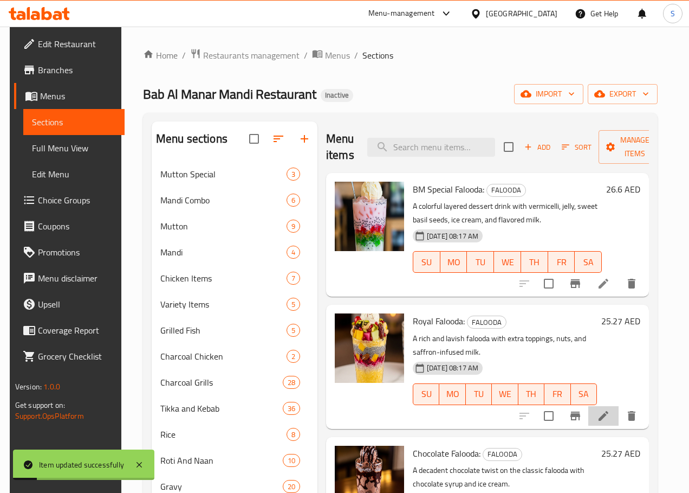
click at [615, 423] on li at bounding box center [604, 416] width 30 height 20
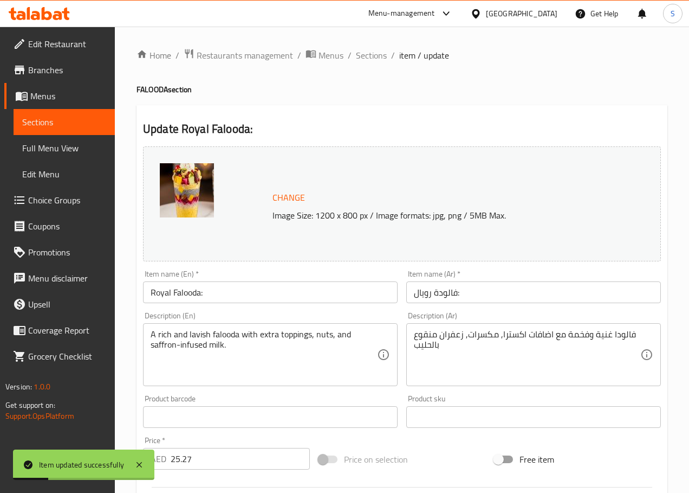
click at [322, 298] on input "Royal Falooda:" at bounding box center [270, 292] width 255 height 22
type input "Royal Falooda"
click at [428, 296] on input "فالودة رويال:" at bounding box center [534, 292] width 255 height 22
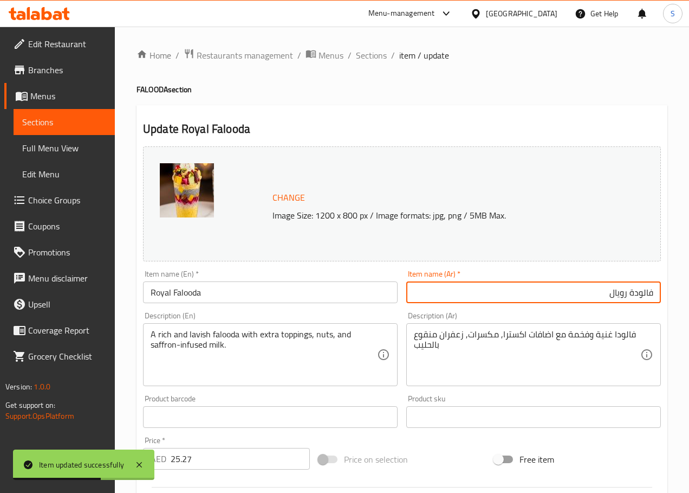
type input "فالودة رويال"
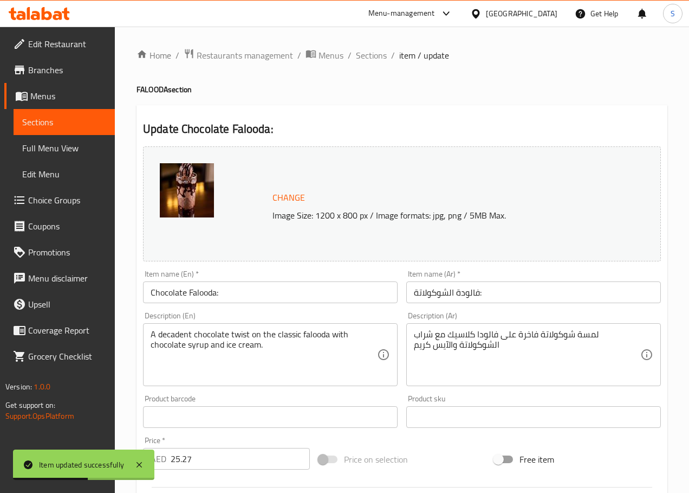
click at [288, 293] on input "Chocolate Falooda:" at bounding box center [270, 292] width 255 height 22
type input "Chocolate Falooda"
click at [412, 293] on input "فالودة الشوكولاتة:" at bounding box center [534, 292] width 255 height 22
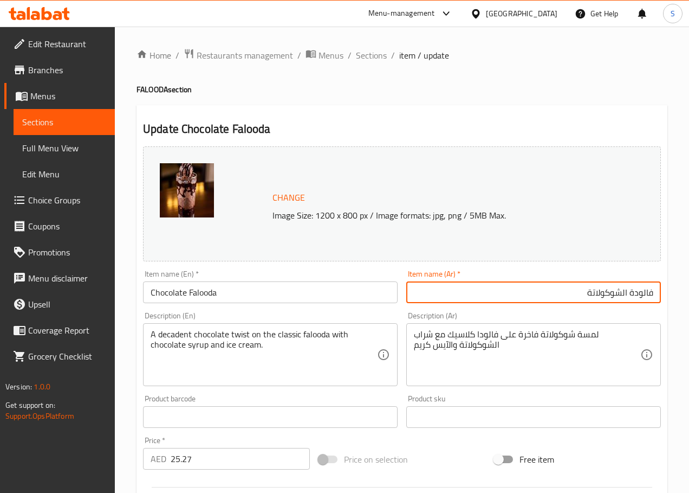
type input "فالودة الشوكولاتة"
click at [174, 337] on textarea "A decadent chocolate twist on the classic falooda with chocolate syrup and ice …" at bounding box center [264, 354] width 227 height 51
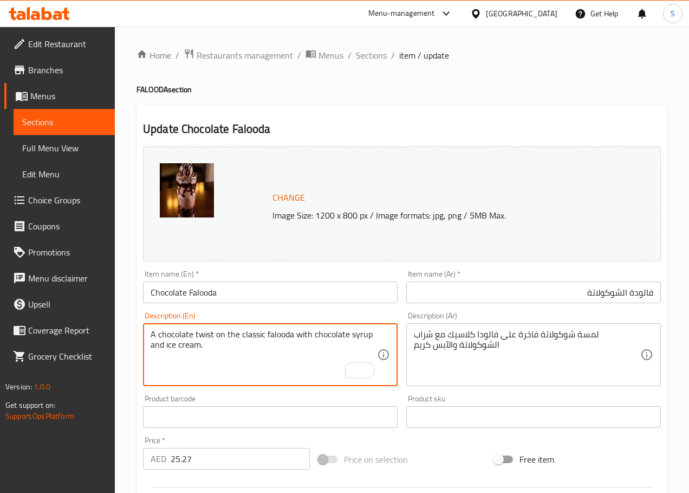
type textarea "A chocolate twist on the classic falooda with chocolate syrup and ice cream."
click at [572, 336] on textarea "لمسة شوكولاتة فاخرة على فالودا كلاسيك مع شراب الشوكولاتة والآيس كريم" at bounding box center [527, 354] width 227 height 51
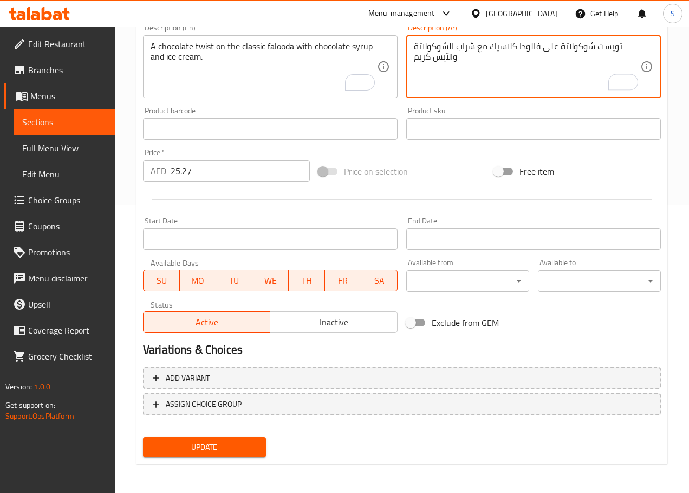
type textarea "تويست شوكولاتة على فالودا كلاسيك مع شراب الشوكولاتة والآيس كريم"
click at [224, 443] on span "Update" at bounding box center [205, 447] width 106 height 14
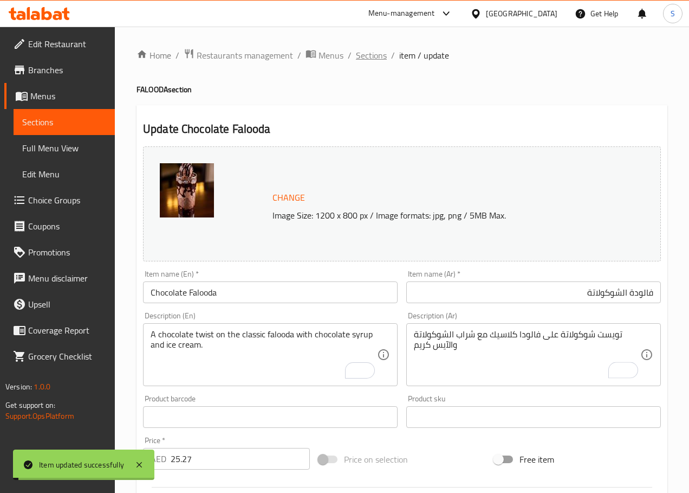
click at [358, 50] on span "Sections" at bounding box center [371, 55] width 31 height 13
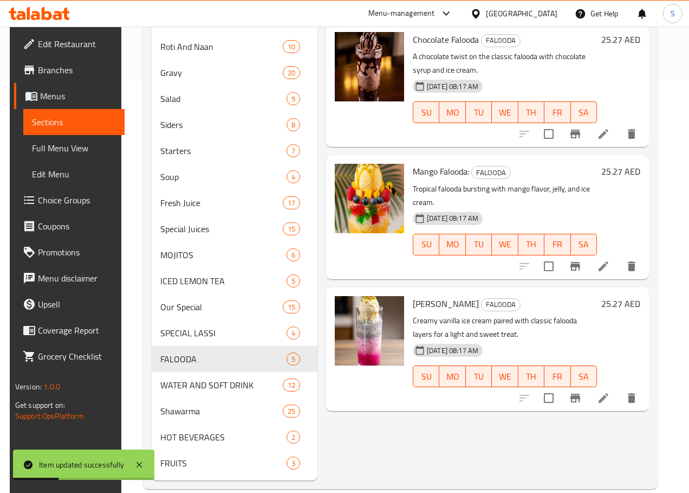
scroll to position [371, 0]
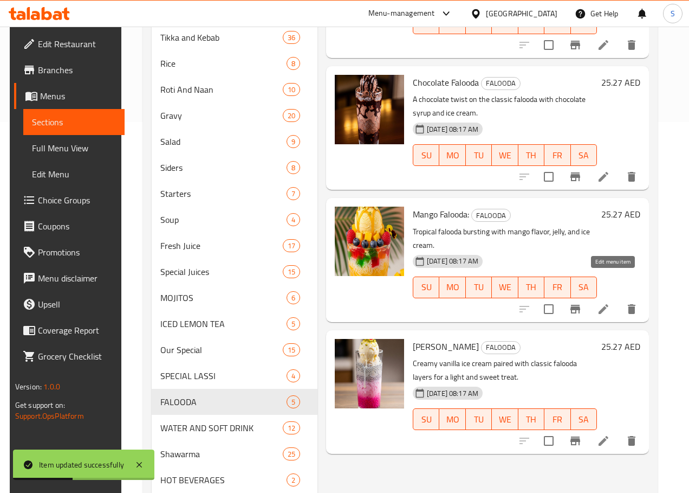
click at [608, 302] on icon at bounding box center [603, 308] width 13 height 13
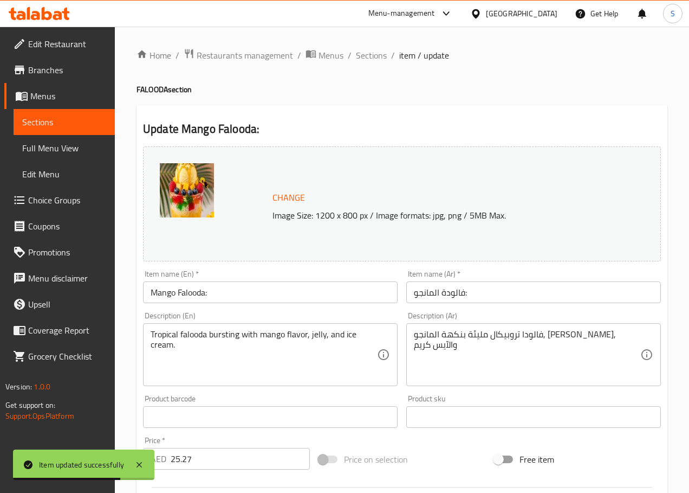
click at [274, 293] on input "Mango Falooda:" at bounding box center [270, 292] width 255 height 22
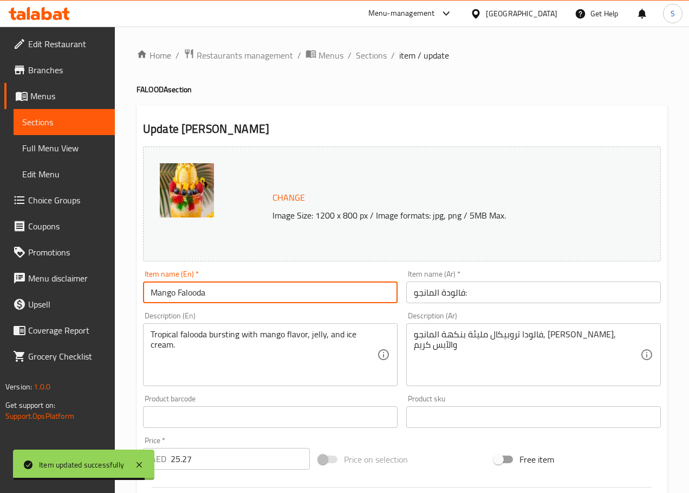
type input "Mango Falooda"
click at [454, 302] on input "فالودة المانجو:" at bounding box center [534, 292] width 255 height 22
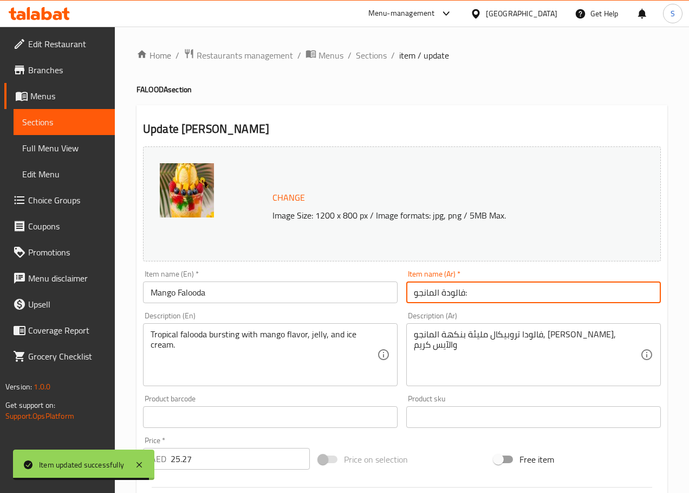
click at [454, 302] on input "فالودة المانجو:" at bounding box center [534, 292] width 255 height 22
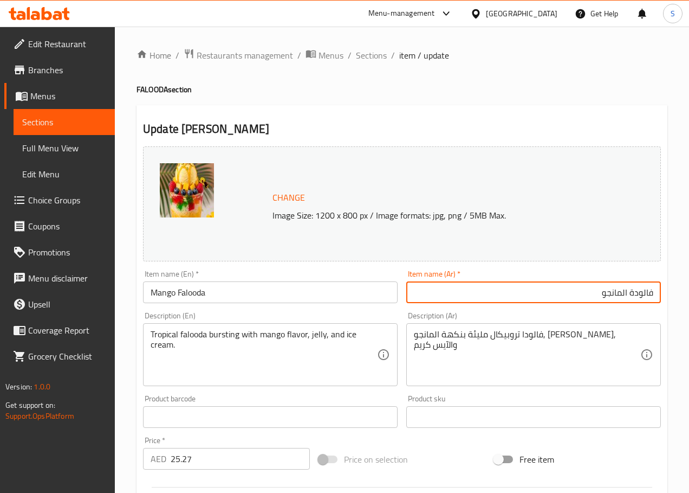
type input "فالودة المانجو"
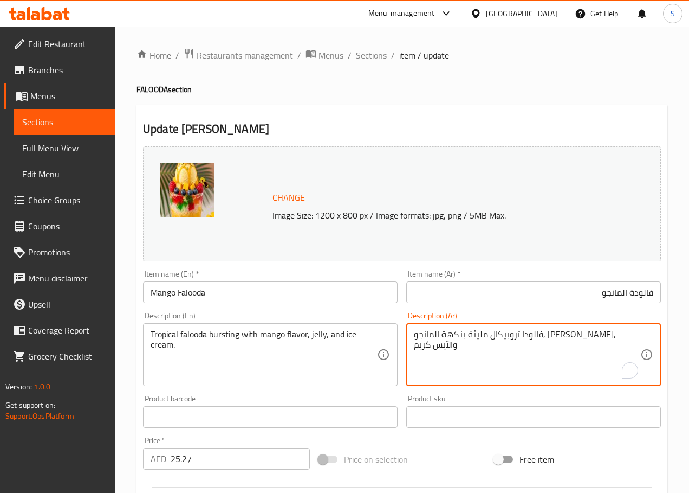
click at [571, 340] on textarea "فالودا تروبيكال مليئة بنكهة المانجو, [PERSON_NAME], والآيس كريم" at bounding box center [527, 354] width 227 height 51
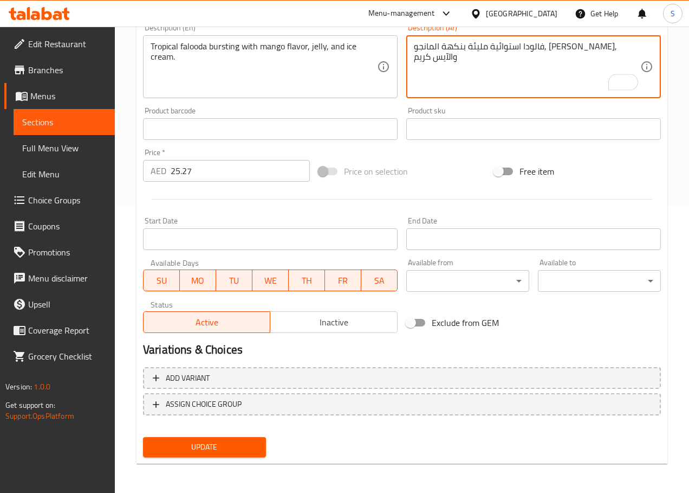
type textarea "فالودا استوائية مليئة بنكهة المانجو, [PERSON_NAME], والآيس كريم"
click at [216, 444] on span "Update" at bounding box center [205, 447] width 106 height 14
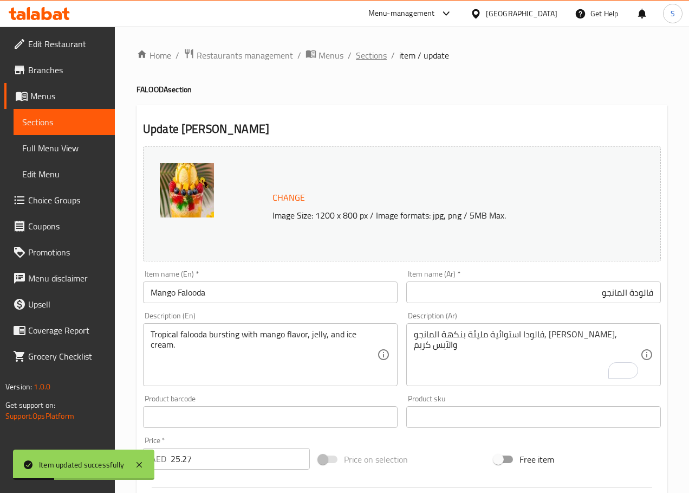
click at [370, 49] on span "Sections" at bounding box center [371, 55] width 31 height 13
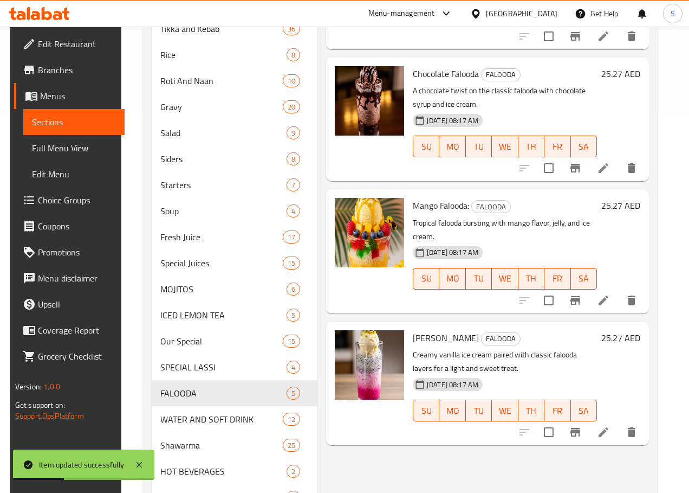
scroll to position [447, 0]
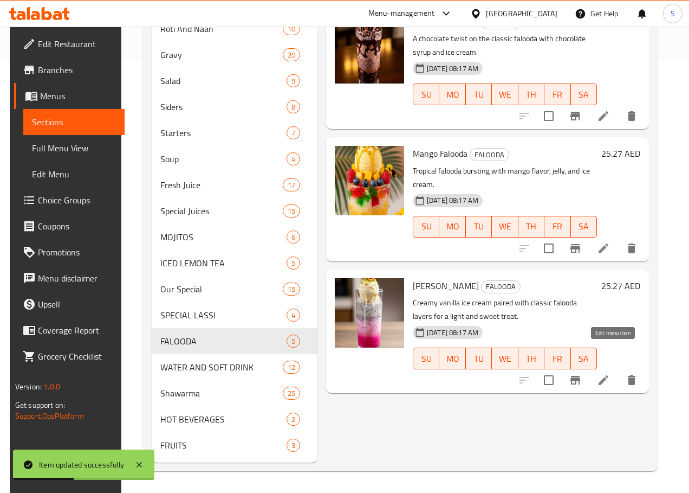
click at [609, 373] on icon at bounding box center [603, 379] width 13 height 13
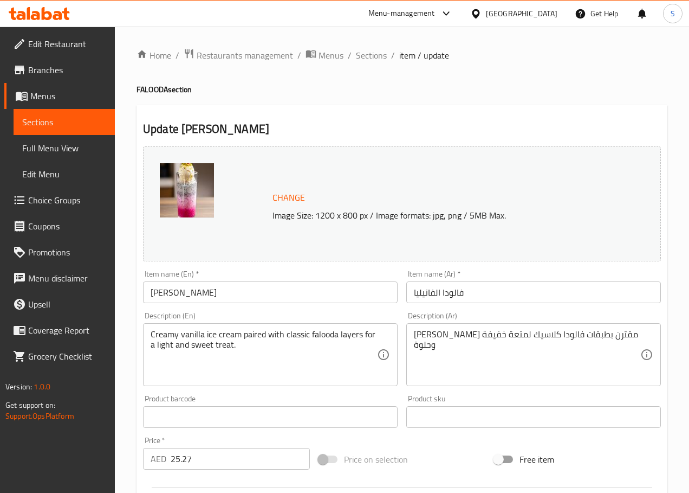
click at [427, 334] on textarea "[PERSON_NAME] مقترن بطبقات فالودا كلاسيك لمتعة خفيفة وحلوة" at bounding box center [527, 354] width 227 height 51
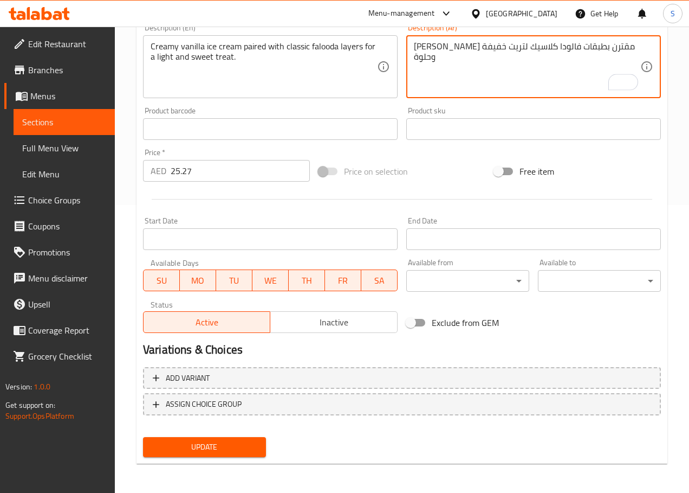
type textarea "[PERSON_NAME] مقترن بطبقات فالودا كلاسيك لتريت خفيفة وحلوة"
click at [227, 444] on span "Update" at bounding box center [205, 447] width 106 height 14
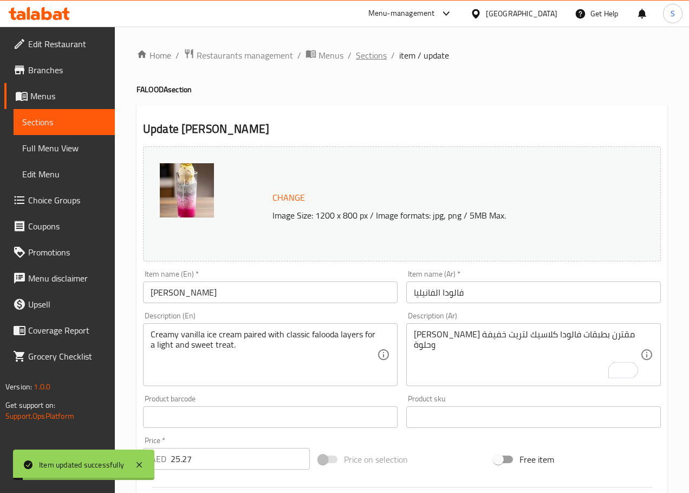
click at [369, 54] on span "Sections" at bounding box center [371, 55] width 31 height 13
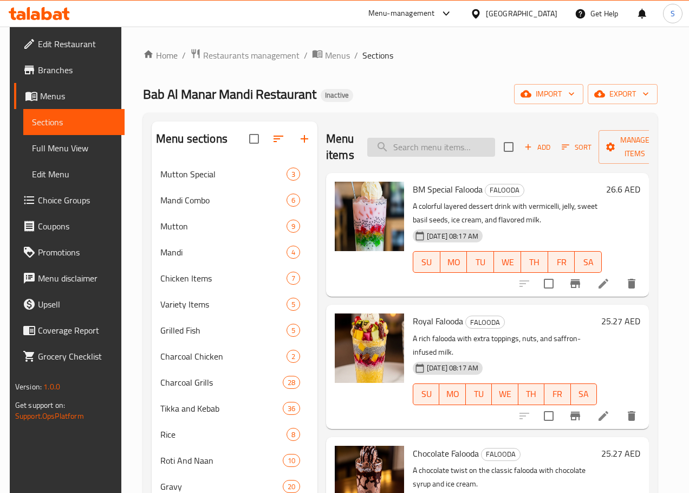
click at [418, 145] on input "search" at bounding box center [431, 147] width 128 height 19
paste input "Mountain Dew"
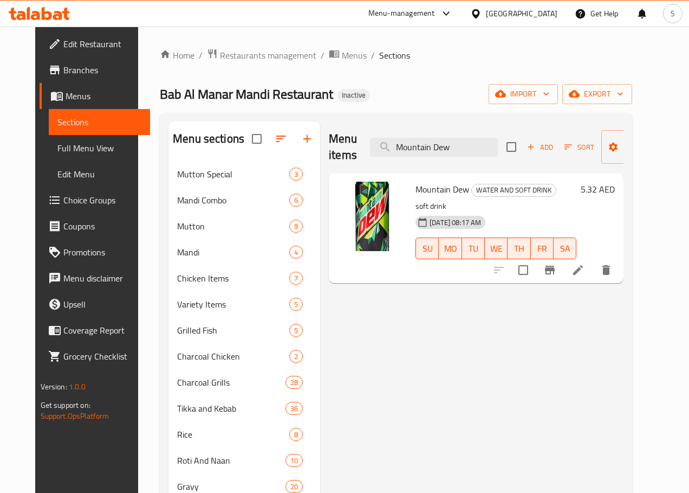
type input "Mountain Dew"
click at [616, 280] on div at bounding box center [552, 270] width 133 height 26
click at [585, 275] on icon at bounding box center [578, 269] width 13 height 13
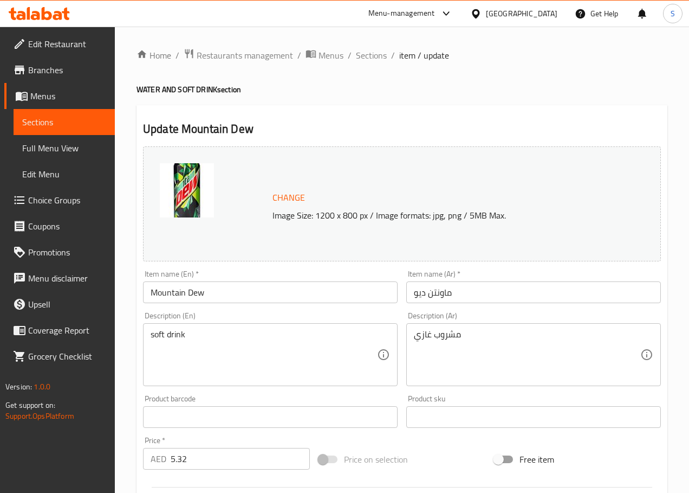
click at [160, 285] on input "Mountain Dew" at bounding box center [270, 292] width 255 height 22
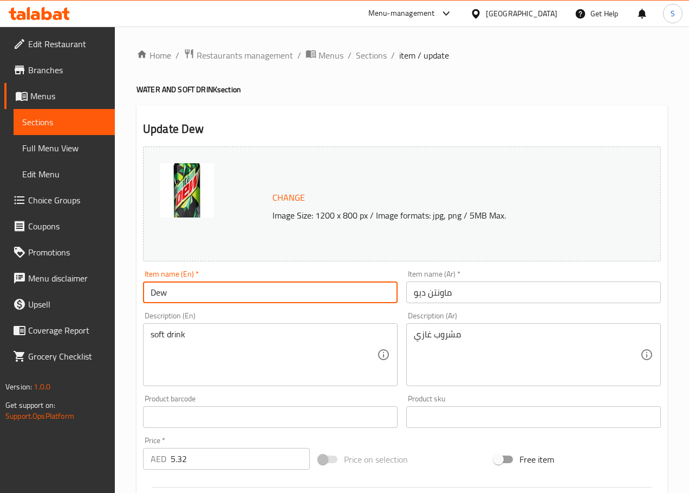
type input "Dew"
click at [437, 289] on input "ماونتن ديو" at bounding box center [534, 292] width 255 height 22
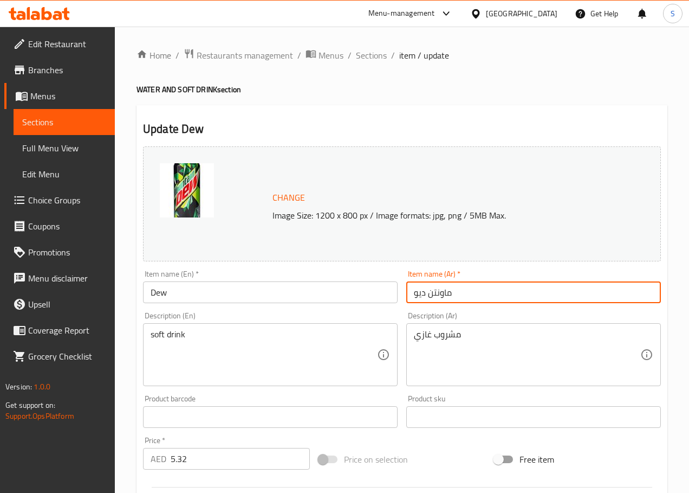
click at [437, 289] on input "ماونتن ديو" at bounding box center [534, 292] width 255 height 22
type input "ديو"
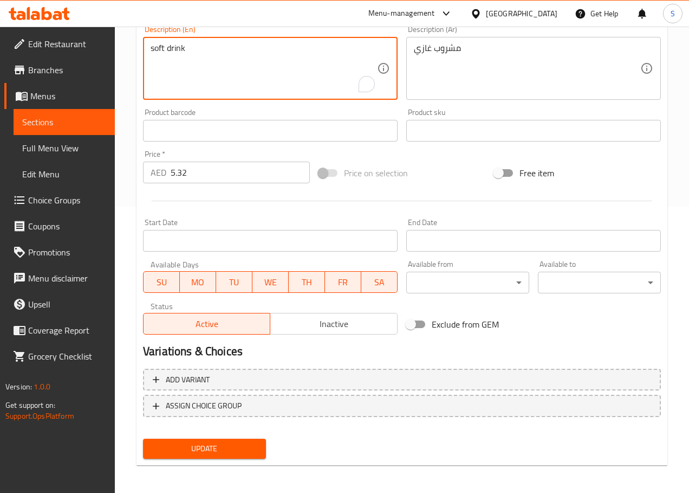
scroll to position [288, 0]
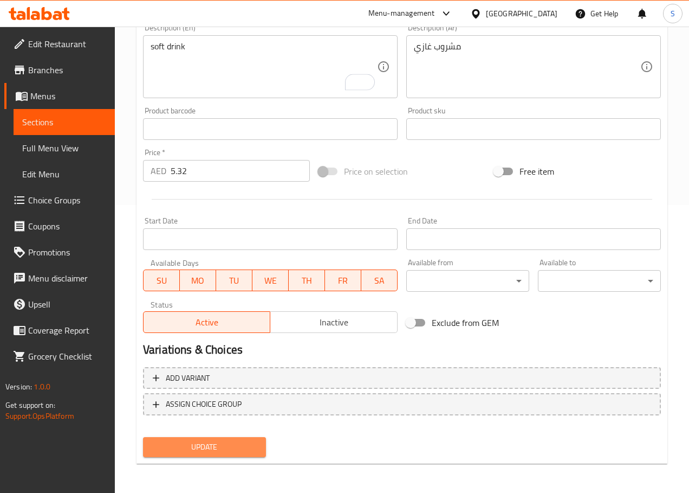
click at [200, 446] on span "Update" at bounding box center [205, 447] width 106 height 14
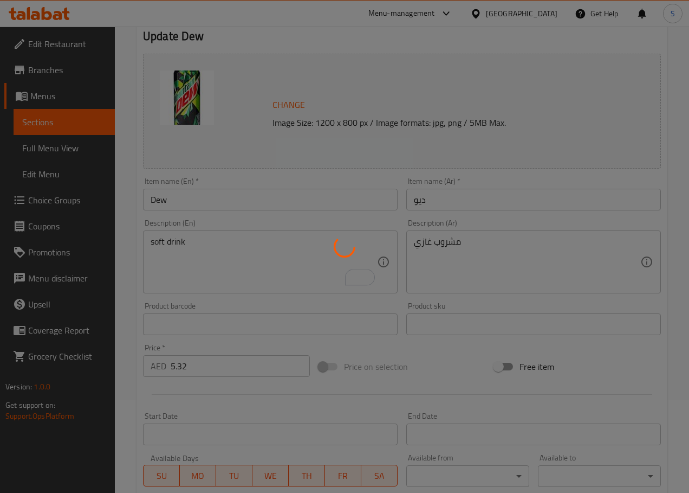
scroll to position [0, 0]
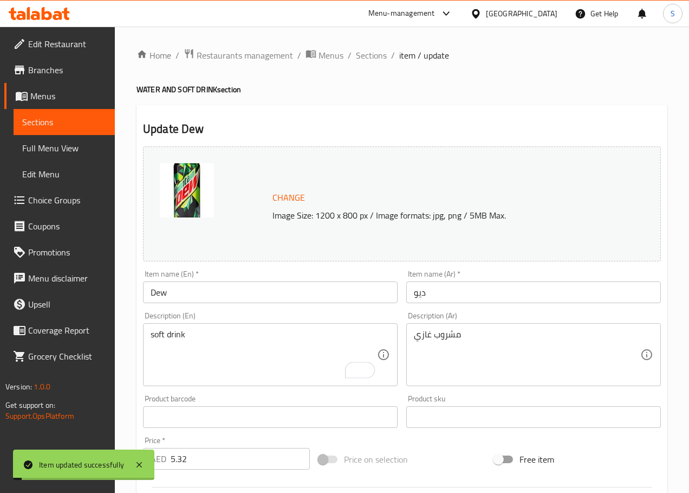
click at [365, 54] on span "Sections" at bounding box center [371, 55] width 31 height 13
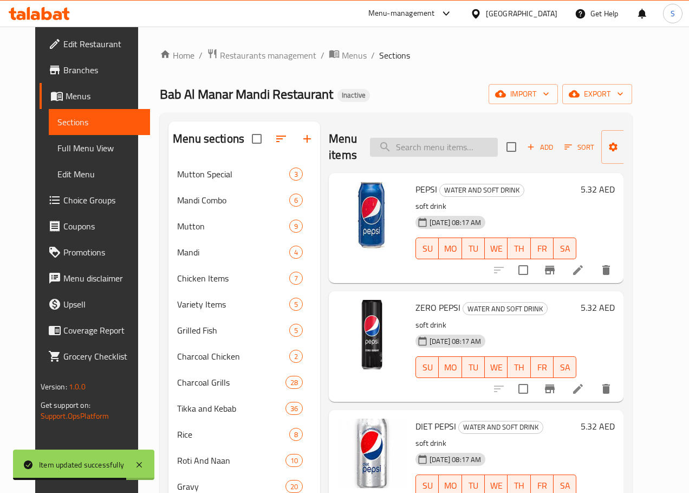
click at [378, 143] on input "search" at bounding box center [434, 147] width 128 height 19
paste input "MINERAL WATER-Small"
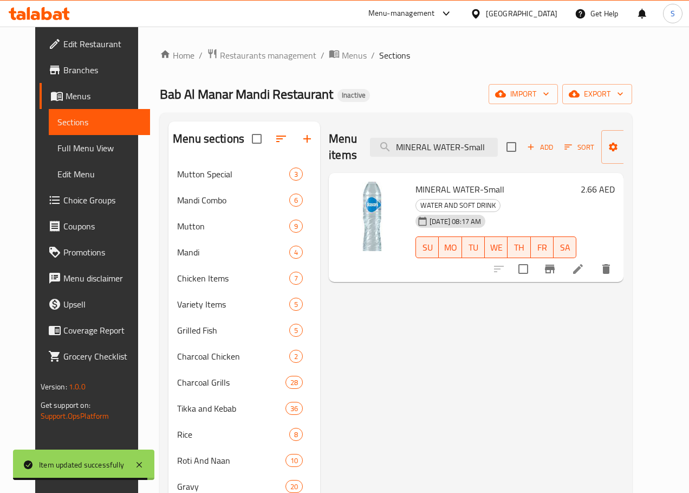
type input "MINERAL WATER-Small"
click at [585, 262] on icon at bounding box center [578, 268] width 13 height 13
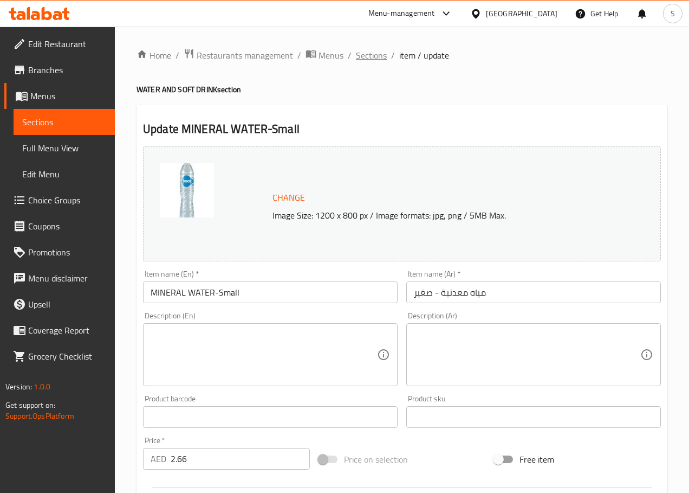
click at [366, 51] on span "Sections" at bounding box center [371, 55] width 31 height 13
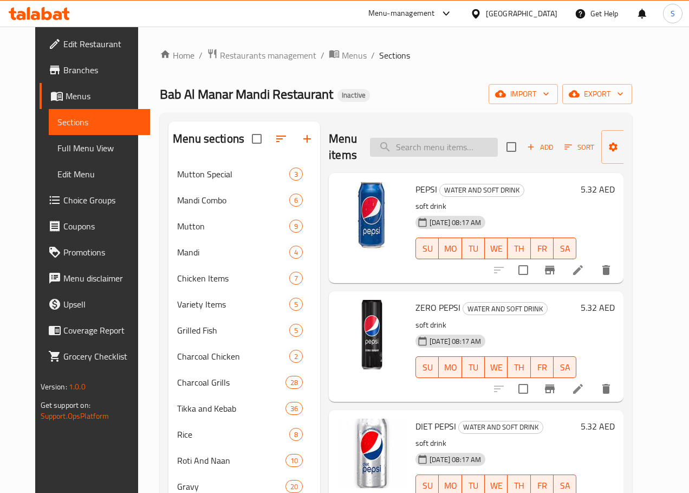
click at [409, 140] on input "search" at bounding box center [434, 147] width 128 height 19
paste input "Le banese Shawarma - Spicy"
type input "Le banese Shawarma - Spicy"
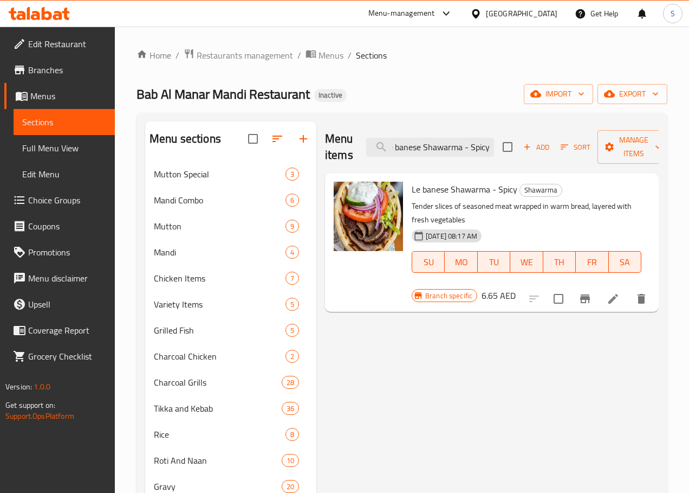
click at [607, 292] on icon at bounding box center [613, 298] width 13 height 13
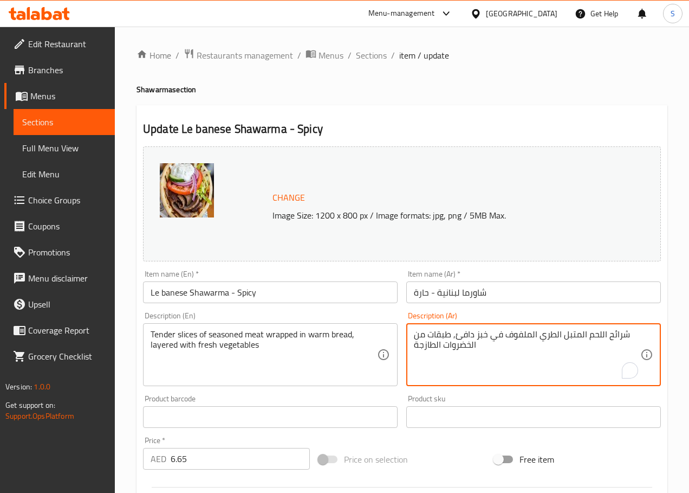
click at [547, 333] on textarea "شرائح اللحم المتبل الطري الملفوف في خبز دافئ, طبقات من الخضروات الطازجة" at bounding box center [527, 354] width 227 height 51
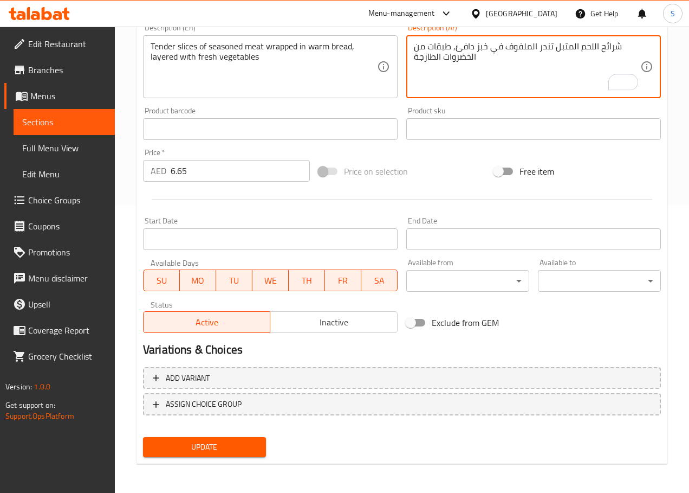
type textarea "شرائح اللحم المتبل تندر الملفوف في خبز دافئ, طبقات من الخضروات الطازجة"
click at [241, 452] on span "Update" at bounding box center [205, 447] width 106 height 14
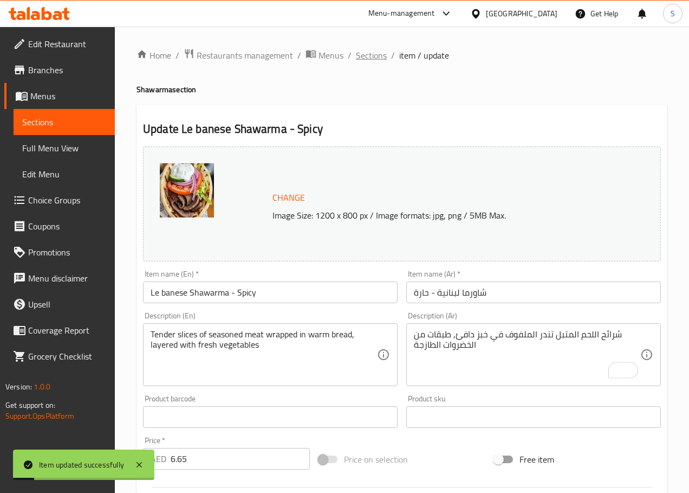
click at [366, 59] on span "Sections" at bounding box center [371, 55] width 31 height 13
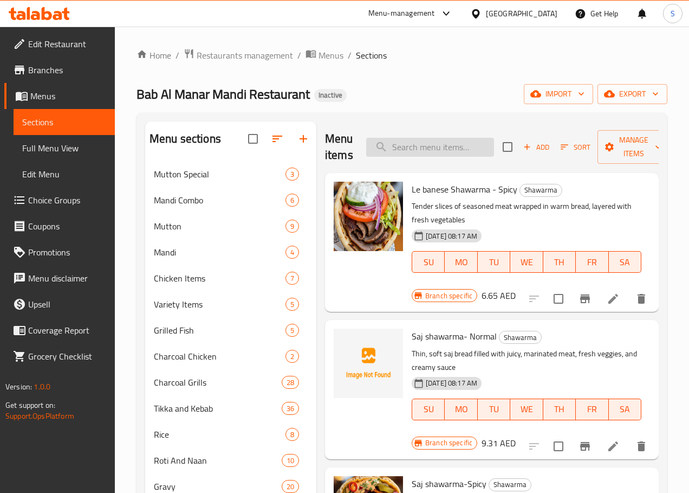
click at [397, 155] on input "search" at bounding box center [430, 147] width 128 height 19
paste input "Saj shawarma-Spicy"
type input "Saj shawarma-Spicy"
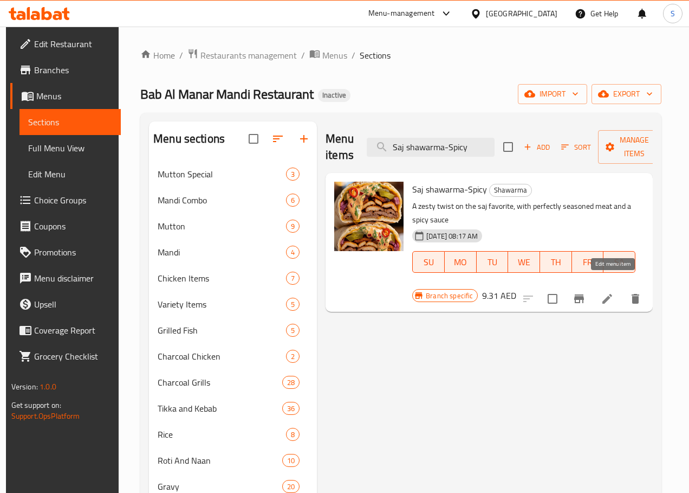
click at [614, 292] on icon at bounding box center [607, 298] width 13 height 13
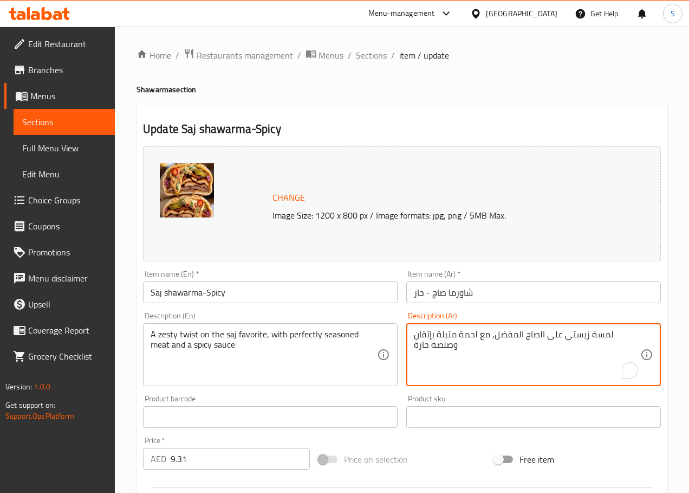
click at [539, 334] on textarea "لمسة زيستي على الصاج المفضل, مع لحمة متبلة بإتقان وصلصة حارة" at bounding box center [527, 354] width 227 height 51
type textarea "[PERSON_NAME] على الصاج, مع لحمة متبلة بإتقان وصلصة حارة"
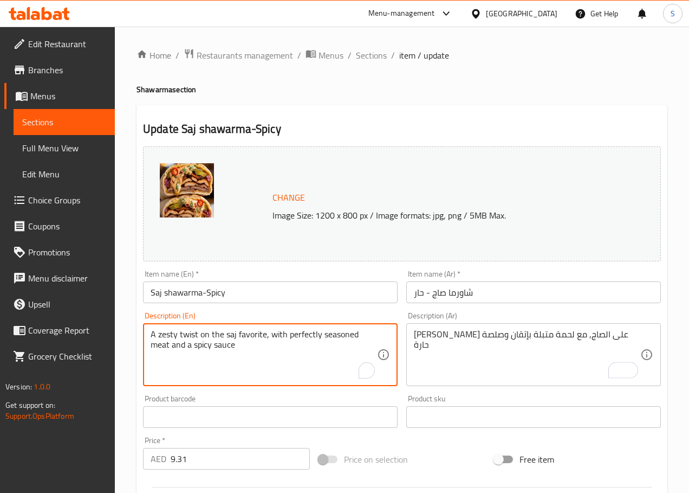
click at [249, 333] on textarea "A zesty twist on the saj favorite, with perfectly seasoned meat and a spicy sau…" at bounding box center [264, 354] width 227 height 51
type textarea "A zesty twist on the saj, with perfectly seasoned meat and a spicy sauce"
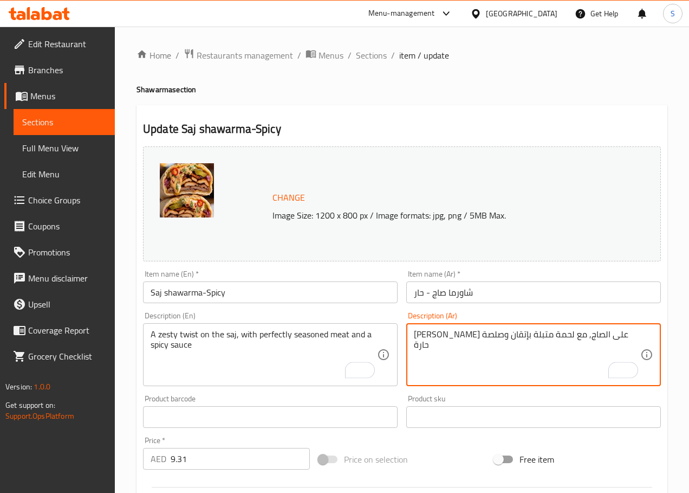
click at [614, 337] on textarea "[PERSON_NAME] على الصاج, مع لحمة متبلة بإتقان وصلصة حارة" at bounding box center [527, 354] width 227 height 51
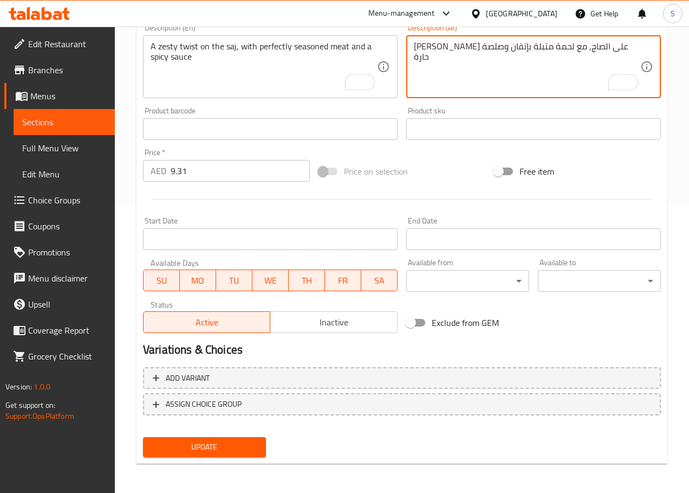
type textarea "[PERSON_NAME] على الصاج, مع لحمة متبلة بإتقان وصلصة حارة"
click at [241, 444] on span "Update" at bounding box center [205, 447] width 106 height 14
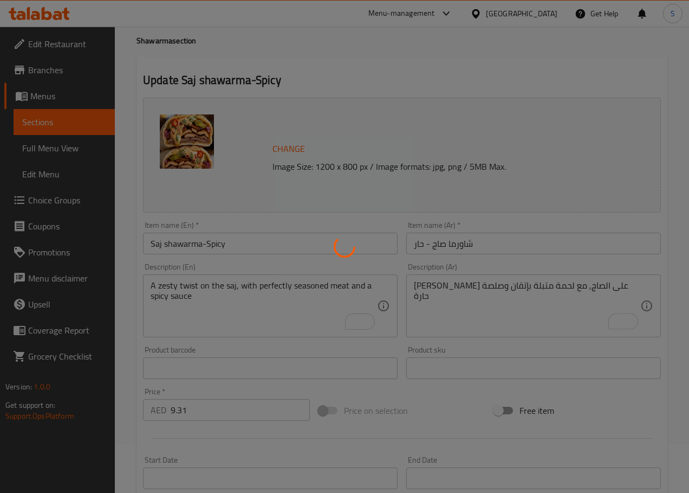
scroll to position [25, 0]
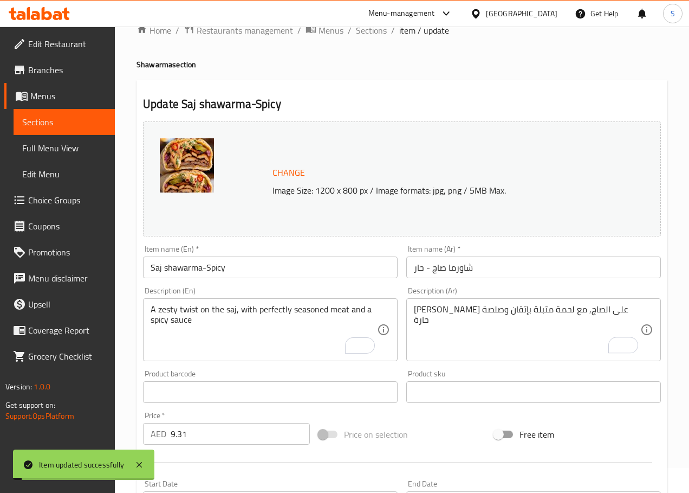
click at [371, 31] on span "Sections" at bounding box center [371, 30] width 31 height 13
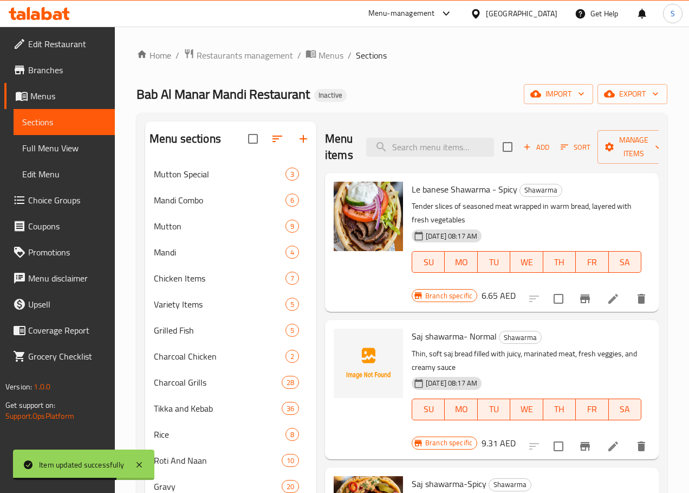
scroll to position [25, 0]
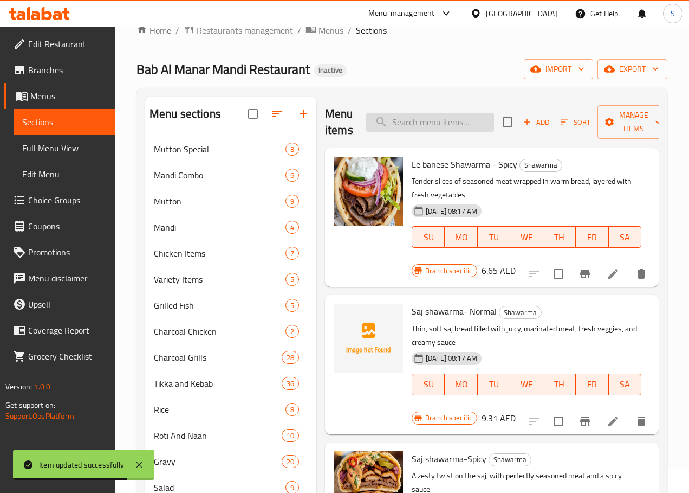
click at [404, 129] on input "search" at bounding box center [430, 122] width 128 height 19
paste input "Cafe special-Normal"
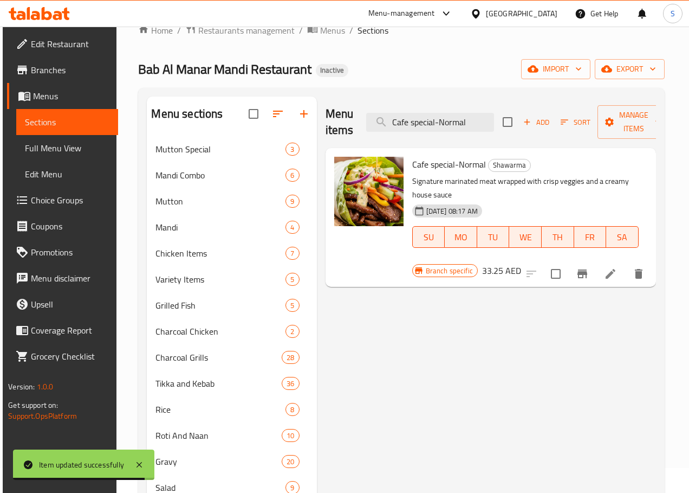
type input "Cafe special-Normal"
click at [615, 267] on icon at bounding box center [610, 273] width 13 height 13
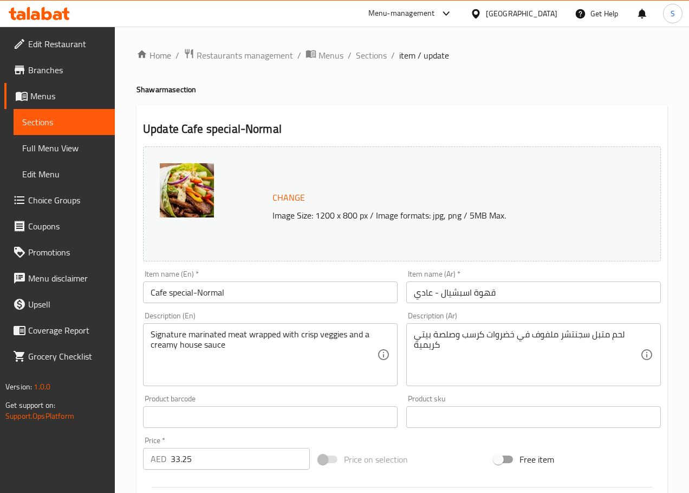
click at [485, 298] on input "قهوة اسبشيال - عادي" at bounding box center [534, 292] width 255 height 22
type input "كافيه سبشيال - عادي"
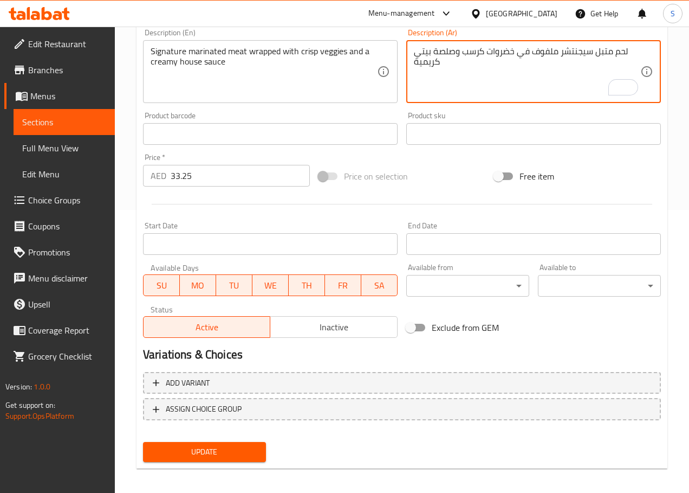
scroll to position [288, 0]
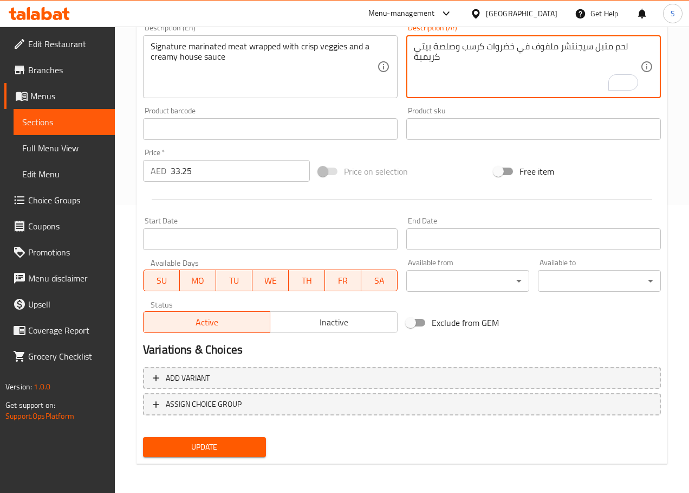
click at [211, 442] on span "Update" at bounding box center [205, 447] width 106 height 14
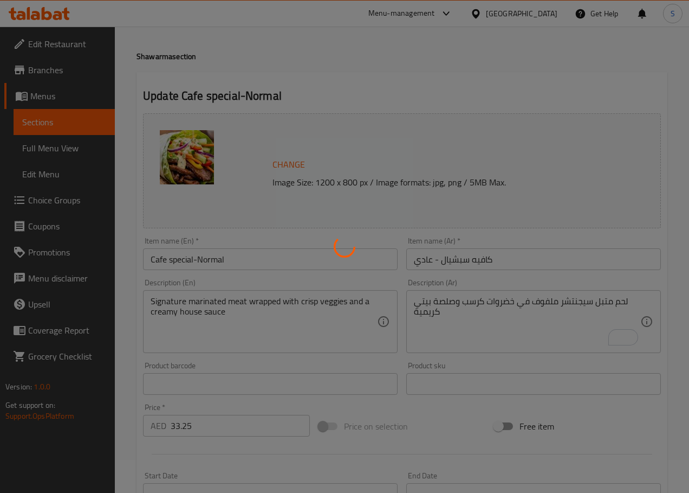
scroll to position [0, 0]
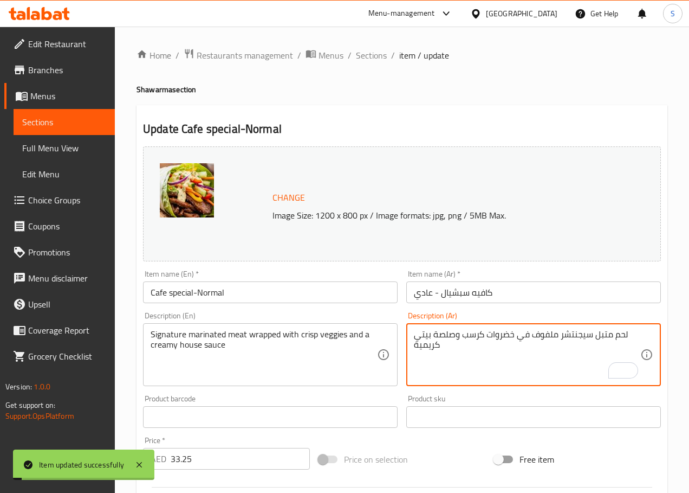
click at [420, 333] on textarea "لحم متبل سيجنتشر ملفوف في خضروات كرسب وصلصة بيتي كريمية" at bounding box center [527, 354] width 227 height 51
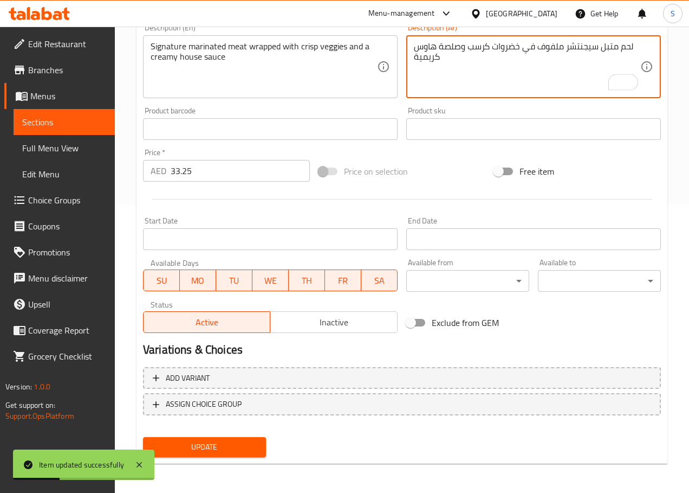
type textarea "لحم متبل سيجنتشر ملفوف في خضروات كرسب وصلصة هاوس كريمية"
click at [234, 454] on button "Update" at bounding box center [204, 447] width 123 height 20
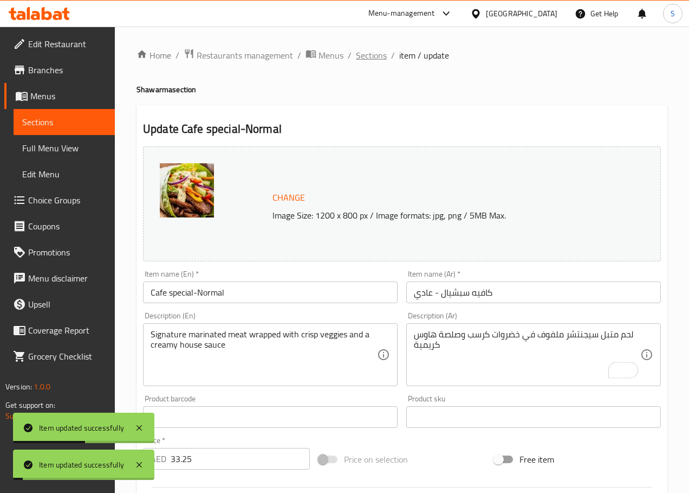
click at [377, 60] on span "Sections" at bounding box center [371, 55] width 31 height 13
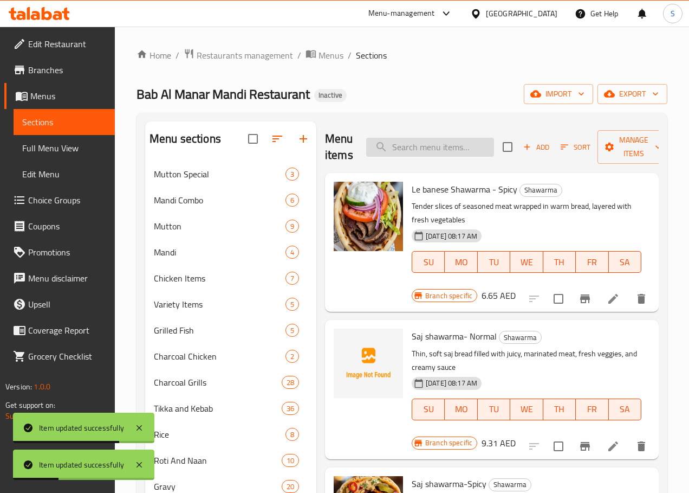
click at [422, 150] on input "search" at bounding box center [430, 147] width 128 height 19
paste input "Cafe special-Spicy"
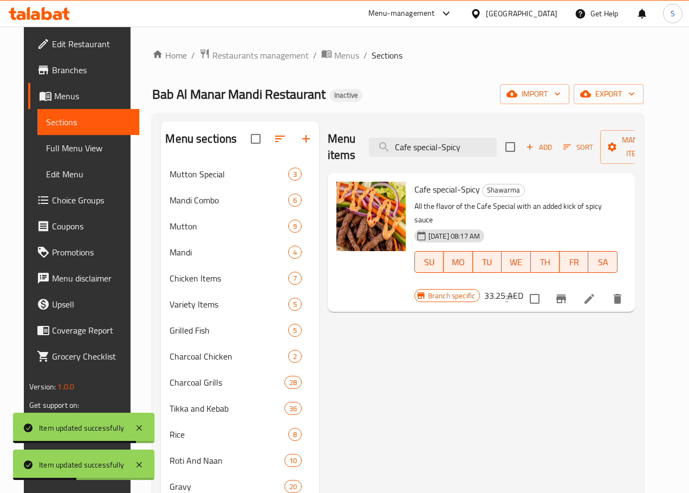
type input "Cafe special-Spicy"
click at [605, 289] on li at bounding box center [590, 299] width 30 height 20
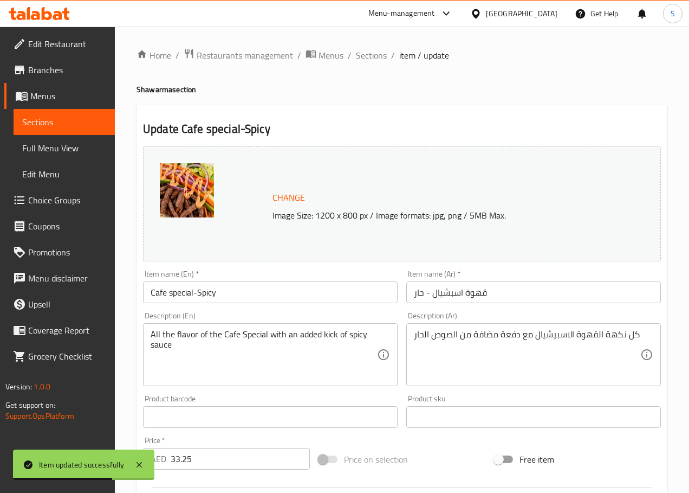
click at [478, 294] on input "قهوة اسبشيال - حار" at bounding box center [534, 292] width 255 height 22
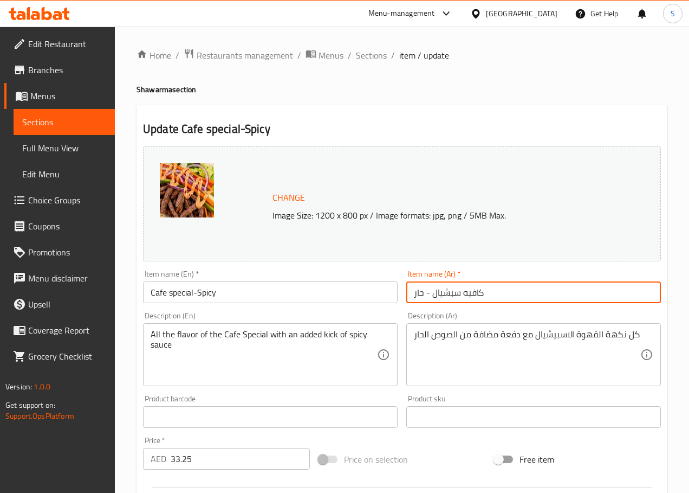
type input "كافيه سبشيال - حار"
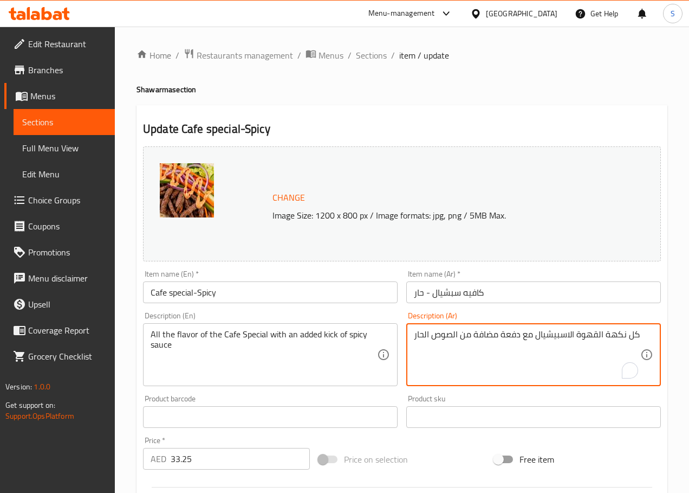
click at [592, 334] on textarea "كل نكهة القهوة الاسبيشيال مع دفعة مضافة من الصوص الحار" at bounding box center [527, 354] width 227 height 51
click at [565, 336] on textarea "كل نكهة الكافيه الاسبيشيال مع دفعة مضافة من الصوص الحار" at bounding box center [527, 354] width 227 height 51
click at [514, 337] on textarea "كل نكهة الكافيه السبيشيال مع دفعة مضافة من الصوص الحار" at bounding box center [527, 354] width 227 height 51
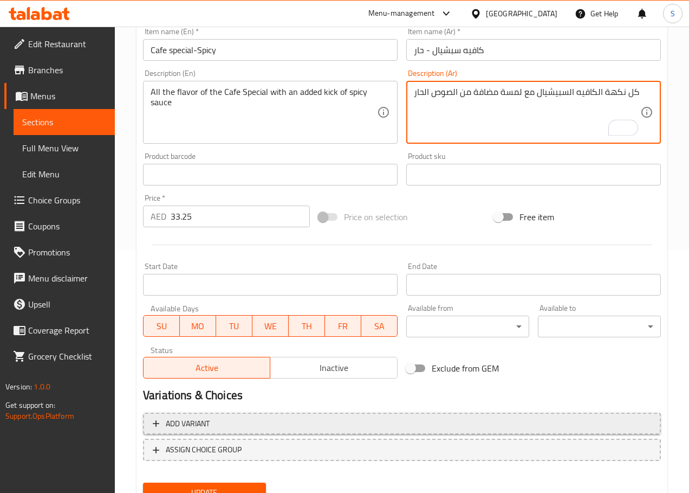
scroll to position [243, 0]
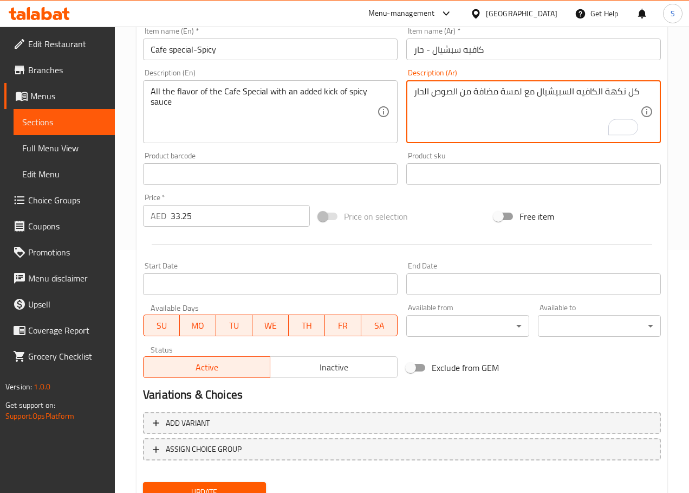
type textarea "كل نكهة الكافيه السبيشيال مع لمسة مضافة من الصوص الحار"
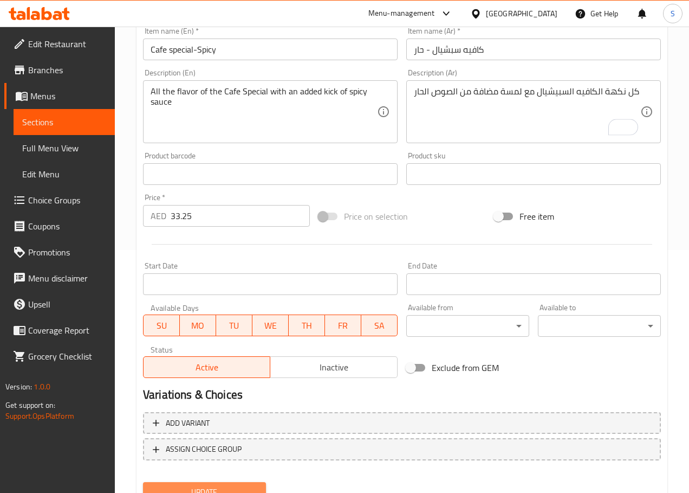
click at [217, 486] on span "Update" at bounding box center [205, 492] width 106 height 14
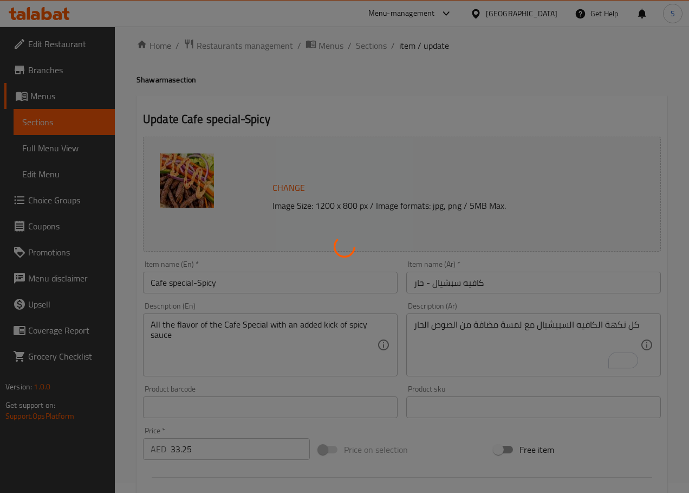
scroll to position [0, 0]
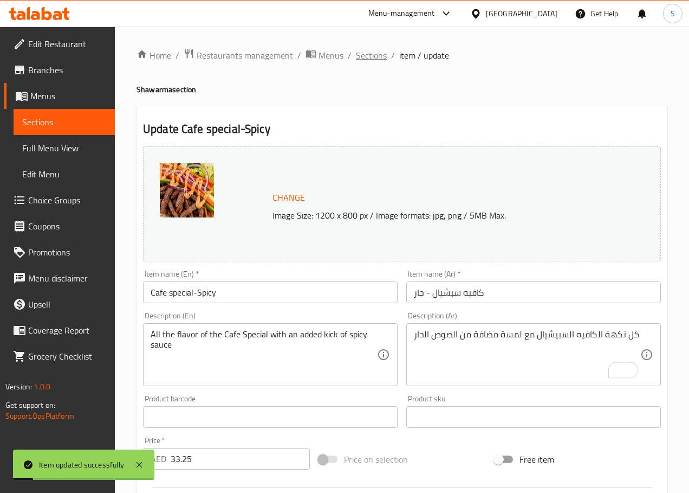
click at [371, 56] on span "Sections" at bounding box center [371, 55] width 31 height 13
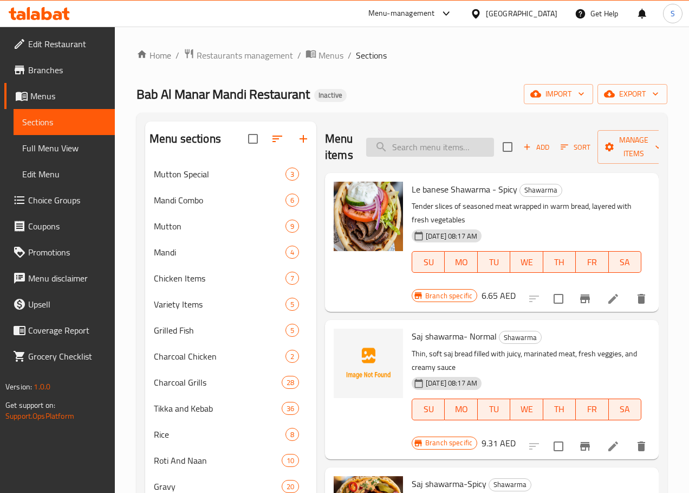
click at [385, 156] on input "search" at bounding box center [430, 147] width 128 height 19
paste input "Maharajas - Red"
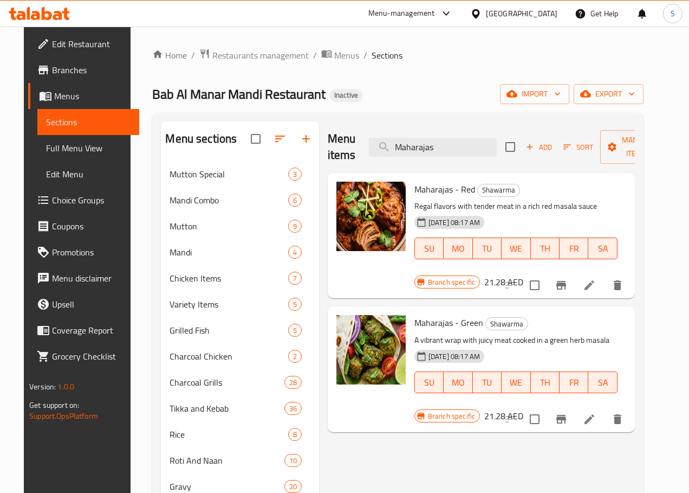
type input "Maharajas"
click at [596, 279] on icon at bounding box center [589, 285] width 13 height 13
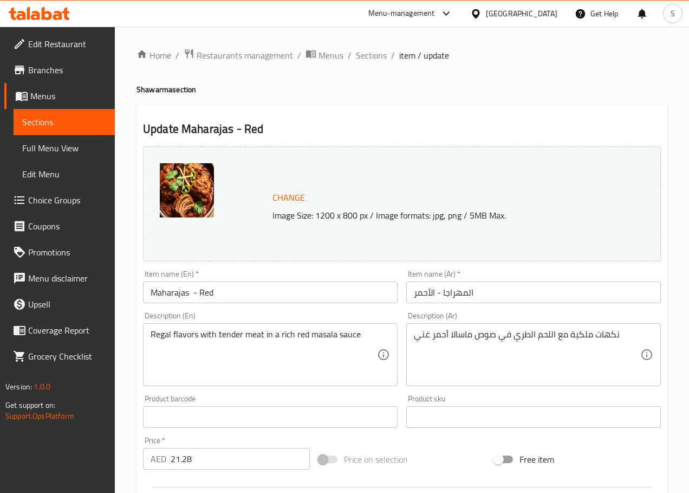
click at [191, 294] on input "Maharajas - Red" at bounding box center [270, 292] width 255 height 22
type input "Maharajas - Red"
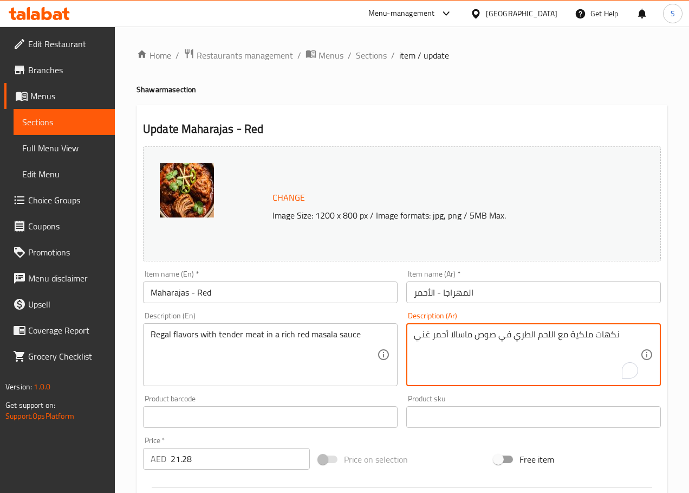
click at [581, 336] on textarea "نكهات ملكية مع اللحم الطري في صوص ماسالا أحمر غني" at bounding box center [527, 354] width 227 height 51
click at [527, 335] on textarea "نكهات ريجال مع اللحم الطري في صوص ماسالا أحمر غني" at bounding box center [527, 354] width 227 height 51
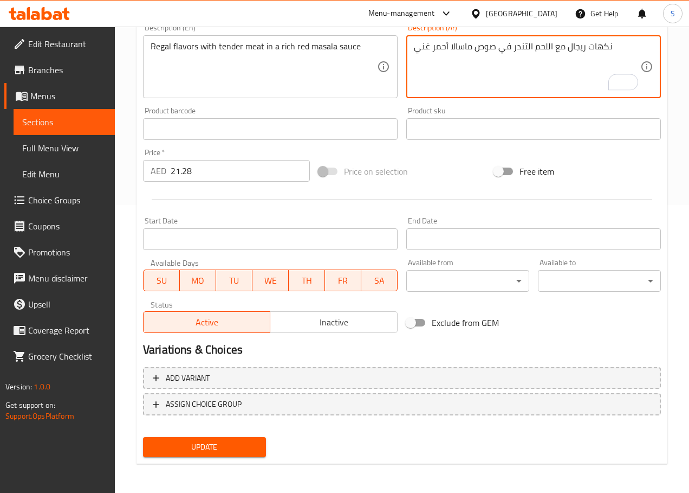
type textarea "نكهات ريجال مع اللحم التندر في صوص ماسالا أحمر غني"
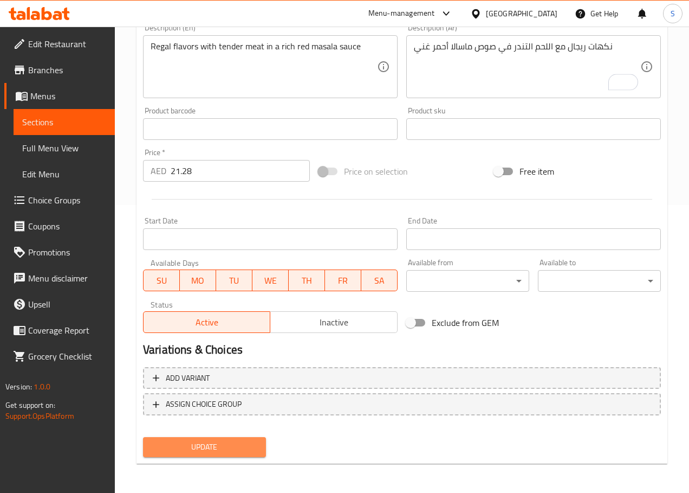
click at [221, 437] on button "Update" at bounding box center [204, 447] width 123 height 20
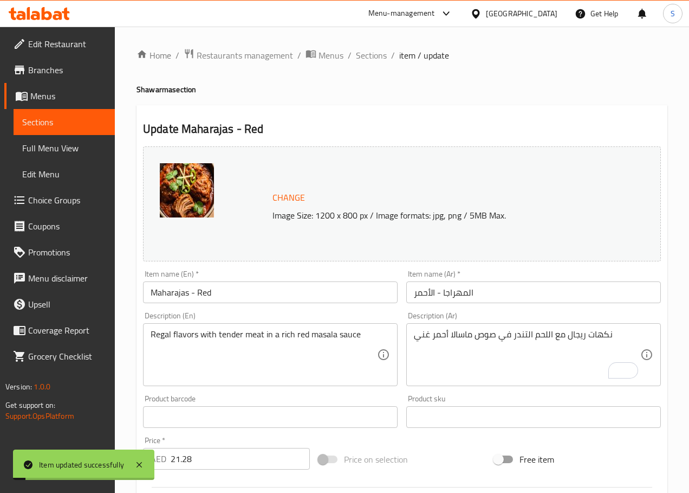
click at [370, 54] on span "Sections" at bounding box center [371, 55] width 31 height 13
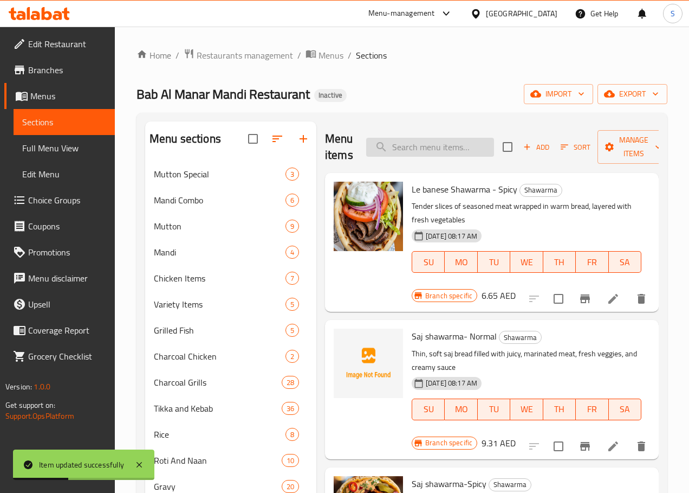
click at [402, 149] on input "search" at bounding box center [430, 147] width 128 height 19
paste input "Pocket shawarma"
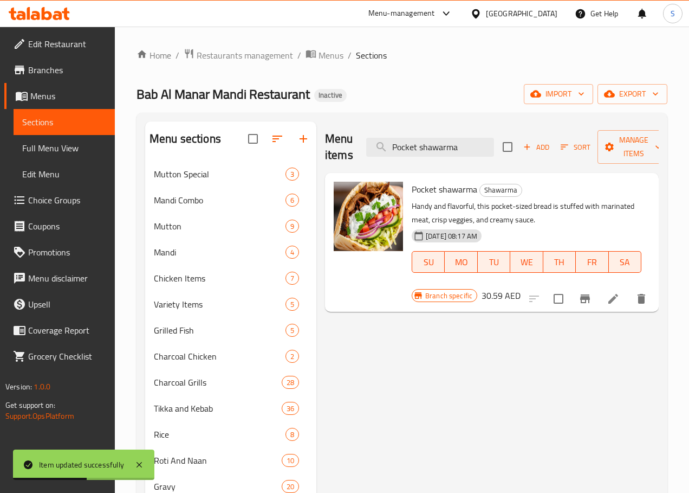
type input "Pocket shawarma"
click at [615, 292] on icon at bounding box center [613, 298] width 13 height 13
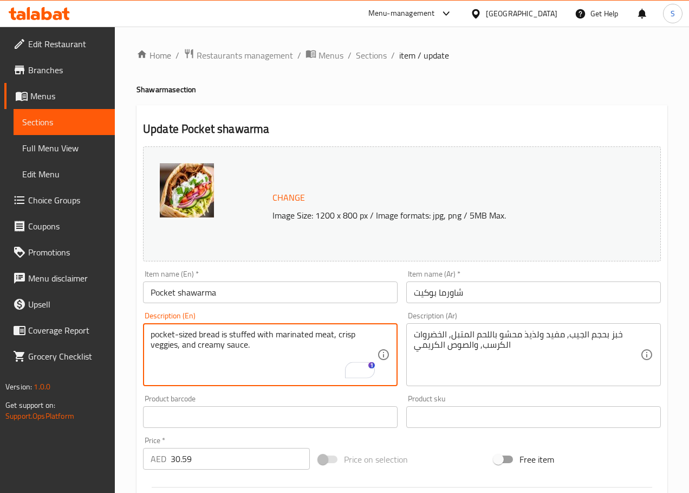
type textarea "pocket-sized bread is stuffed with marinated meat, crisp veggies, and creamy sa…"
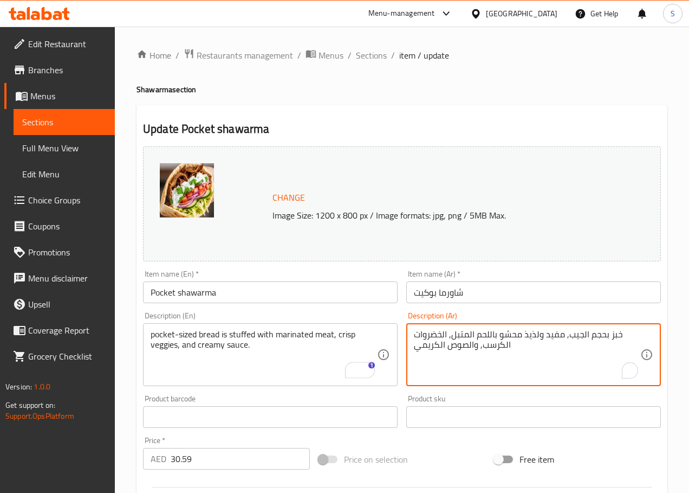
click at [554, 337] on textarea "خبز بحجم الجيب, مفيد ولذيذ محشو باللحم المتبل, الخضروات الكرسب, والصوص الكريمي" at bounding box center [527, 354] width 227 height 51
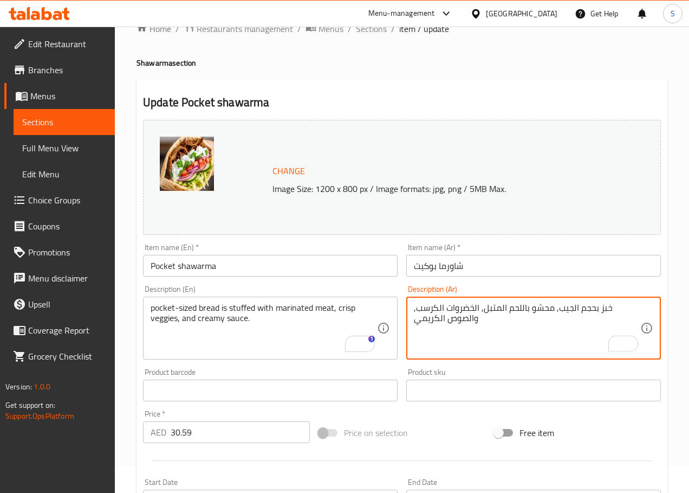
scroll to position [28, 0]
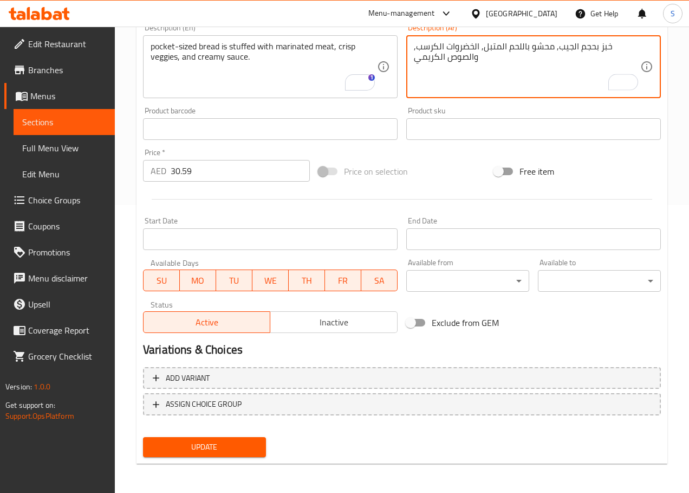
type textarea "خبز بحجم الجيب, محشو باللحم المتبل, الخضروات الكرسب, والصوص الكريمي"
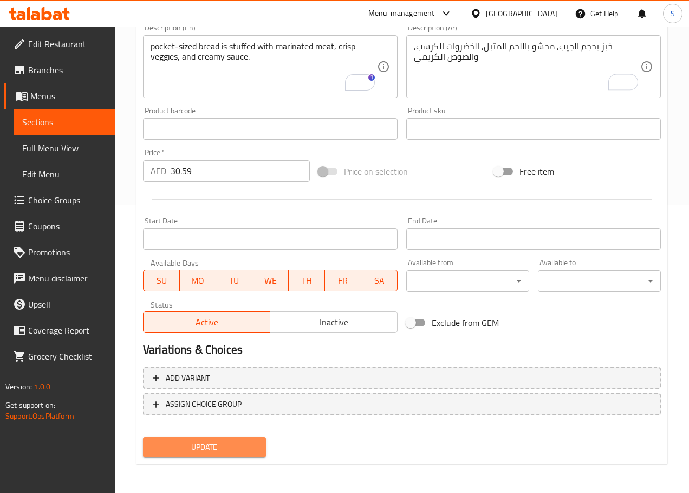
click at [211, 437] on button "Update" at bounding box center [204, 447] width 123 height 20
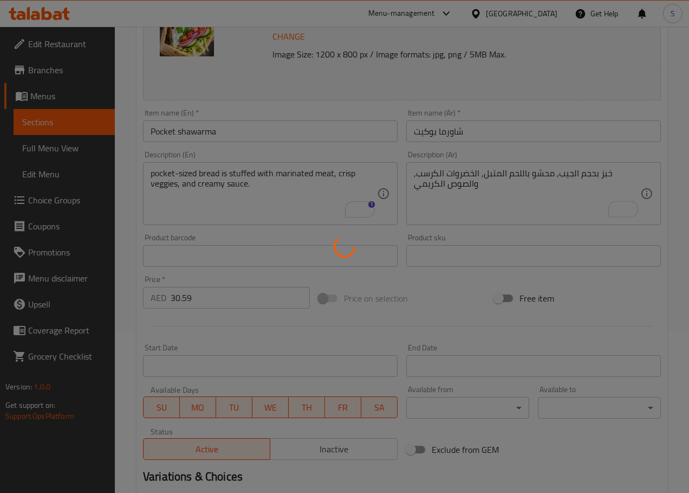
scroll to position [0, 0]
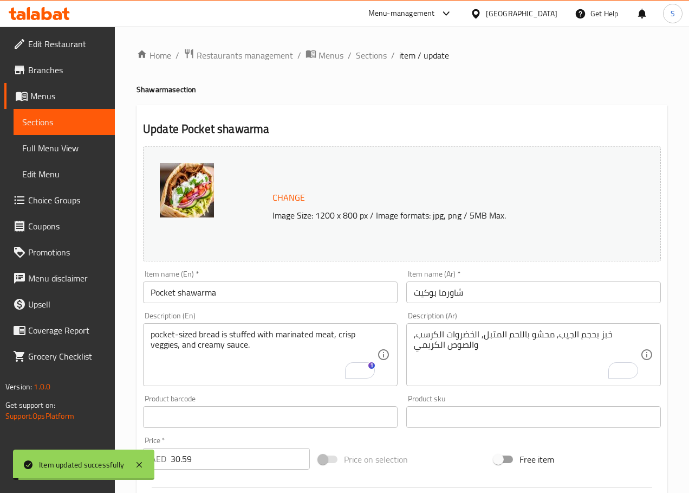
click at [374, 55] on span "Sections" at bounding box center [371, 55] width 31 height 13
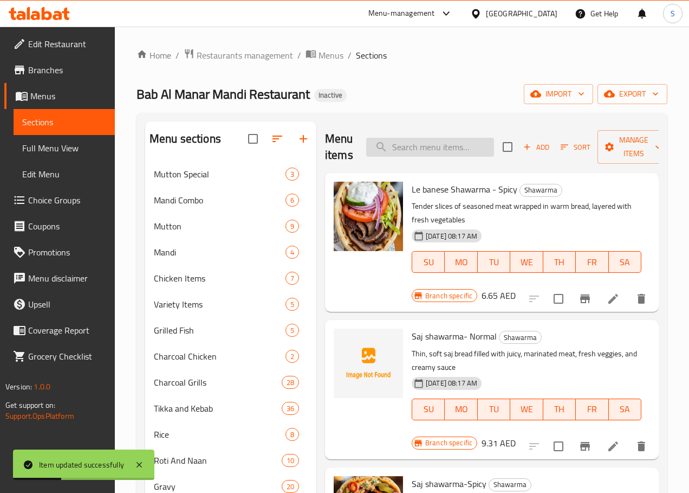
click at [427, 150] on input "search" at bounding box center [430, 147] width 128 height 19
paste input "Mughalai-Normal"
type input "Mughalai-Normal"
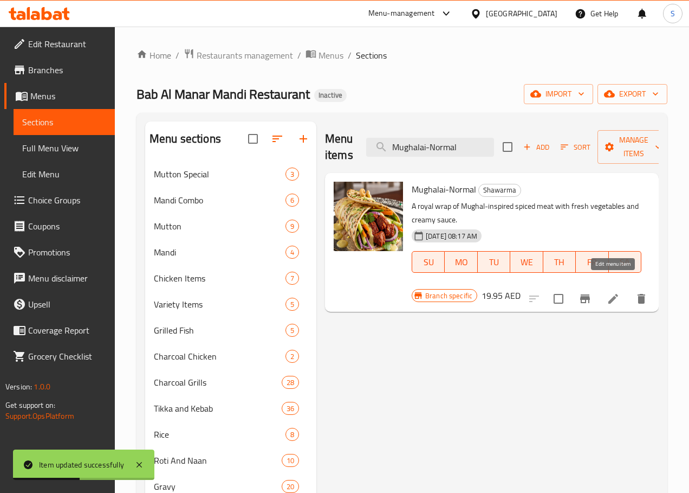
click at [613, 292] on icon at bounding box center [613, 298] width 13 height 13
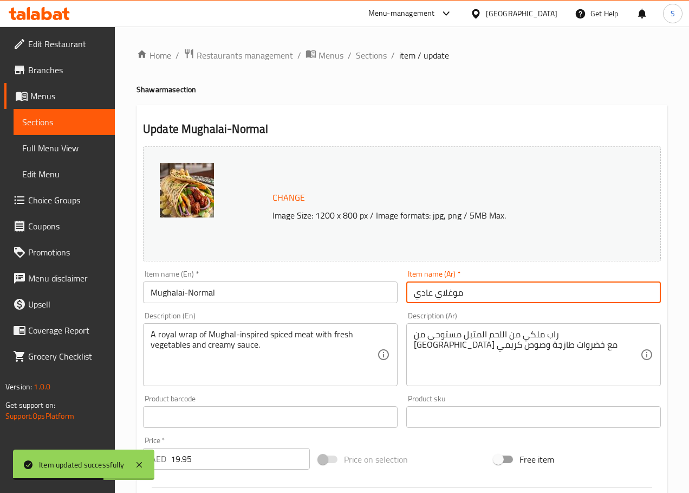
click at [431, 294] on input "موغلاي عادي" at bounding box center [534, 292] width 255 height 22
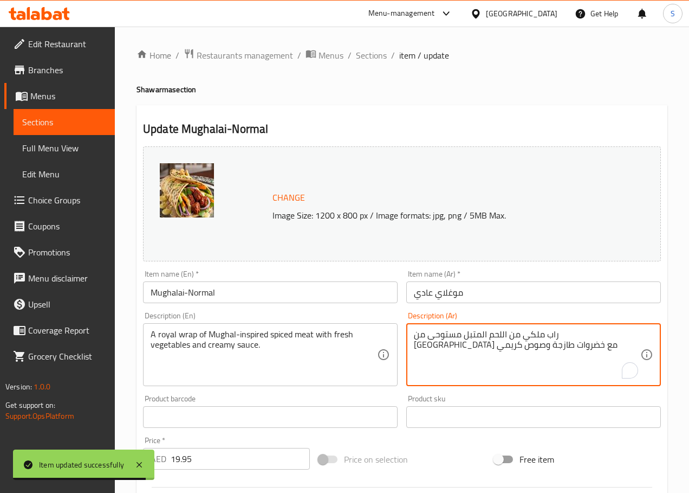
click at [605, 336] on textarea "راب ملكي من اللحم المتبل مستوحى من [GEOGRAPHIC_DATA] مع خضروات طازجة وصوص كريمي" at bounding box center [527, 354] width 227 height 51
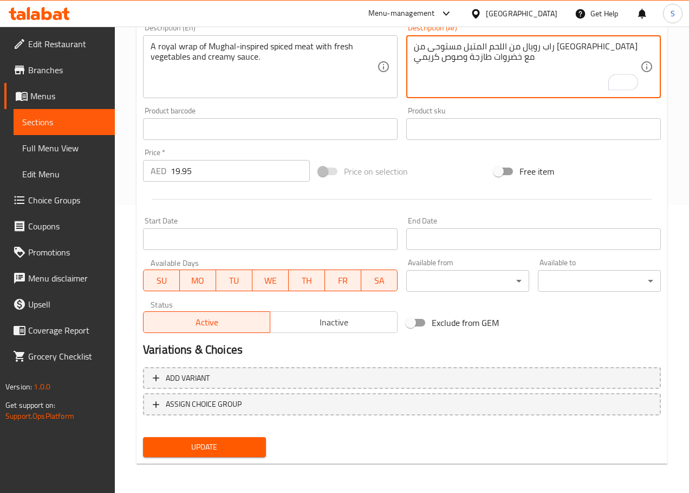
type textarea "راب رويال من اللحم المتبل مستوحى من [GEOGRAPHIC_DATA] مع خضروات طازجة وصوص كريمي"
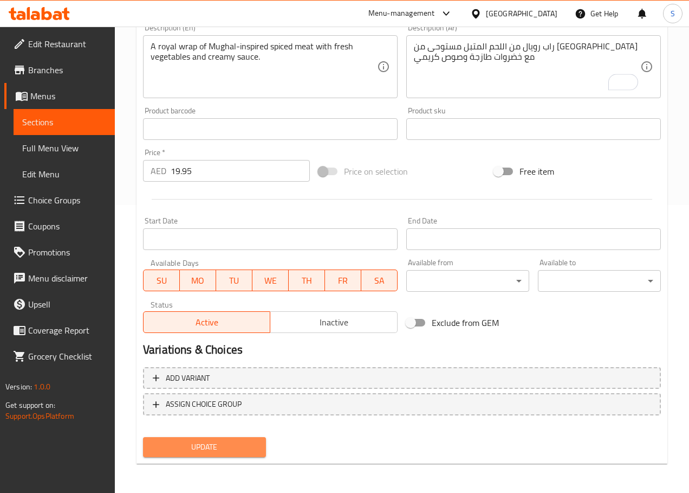
click at [225, 444] on span "Update" at bounding box center [205, 447] width 106 height 14
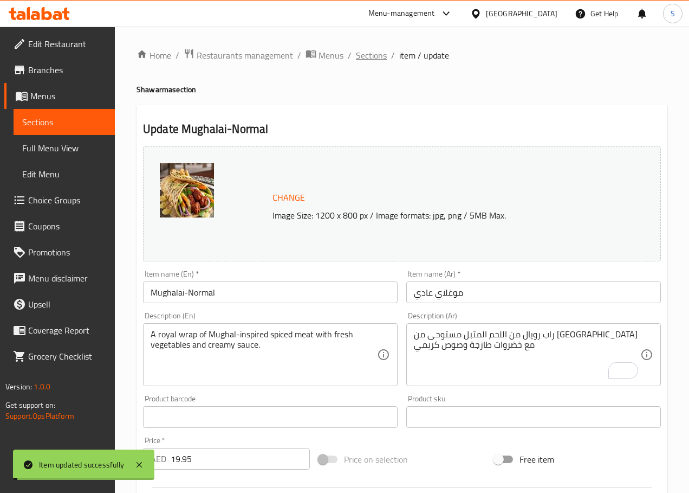
click at [367, 53] on span "Sections" at bounding box center [371, 55] width 31 height 13
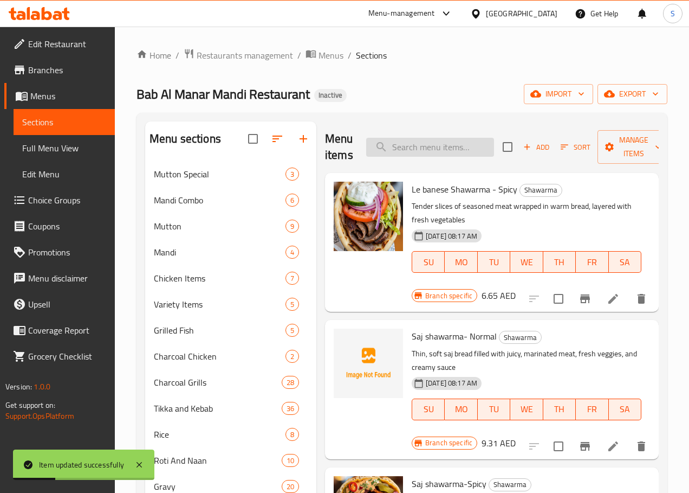
click at [402, 145] on input "search" at bounding box center [430, 147] width 128 height 19
paste input "Mughalai -Spicy"
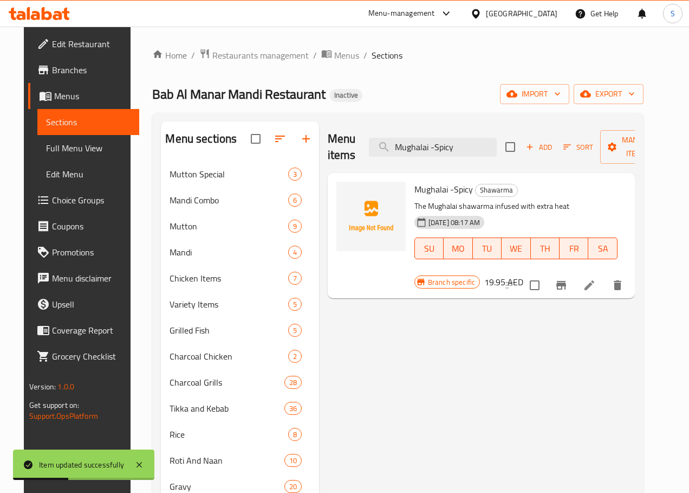
type input "Mughalai -Spicy"
click at [595, 280] on icon at bounding box center [590, 285] width 10 height 10
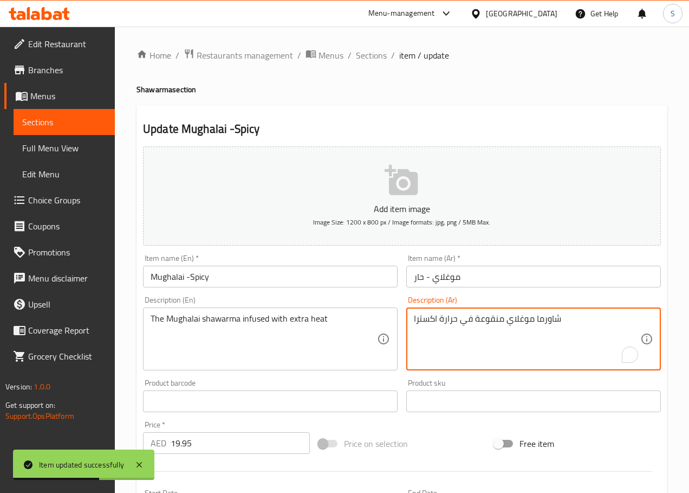
click at [483, 324] on textarea "شاورما موغلاي منقوعة في حرارة اكسترا" at bounding box center [527, 338] width 227 height 51
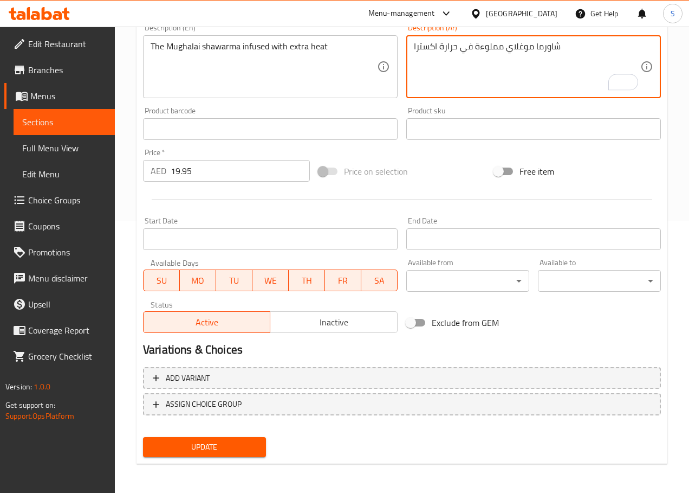
type textarea "شاورما موغلاي مملوءة في حرارة اكسترا"
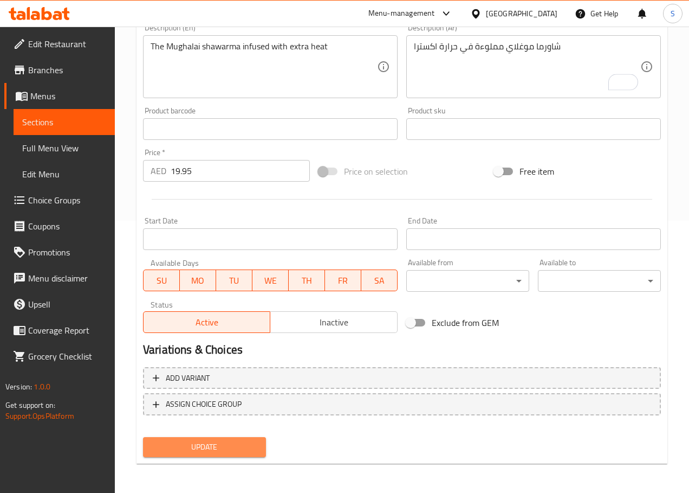
click at [221, 455] on button "Update" at bounding box center [204, 447] width 123 height 20
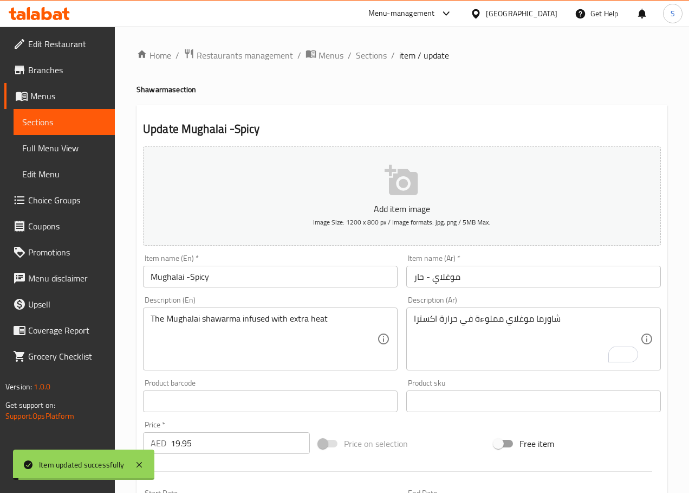
click at [361, 53] on span "Sections" at bounding box center [371, 55] width 31 height 13
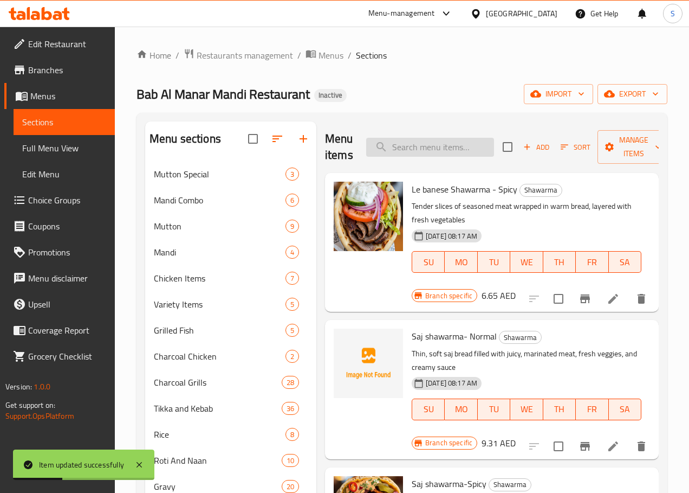
click at [405, 145] on input "search" at bounding box center [430, 147] width 128 height 19
paste input "Plate Shawarma-Normal"
type input "Plate Shawarma-Normal"
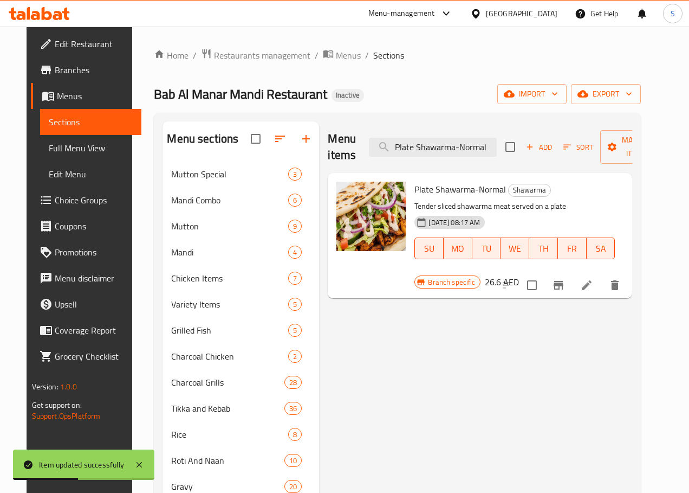
click at [594, 279] on icon at bounding box center [587, 285] width 13 height 13
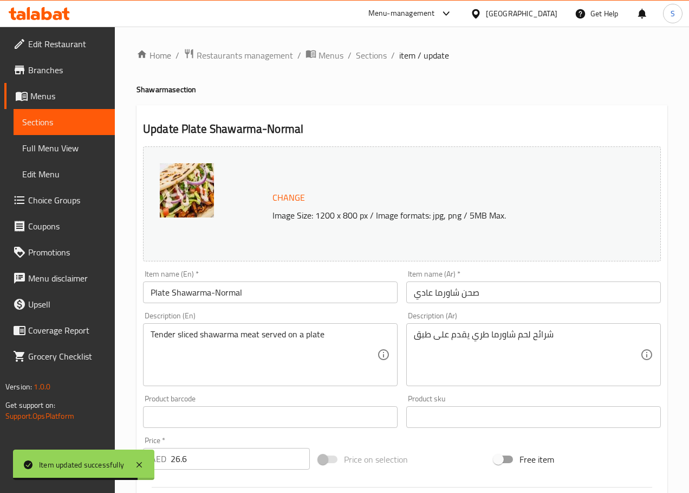
click at [540, 337] on textarea "شرائح لحم شاورما طري يقدم على طبق" at bounding box center [527, 354] width 227 height 51
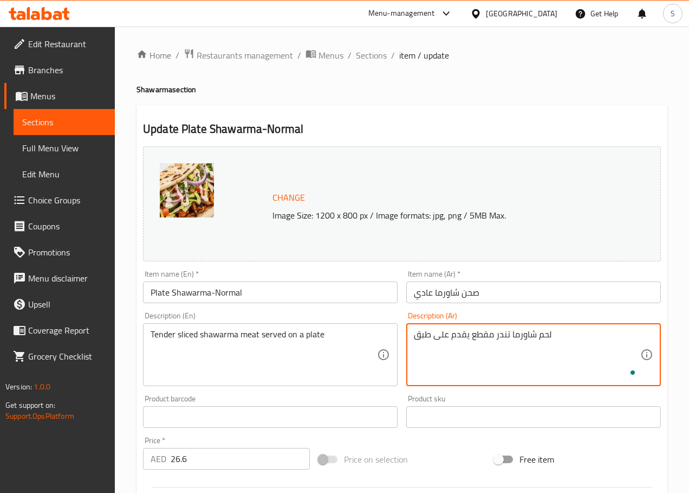
type textarea "لحم شاورما تندر مقطع يقدم على طبق"
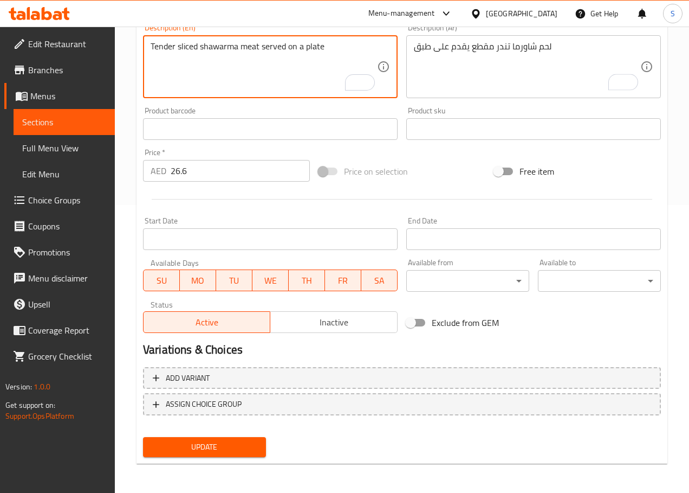
click at [207, 437] on button "Update" at bounding box center [204, 447] width 123 height 20
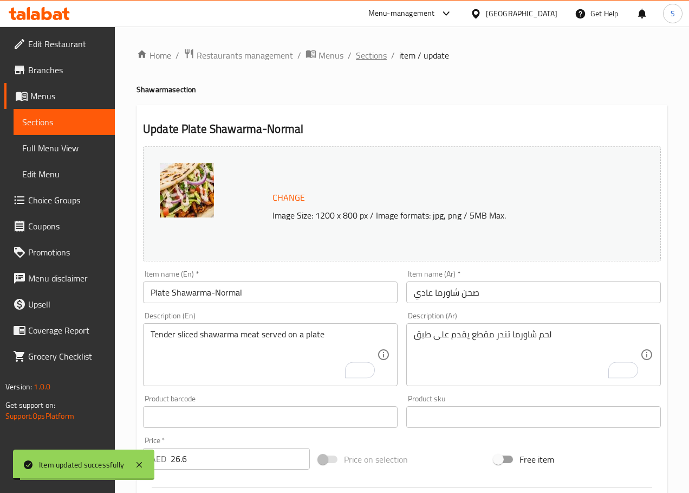
click at [371, 54] on span "Sections" at bounding box center [371, 55] width 31 height 13
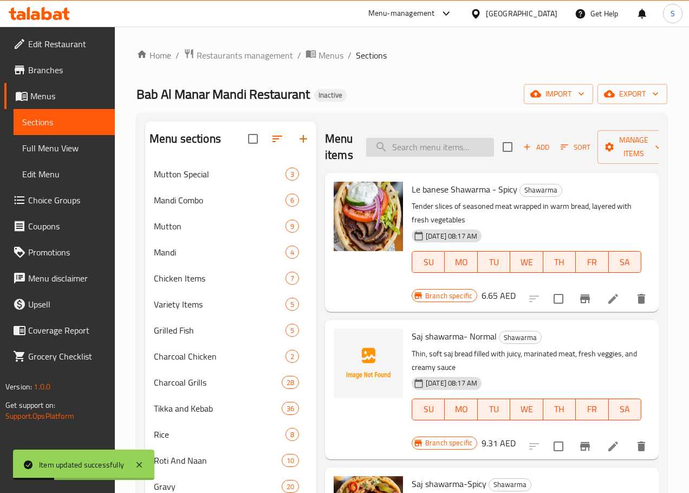
click at [366, 155] on input "search" at bounding box center [430, 147] width 128 height 19
paste input "Plate Shawarma-Large"
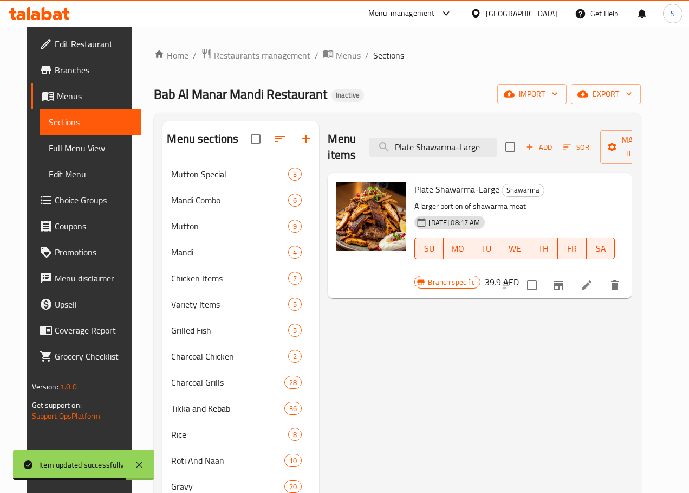
type input "Plate Shawarma-Large"
click at [594, 279] on icon at bounding box center [587, 285] width 13 height 13
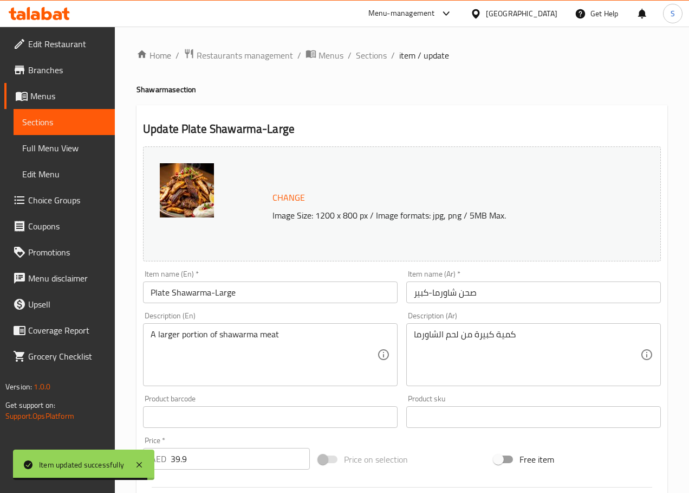
click at [275, 324] on div "A larger portion of shawarma meat Description (En)" at bounding box center [270, 354] width 255 height 63
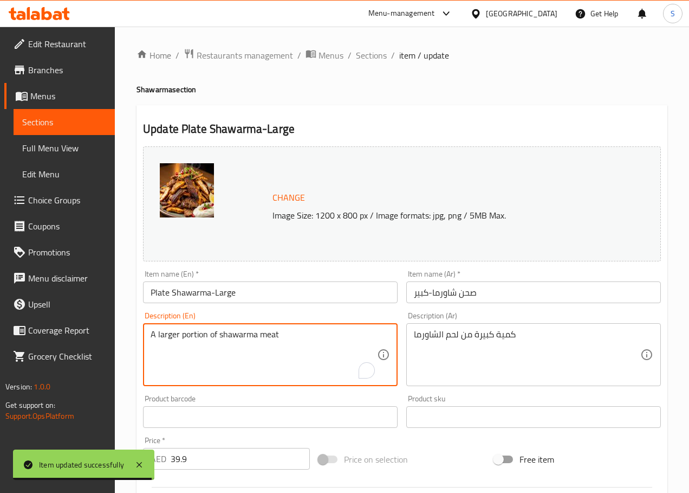
paste textarea "Plate Shawarma-Large"
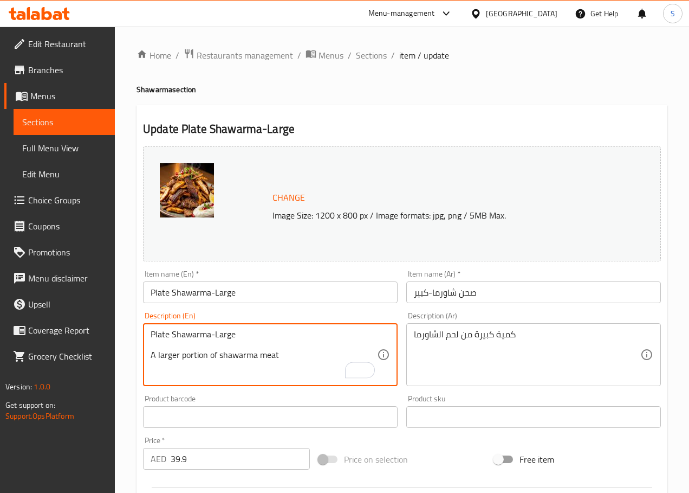
paste textarea "Shawarma Meat, Garlic, Tahini, Onion, Parsley, coriander, Pickles and Spices"
type textarea "Shawarma Meat, Garlic, Tahini, Onion, Parsley, coriander, Pickles and Spices"
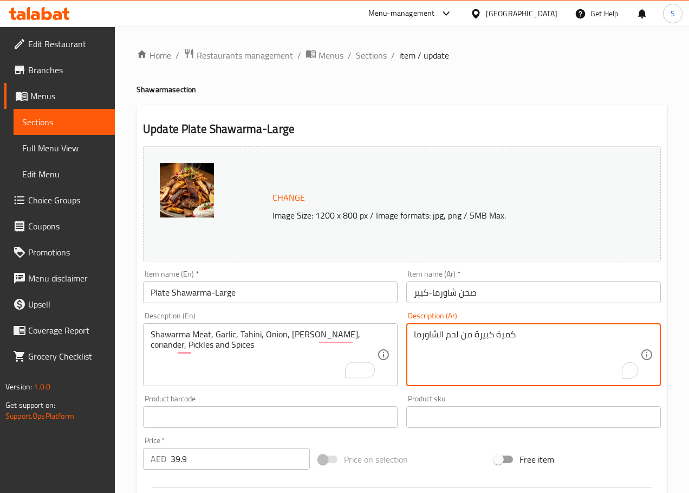
paste textarea "حم شاورما، ثوم، طحينة، بصل، بقدونس، كزبرة، مخلل وتوابل"
type textarea "لحم شاورما، ثوم، طحينة، بصل، بقدونس، كزبرة، مخلل وتوابل"
click at [199, 298] on input "Plate Shawarma-Large" at bounding box center [270, 292] width 255 height 22
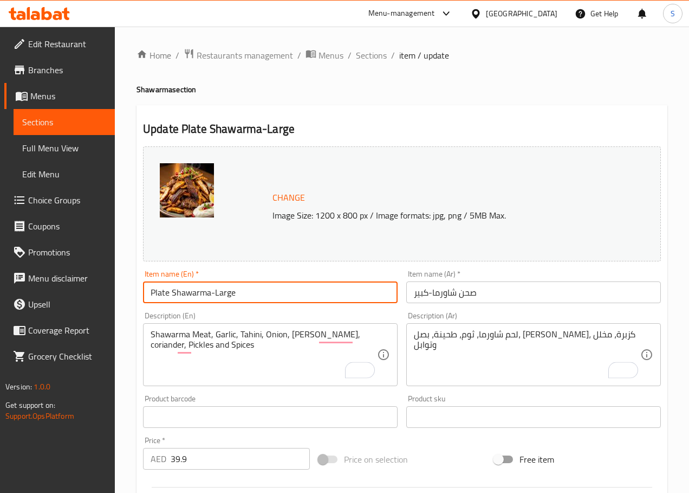
click at [199, 298] on input "Plate Shawarma-Large" at bounding box center [270, 292] width 255 height 22
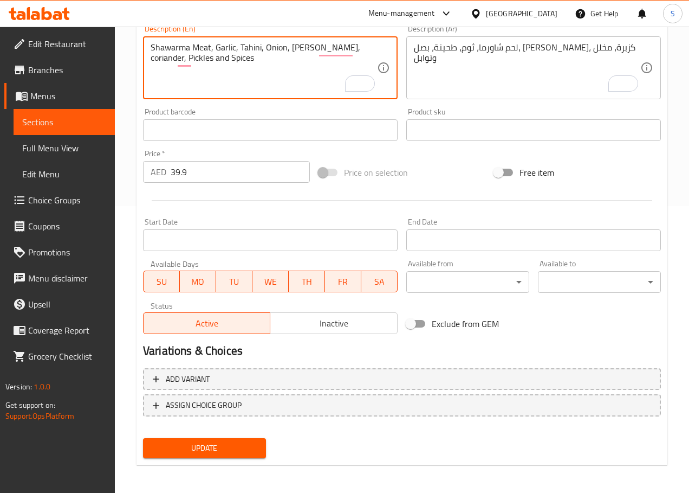
scroll to position [288, 0]
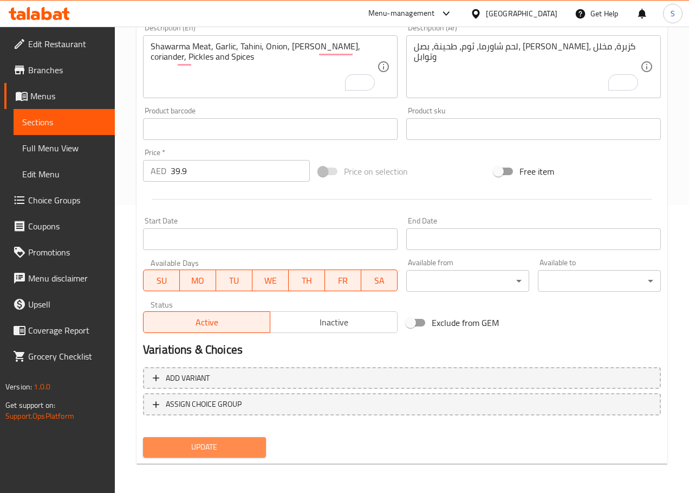
click at [227, 446] on span "Update" at bounding box center [205, 447] width 106 height 14
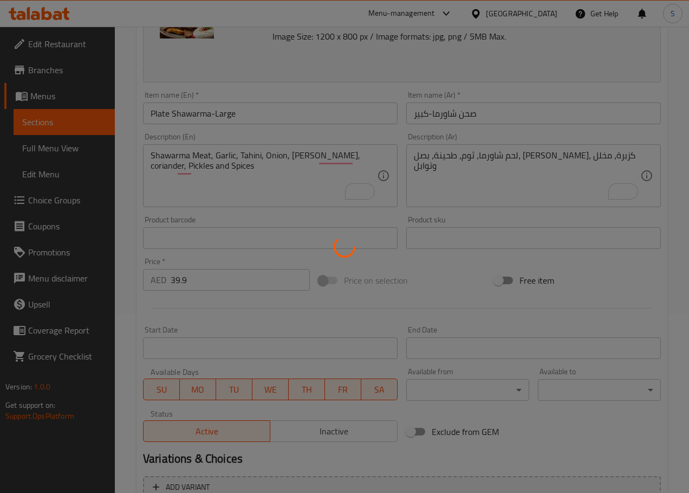
scroll to position [0, 0]
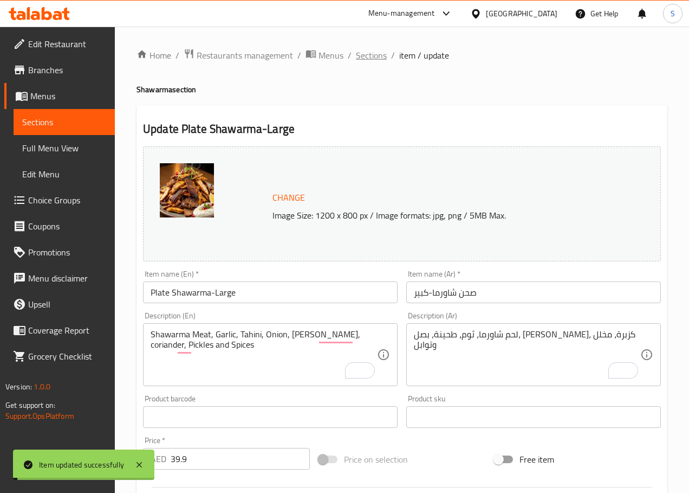
click at [369, 55] on span "Sections" at bounding box center [371, 55] width 31 height 13
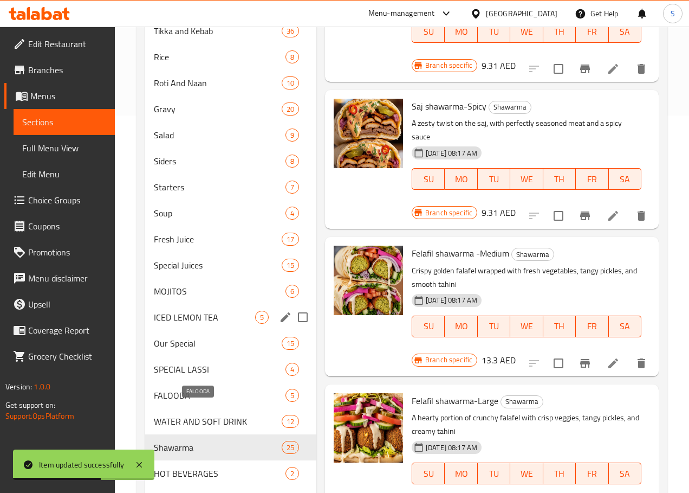
scroll to position [447, 0]
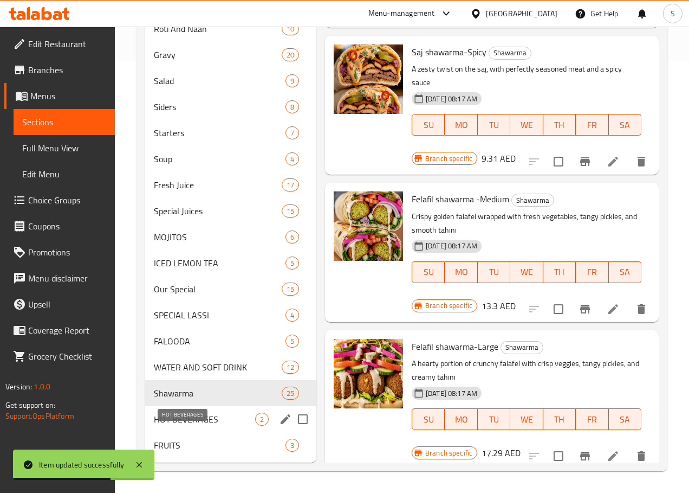
click at [185, 414] on span "HOT BEVERAGES" at bounding box center [204, 418] width 101 height 13
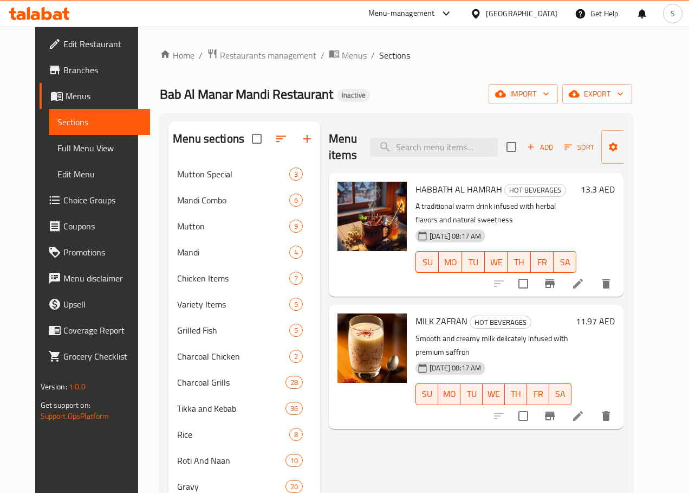
click at [585, 277] on icon at bounding box center [578, 283] width 13 height 13
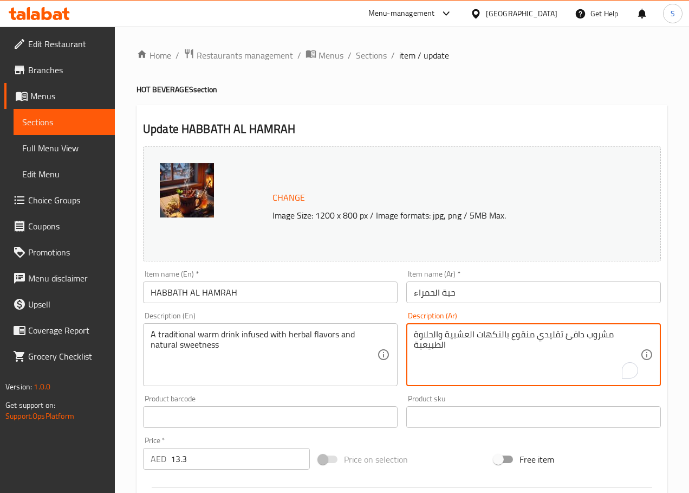
click at [519, 338] on textarea "مشروب دافئ تقليدي منقوع بالنكهات العشبية والحلاوة الطبيعية" at bounding box center [527, 354] width 227 height 51
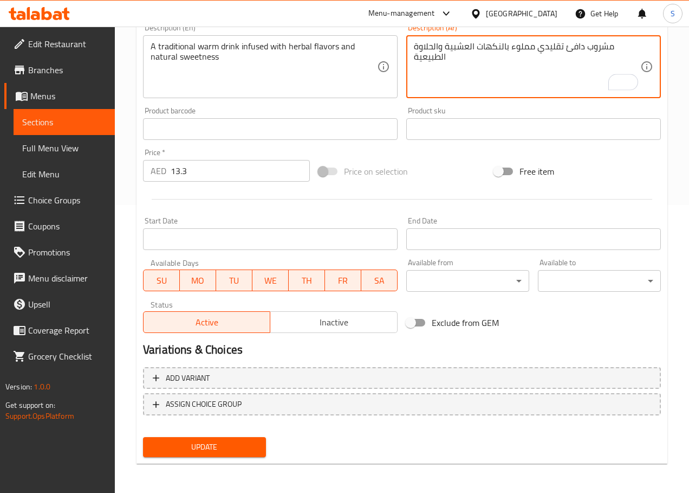
type textarea "مشروب دافئ تقليدي مملوء بالنكهات العشبية والحلاوة الطبيعية"
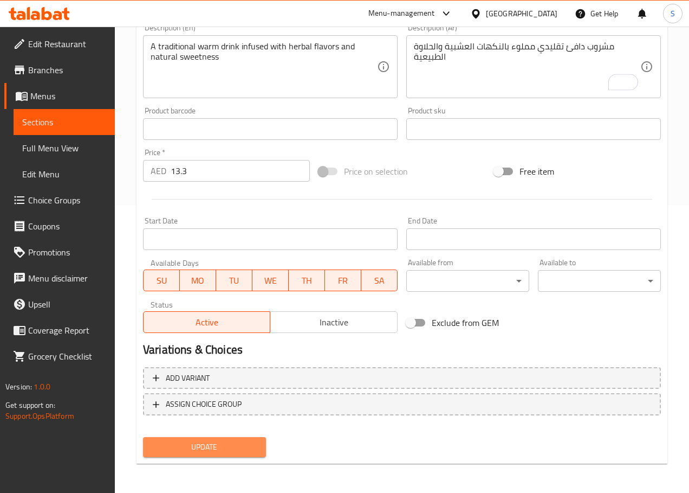
click at [230, 451] on span "Update" at bounding box center [205, 447] width 106 height 14
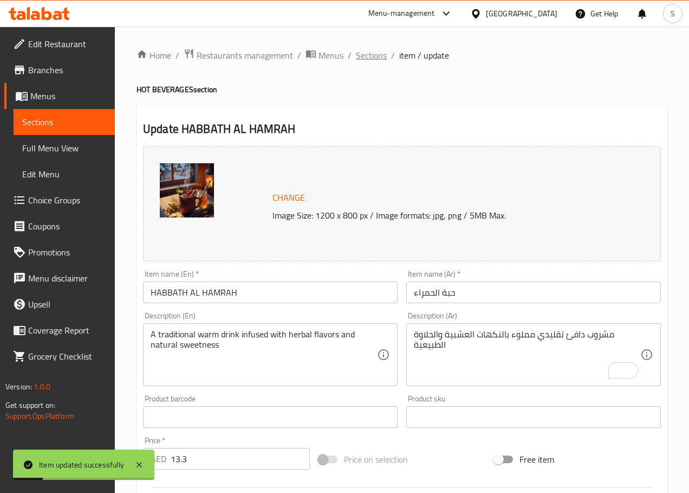
click at [371, 54] on span "Sections" at bounding box center [371, 55] width 31 height 13
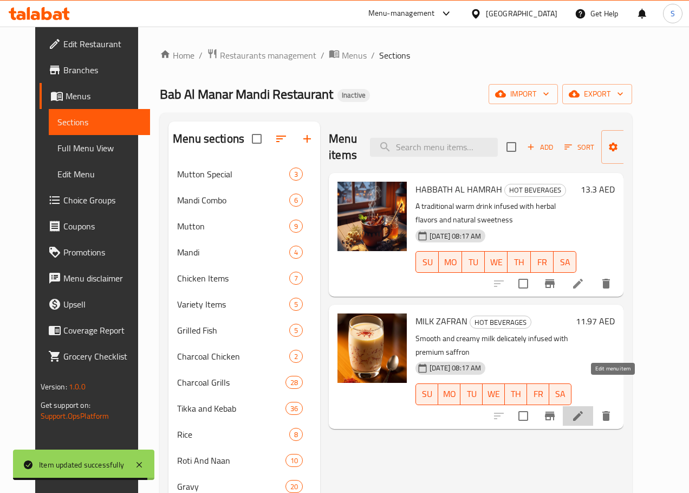
click at [585, 409] on icon at bounding box center [578, 415] width 13 height 13
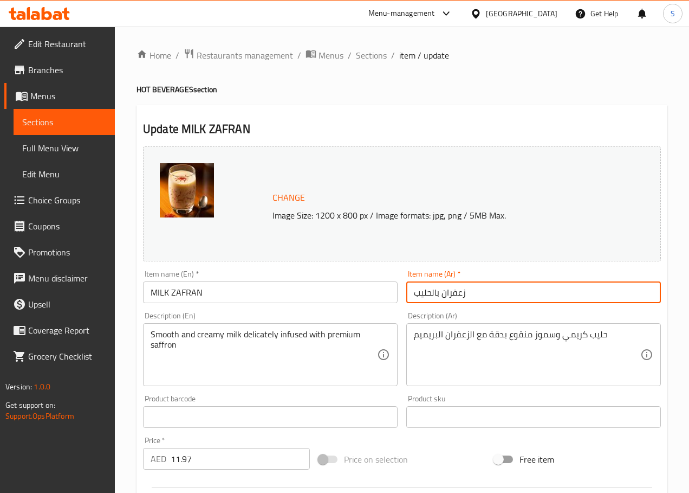
click at [431, 295] on input "زعفران بالحليب" at bounding box center [534, 292] width 255 height 22
paste input "حليب"
type input "حليب زعفران"
click at [541, 336] on textarea "حليب كريمي وسموز منقوع بدقة مع الزعفران البريميم" at bounding box center [527, 354] width 227 height 51
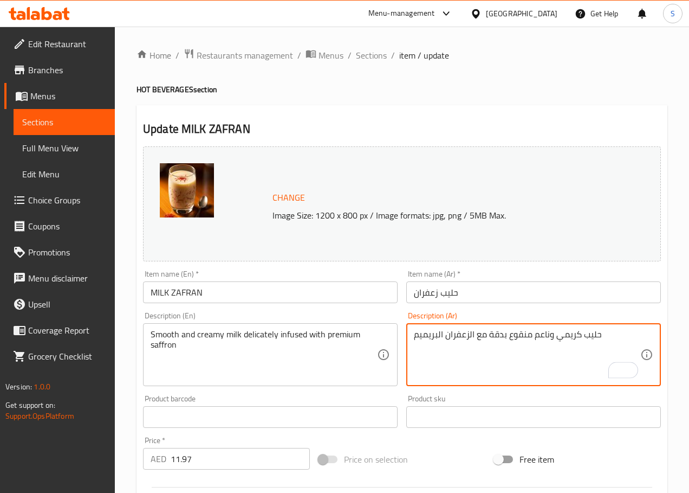
type textarea "حليب كريمي وناعم منقوع بدقة مع الزعفران البريميم"
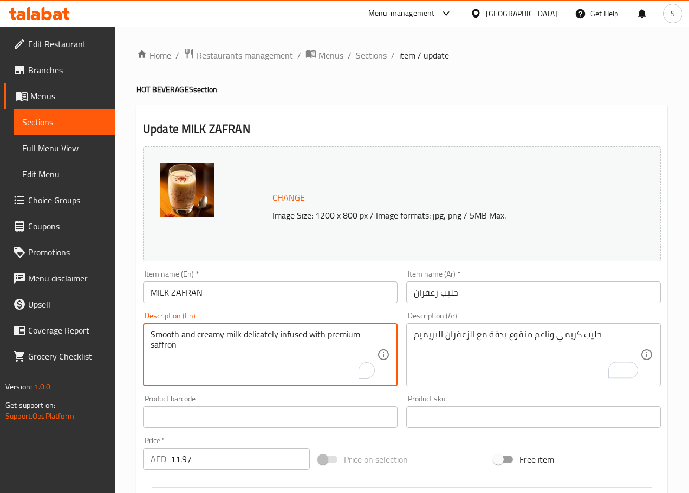
click at [262, 333] on textarea "Smooth and creamy milk delicately infused with premium saffron" at bounding box center [264, 354] width 227 height 51
type textarea "Smooth and creamy milk infused with premium saffron"
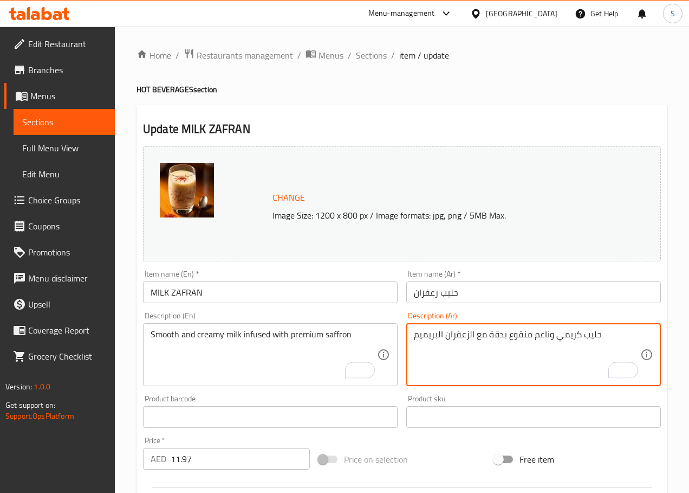
click at [518, 337] on textarea "حليب كريمي وناعم منقوع بدقة مع الزعفران البريميم" at bounding box center [527, 354] width 227 height 51
type textarea "حليب كريمي وناعم مملوء بالزعفران البريميم"
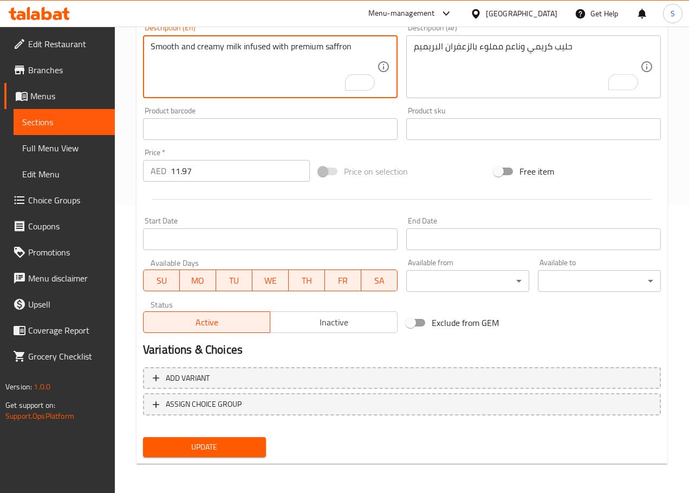
click at [228, 440] on span "Update" at bounding box center [205, 447] width 106 height 14
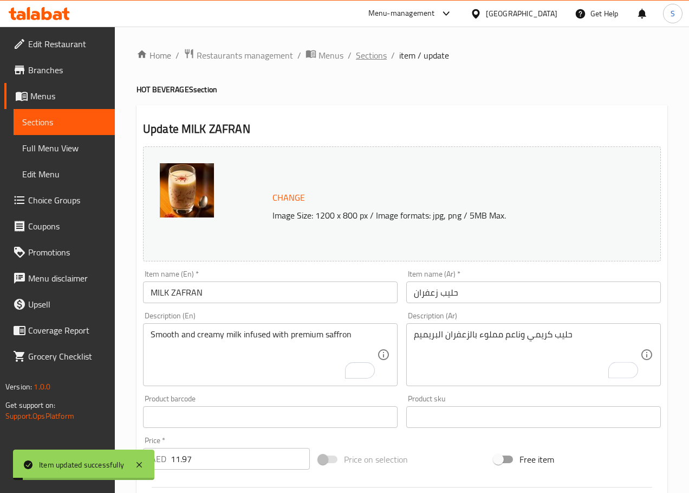
click at [364, 49] on span "Sections" at bounding box center [371, 55] width 31 height 13
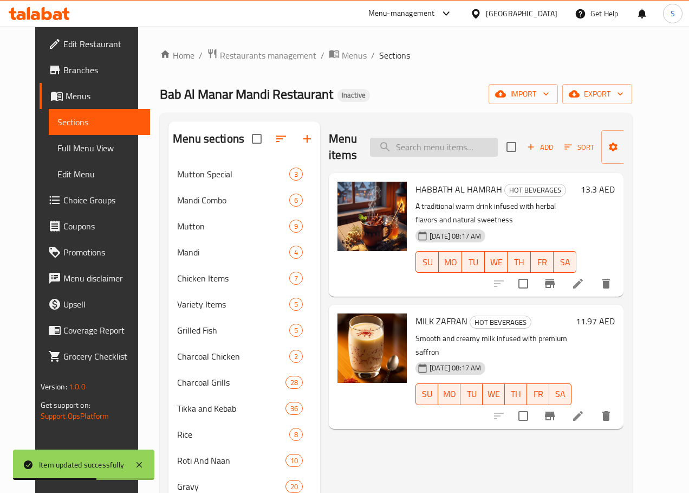
click at [415, 145] on input "search" at bounding box center [434, 147] width 128 height 19
paste input "FRUIT CUP"
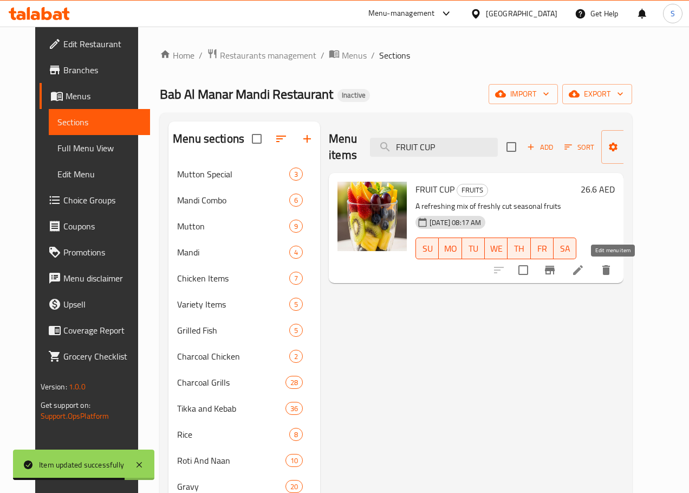
type input "FRUIT CUP"
click at [594, 263] on li at bounding box center [578, 270] width 30 height 20
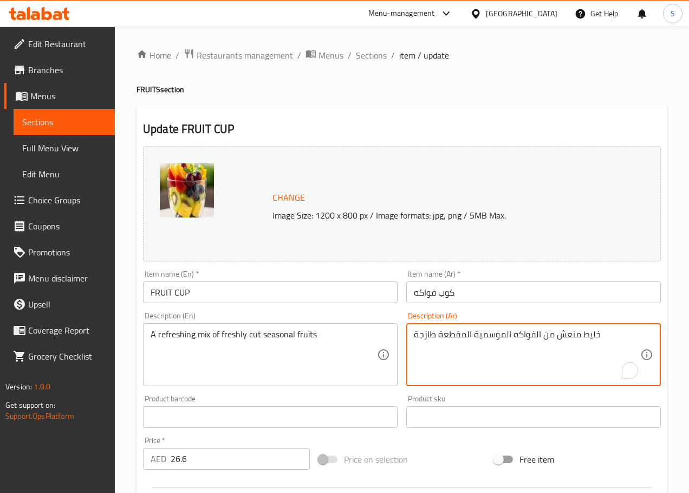
click at [585, 333] on textarea "خليط منعش من الفواكه الموسمية المقطعة طازجة" at bounding box center [527, 354] width 227 height 51
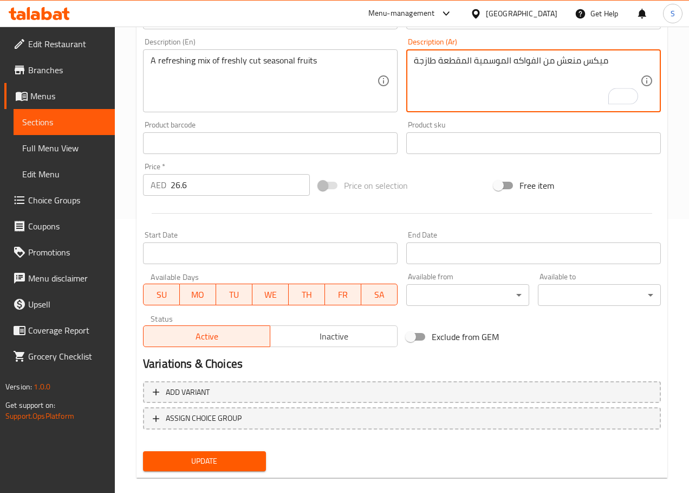
scroll to position [288, 0]
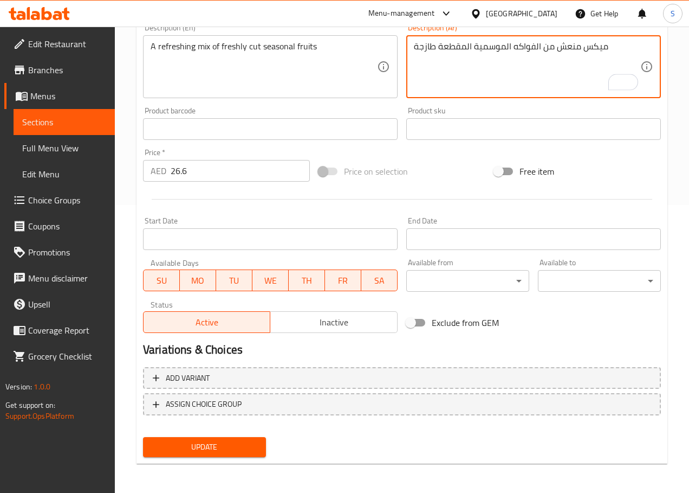
type textarea "ميكس منعش من الفواكه الموسمية المقطعة طازجة"
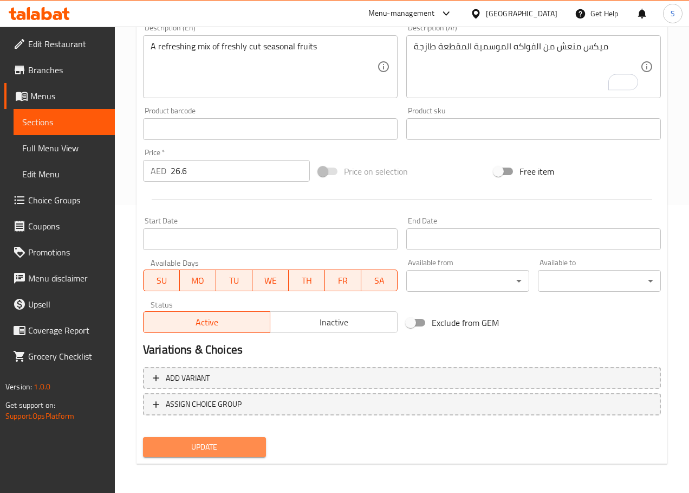
click at [235, 453] on span "Update" at bounding box center [205, 447] width 106 height 14
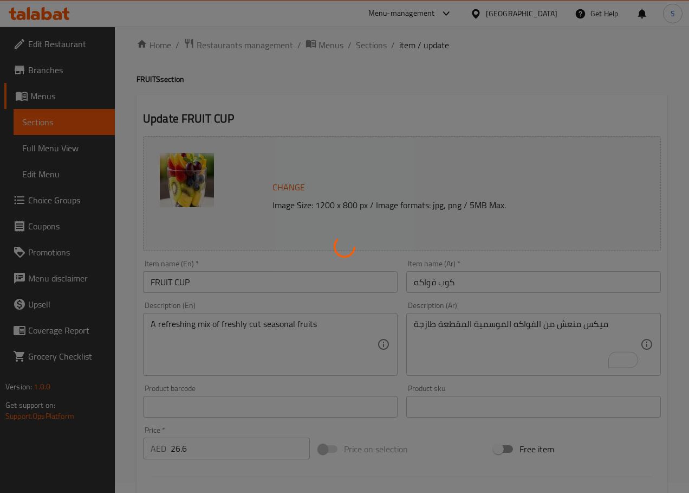
scroll to position [0, 0]
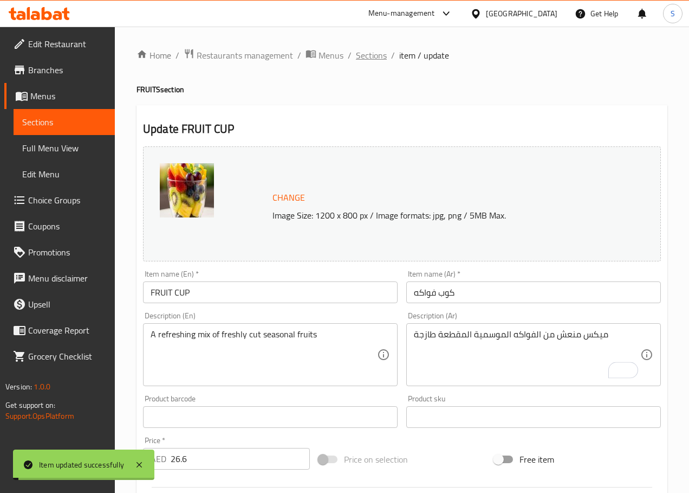
click at [371, 51] on span "Sections" at bounding box center [371, 55] width 31 height 13
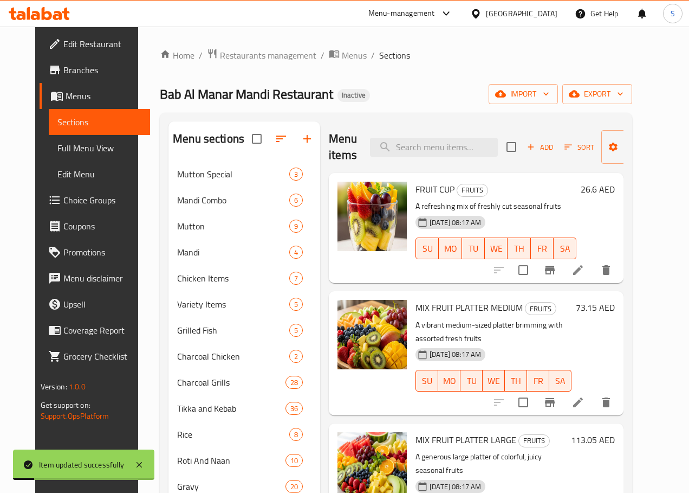
click at [585, 396] on icon at bounding box center [578, 402] width 13 height 13
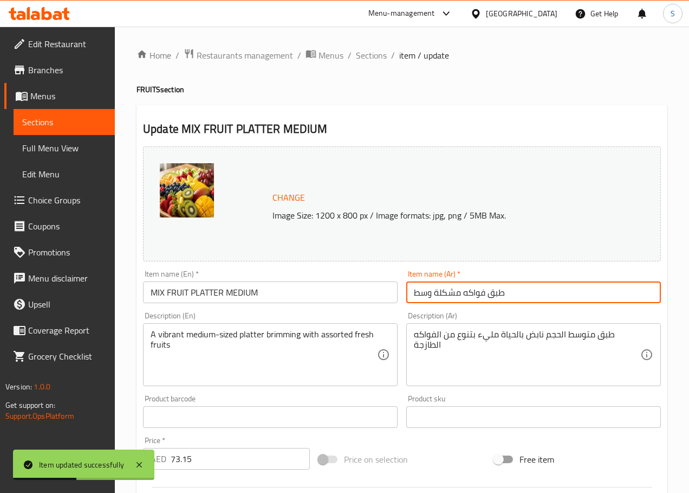
click at [449, 296] on input "طبق فواكه مشكلة وسط" at bounding box center [534, 292] width 255 height 22
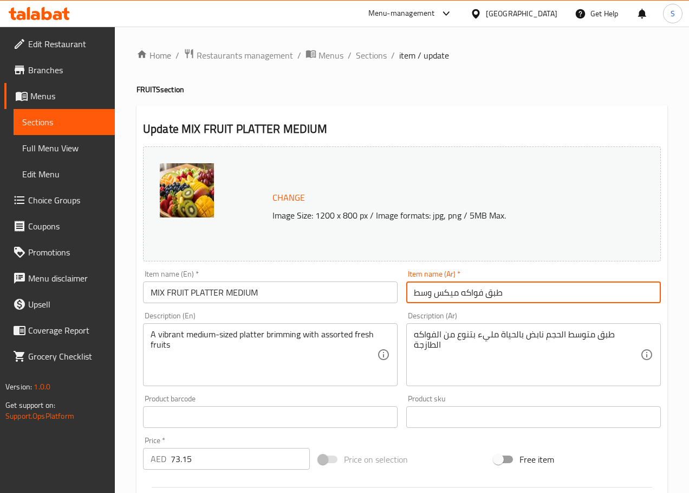
type input "طبق فواكه ميكس وسط"
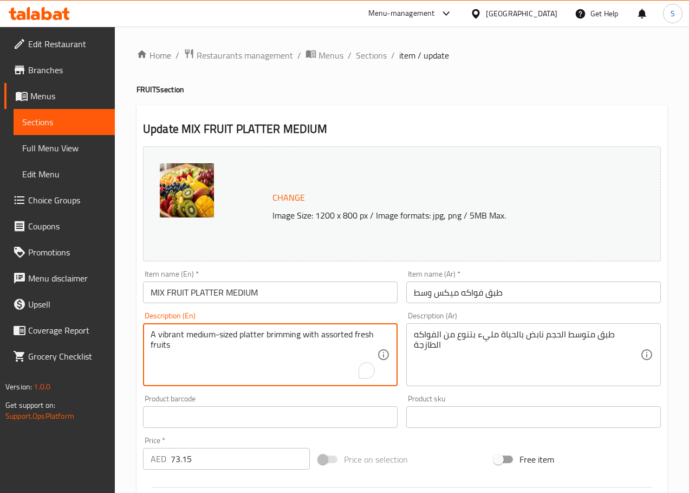
click at [171, 340] on textarea "A vibrant medium-sized platter brimming with assorted fresh fruits" at bounding box center [264, 354] width 227 height 51
type textarea "A medium-sized platter brimming with assorted fresh fruits"
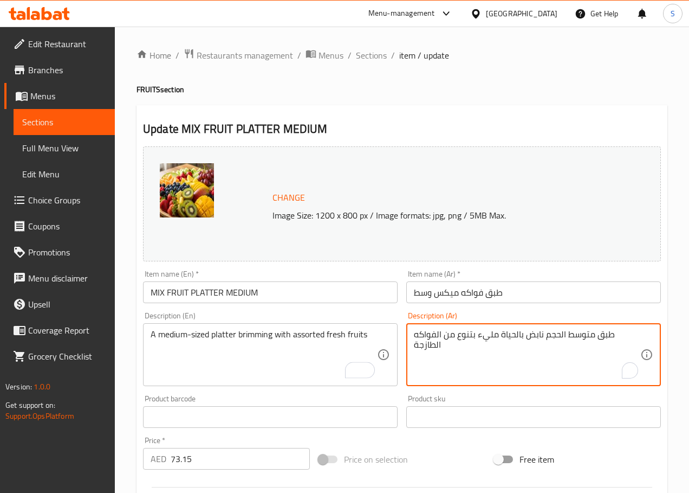
click at [534, 337] on textarea "طبق متوسط الحجم نابض بالحياة مليء بتنوع من الفواكه الطازجة" at bounding box center [527, 354] width 227 height 51
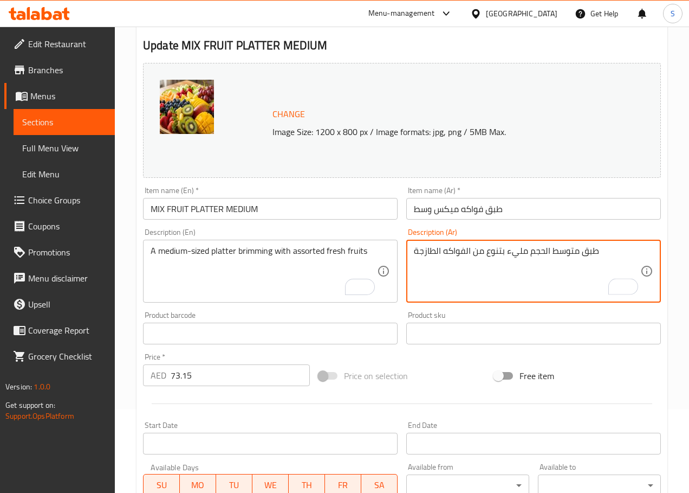
scroll to position [288, 0]
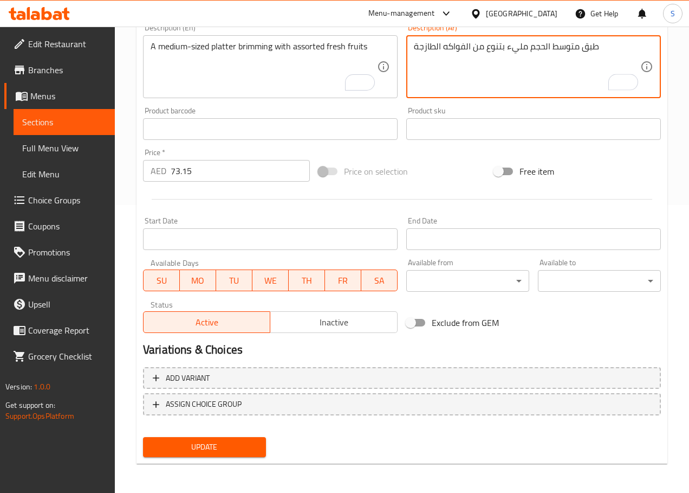
click at [197, 443] on span "Update" at bounding box center [205, 447] width 106 height 14
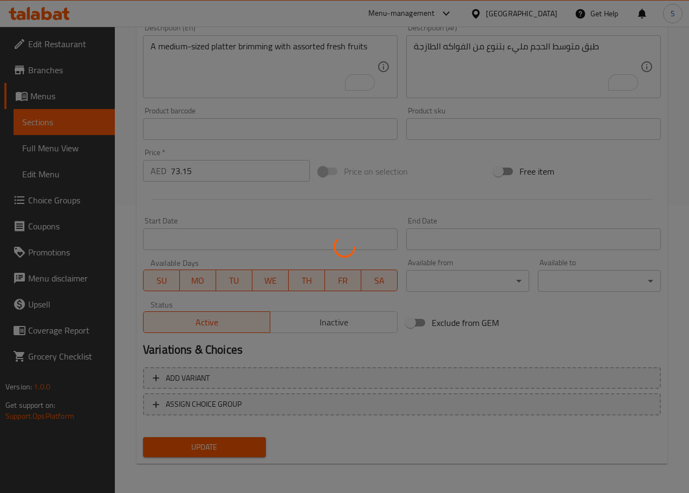
scroll to position [0, 0]
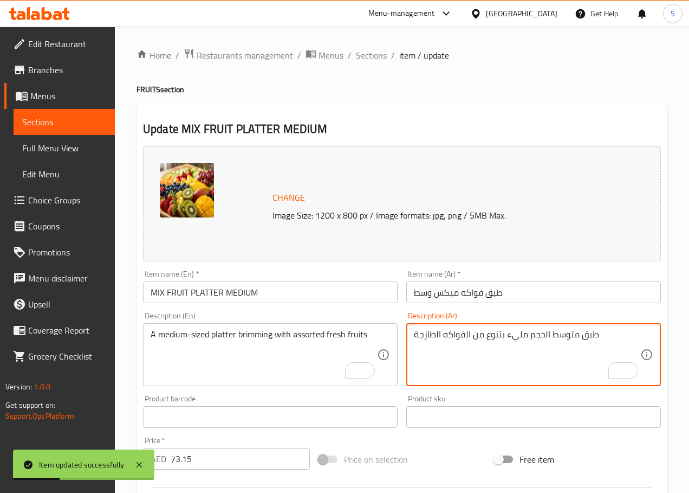
click at [494, 337] on textarea "طبق متوسط الحجم مليء بتنوع من الفواكه الطازجة" at bounding box center [527, 354] width 227 height 51
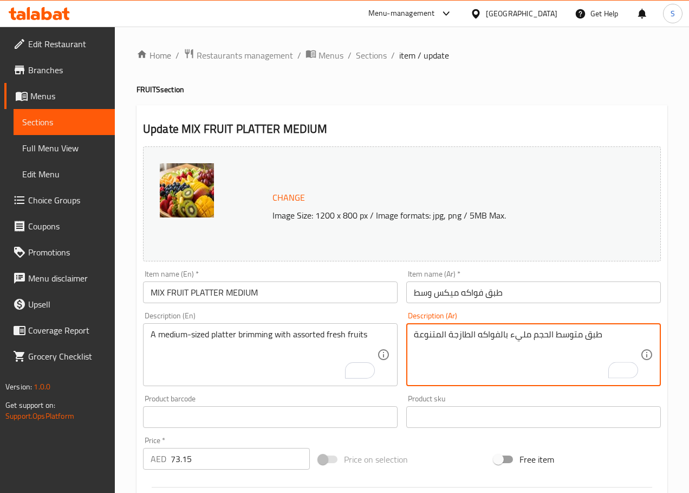
type textarea "طبق متوسط الحجم مليء بالفواكه الطازجة المتنوعة"
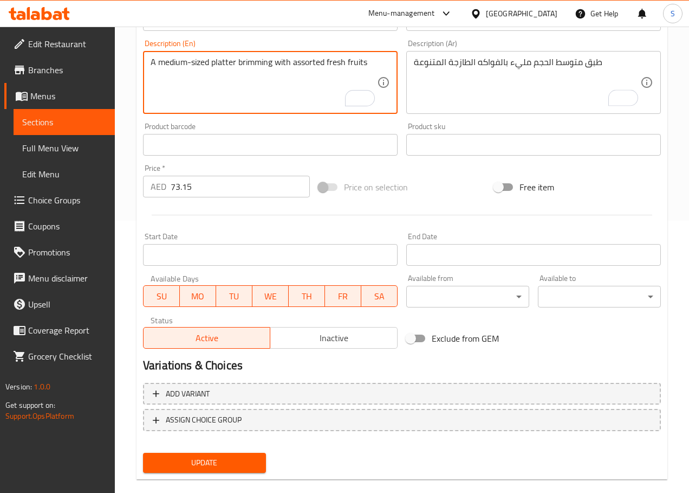
scroll to position [288, 0]
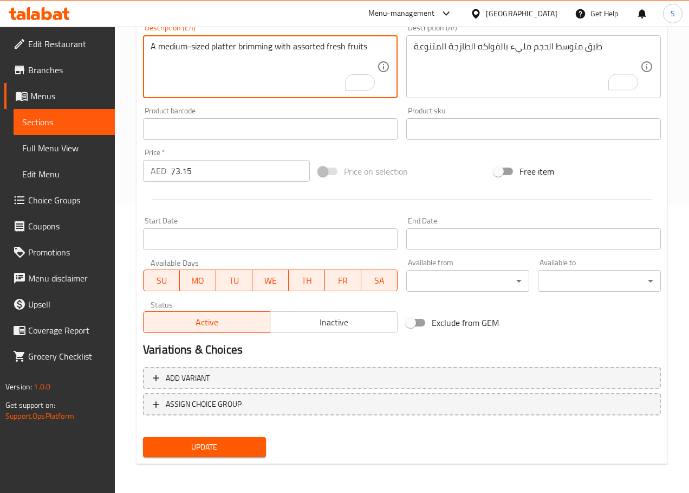
click at [202, 449] on span "Update" at bounding box center [205, 447] width 106 height 14
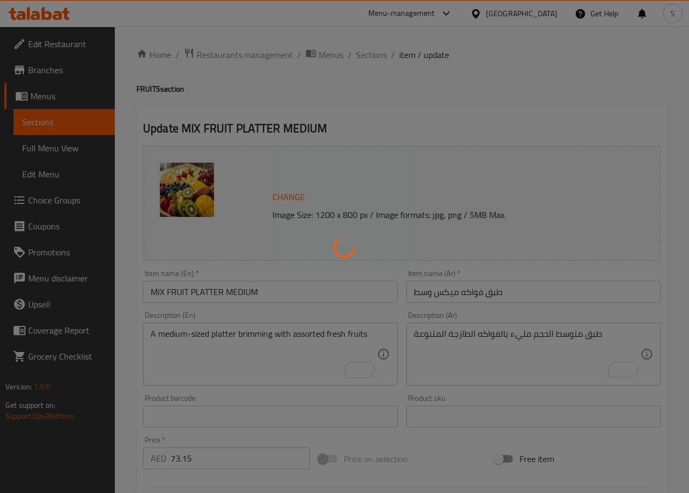
scroll to position [0, 0]
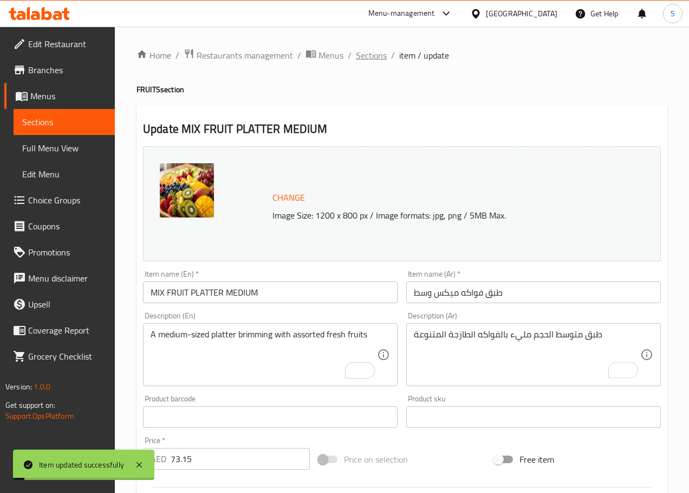
click at [378, 53] on span "Sections" at bounding box center [371, 55] width 31 height 13
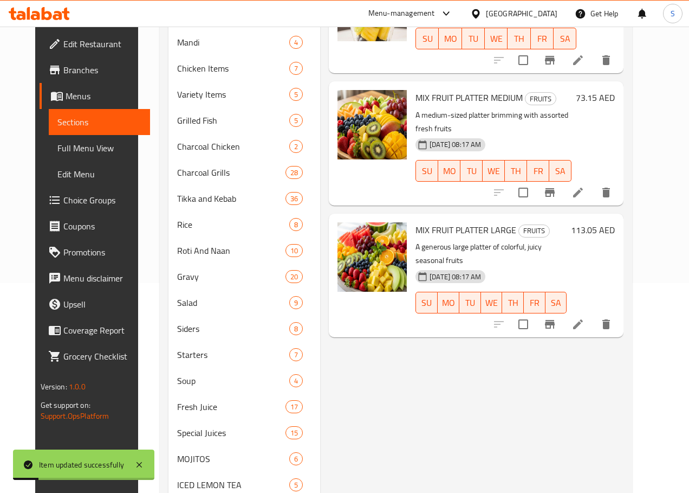
scroll to position [292, 0]
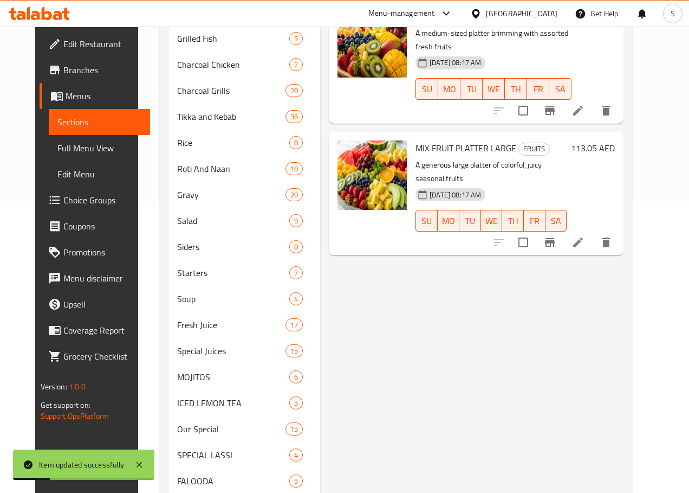
click at [594, 233] on li at bounding box center [578, 243] width 30 height 20
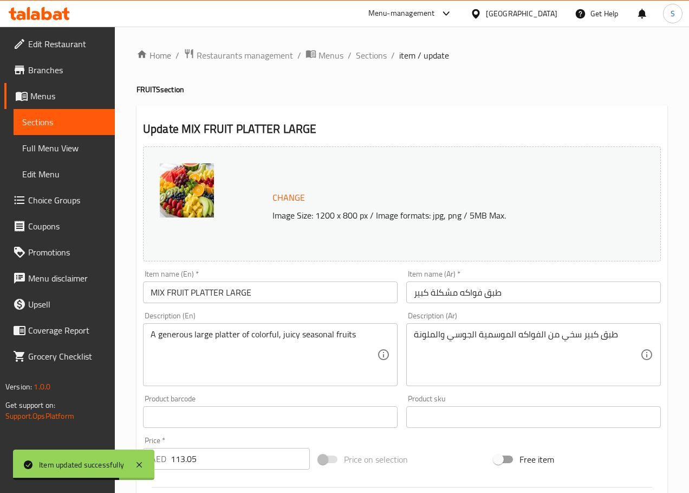
click at [437, 298] on input "طبق فواكه مشكلة كبير" at bounding box center [534, 292] width 255 height 22
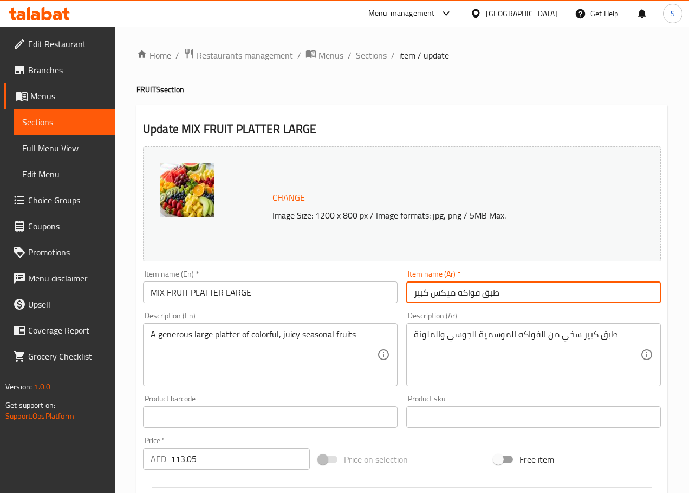
type input "طبق فواكه ميكس كبير"
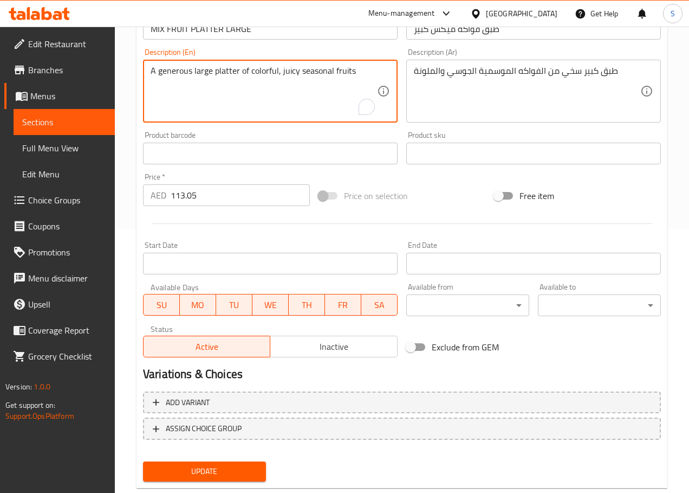
scroll to position [288, 0]
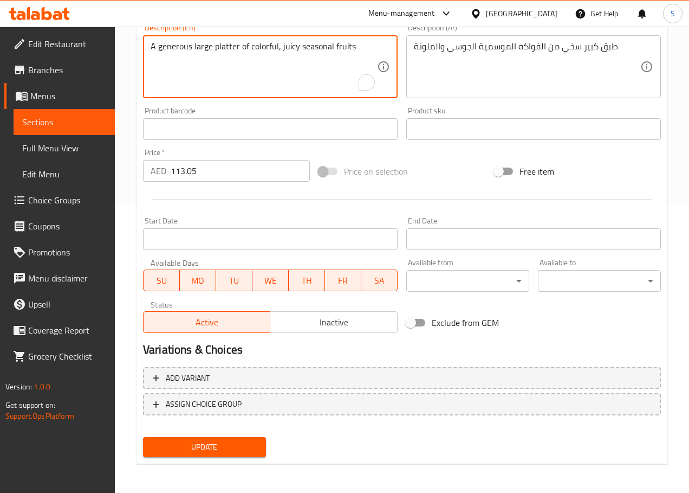
click at [210, 441] on span "Update" at bounding box center [205, 447] width 106 height 14
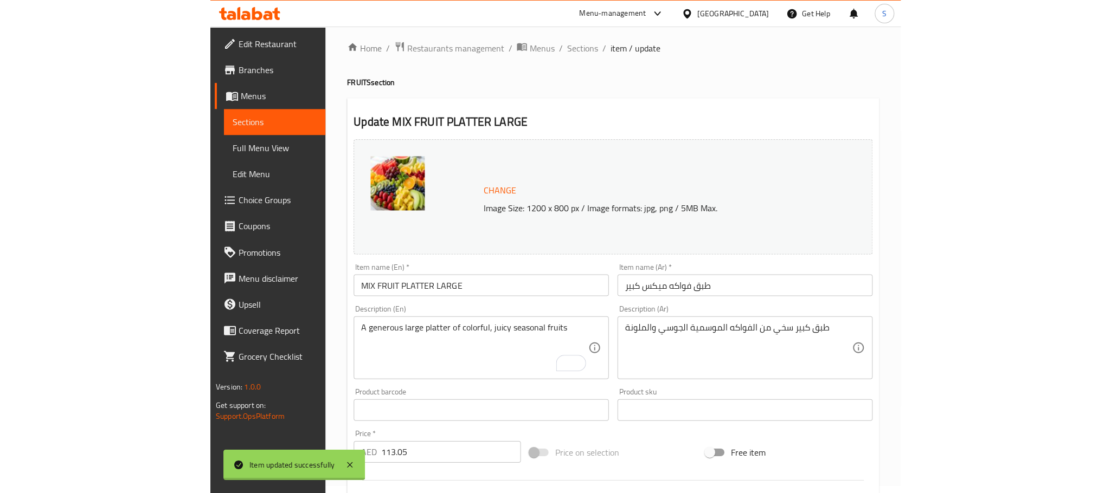
scroll to position [0, 0]
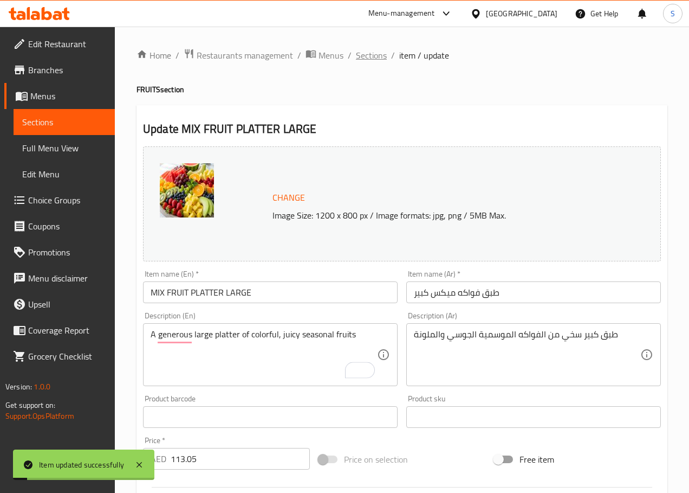
click at [366, 54] on span "Sections" at bounding box center [371, 55] width 31 height 13
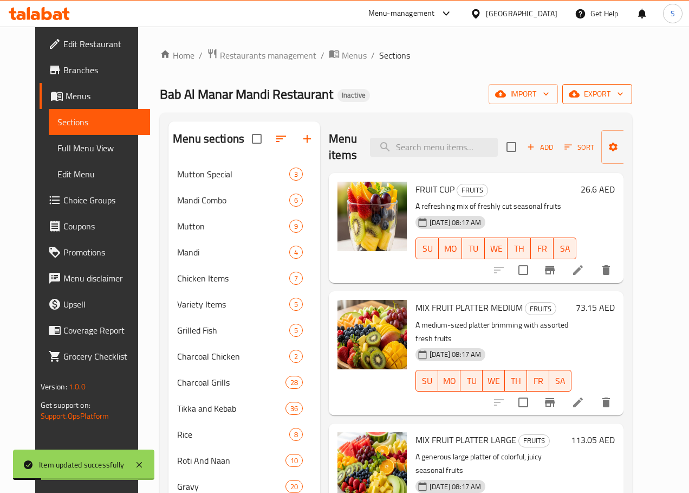
click at [633, 102] on button "export" at bounding box center [598, 94] width 70 height 20
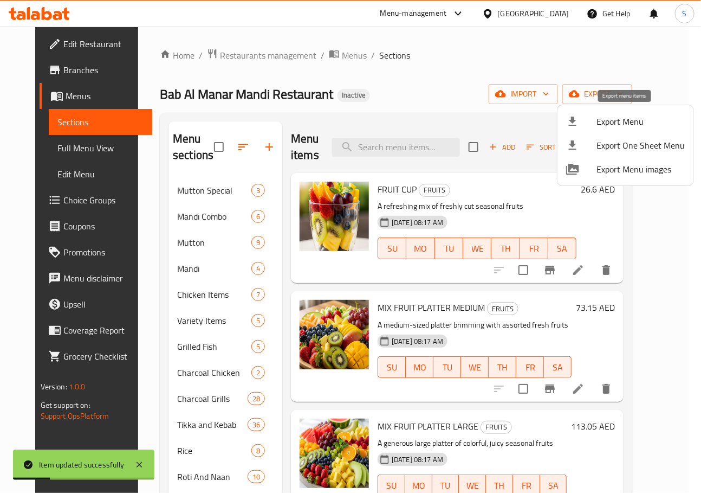
click at [615, 127] on span "Export Menu" at bounding box center [641, 121] width 88 height 13
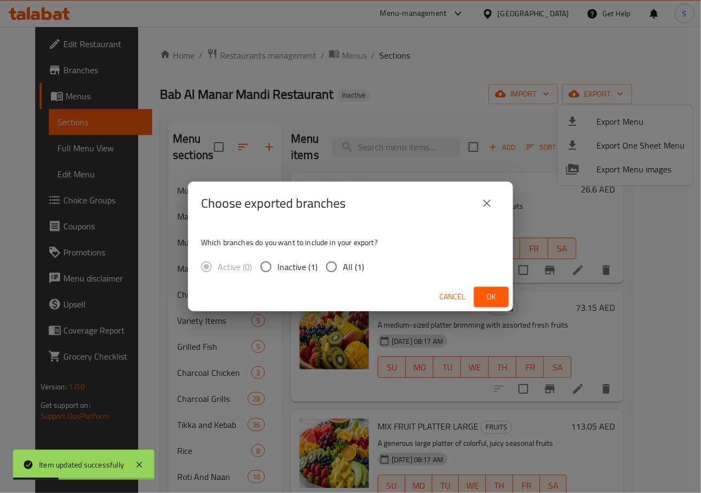
click at [348, 263] on span "All (1)" at bounding box center [353, 266] width 21 height 13
click at [343, 263] on input "All (1)" at bounding box center [331, 266] width 23 height 23
radio input "true"
click at [481, 285] on div "Cancel Ok" at bounding box center [350, 296] width 325 height 29
click at [493, 298] on span "Ok" at bounding box center [491, 297] width 17 height 14
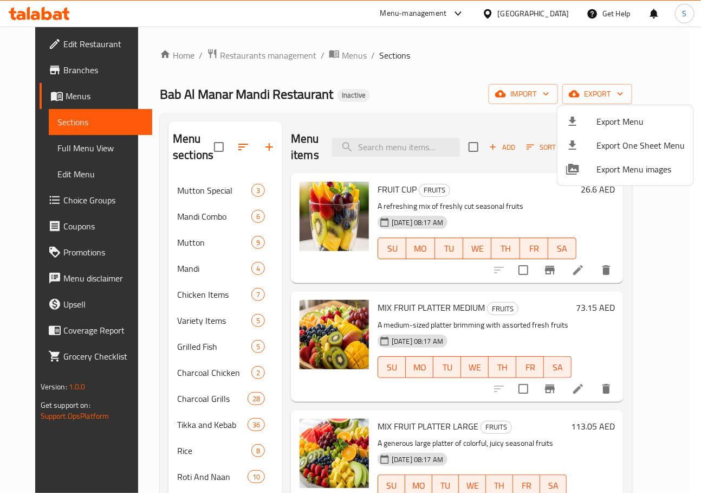
click at [449, 86] on div at bounding box center [350, 246] width 701 height 493
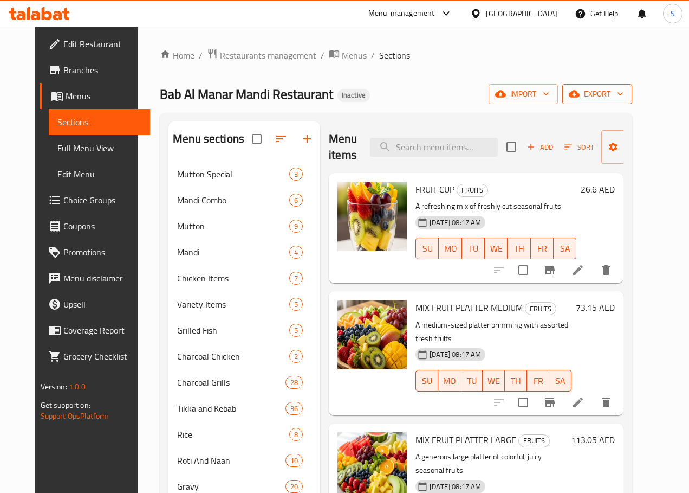
click at [626, 98] on icon "button" at bounding box center [620, 93] width 11 height 11
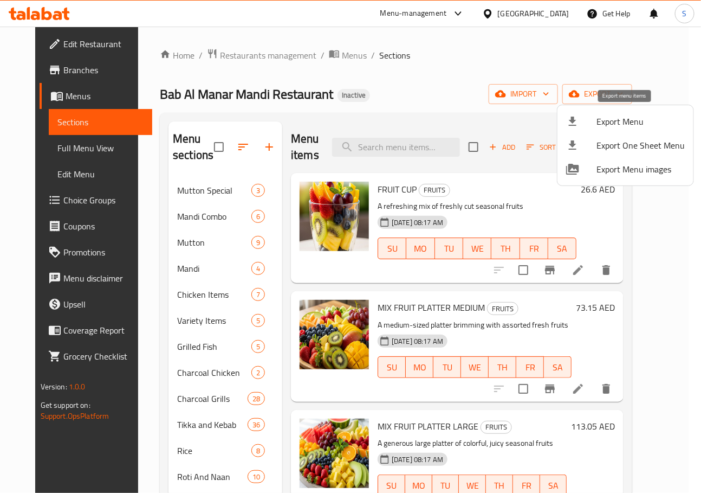
click at [605, 124] on span "Export Menu" at bounding box center [641, 121] width 88 height 13
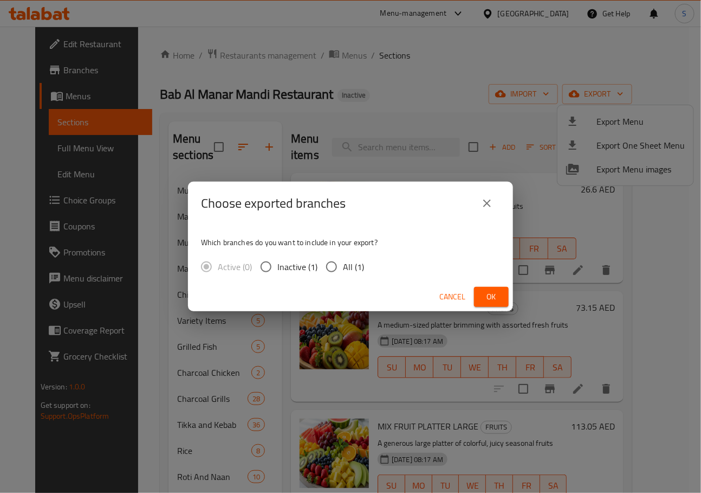
click at [327, 265] on input "All (1)" at bounding box center [331, 266] width 23 height 23
radio input "true"
click at [504, 296] on button "Ok" at bounding box center [491, 297] width 35 height 20
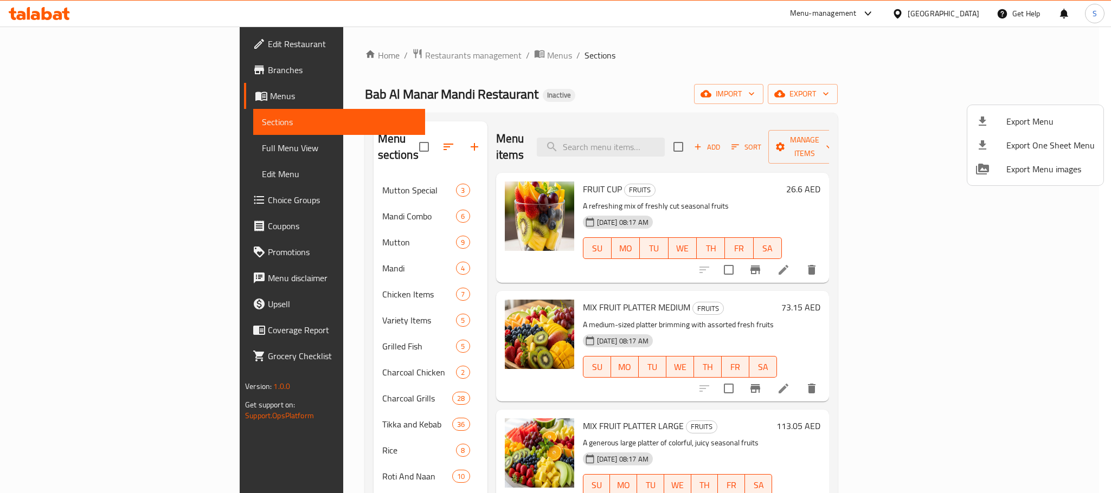
click at [367, 138] on div at bounding box center [555, 246] width 1111 height 493
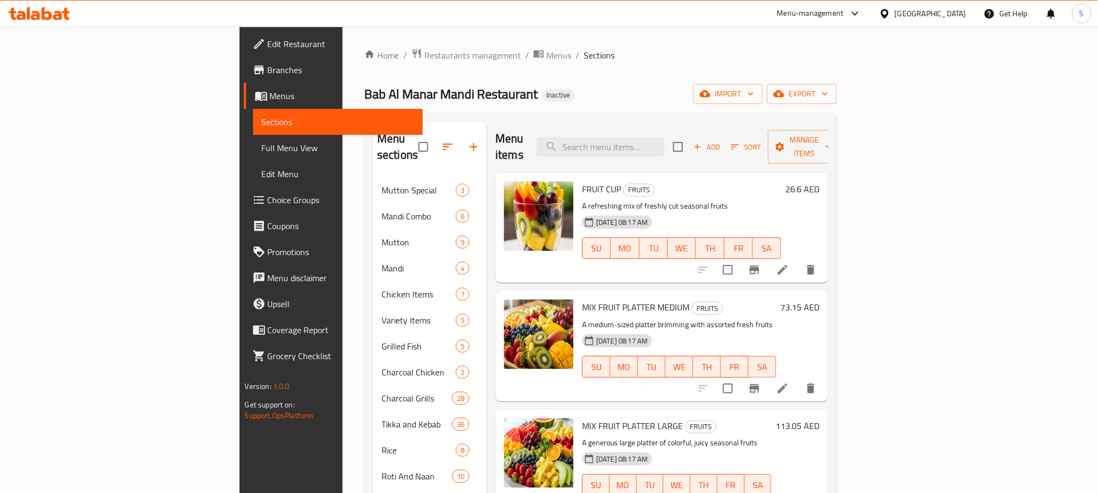
click at [579, 134] on div "Menu items Add Sort Manage items" at bounding box center [661, 146] width 333 height 51
click at [689, 98] on icon "button" at bounding box center [778, 93] width 11 height 11
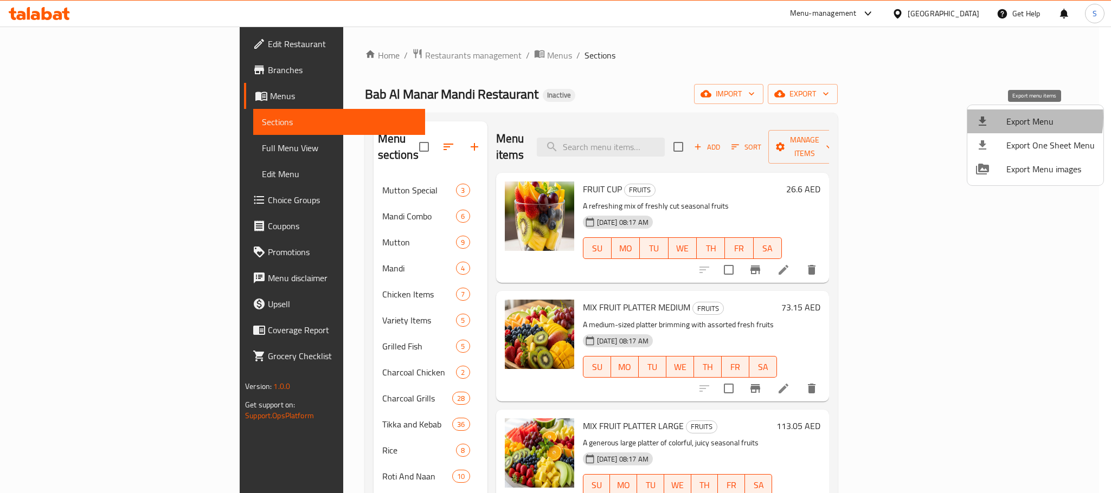
click at [689, 118] on span "Export Menu" at bounding box center [1050, 121] width 88 height 13
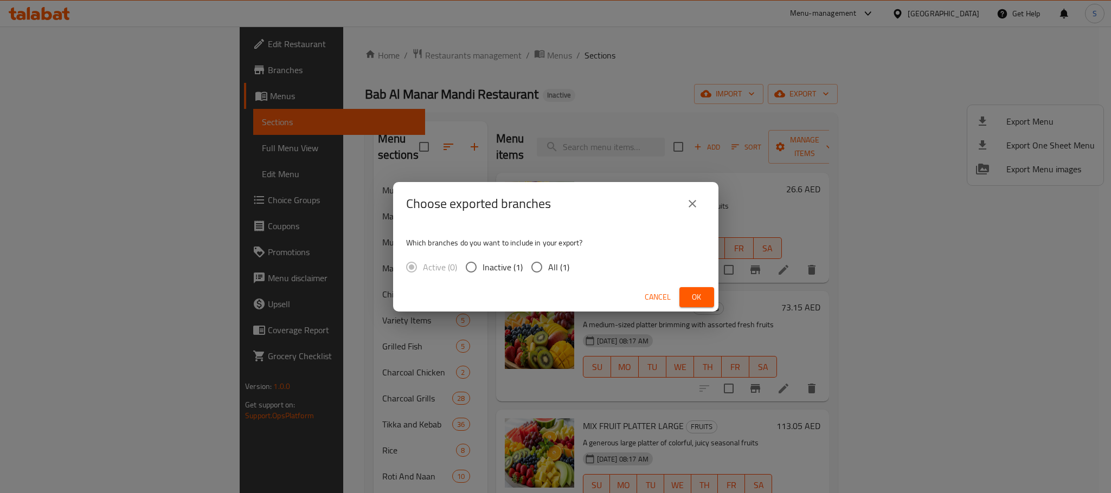
click at [550, 267] on span "All (1)" at bounding box center [558, 267] width 21 height 13
click at [548, 267] on input "All (1)" at bounding box center [536, 267] width 23 height 23
radio input "true"
click at [689, 298] on button "Ok" at bounding box center [696, 297] width 35 height 20
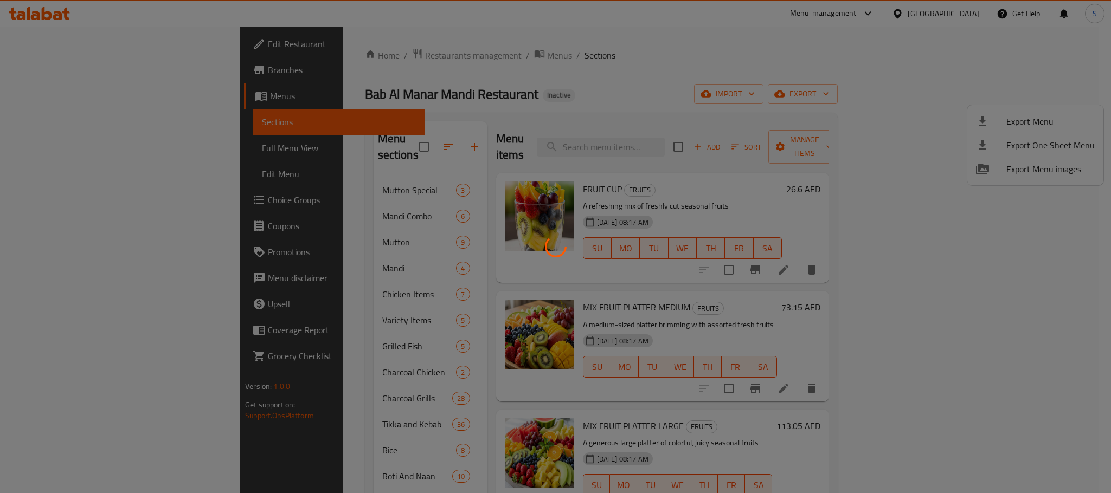
click at [621, 96] on div at bounding box center [555, 246] width 1111 height 493
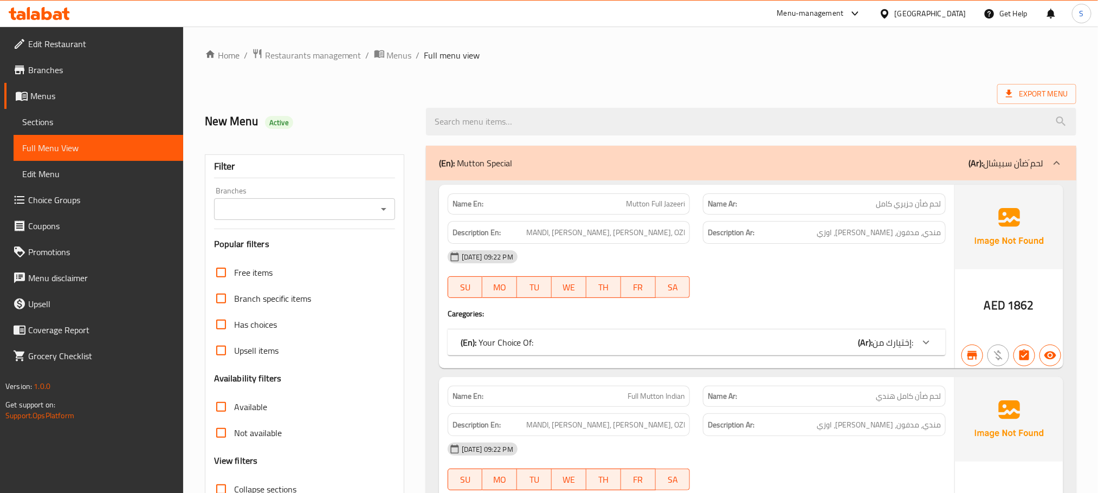
scroll to position [120, 0]
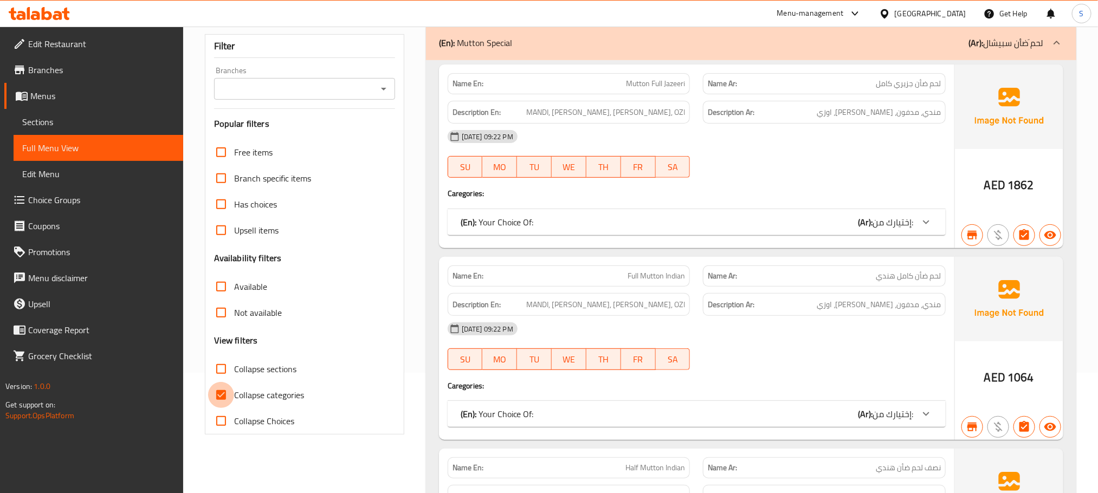
click at [222, 394] on input "Collapse categories" at bounding box center [221, 395] width 26 height 26
checkbox input "false"
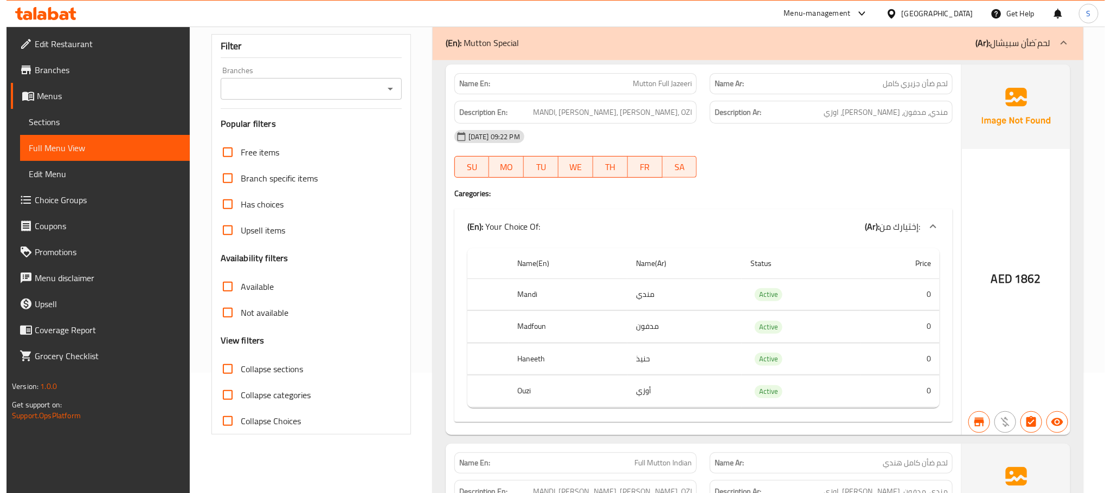
scroll to position [0, 0]
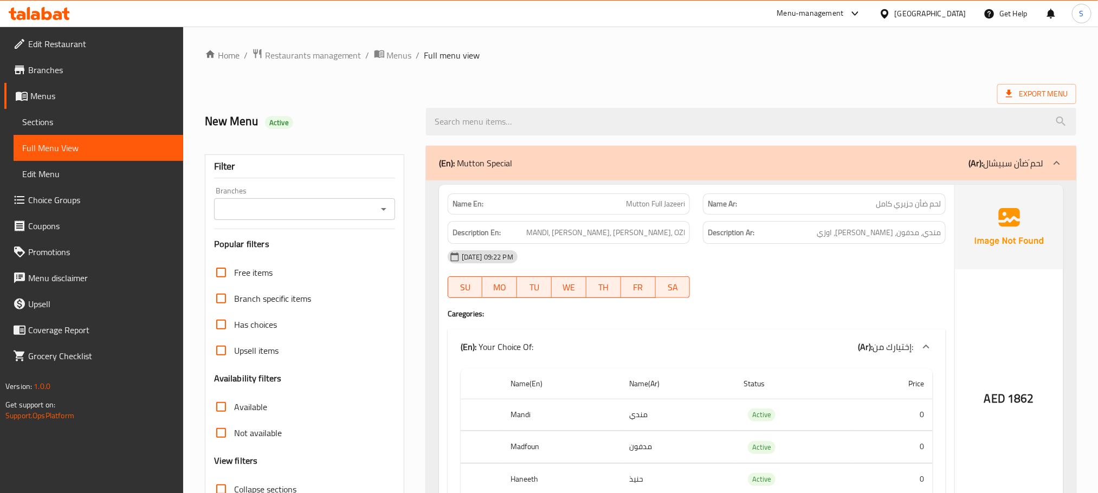
click at [996, 61] on ol "Home / Restaurants management / Menus / Full menu view" at bounding box center [641, 55] width 872 height 14
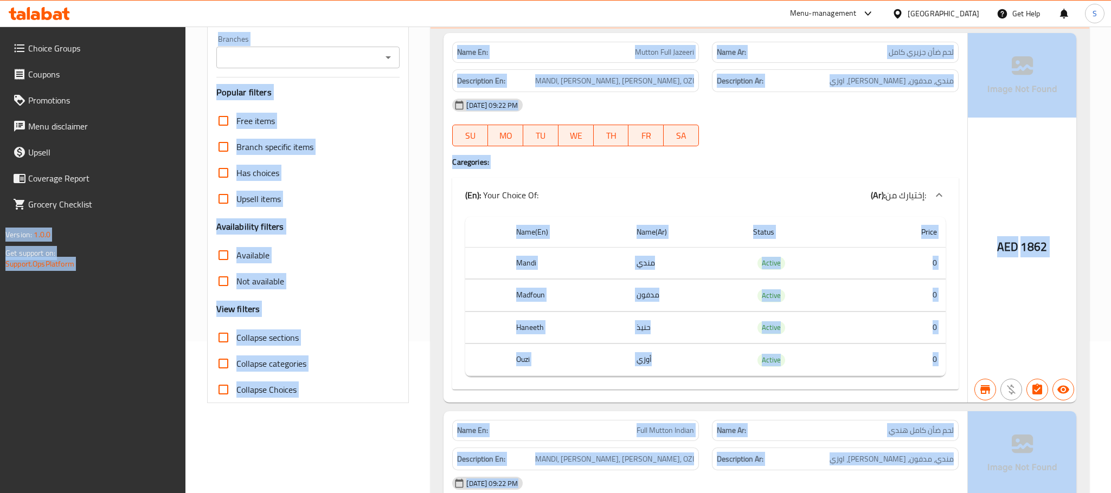
drag, startPoint x: 1106, startPoint y: 21, endPoint x: 1110, endPoint y: 525, distance: 504.1
click at [1098, 368] on html "​ Menu-management United Arab Emirates Get Help S Edit Restaurant Branches Menu…" at bounding box center [555, 108] width 1111 height 520
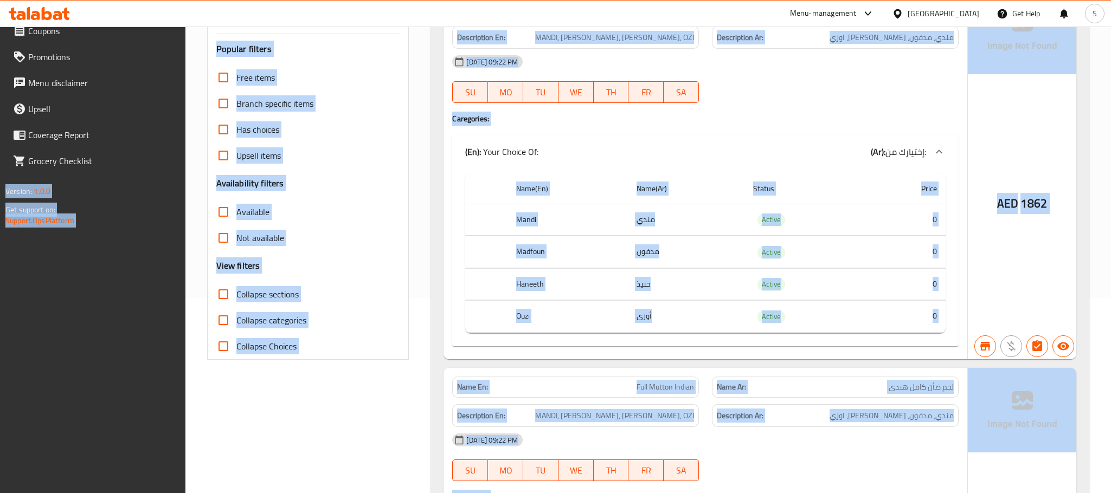
click at [1073, 242] on div "AED 1862" at bounding box center [1022, 175] width 108 height 370
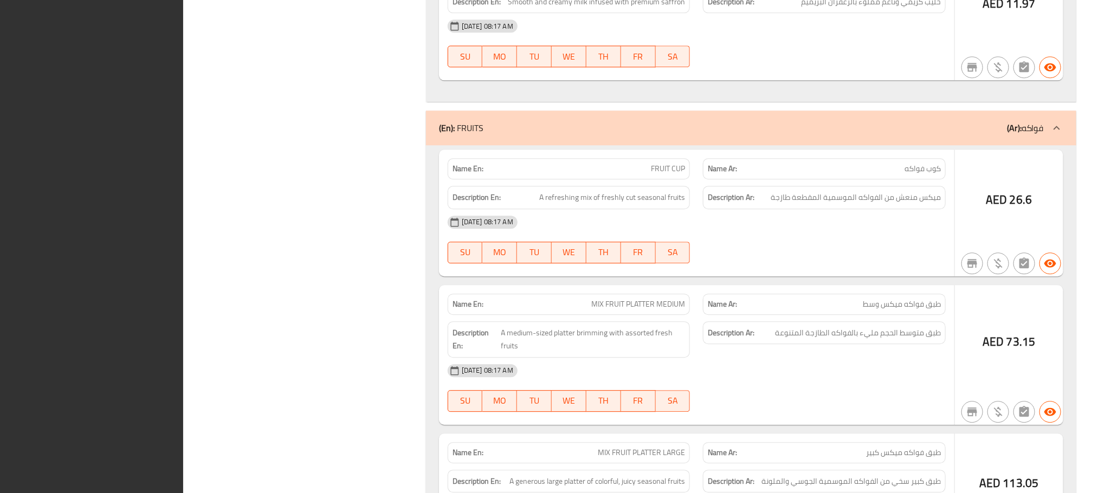
scroll to position [47944, 0]
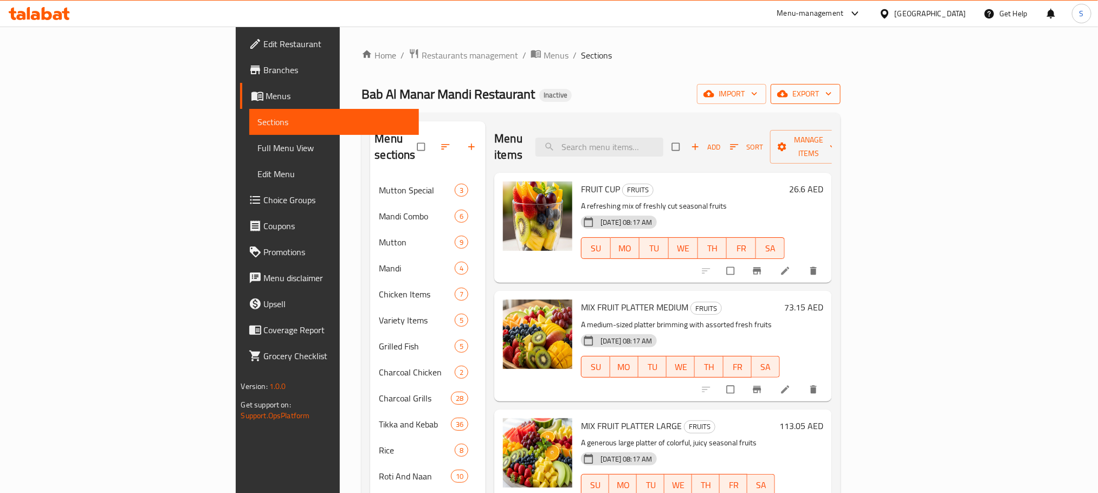
click at [832, 100] on span "export" at bounding box center [805, 94] width 53 height 14
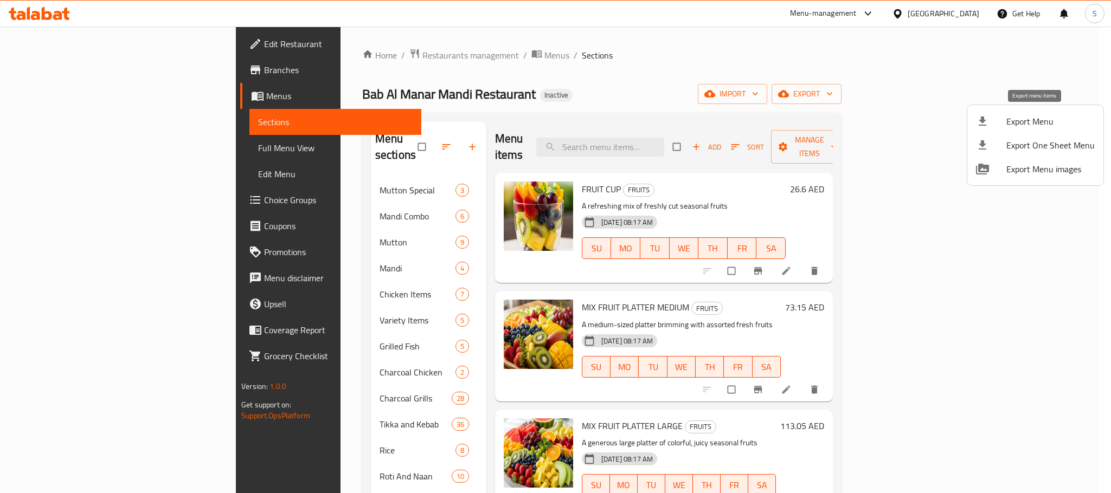
click at [1029, 120] on span "Export Menu" at bounding box center [1050, 121] width 88 height 13
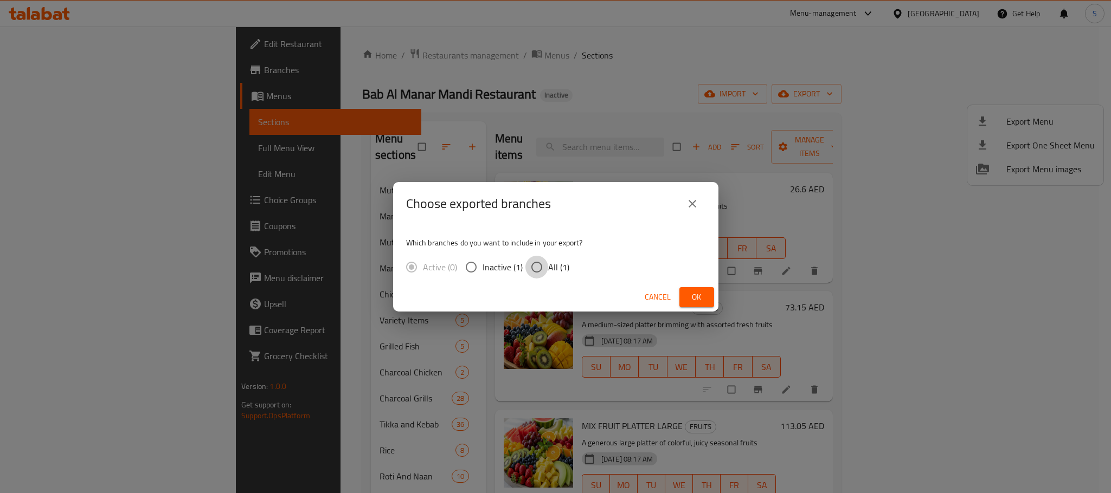
click at [543, 259] on input "All (1)" at bounding box center [536, 267] width 23 height 23
radio input "true"
click at [696, 292] on span "Ok" at bounding box center [696, 298] width 17 height 14
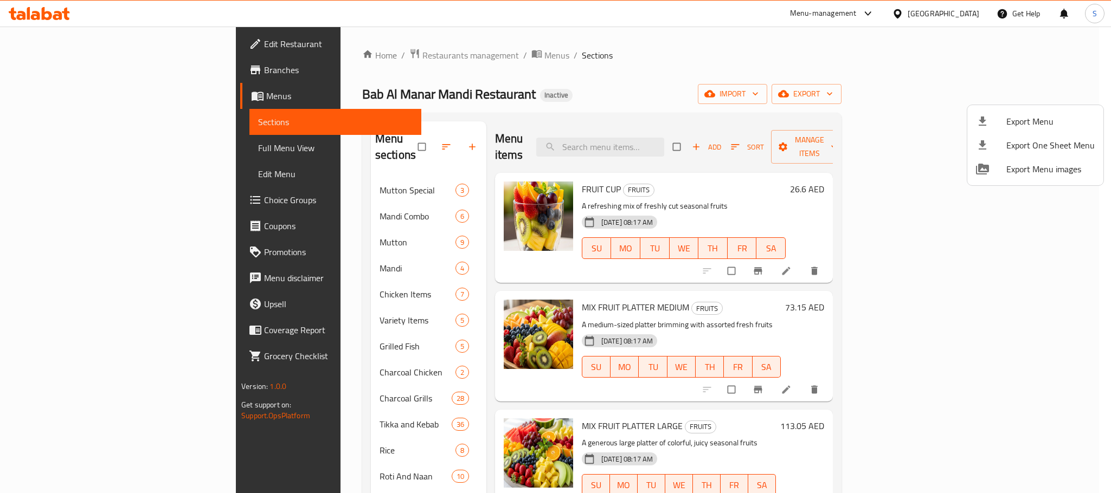
drag, startPoint x: 654, startPoint y: 72, endPoint x: 841, endPoint y: 96, distance: 188.6
click at [654, 72] on div at bounding box center [555, 246] width 1111 height 493
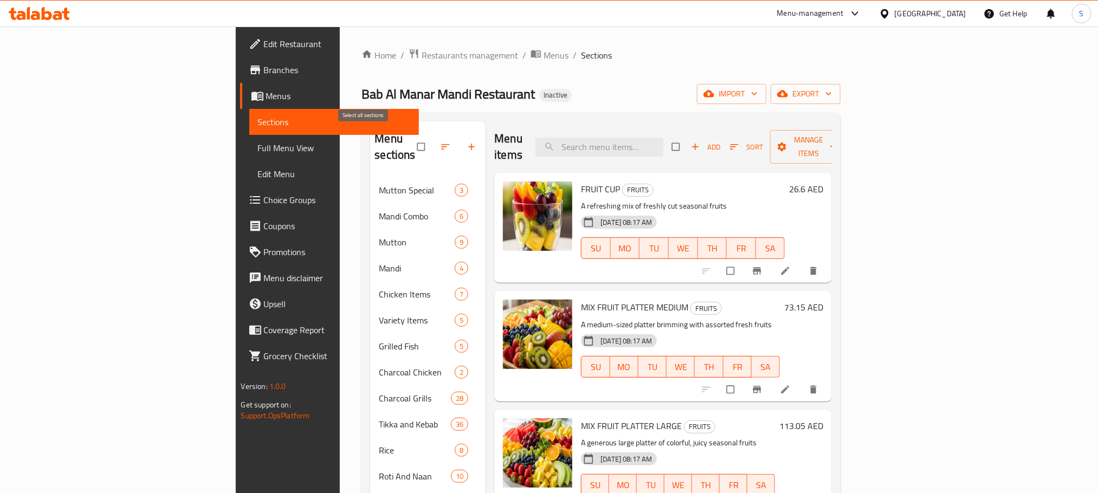
click at [411, 140] on input "checkbox" at bounding box center [422, 147] width 23 height 21
checkbox input "true"
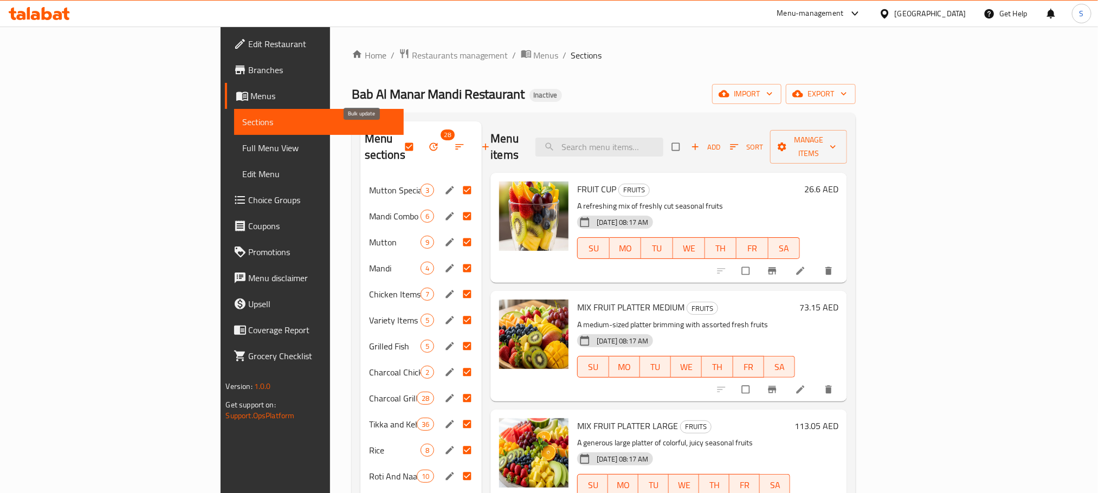
click at [428, 142] on span "button" at bounding box center [434, 146] width 13 height 11
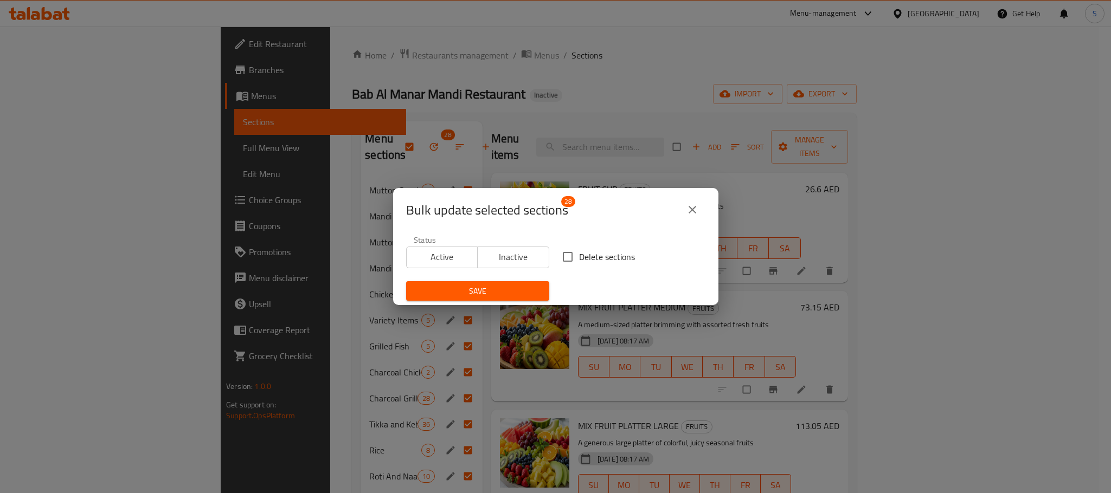
click at [585, 250] on span "Delete sections" at bounding box center [607, 256] width 56 height 13
click at [579, 249] on input "Delete sections" at bounding box center [567, 257] width 23 height 23
checkbox input "true"
click at [457, 299] on button "Save" at bounding box center [477, 291] width 143 height 20
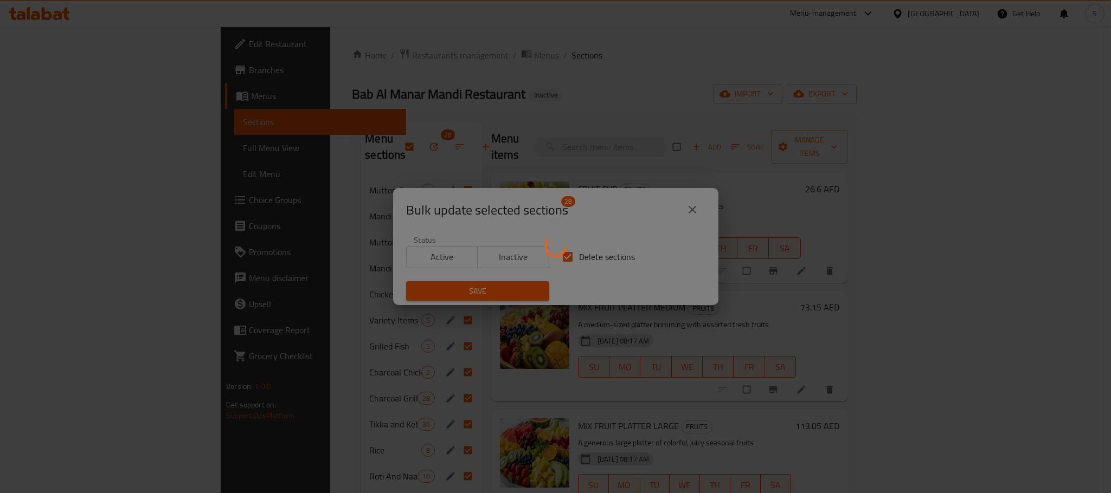
checkbox input "false"
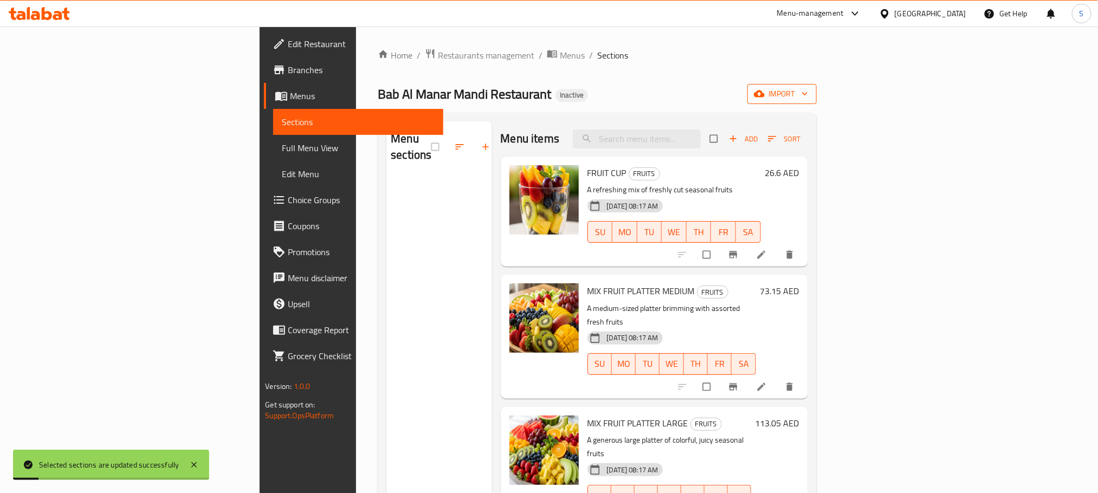
click at [808, 94] on span "import" at bounding box center [782, 94] width 52 height 14
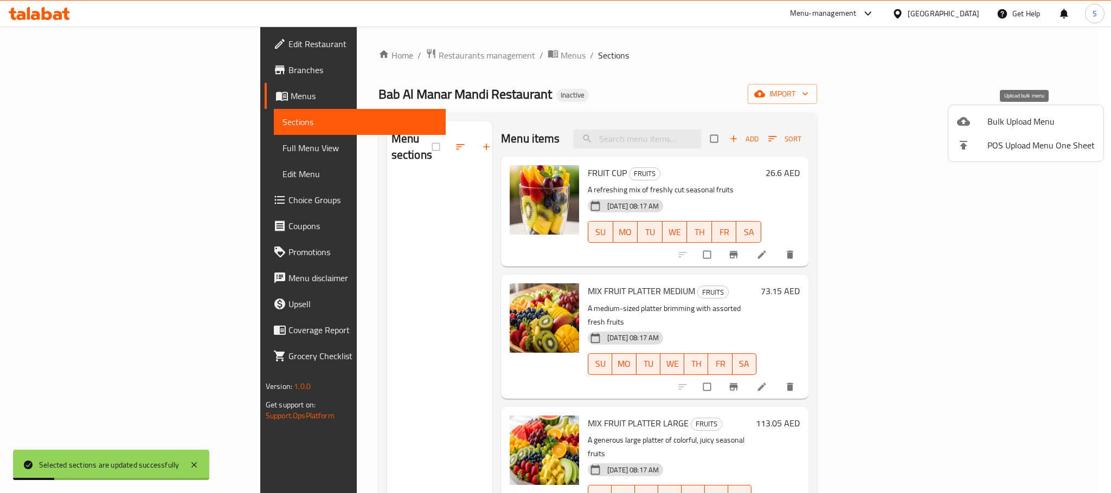
click at [989, 112] on li "Bulk Upload Menu" at bounding box center [1025, 121] width 155 height 24
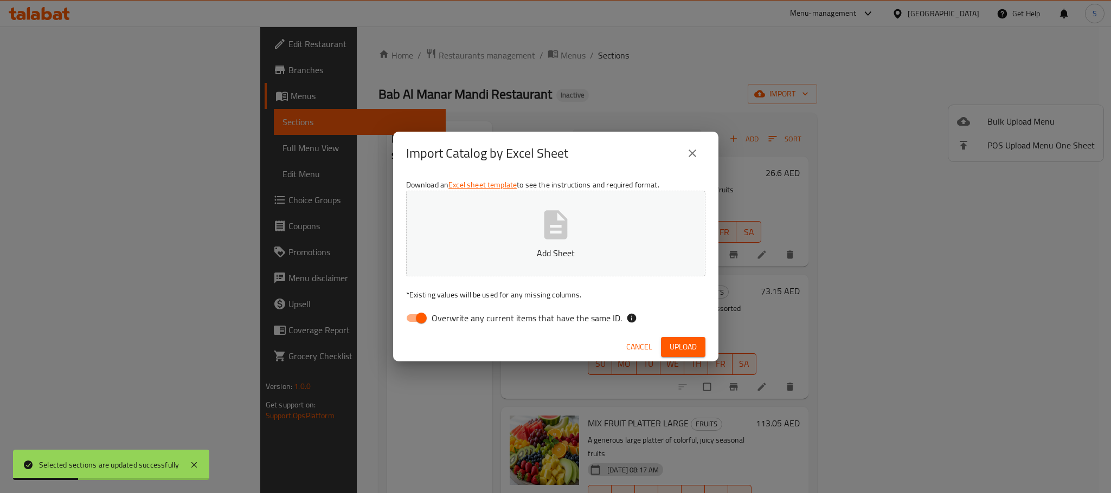
click at [451, 312] on span "Overwrite any current items that have the same ID." at bounding box center [526, 318] width 190 height 13
click at [451, 311] on input "Overwrite any current items that have the same ID." at bounding box center [421, 318] width 62 height 21
checkbox input "false"
click at [673, 349] on span "Upload" at bounding box center [682, 347] width 27 height 14
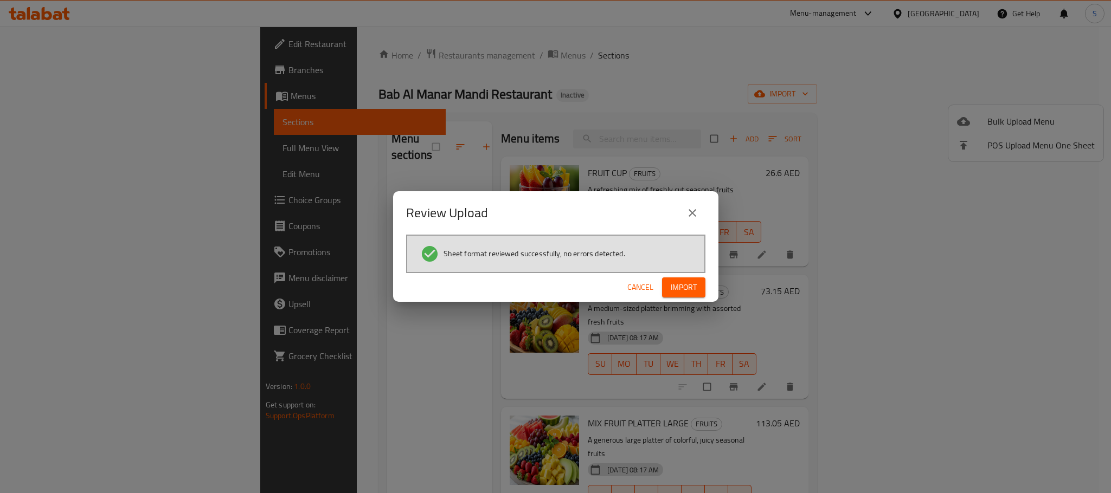
click at [679, 290] on span "Import" at bounding box center [683, 288] width 26 height 14
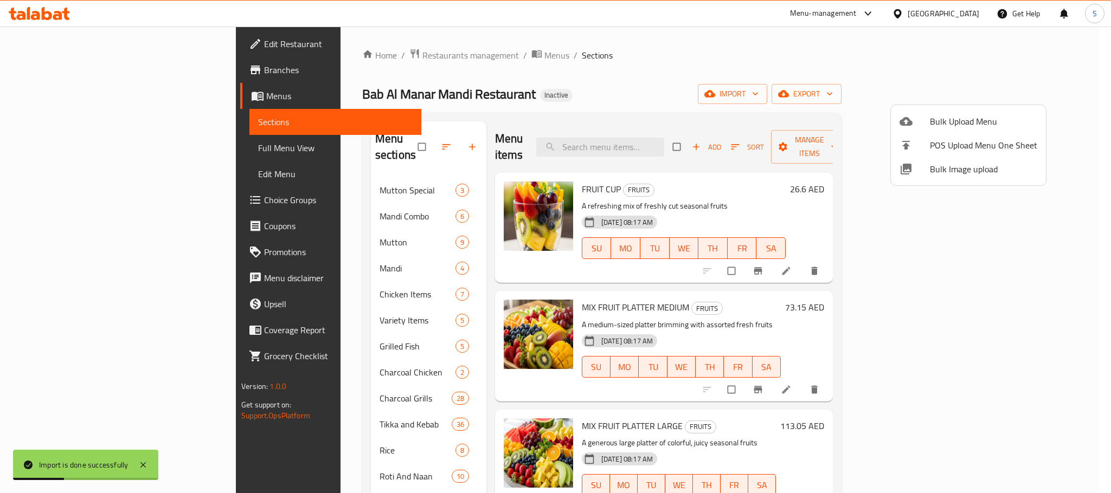
click at [558, 83] on div at bounding box center [555, 246] width 1111 height 493
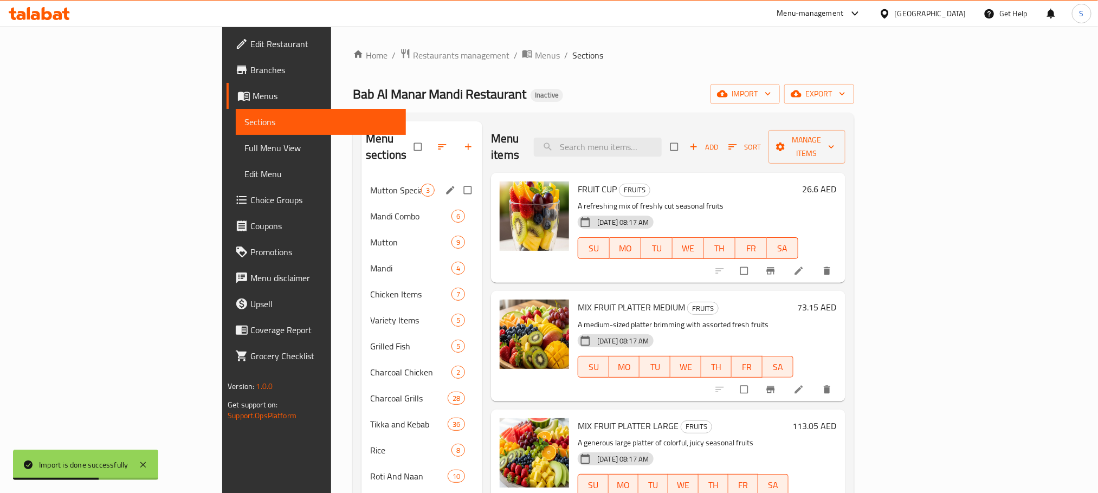
click at [362, 183] on div "Mutton Special 3" at bounding box center [422, 190] width 121 height 26
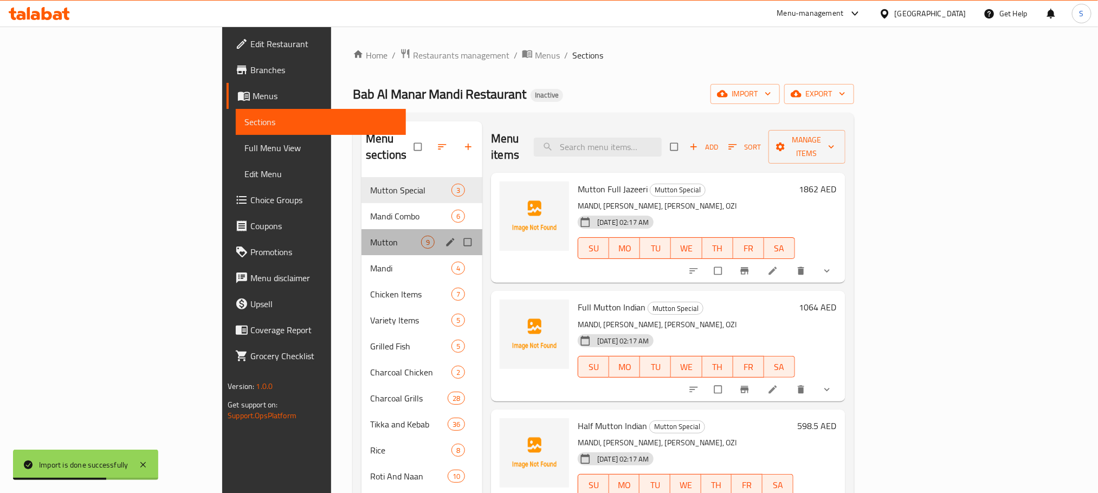
drag, startPoint x: 336, startPoint y: 217, endPoint x: 337, endPoint y: 259, distance: 42.3
click at [362, 229] on div "Mutton 9" at bounding box center [422, 242] width 121 height 26
click at [362, 259] on div "Mandi 4" at bounding box center [422, 268] width 121 height 26
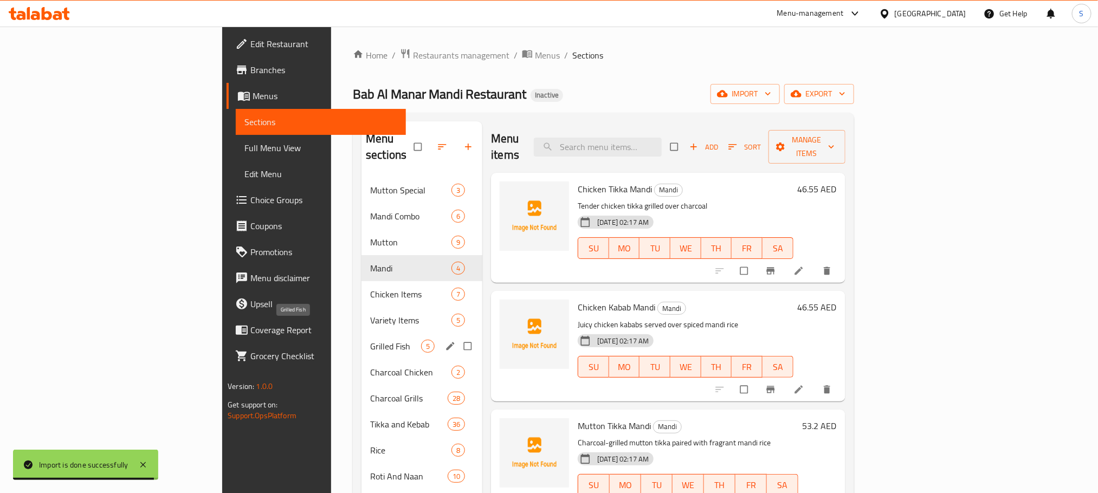
click at [370, 340] on span "Grilled Fish" at bounding box center [395, 346] width 51 height 13
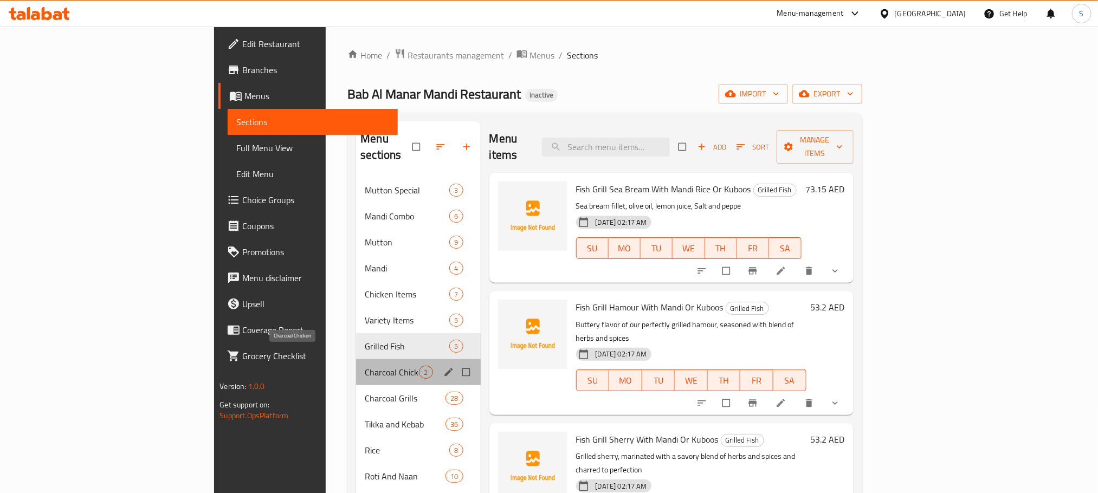
click at [365, 366] on span "Charcoal Chicken" at bounding box center [392, 372] width 54 height 13
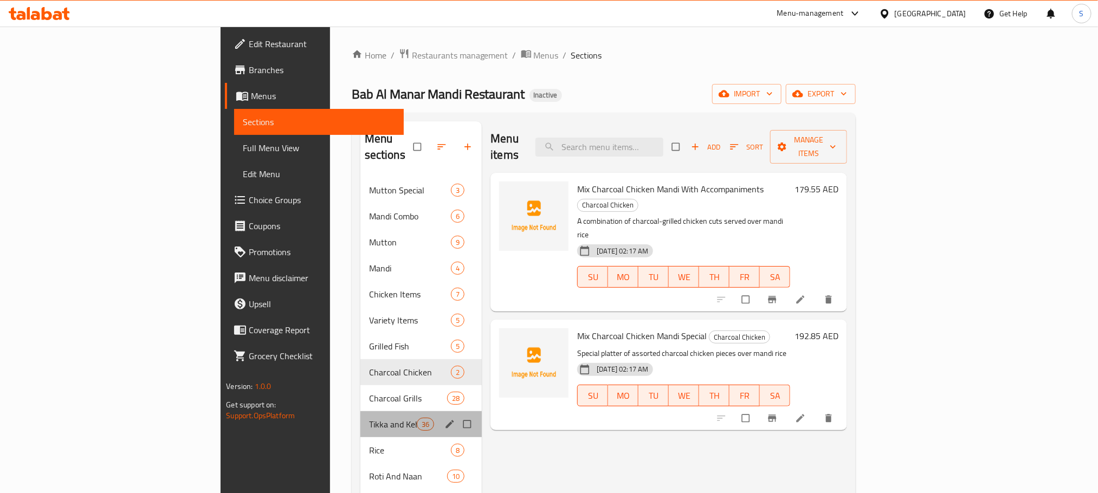
click at [360, 418] on div "Tikka and Kebab 36" at bounding box center [421, 424] width 122 height 26
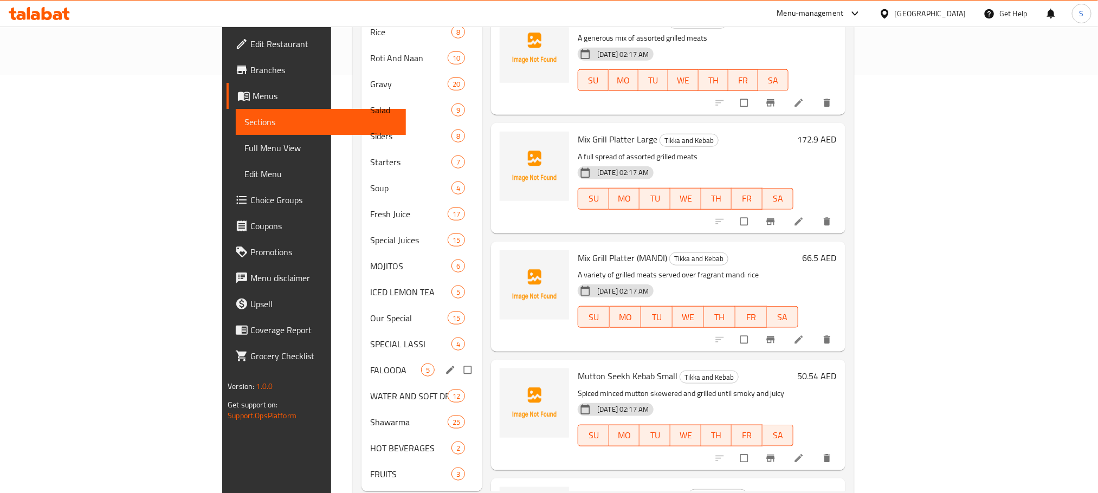
scroll to position [430, 0]
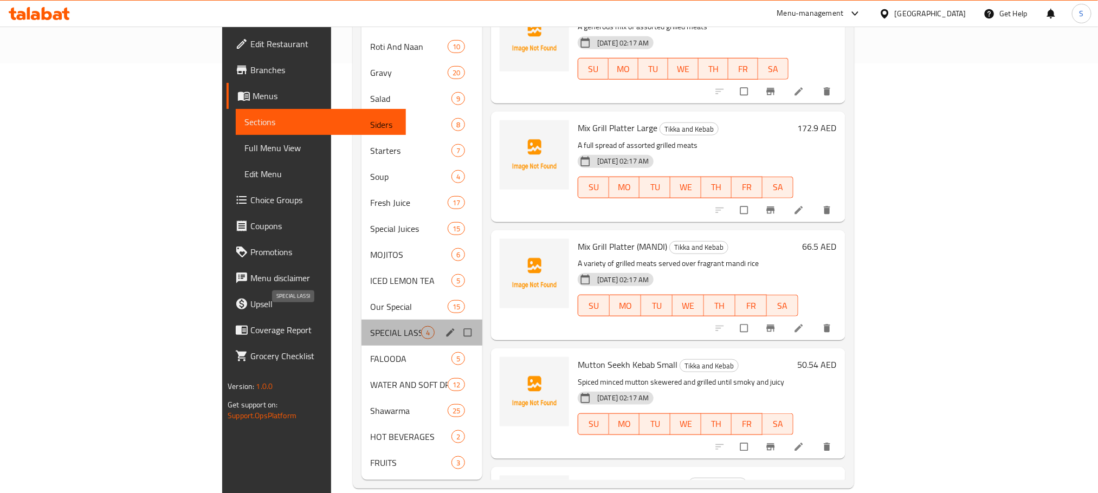
click at [370, 326] on span "SPECIAL LASSI" at bounding box center [395, 332] width 51 height 13
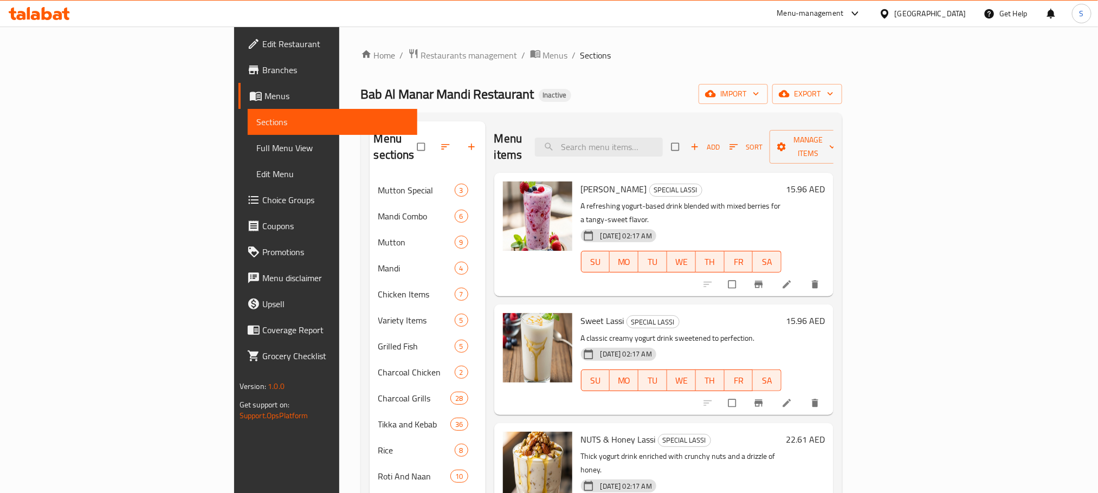
click at [734, 84] on div "Bab Al Manar Mandi Restaurant Inactive import export" at bounding box center [602, 94] width 482 height 20
click at [834, 95] on span "export" at bounding box center [807, 94] width 53 height 14
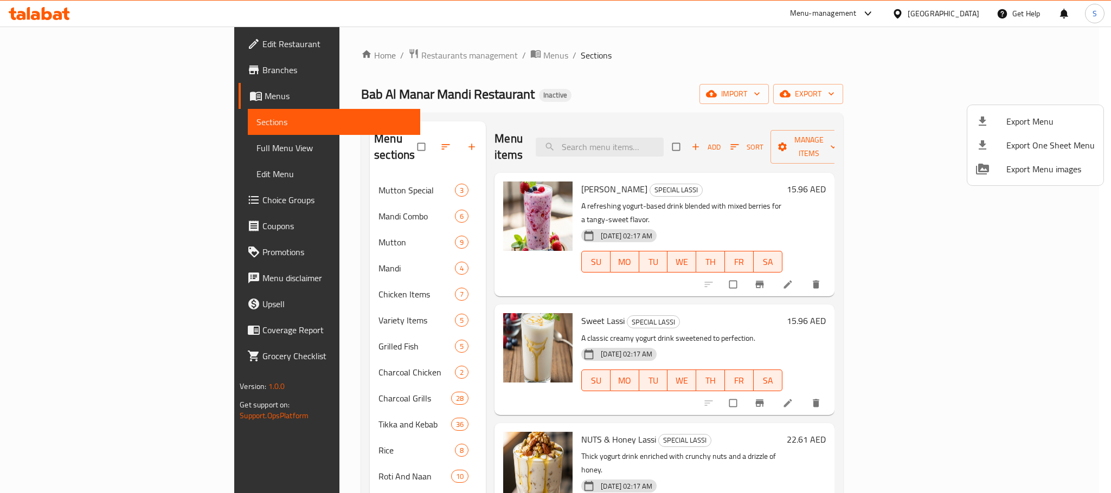
click at [1009, 122] on span "Export Menu" at bounding box center [1050, 121] width 88 height 13
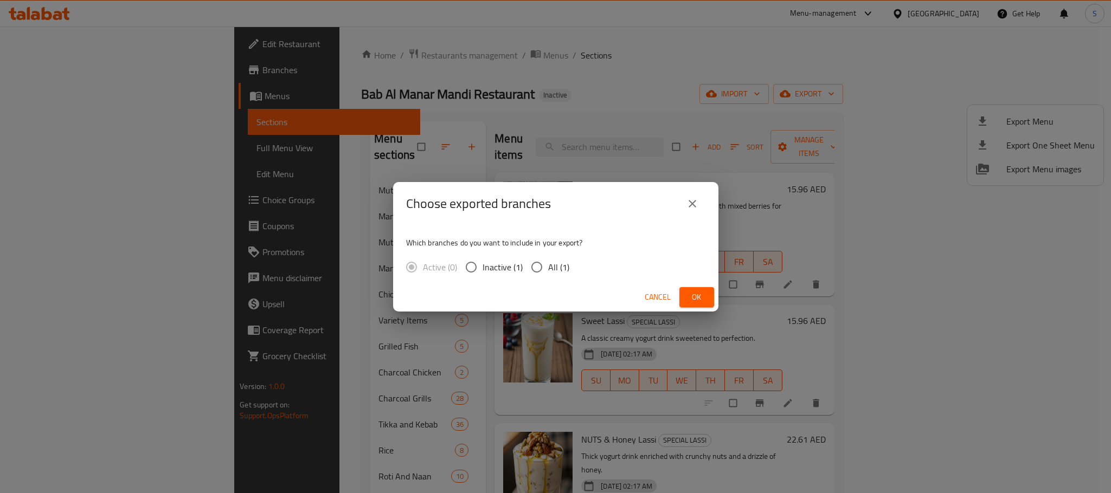
click at [558, 267] on span "All (1)" at bounding box center [558, 267] width 21 height 13
click at [548, 267] on input "All (1)" at bounding box center [536, 267] width 23 height 23
radio input "true"
click at [706, 292] on button "Ok" at bounding box center [696, 297] width 35 height 20
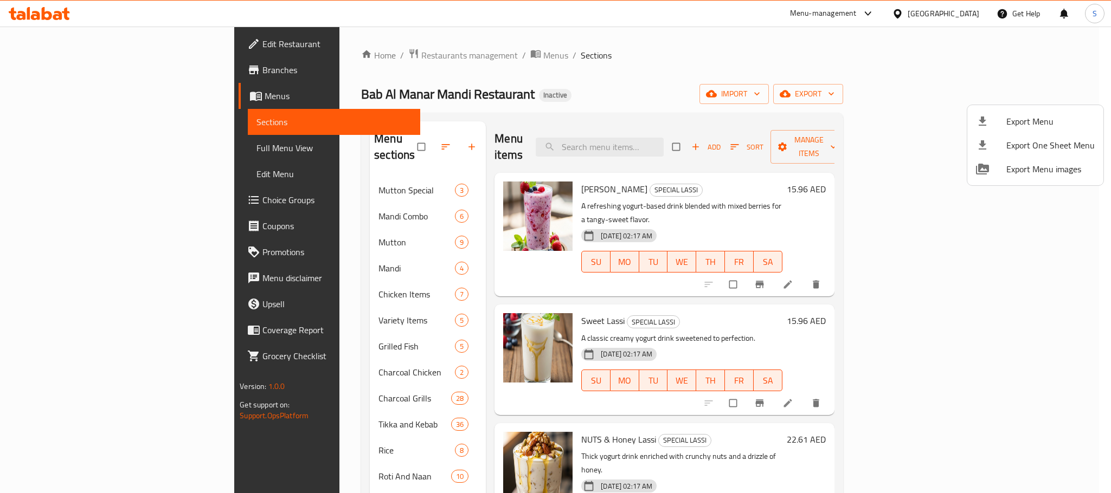
click at [255, 177] on div at bounding box center [555, 246] width 1111 height 493
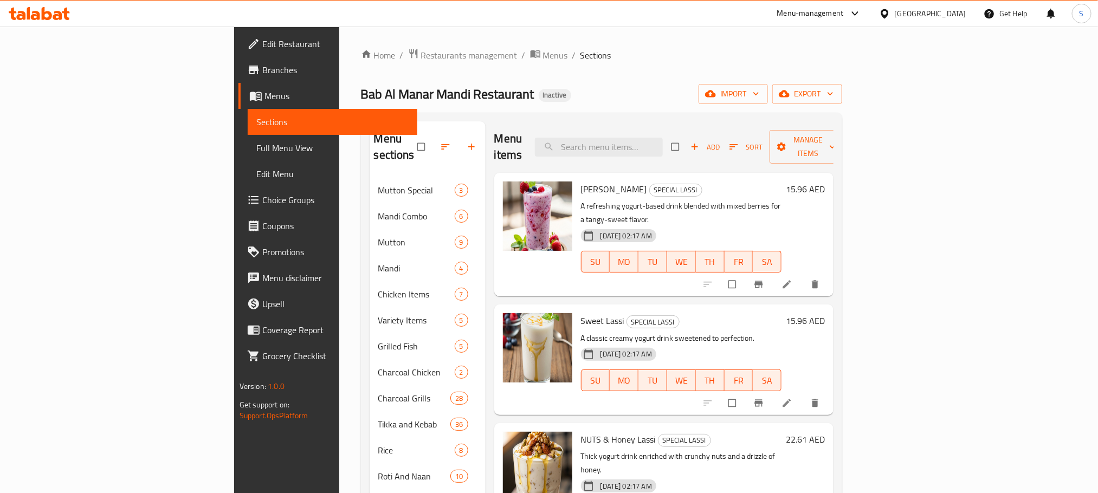
click at [378, 184] on span "Mutton Special" at bounding box center [416, 190] width 76 height 13
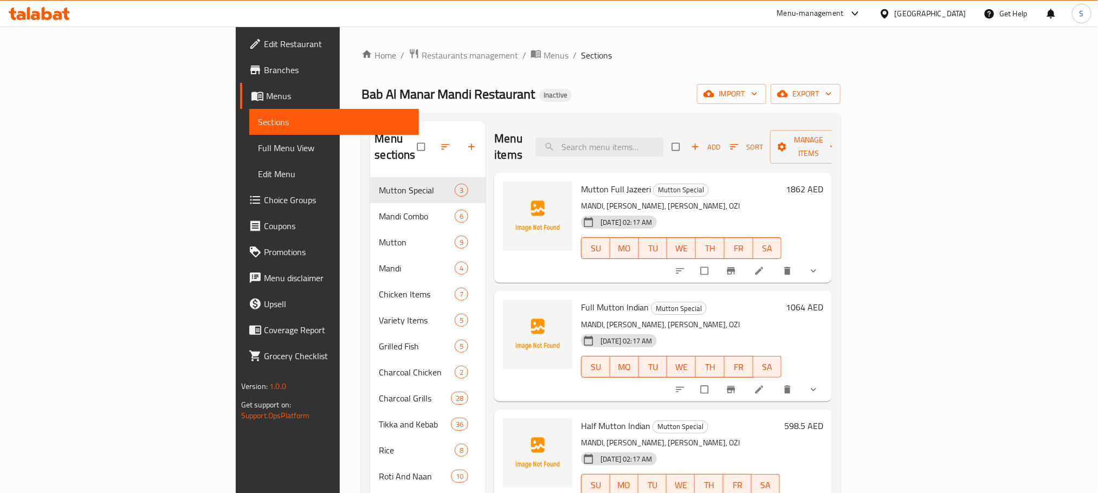
click at [519, 84] on div "Bab Al Manar Mandi Restaurant Inactive import export" at bounding box center [601, 94] width 479 height 20
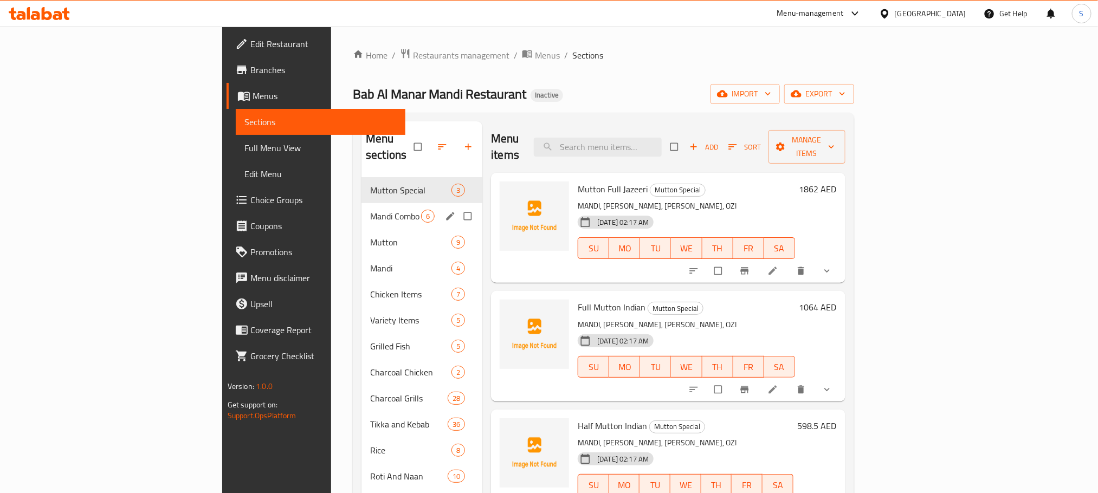
click at [362, 209] on div "Mandi Combo 6" at bounding box center [422, 216] width 121 height 26
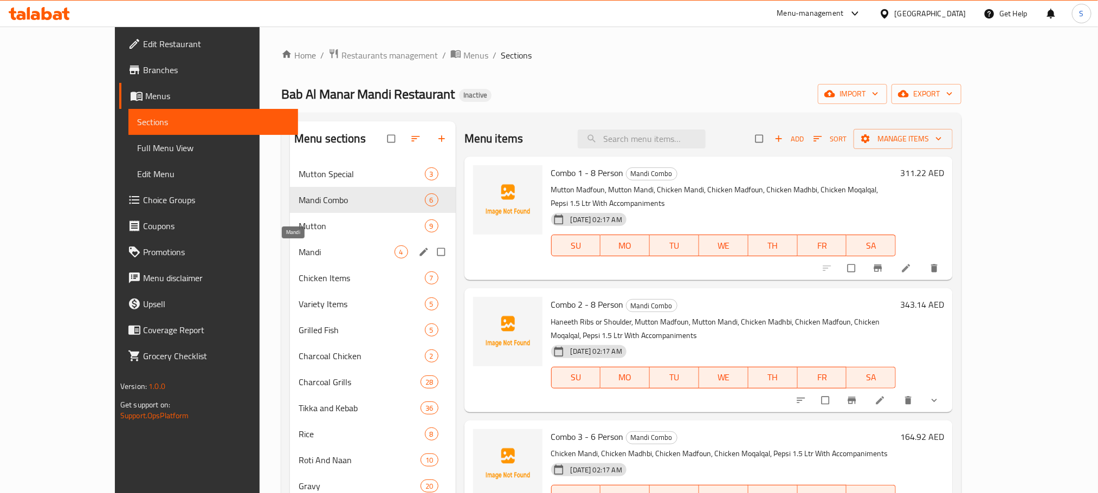
click at [345, 246] on span "Mandi" at bounding box center [347, 252] width 96 height 13
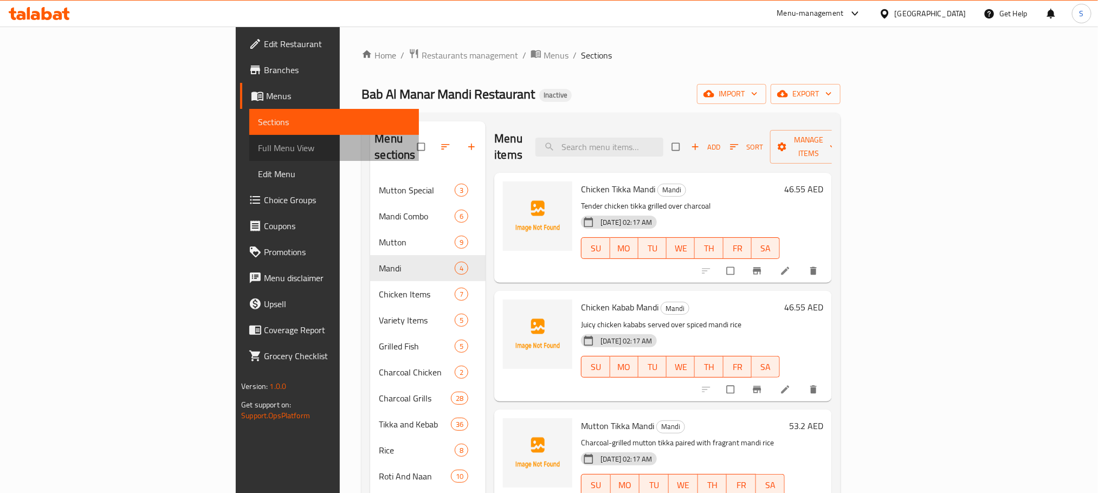
click at [258, 145] on span "Full Menu View" at bounding box center [334, 147] width 152 height 13
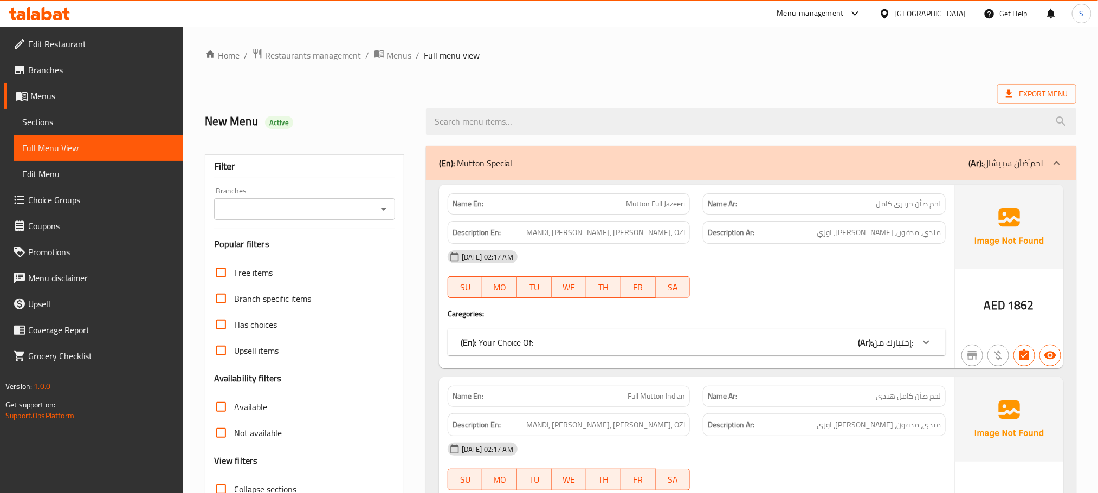
click at [465, 207] on strong "Name En:" at bounding box center [468, 203] width 31 height 11
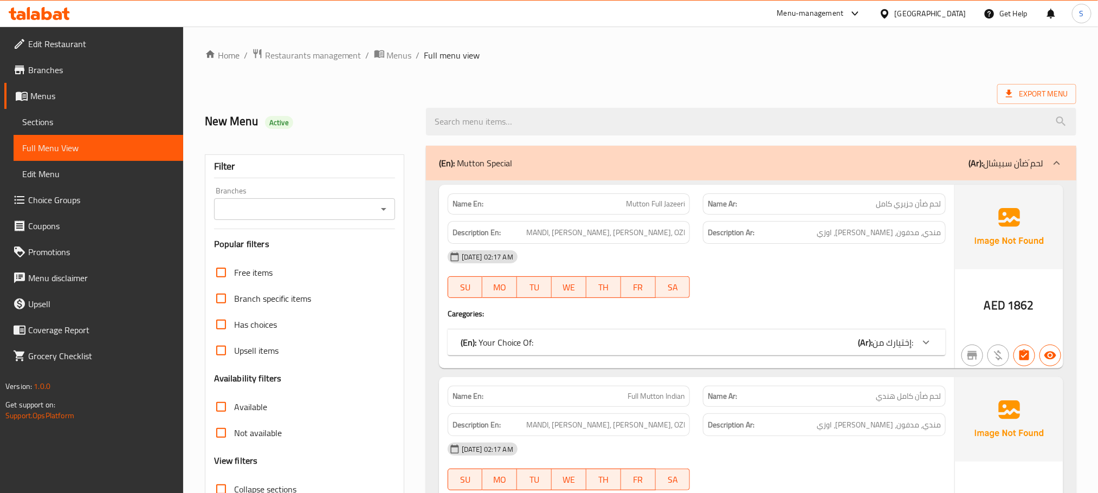
click at [75, 119] on span "Sections" at bounding box center [98, 121] width 152 height 13
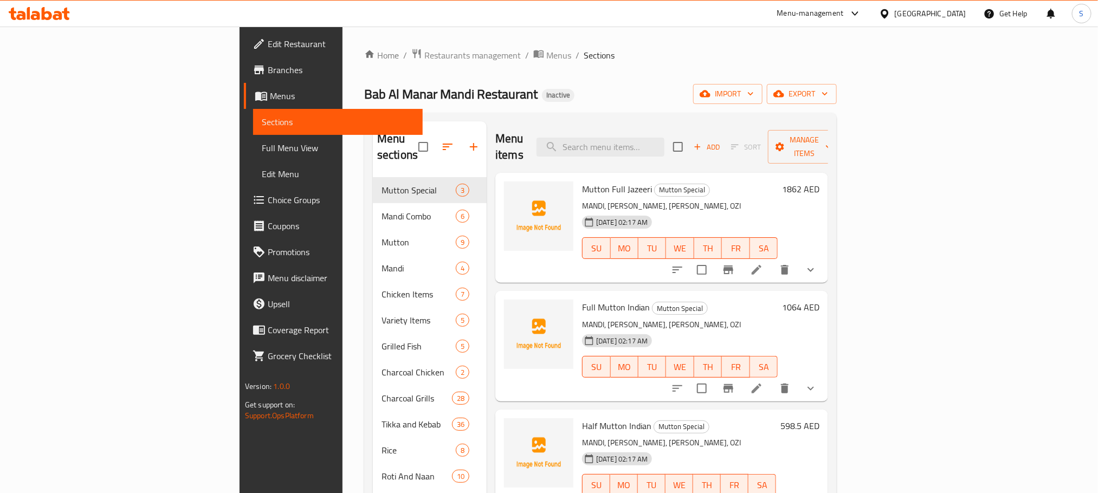
click at [624, 54] on ol "Home / Restaurants management / Menus / Sections" at bounding box center [600, 55] width 473 height 14
